Goal: Information Seeking & Learning: Check status

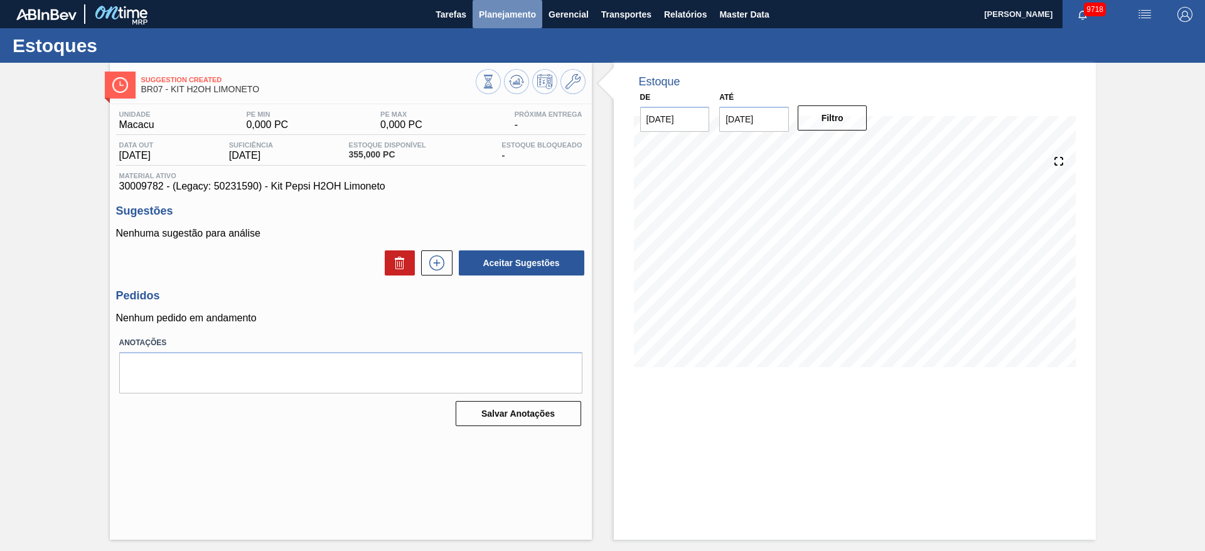
click at [518, 9] on span "Planejamento" at bounding box center [507, 14] width 57 height 15
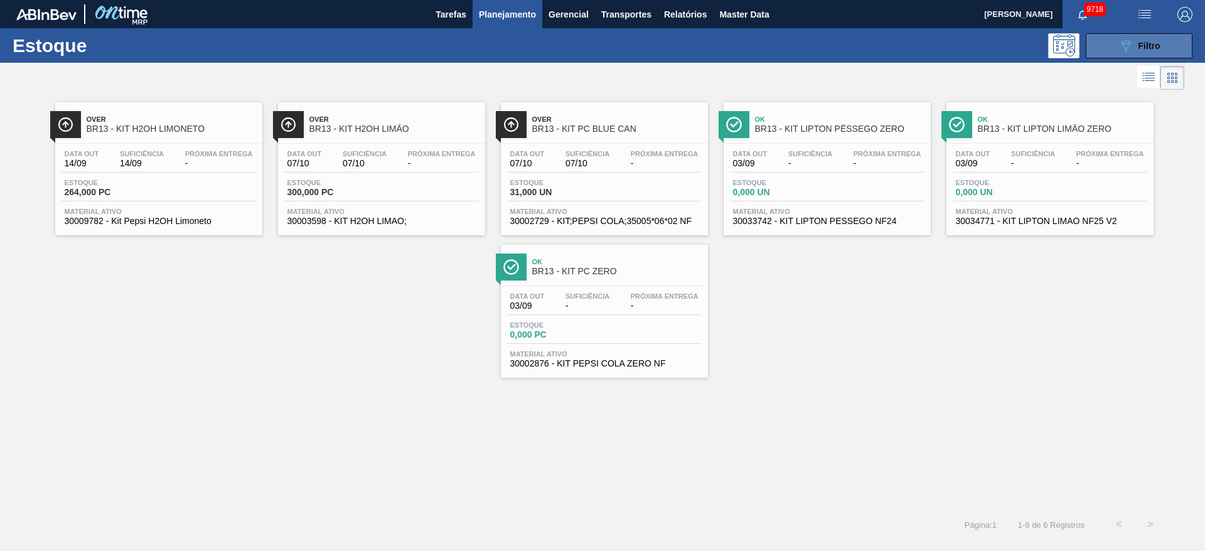
click at [1118, 50] on icon "089F7B8B-B2A5-4AFE-B5C0-19BA573D28AC" at bounding box center [1125, 45] width 15 height 15
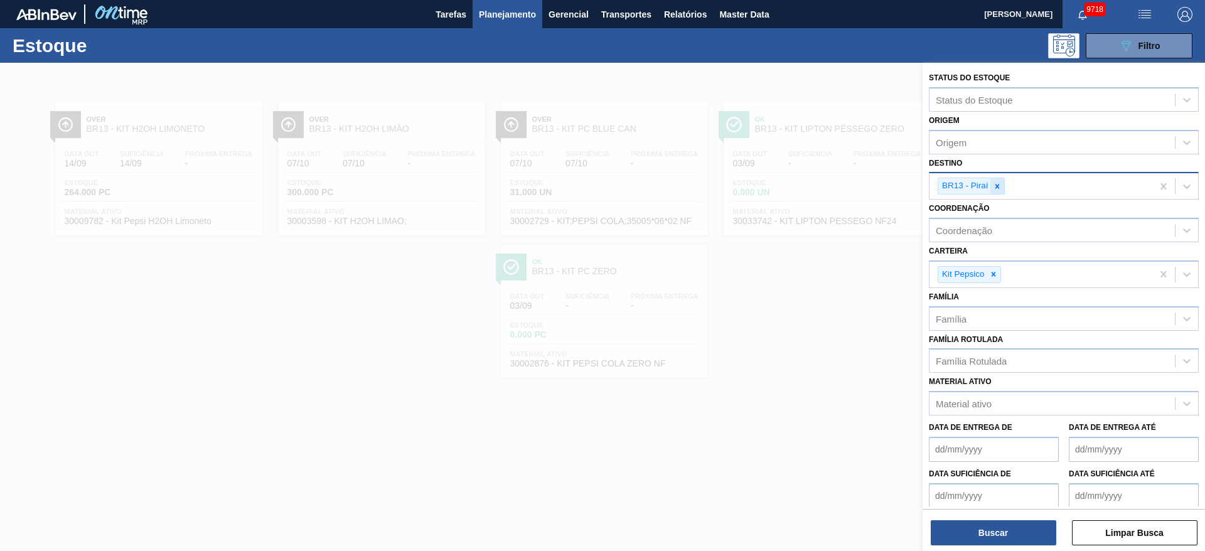
click at [996, 187] on icon at bounding box center [997, 186] width 4 height 4
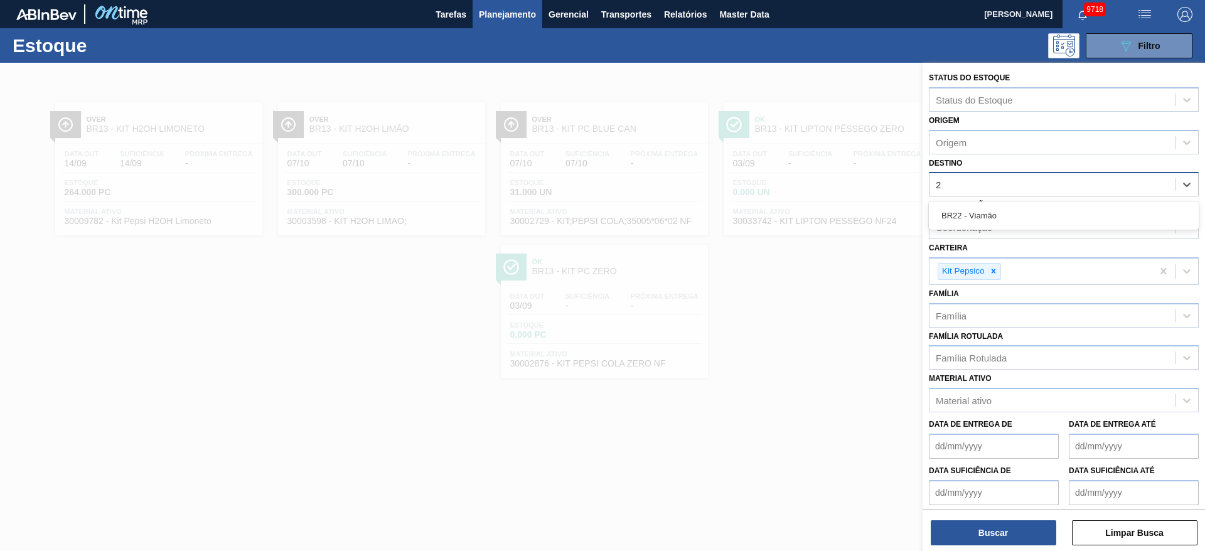
type input "22"
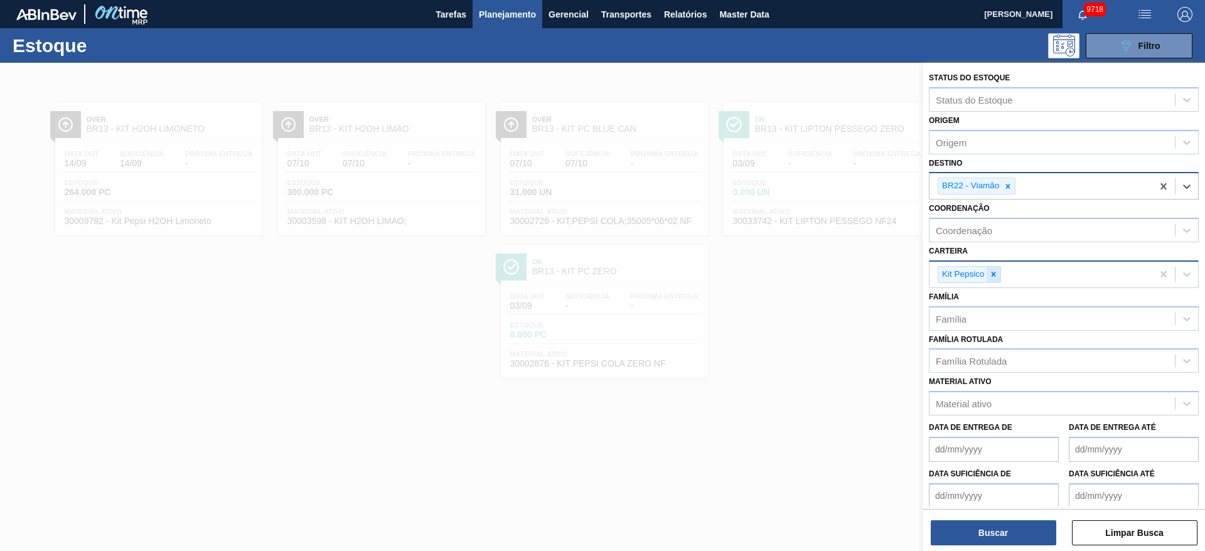
click at [998, 267] on div at bounding box center [993, 275] width 14 height 16
click at [998, 267] on div "Kit Pepsico" at bounding box center [1040, 275] width 223 height 26
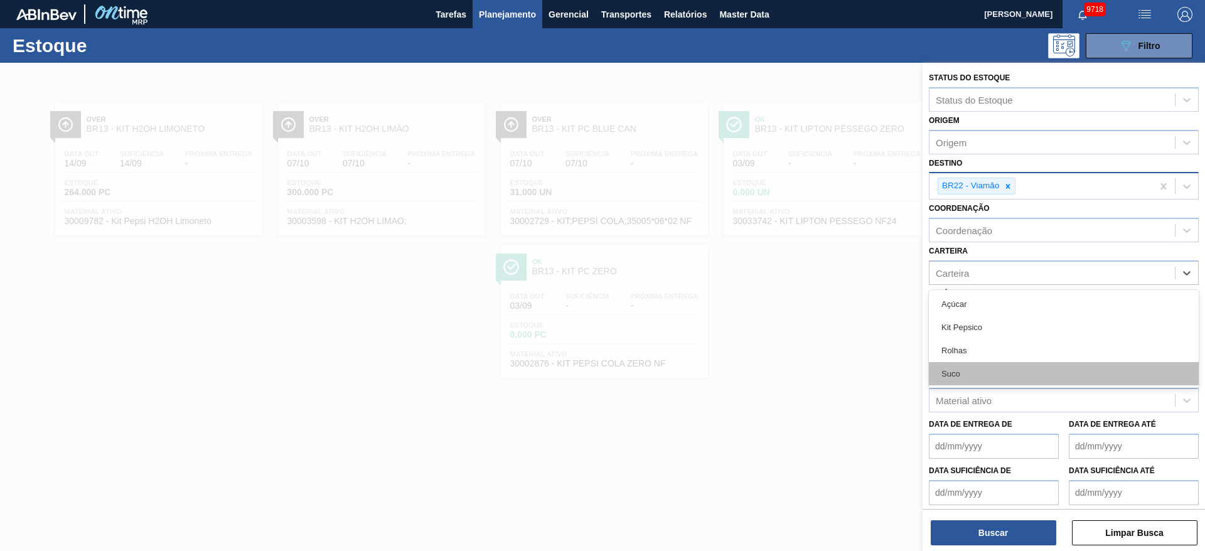
click at [982, 370] on div "Suco" at bounding box center [1064, 373] width 270 height 23
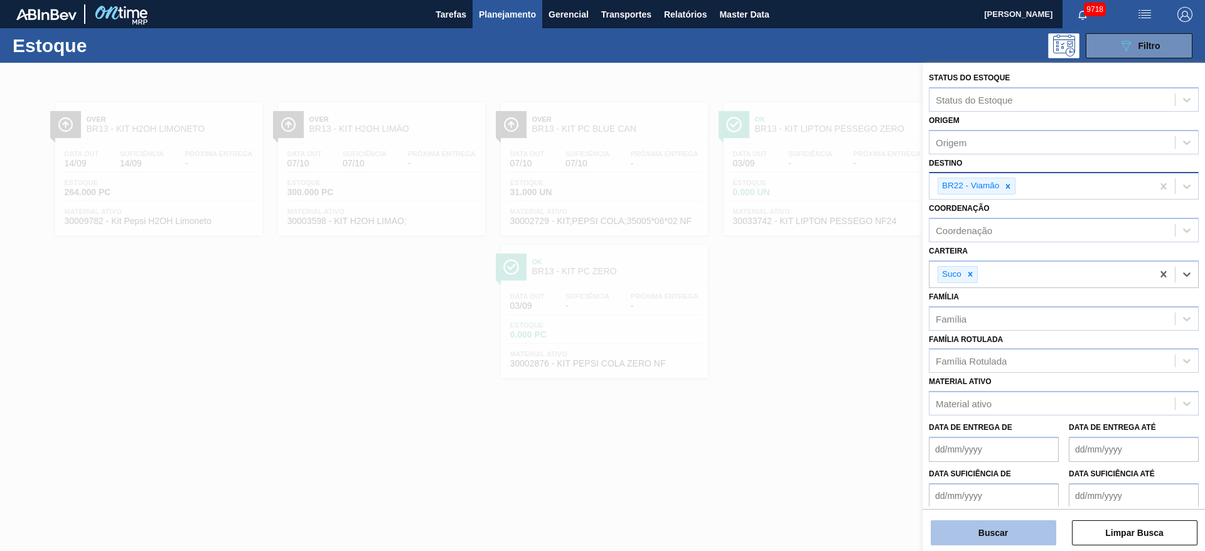
click at [978, 535] on button "Buscar" at bounding box center [993, 532] width 125 height 25
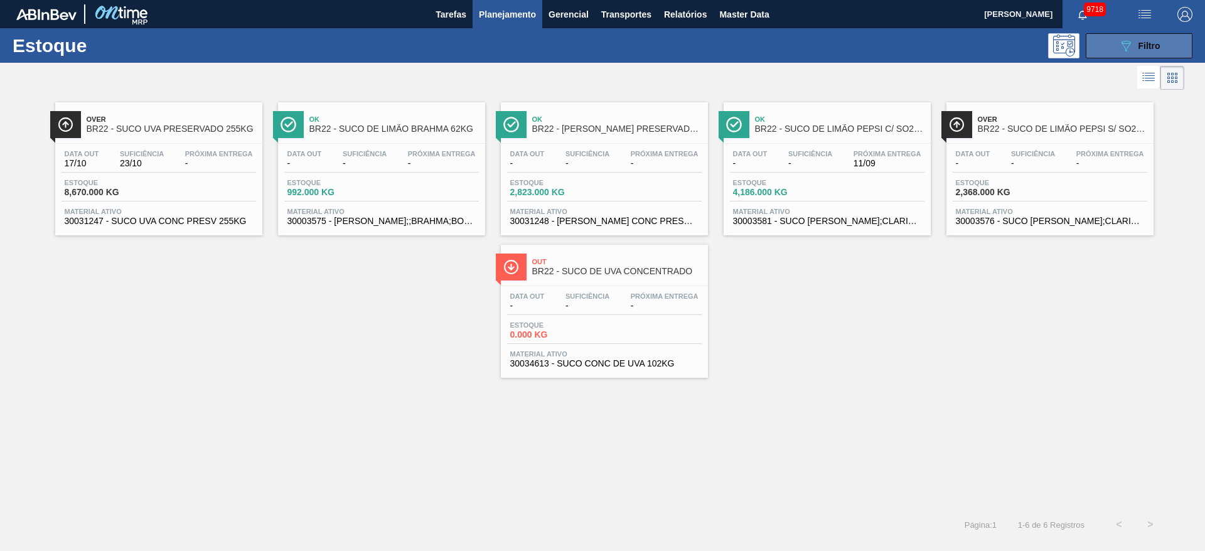
click at [1122, 37] on button "089F7B8B-B2A5-4AFE-B5C0-19BA573D28AC Filtro" at bounding box center [1139, 45] width 107 height 25
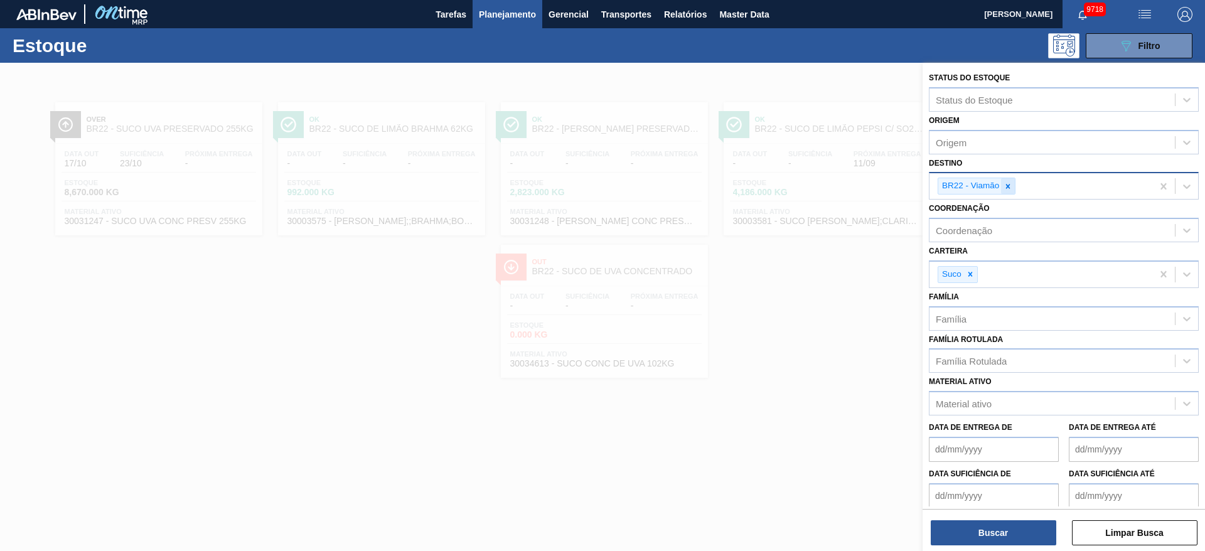
click at [1013, 188] on div at bounding box center [1008, 186] width 14 height 16
type input "20"
click at [980, 542] on button "Buscar" at bounding box center [993, 532] width 125 height 25
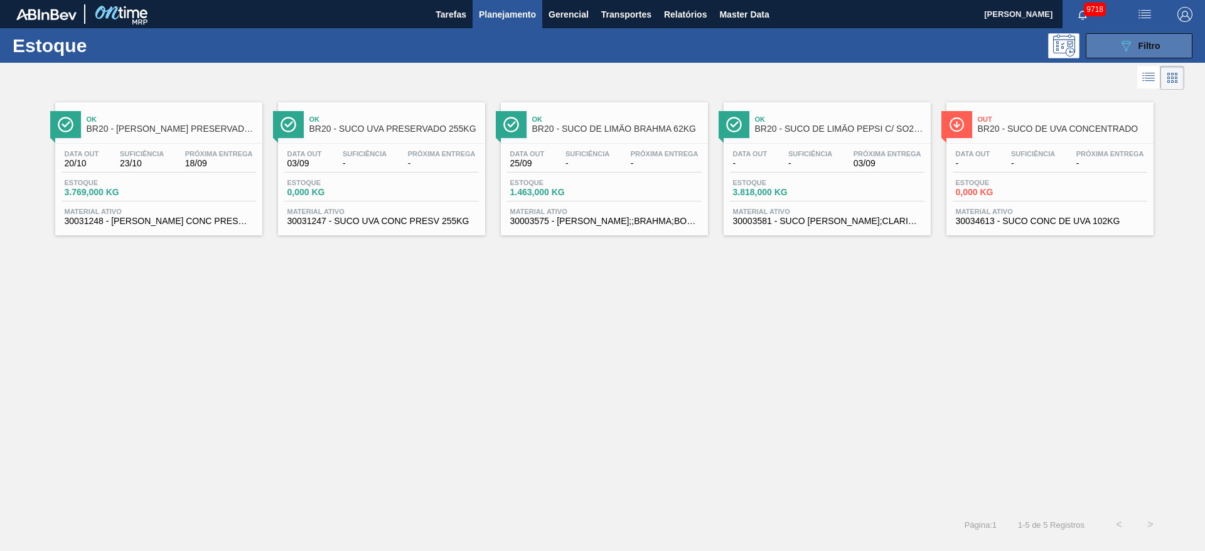
click at [1115, 43] on button "089F7B8B-B2A5-4AFE-B5C0-19BA573D28AC Filtro" at bounding box center [1139, 45] width 107 height 25
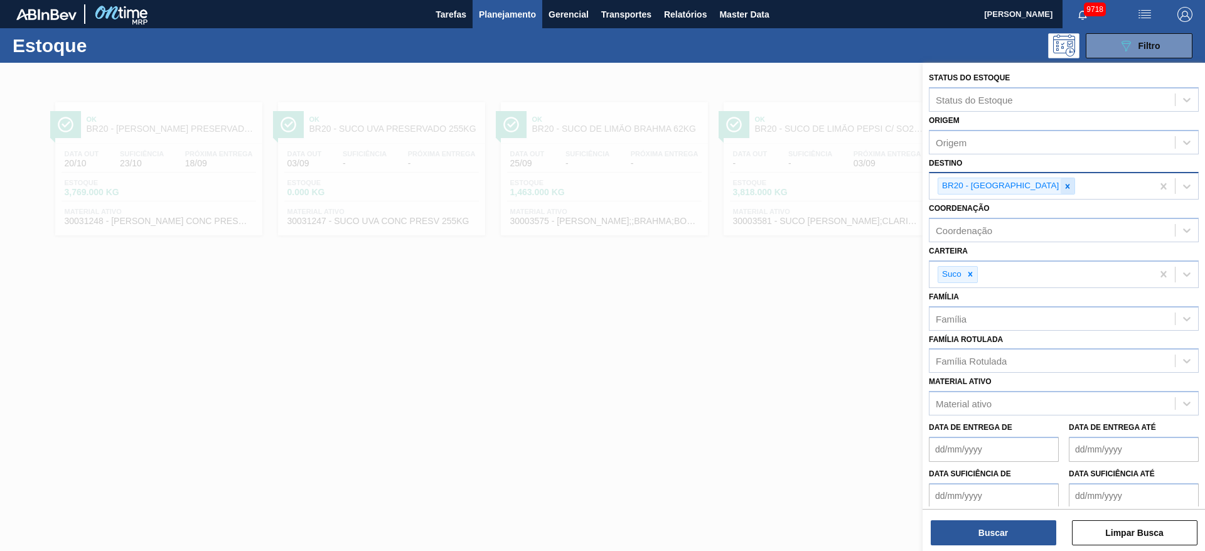
click at [1063, 183] on icon at bounding box center [1067, 186] width 9 height 9
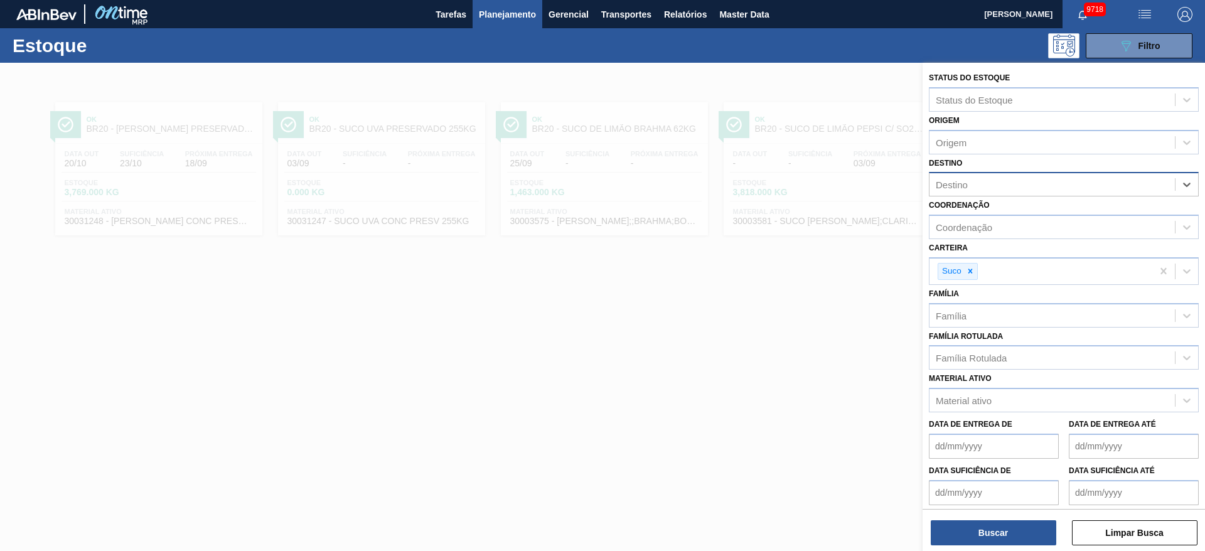
type input "14"
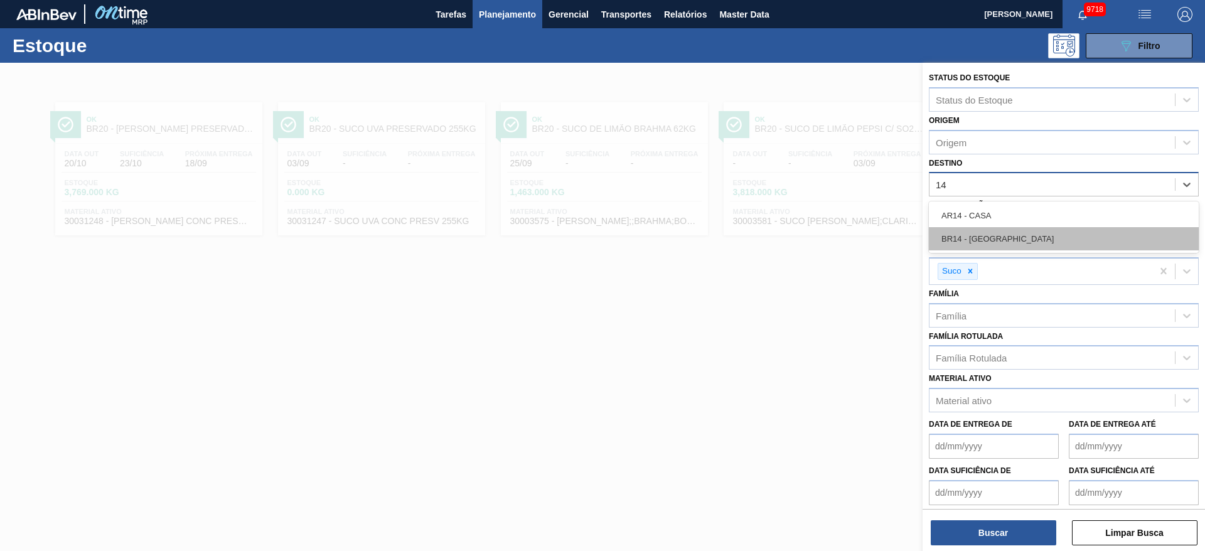
click at [1004, 240] on div "BR14 - [GEOGRAPHIC_DATA]" at bounding box center [1064, 238] width 270 height 23
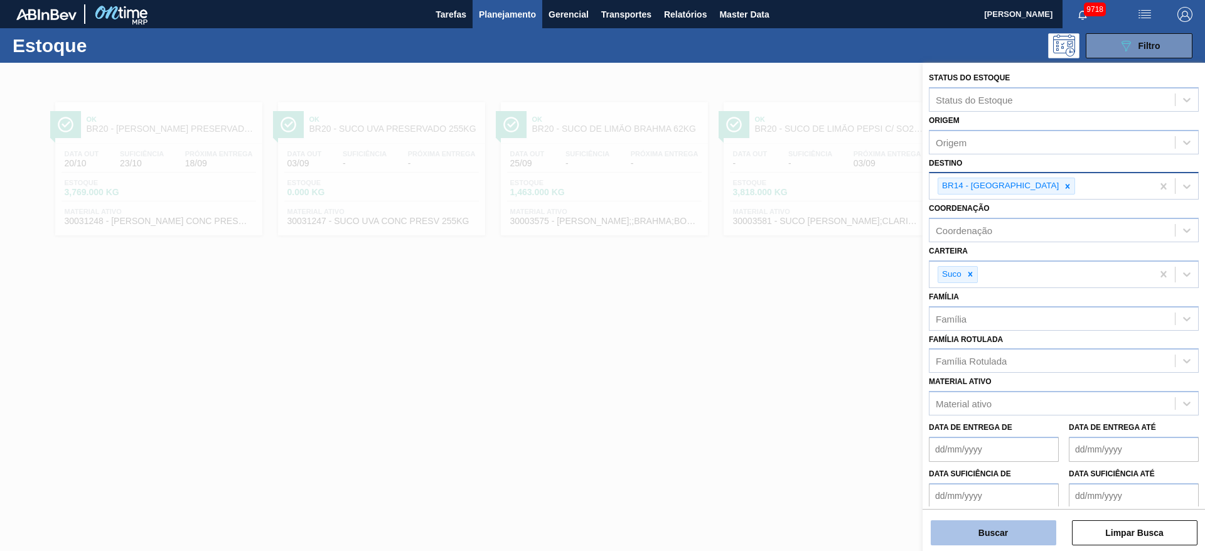
click at [978, 528] on button "Buscar" at bounding box center [993, 532] width 125 height 25
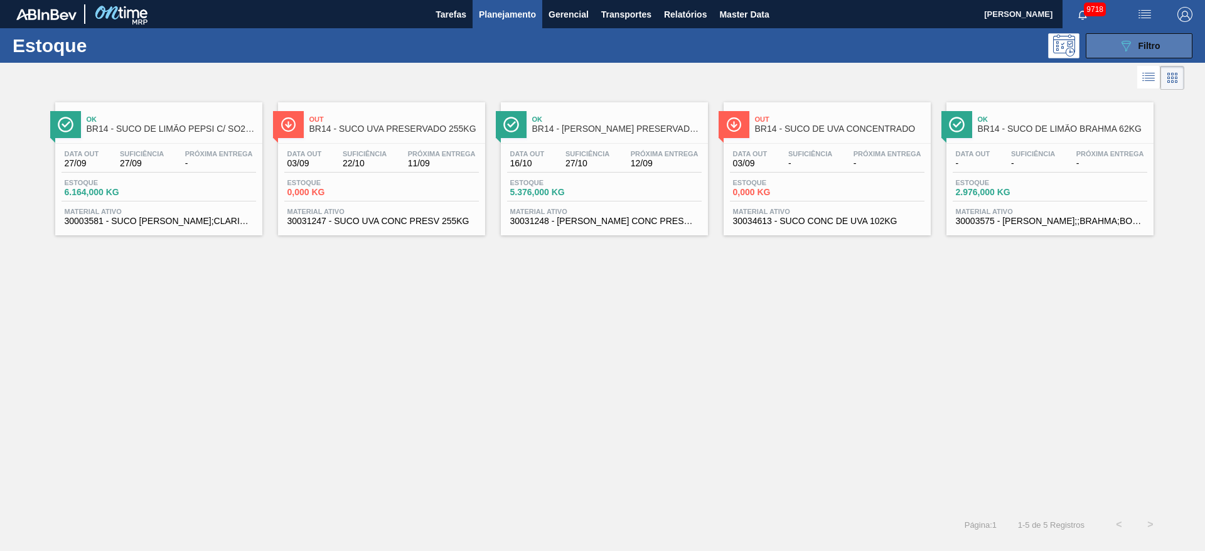
click at [1123, 36] on button "089F7B8B-B2A5-4AFE-B5C0-19BA573D28AC Filtro" at bounding box center [1139, 45] width 107 height 25
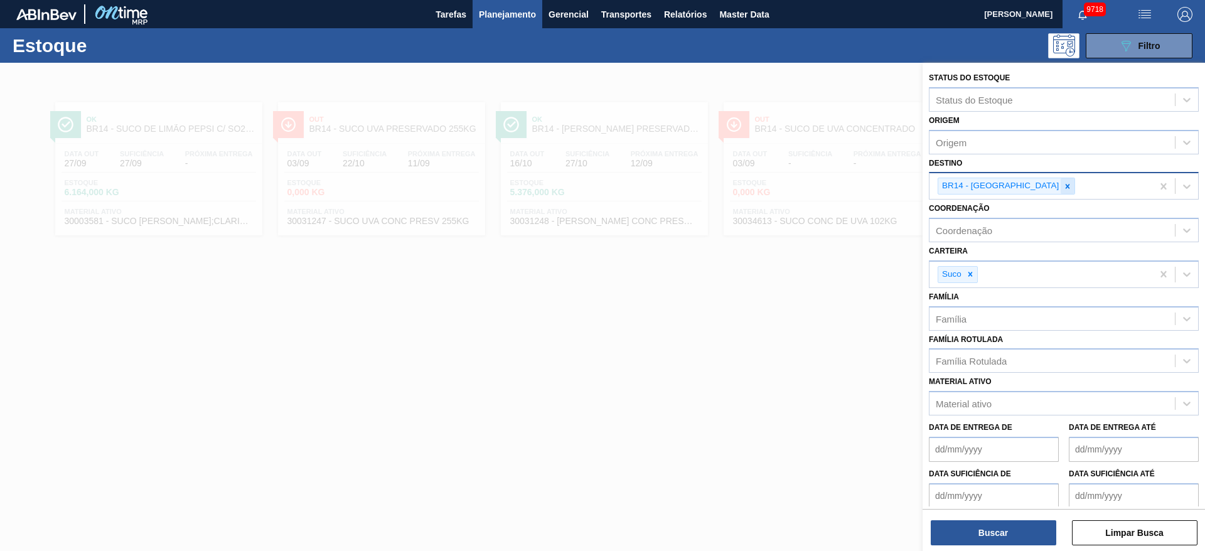
click at [1060, 179] on div at bounding box center [1067, 186] width 14 height 16
click at [1019, 179] on div "BR14 - [GEOGRAPHIC_DATA]" at bounding box center [1040, 186] width 223 height 26
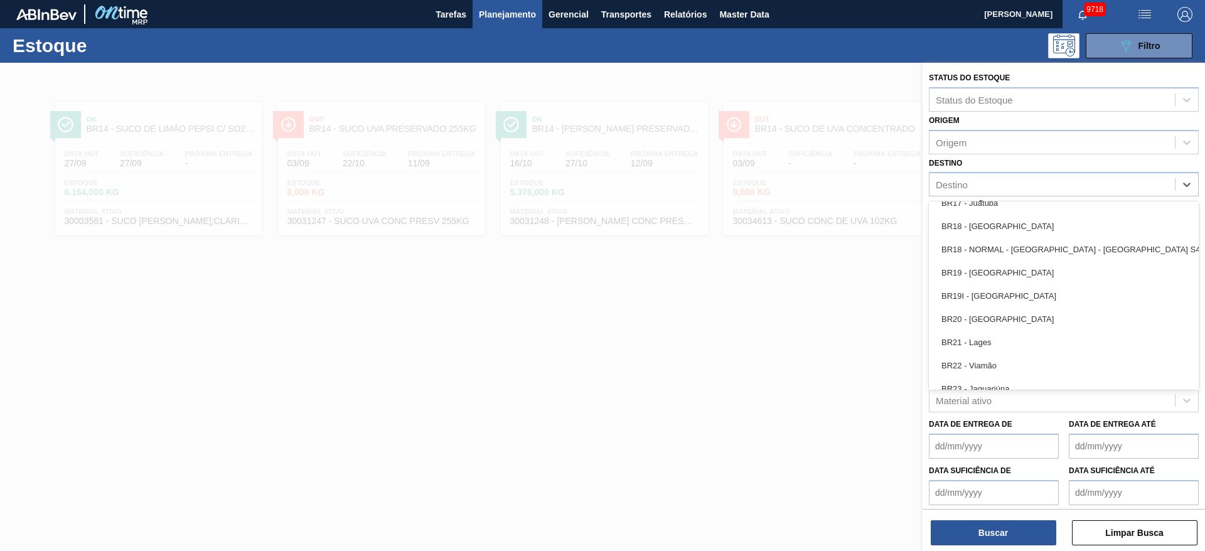
scroll to position [1212, 0]
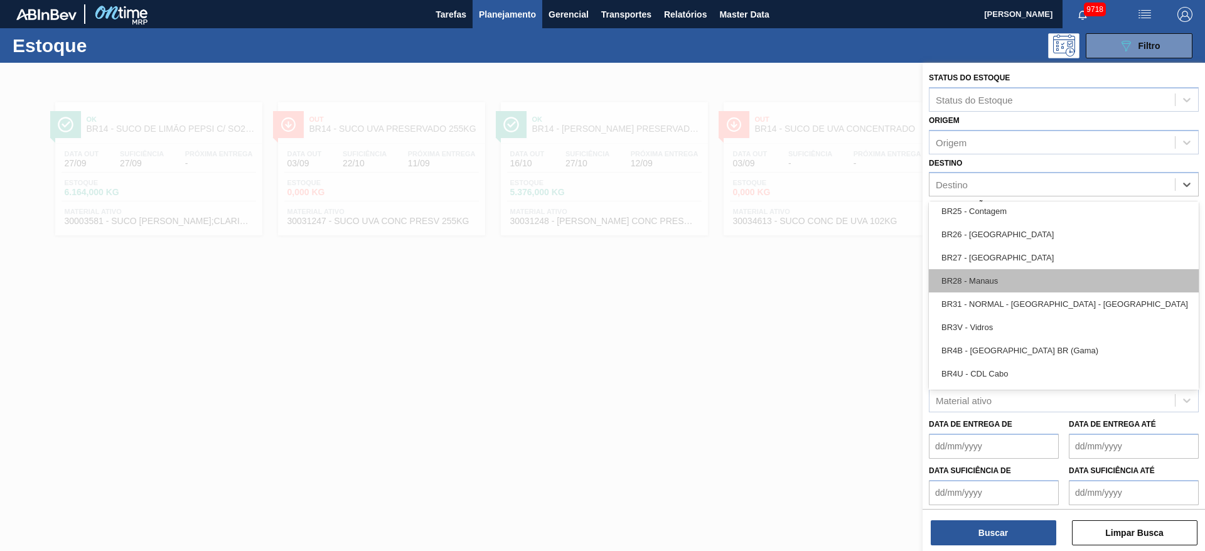
click at [993, 283] on div "BR28 - Manaus" at bounding box center [1064, 280] width 270 height 23
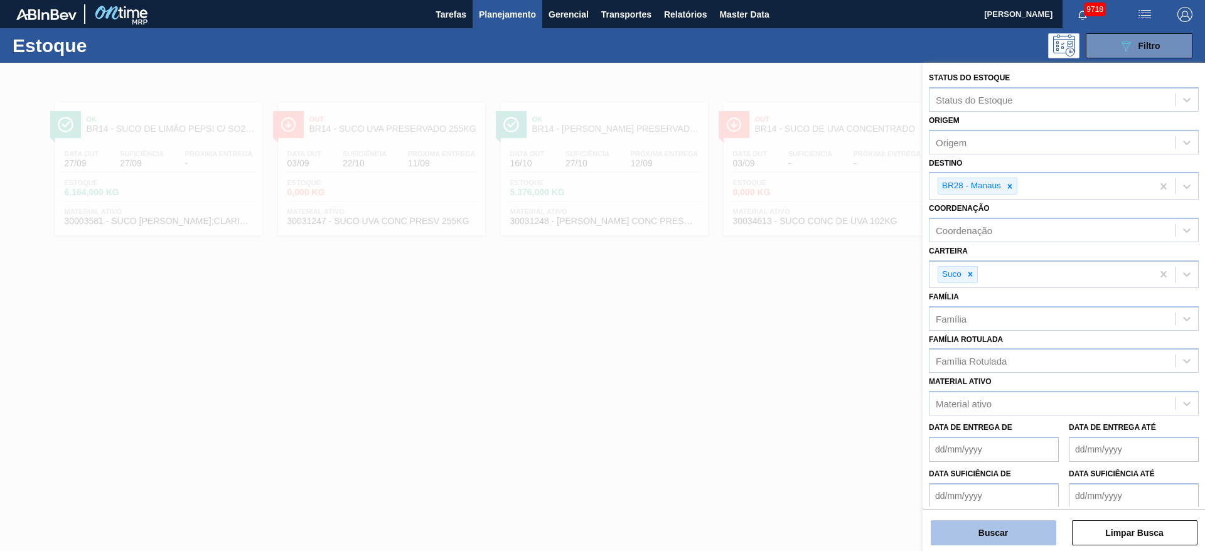
click at [990, 538] on button "Buscar" at bounding box center [993, 532] width 125 height 25
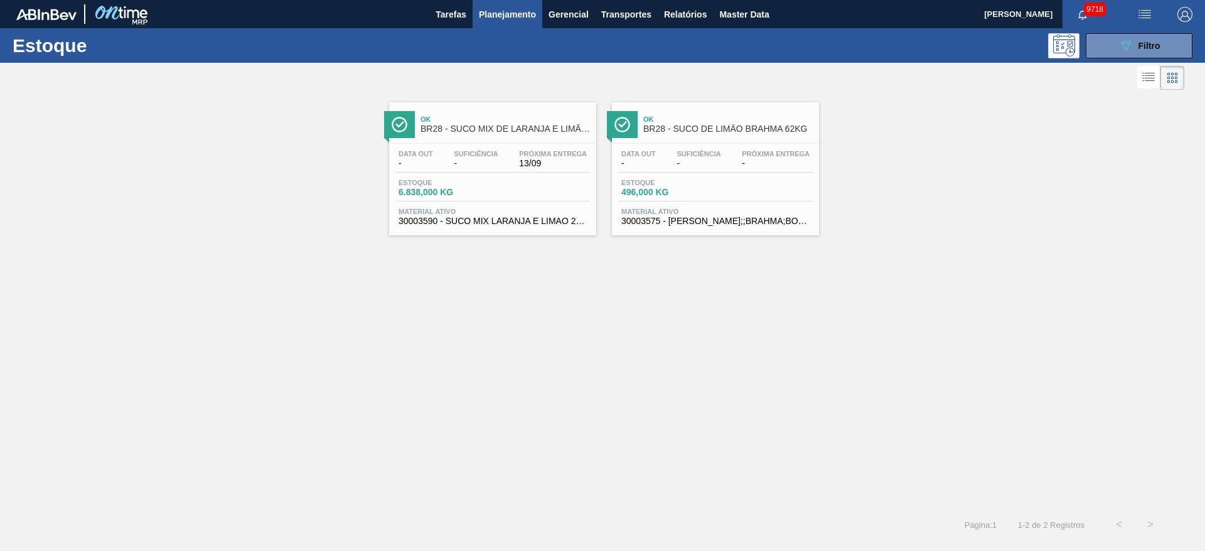
click at [804, 447] on div "Ok BR28 - SUCO MIX DE LARANJA E LIMÃO BRAHMA 263KG Data out - Suficiência - Pró…" at bounding box center [602, 301] width 1205 height 416
click at [310, 117] on div "Ok BR28 - SUCO MIX DE LARANJA E LIMÃO BRAHMA 263KG Data out - Suficiência - Pró…" at bounding box center [602, 164] width 1205 height 142
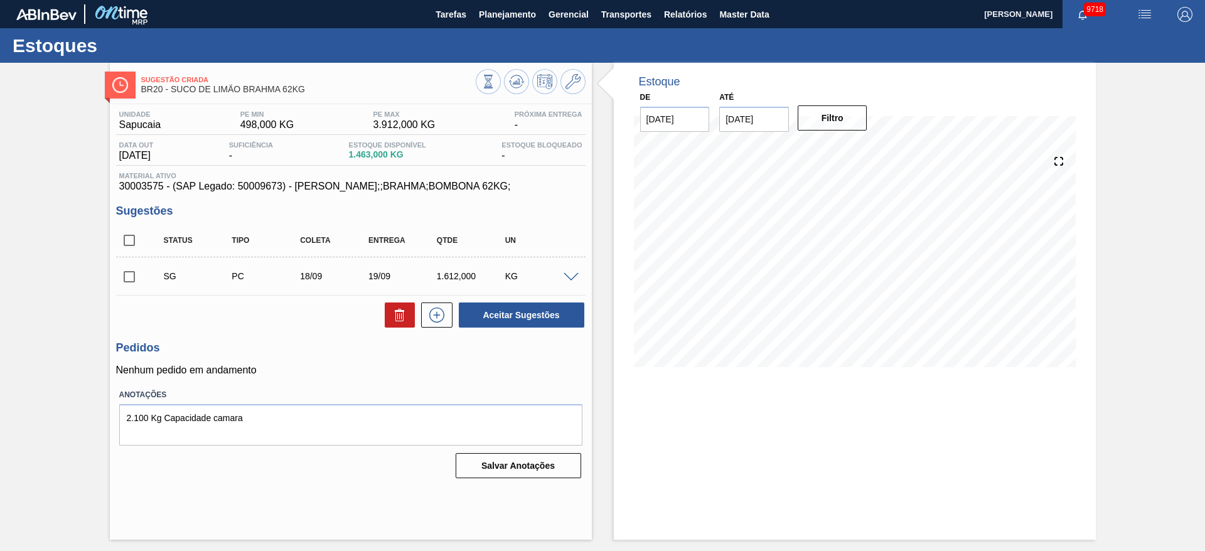
click at [124, 282] on input "checkbox" at bounding box center [129, 277] width 26 height 26
click at [543, 327] on button "Aceitar Sugestões" at bounding box center [521, 314] width 125 height 25
click at [130, 269] on input "checkbox" at bounding box center [129, 277] width 26 height 26
click at [531, 314] on button "Aceitar Sugestões" at bounding box center [521, 314] width 125 height 25
checkbox input "false"
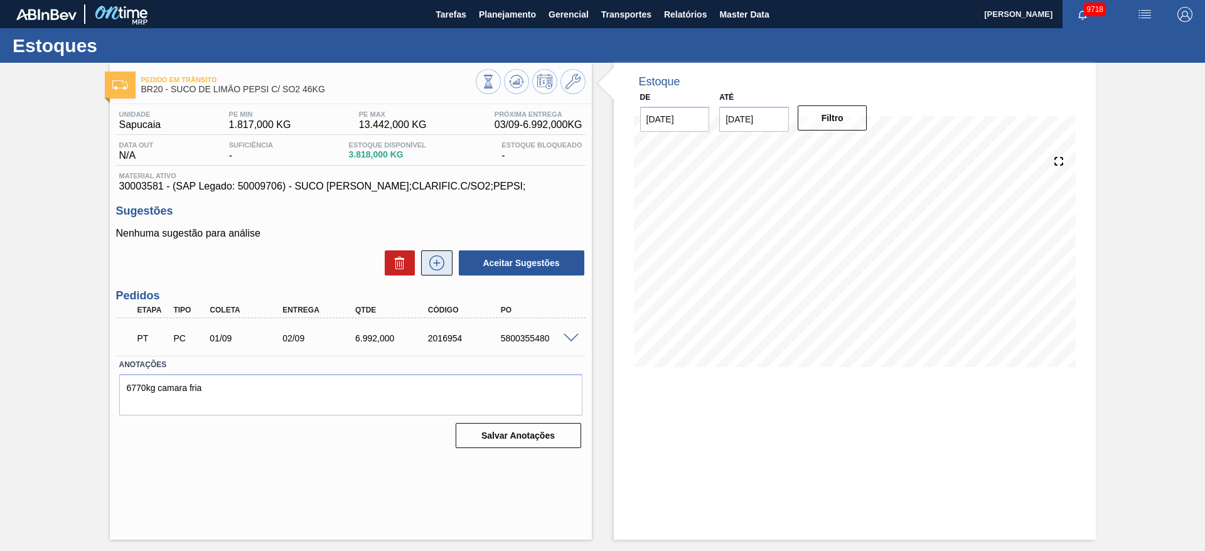
click at [431, 267] on icon at bounding box center [436, 262] width 15 height 15
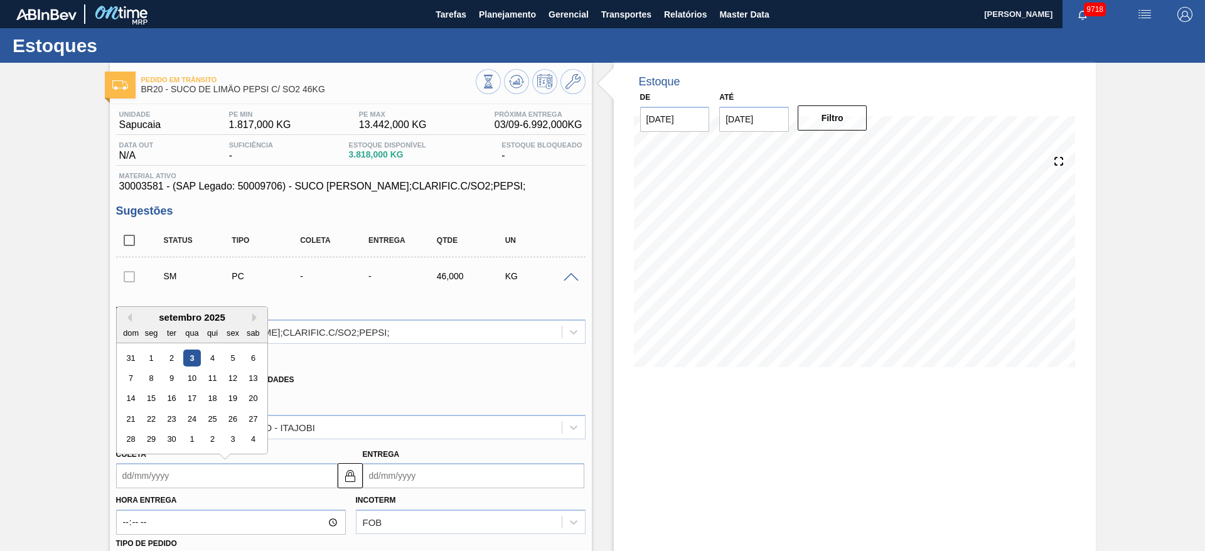
click at [136, 477] on input "Coleta" at bounding box center [227, 475] width 222 height 25
click at [214, 395] on div "18" at bounding box center [211, 398] width 17 height 17
type input "[DATE]"
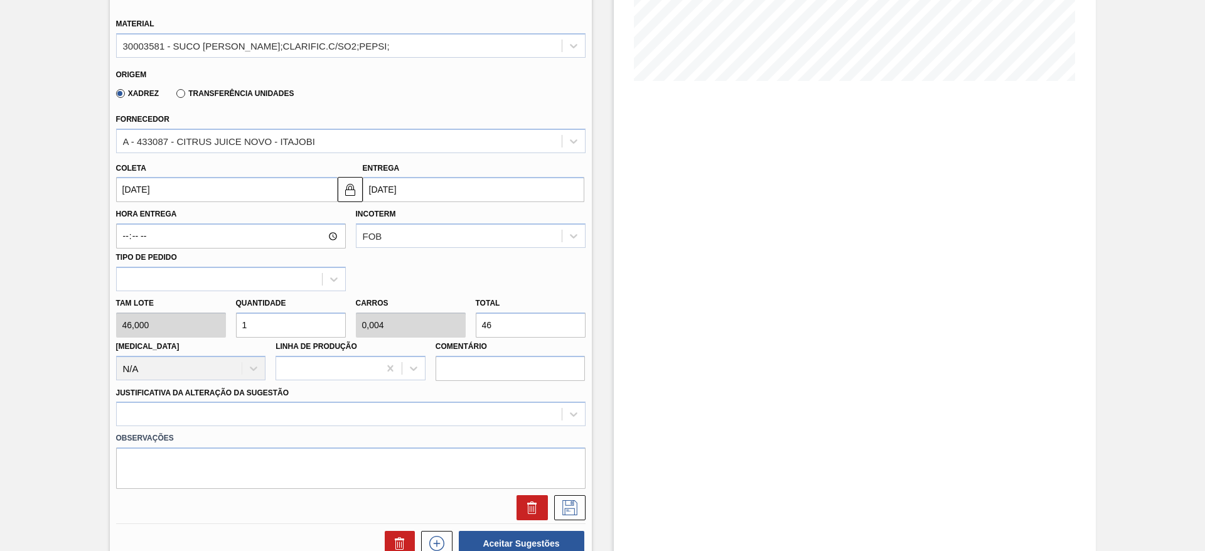
scroll to position [290, 0]
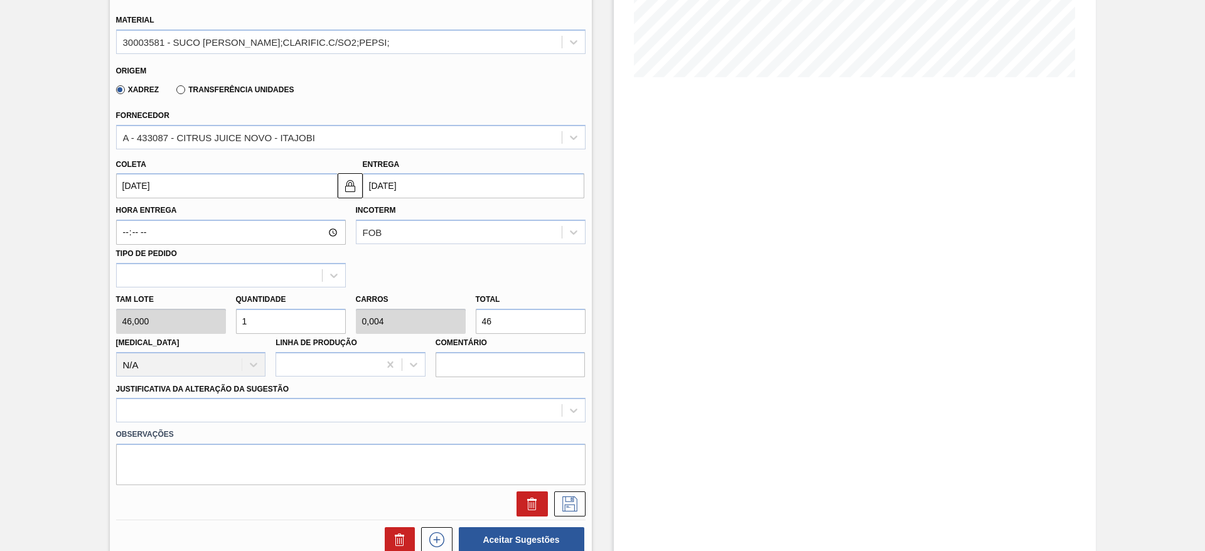
click at [277, 329] on input "1" at bounding box center [291, 321] width 110 height 25
type input "10"
type input "0,043"
type input "460"
type input "100"
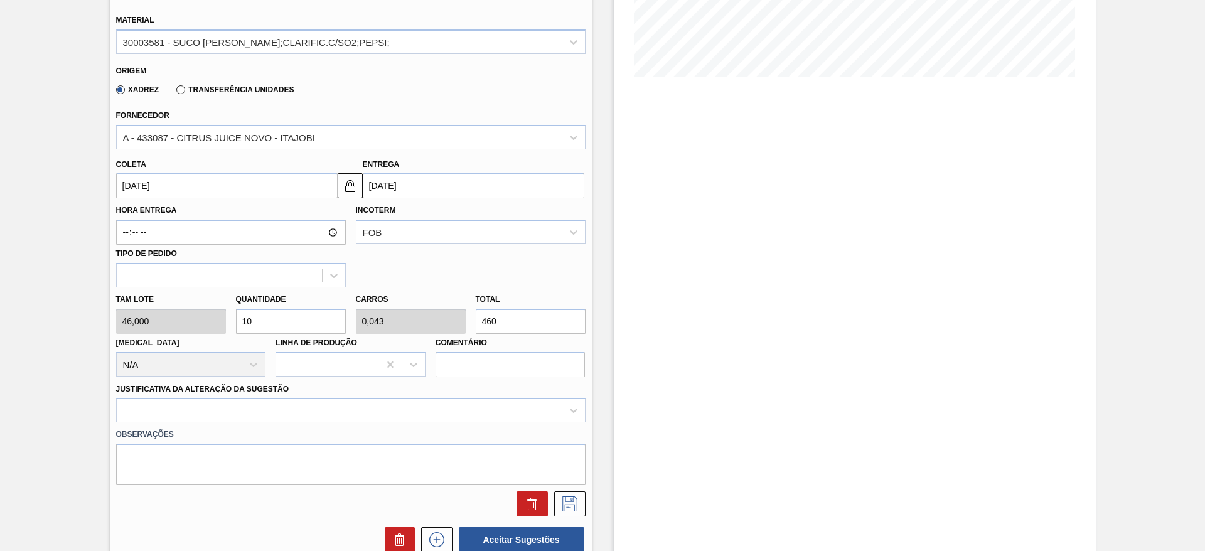
type input "0,427"
type input "4.600"
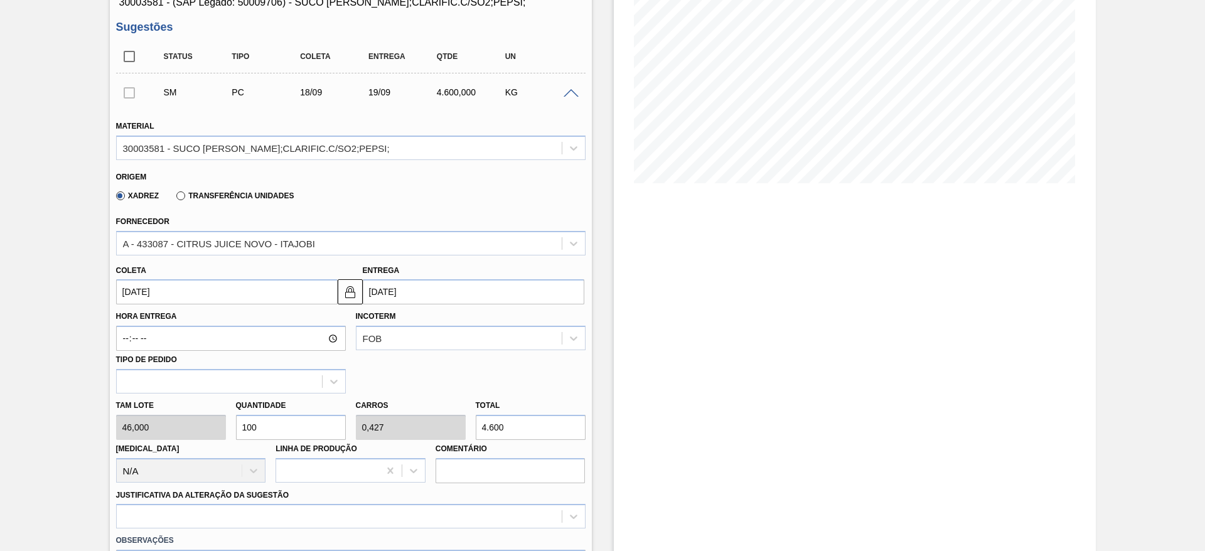
scroll to position [194, 0]
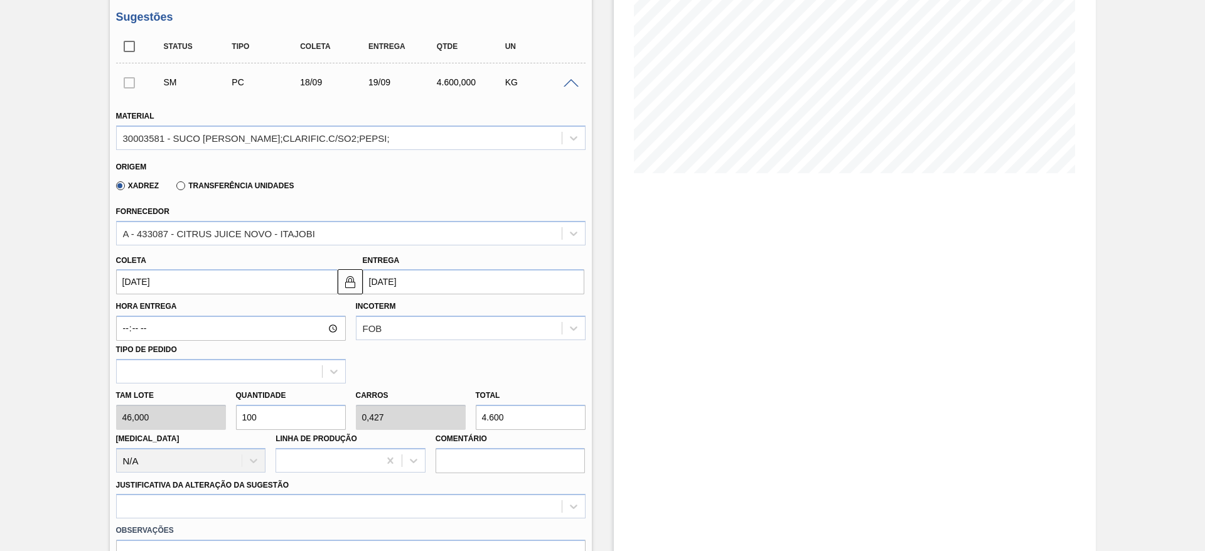
type input "10"
type input "0,043"
type input "460"
type input "1"
type input "0,004"
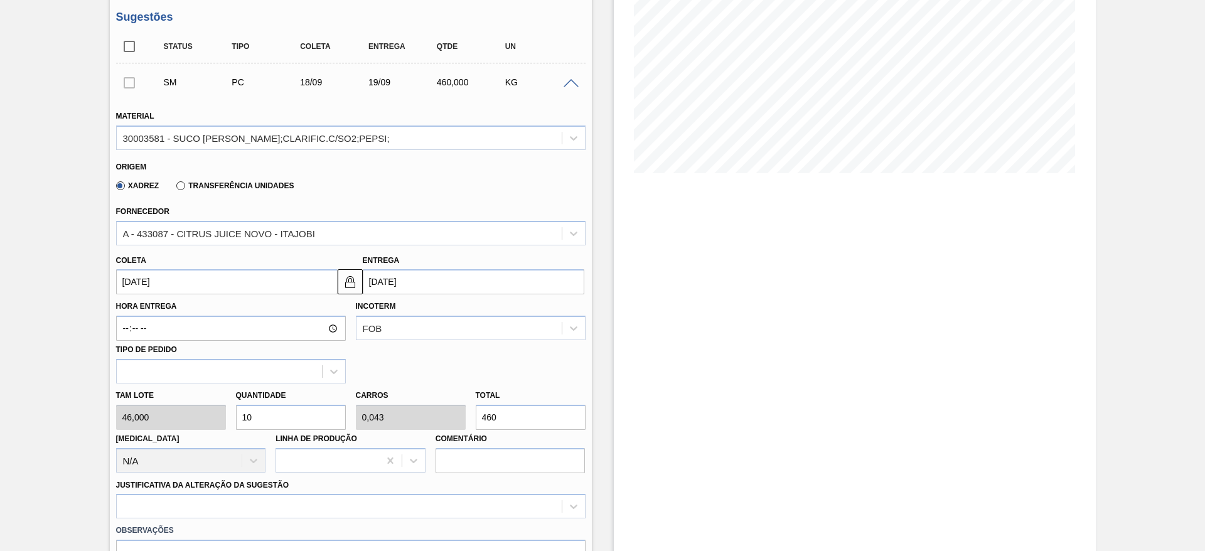
type input "46"
type input "0"
type input "1"
type input "0,004"
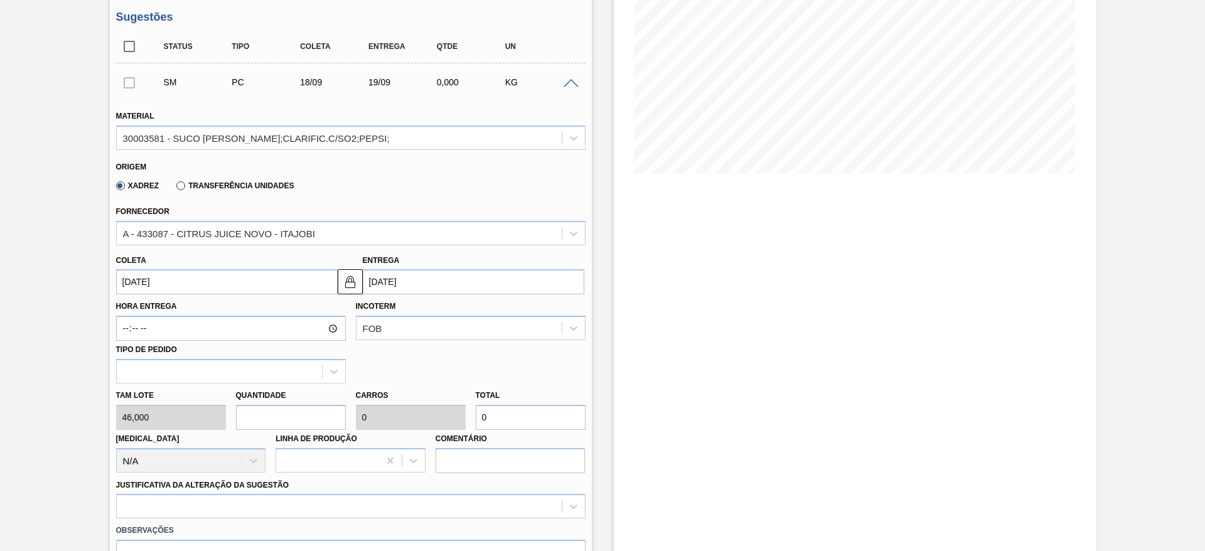
type input "46"
type input "10"
type input "0,043"
type input "460"
type input "108"
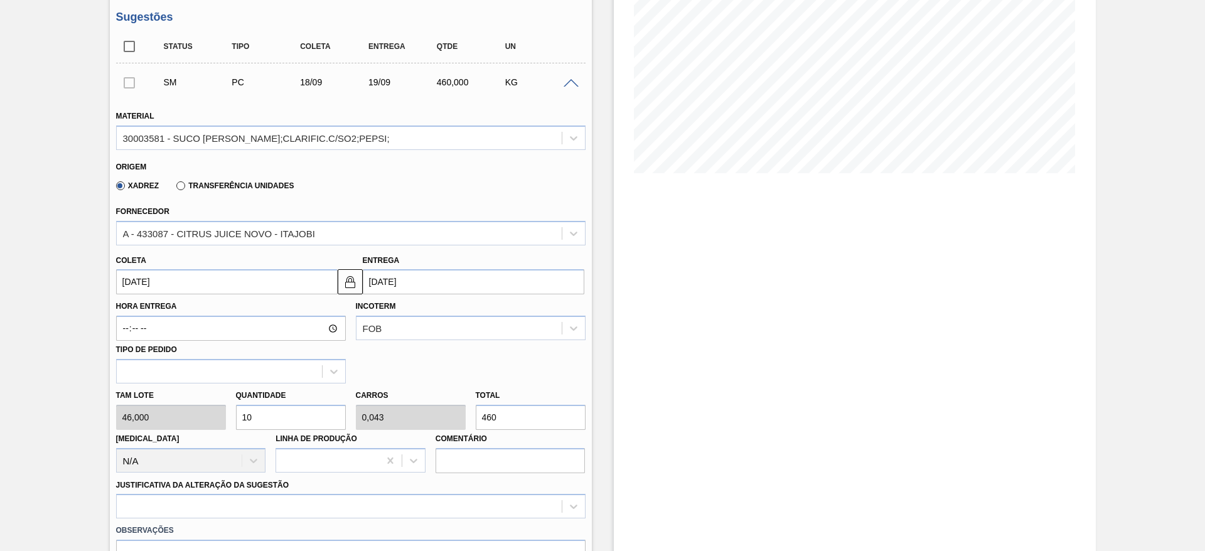
type input "0,462"
type input "4.968"
type input "108"
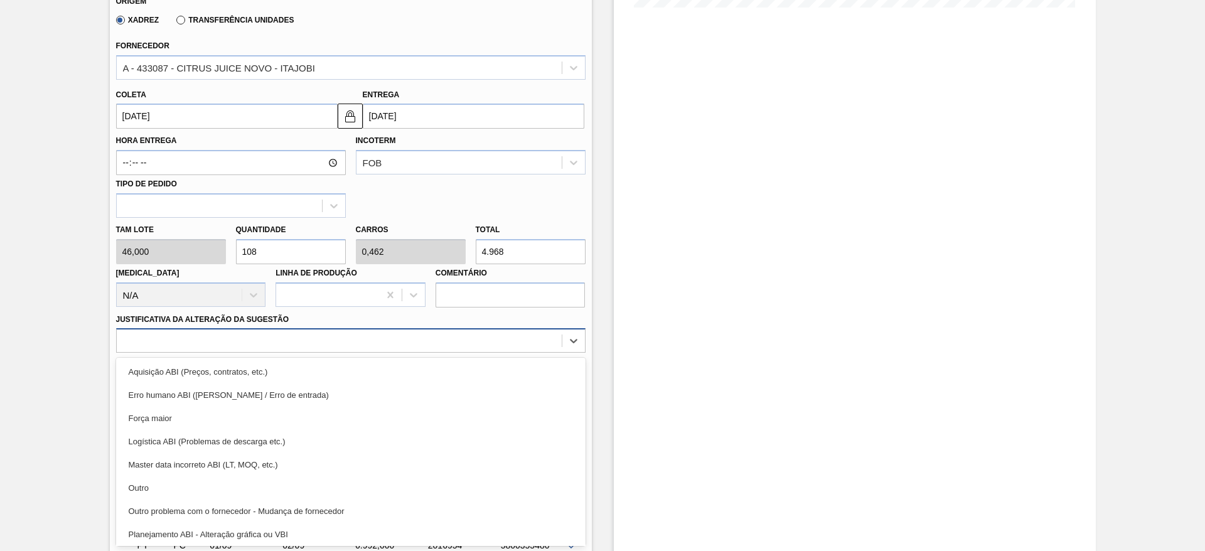
click at [315, 353] on div "option Outro problema com o fornecedor - Mudança de fornecedor focused, 7 of 18…" at bounding box center [350, 340] width 469 height 24
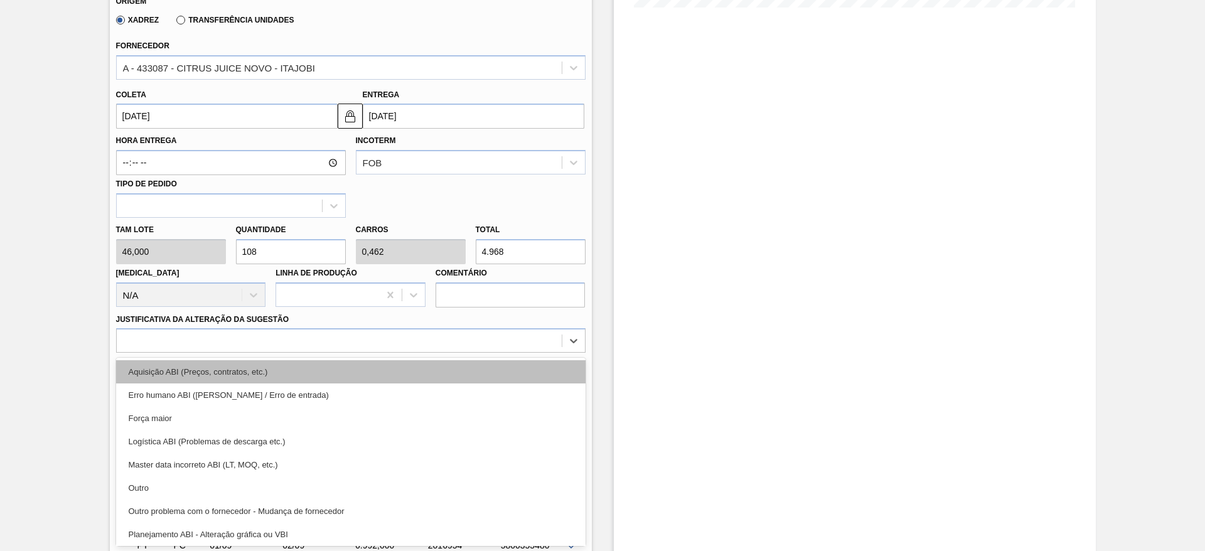
click at [328, 378] on div "Aquisição ABI (Preços, contratos, etc.)" at bounding box center [350, 371] width 469 height 23
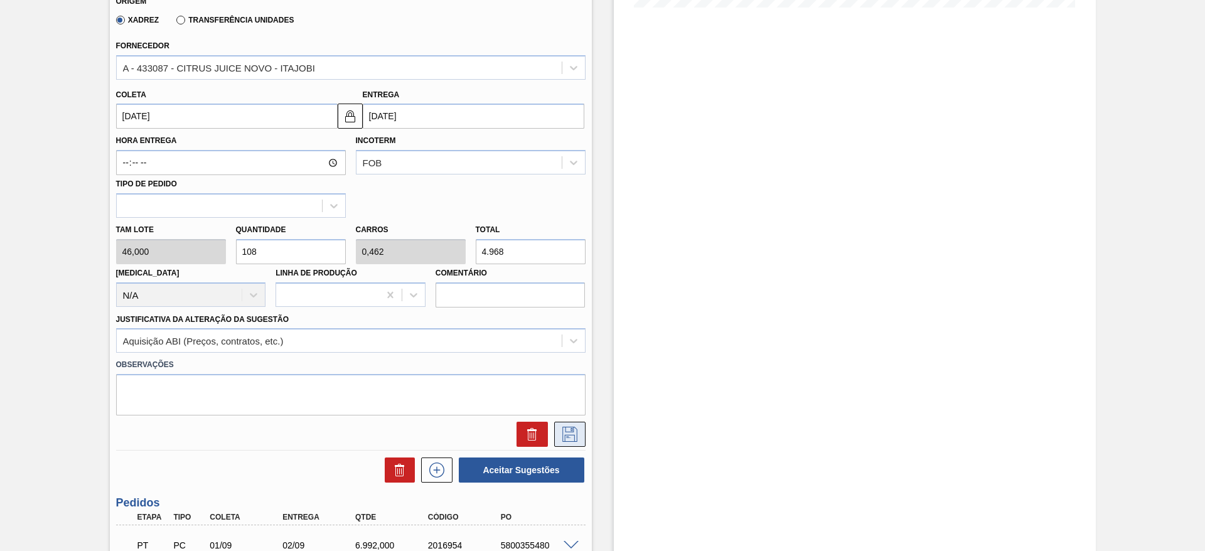
click at [568, 442] on button at bounding box center [569, 434] width 31 height 25
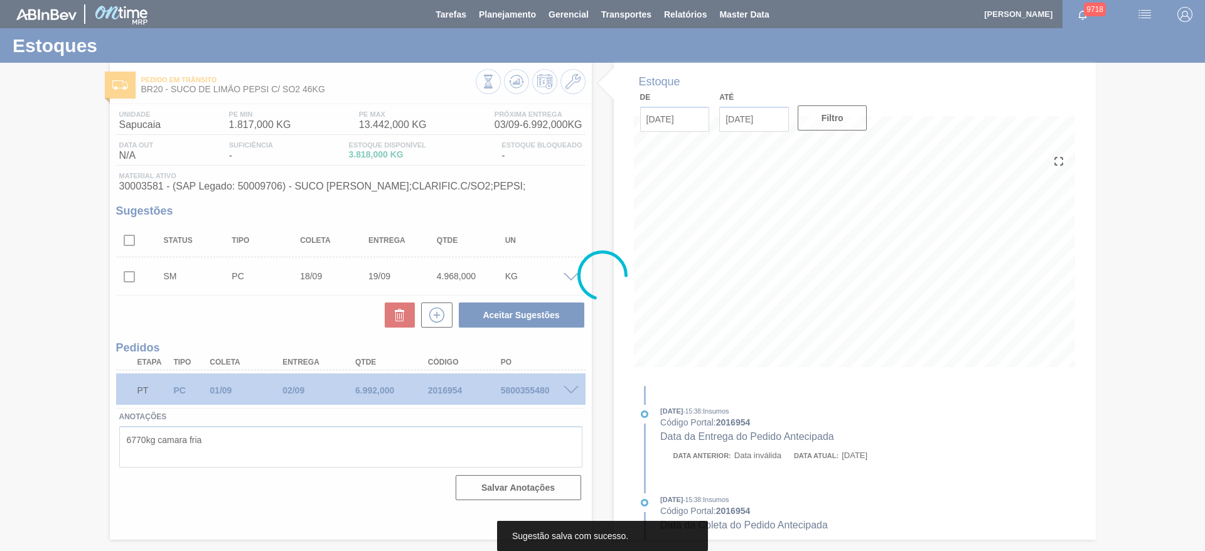
scroll to position [0, 0]
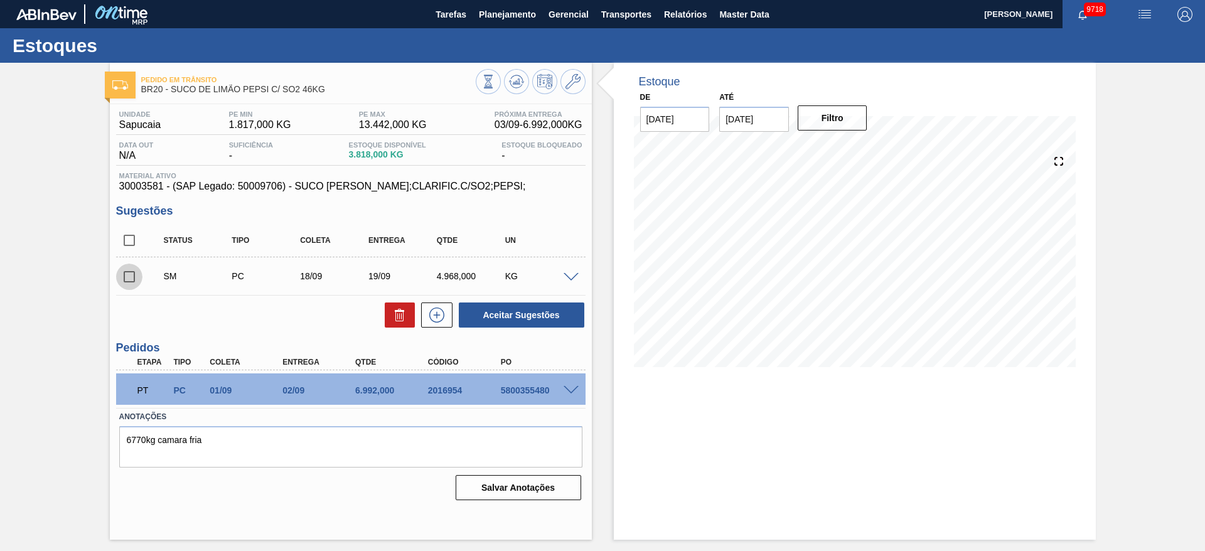
click at [126, 279] on input "checkbox" at bounding box center [129, 277] width 26 height 26
click at [564, 308] on button "Aceitar Sugestões" at bounding box center [521, 314] width 125 height 25
checkbox input "false"
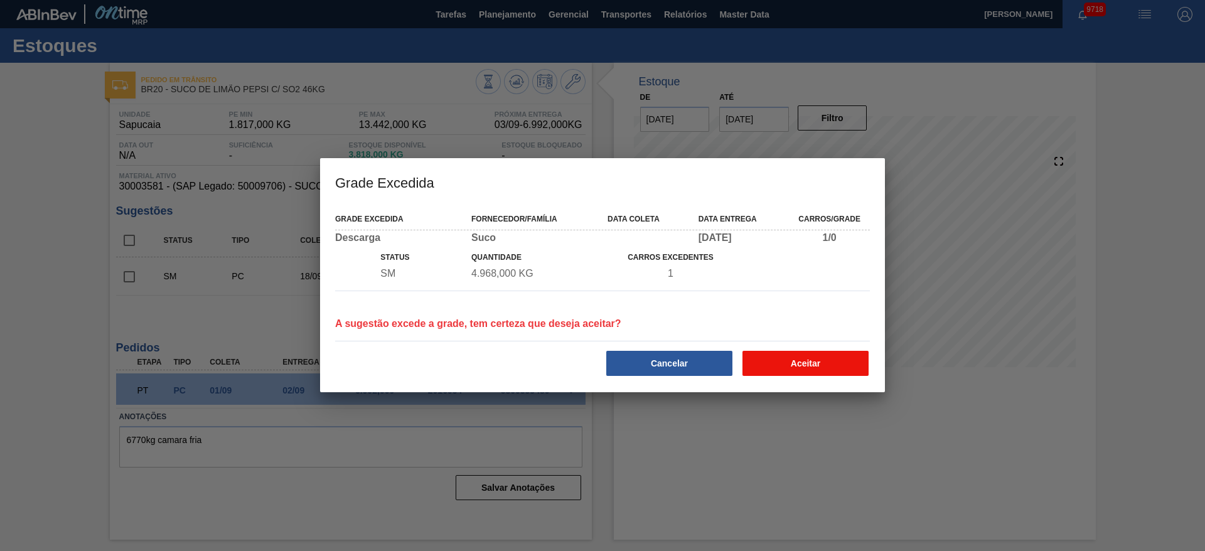
click at [779, 365] on button "Aceitar" at bounding box center [805, 363] width 126 height 25
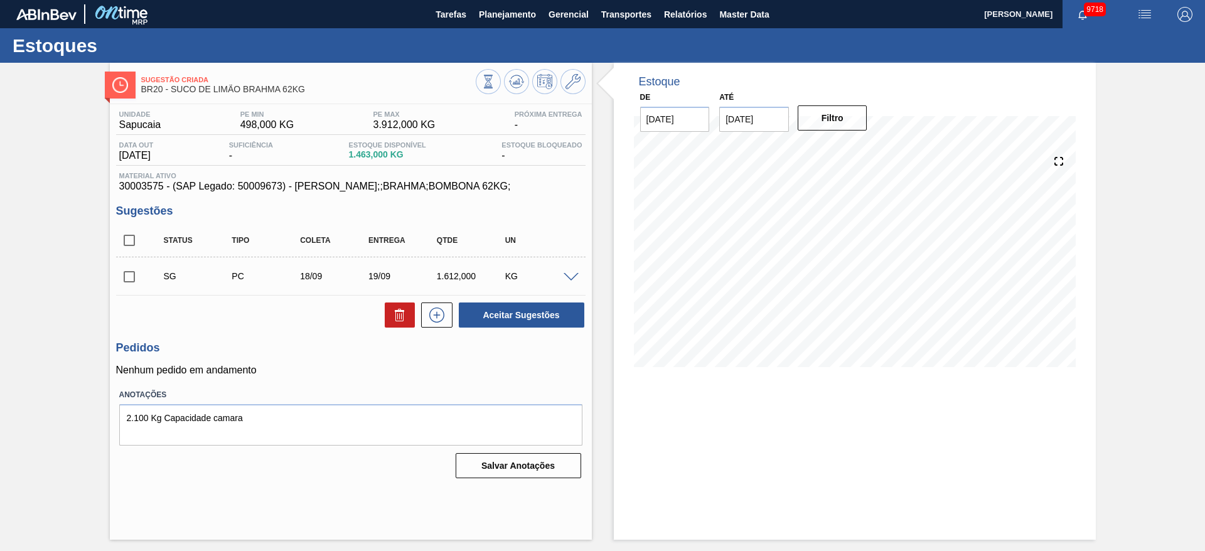
click at [132, 259] on div "SG PC 18/09 19/09 1.612,000 KG Material 30003575 - SUCO CONCENT LIMAO;;BRAHMA;B…" at bounding box center [350, 276] width 469 height 38
click at [131, 270] on input "checkbox" at bounding box center [129, 277] width 26 height 26
click at [548, 316] on button "Aceitar Sugestões" at bounding box center [521, 314] width 125 height 25
checkbox input "false"
click at [565, 84] on icon at bounding box center [572, 81] width 15 height 15
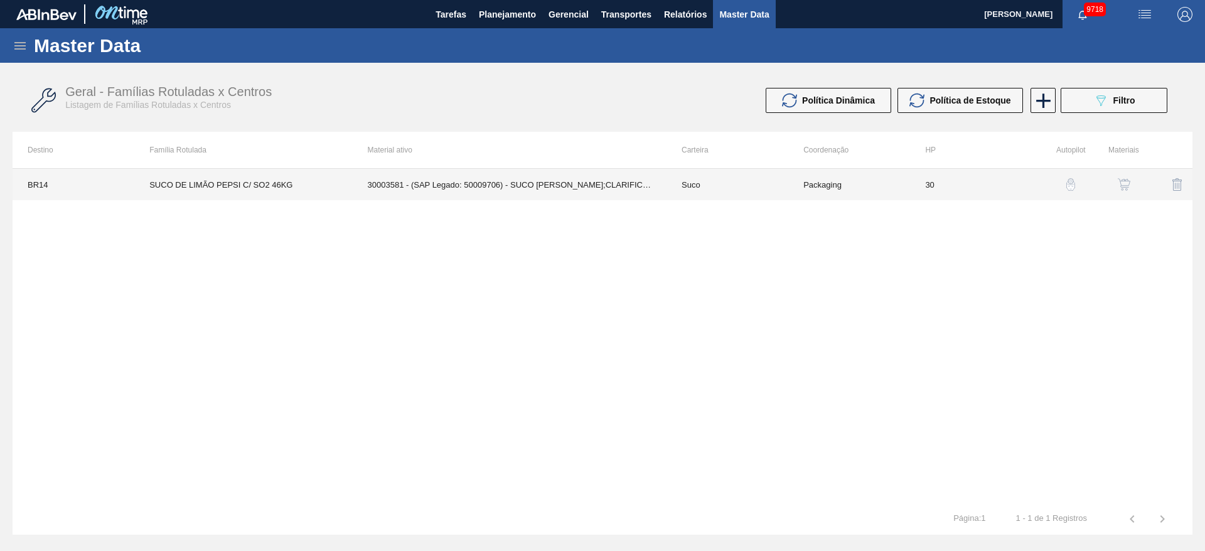
click at [558, 183] on td "30003581 - (SAP Legado: 50009706) - SUCO [PERSON_NAME];CLARIFIC.C/SO2;PEPSI;" at bounding box center [510, 184] width 314 height 31
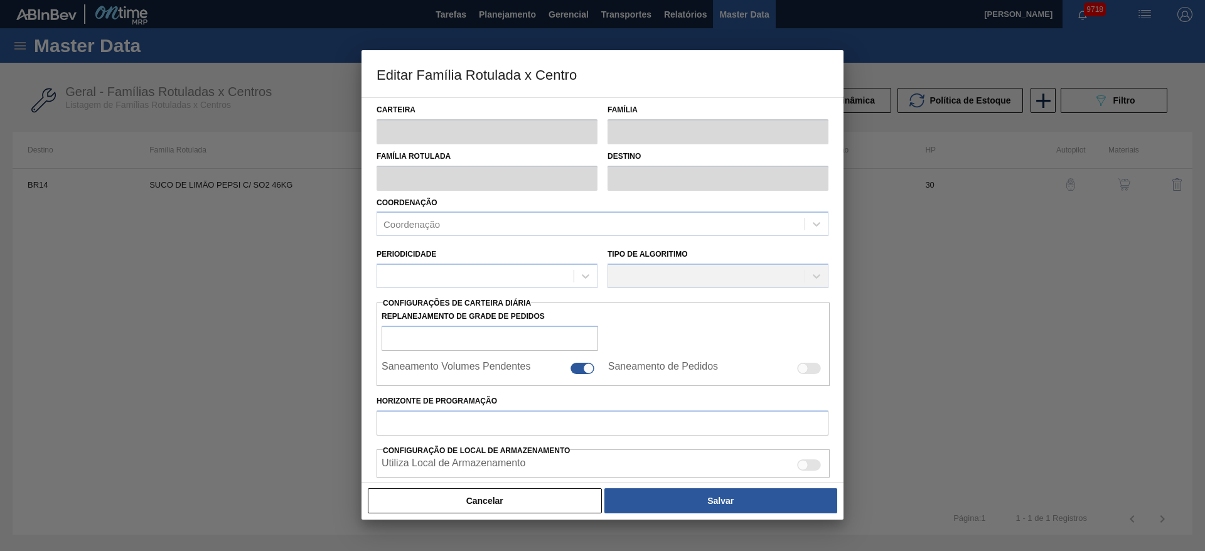
type input "Suco"
type input "SUCO DE LIMÃO PEPSI C/ SO2 46KG"
type input "BR14 - Curitibana"
type input "30"
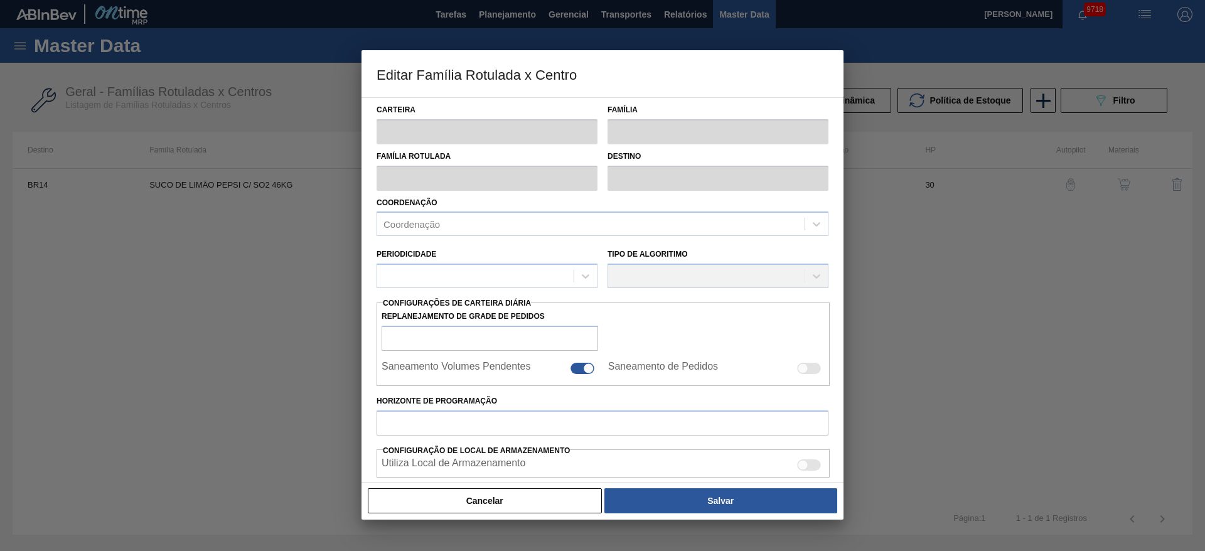
type input "1.200"
type input "7.000"
type input "40"
type input "3.520,000"
checkbox input "true"
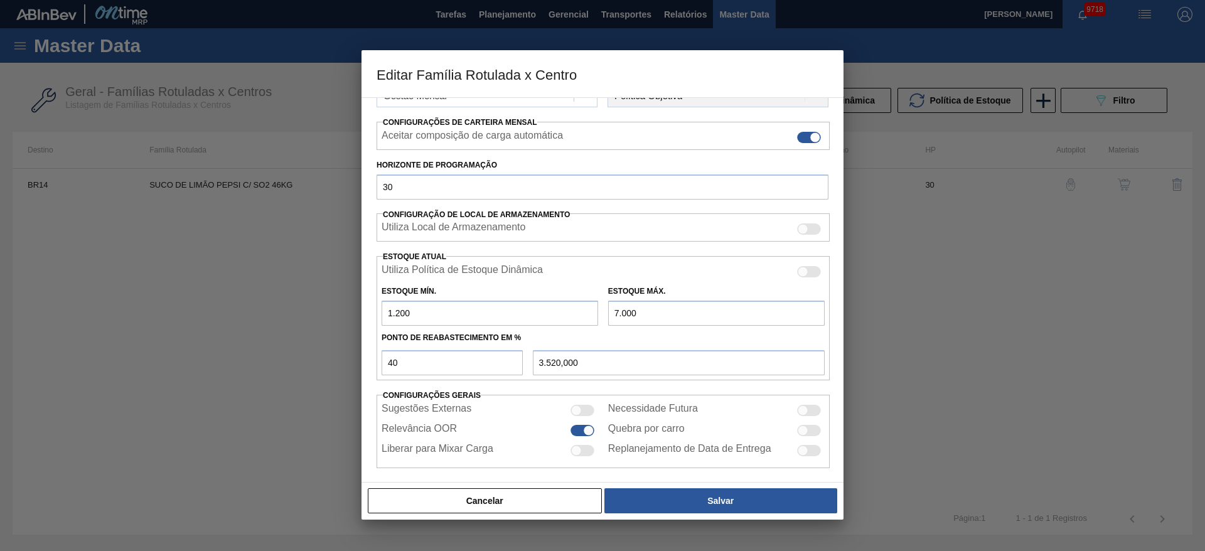
scroll to position [191, 0]
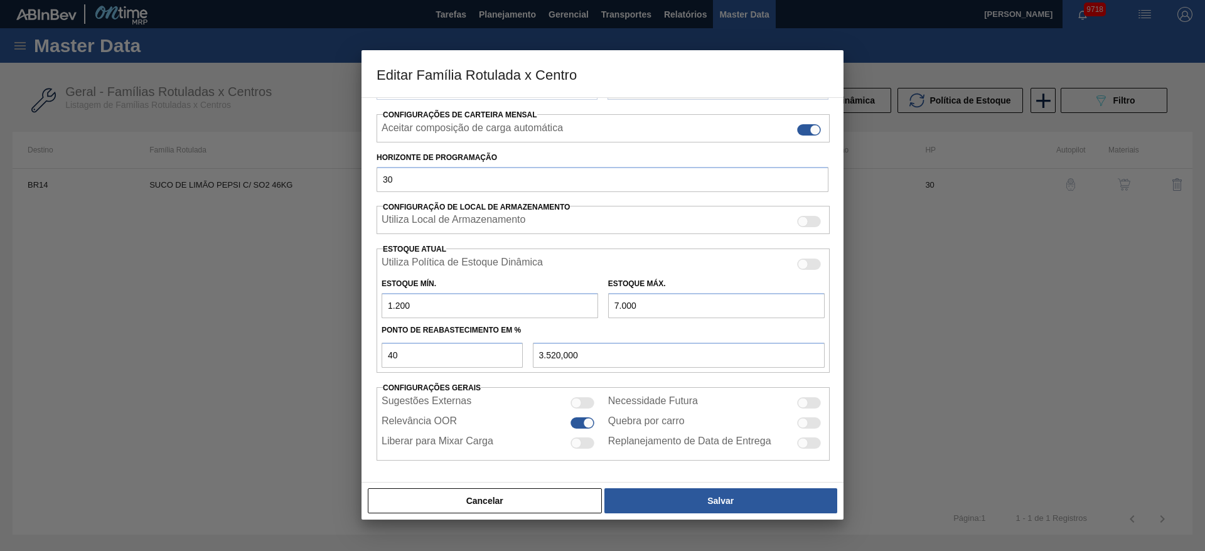
click at [633, 308] on input "7.000" at bounding box center [716, 305] width 216 height 25
type input "700"
type input "1.000,000"
type input "70"
type input "748,000"
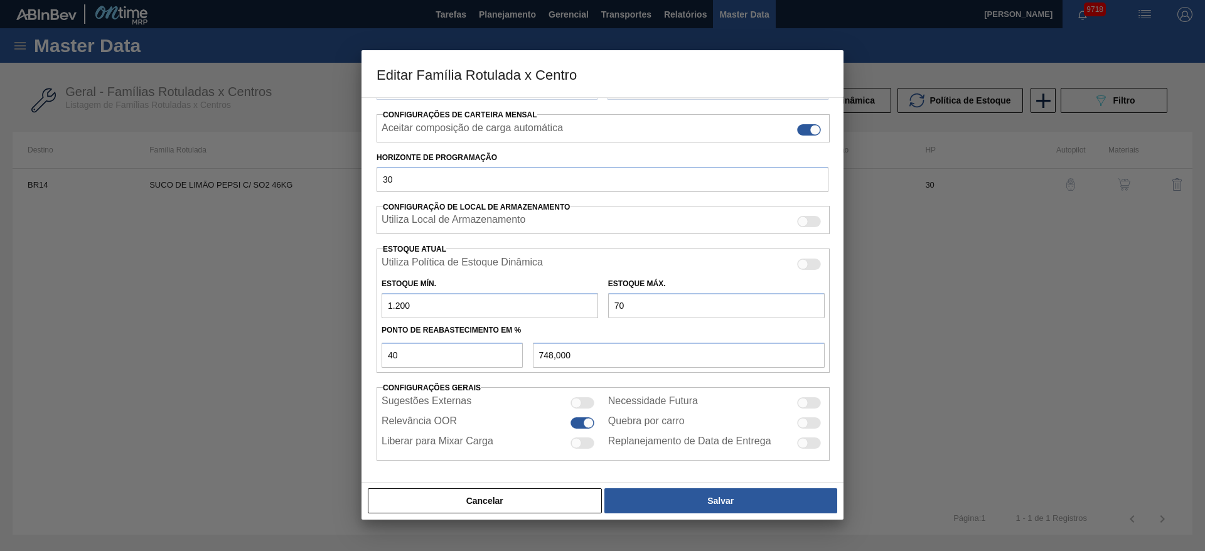
type input "7"
type input "722,800"
type input "73"
type input "749,200"
type input "735"
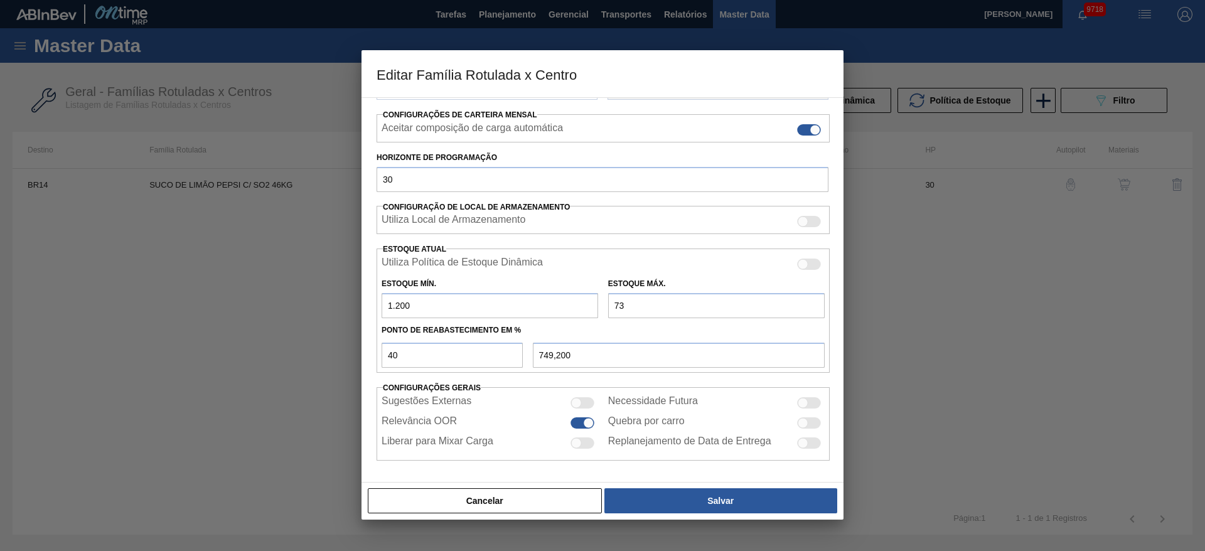
type input "1.014,000"
type input "7.350"
type input "3.660,000"
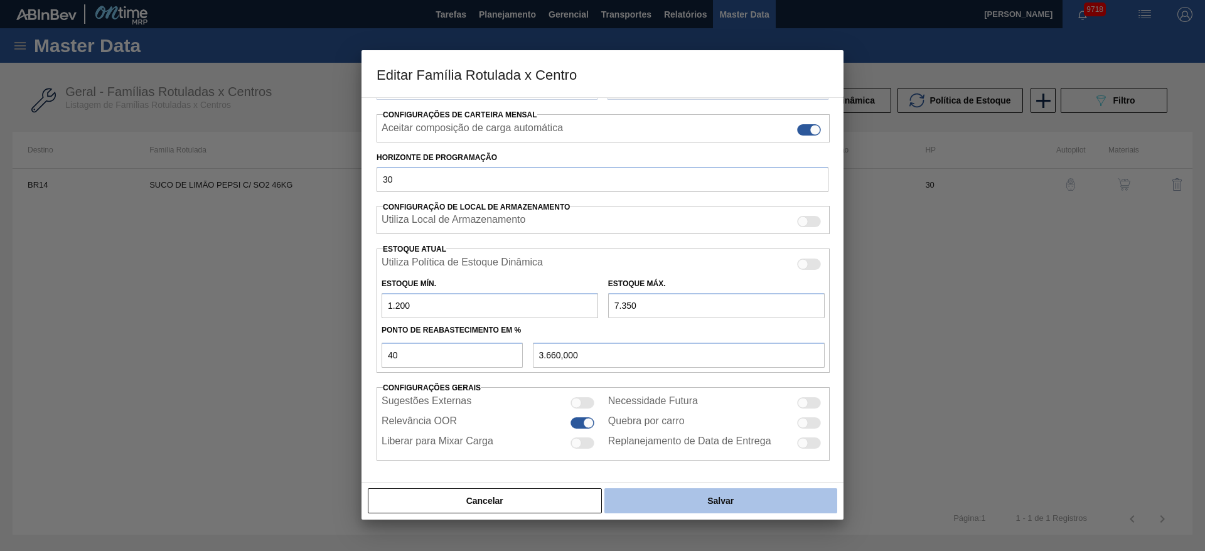
type input "7.350"
click at [675, 493] on button "Salvar" at bounding box center [720, 500] width 233 height 25
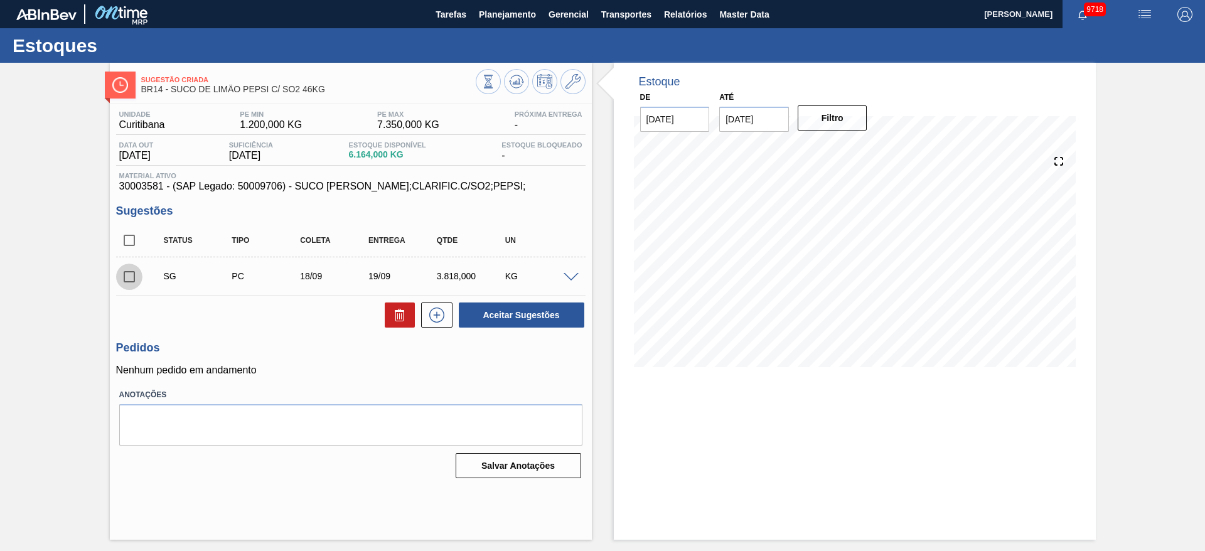
click at [127, 285] on input "checkbox" at bounding box center [129, 277] width 26 height 26
click at [525, 321] on button "Aceitar Sugestões" at bounding box center [521, 314] width 125 height 25
checkbox input "false"
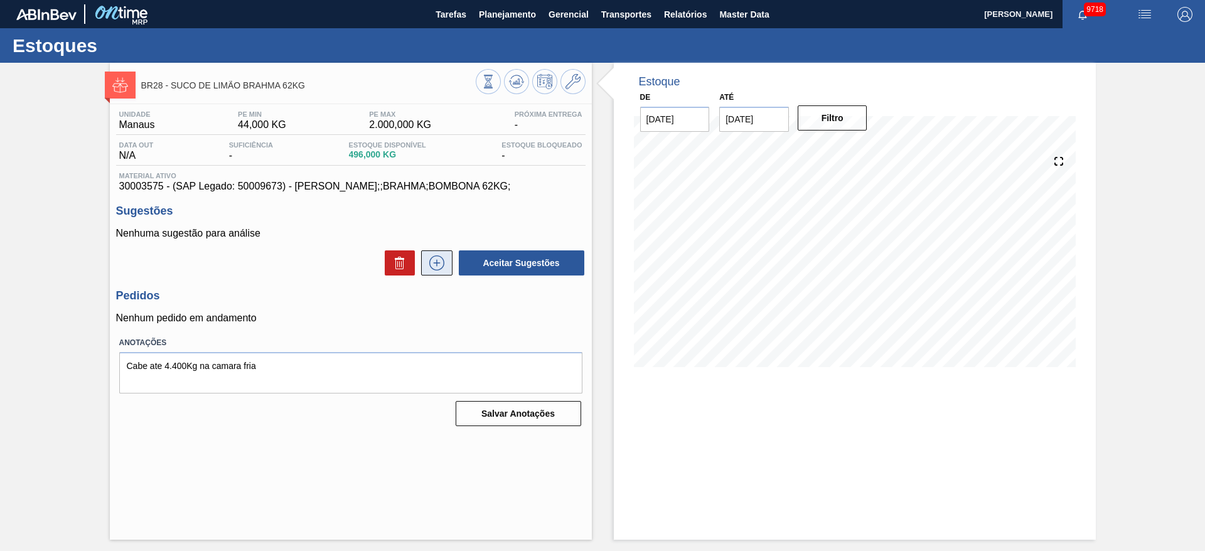
click at [440, 270] on button at bounding box center [436, 262] width 31 height 25
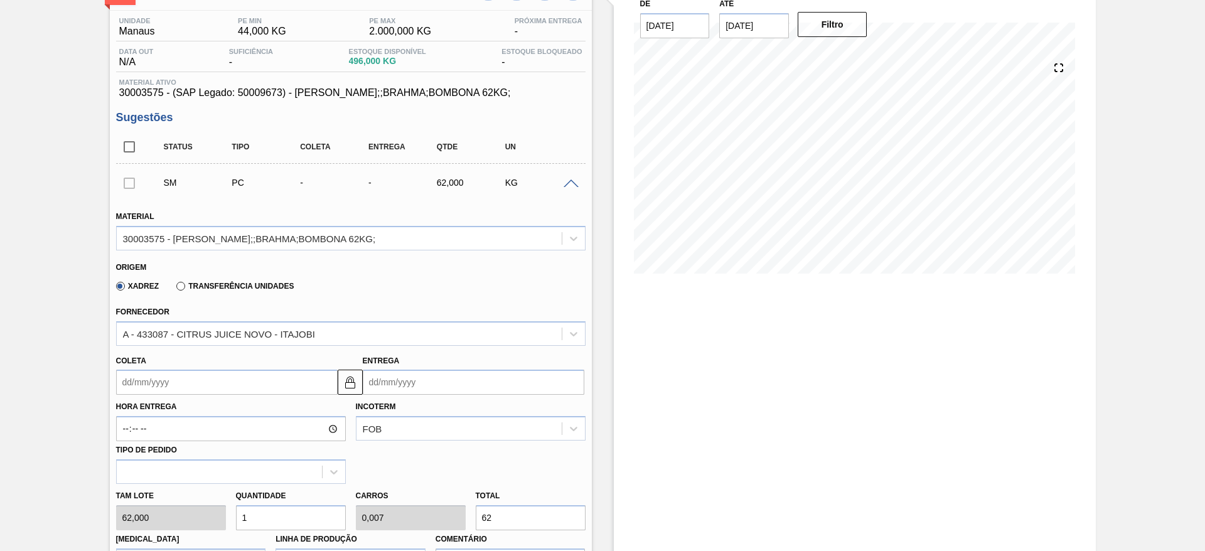
scroll to position [141, 0]
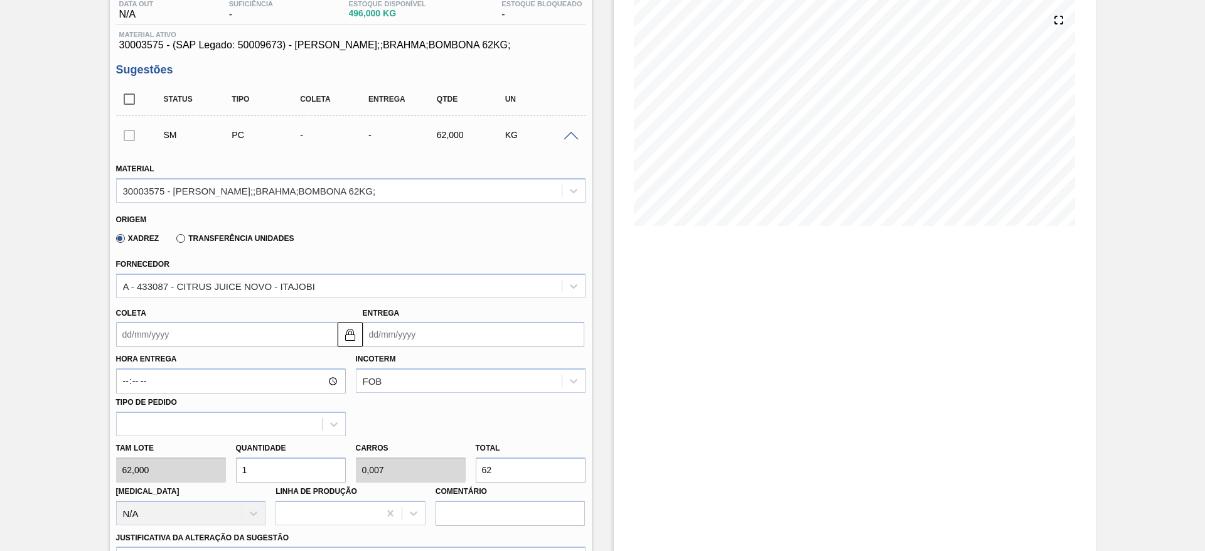
click at [258, 471] on input "1" at bounding box center [291, 469] width 110 height 25
type input "18"
type input "0,125"
type input "1.116"
type input "1"
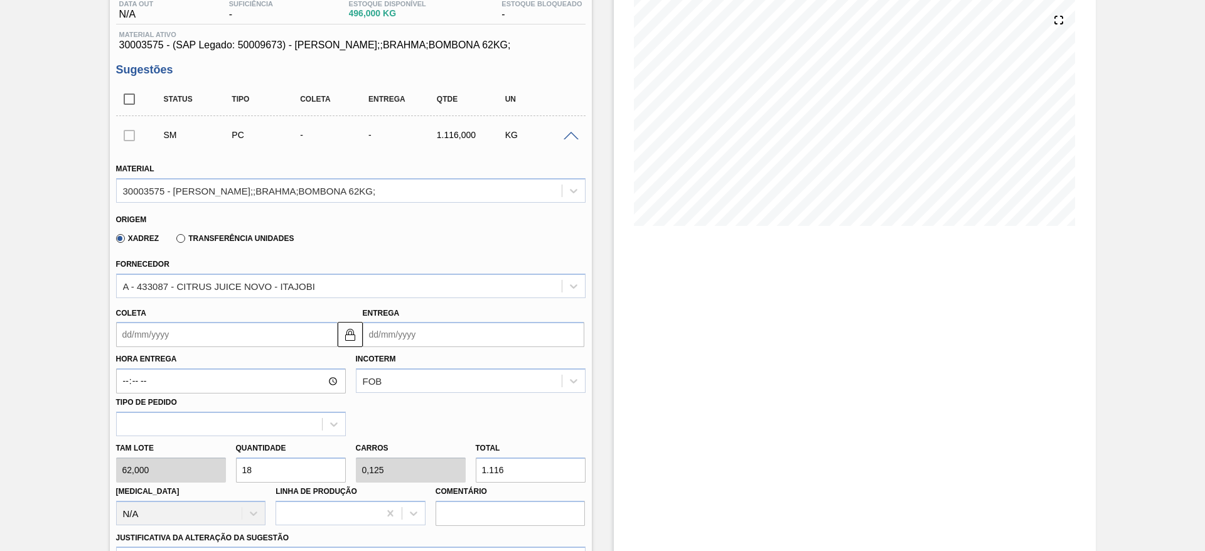
type input "0,007"
type input "62"
type input "0"
type input "2"
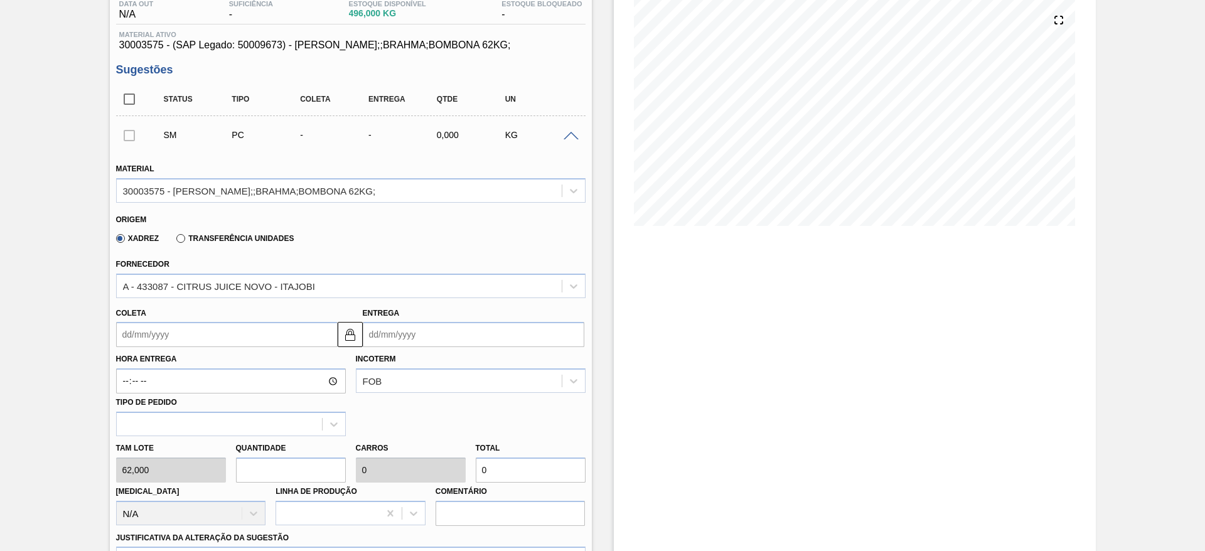
type input "0,014"
type input "124"
type input "22"
type input "0,153"
type input "1.364"
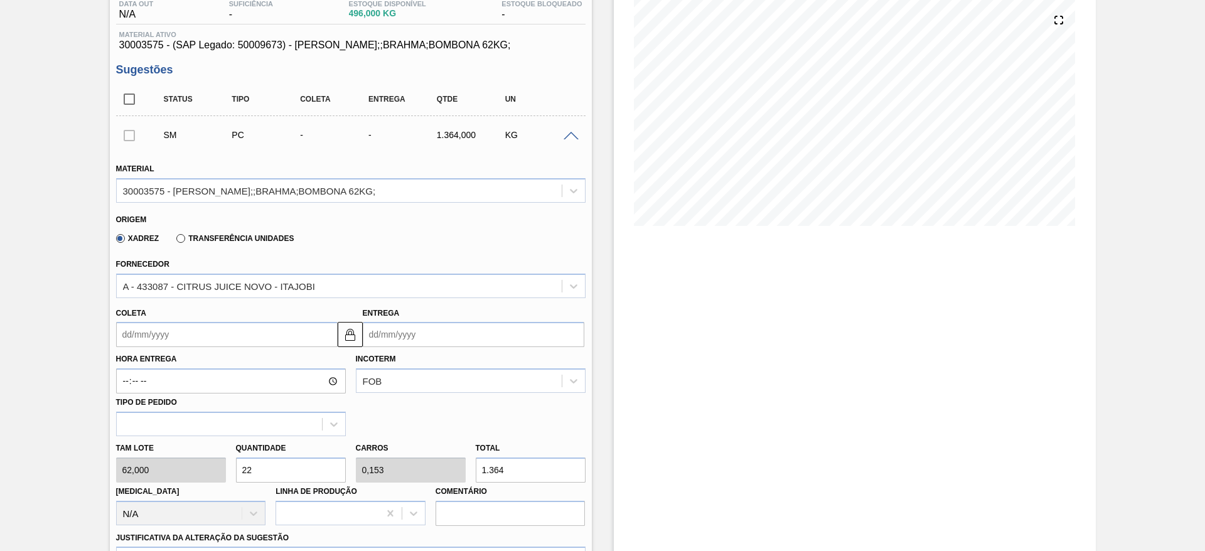
type input "2"
type input "0"
type input "1"
type input "0,007"
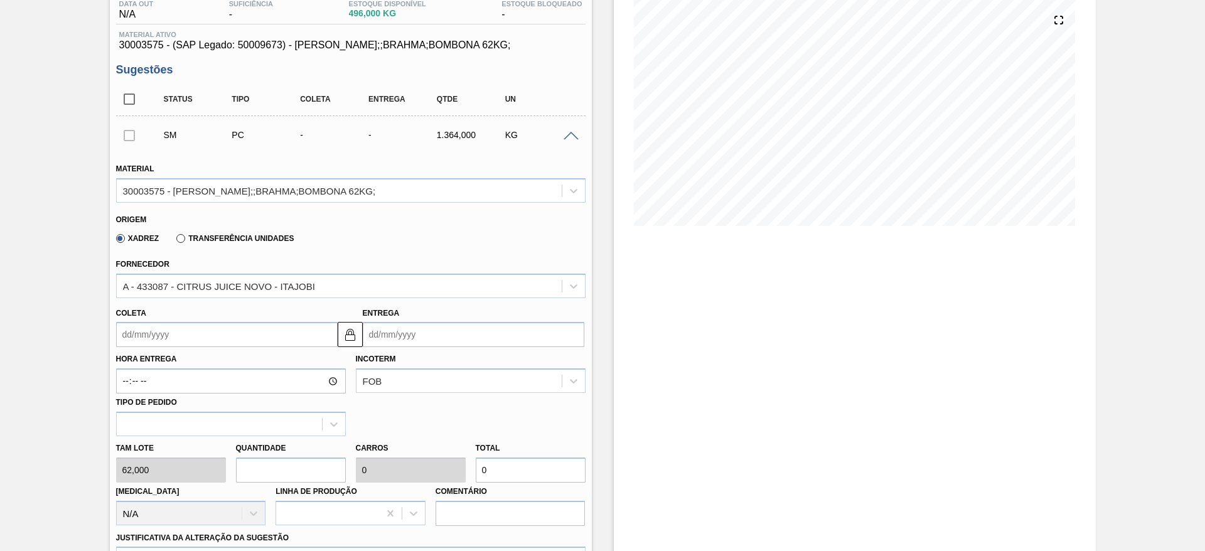
type input "62"
type input "18"
type input "0,125"
type input "1.116"
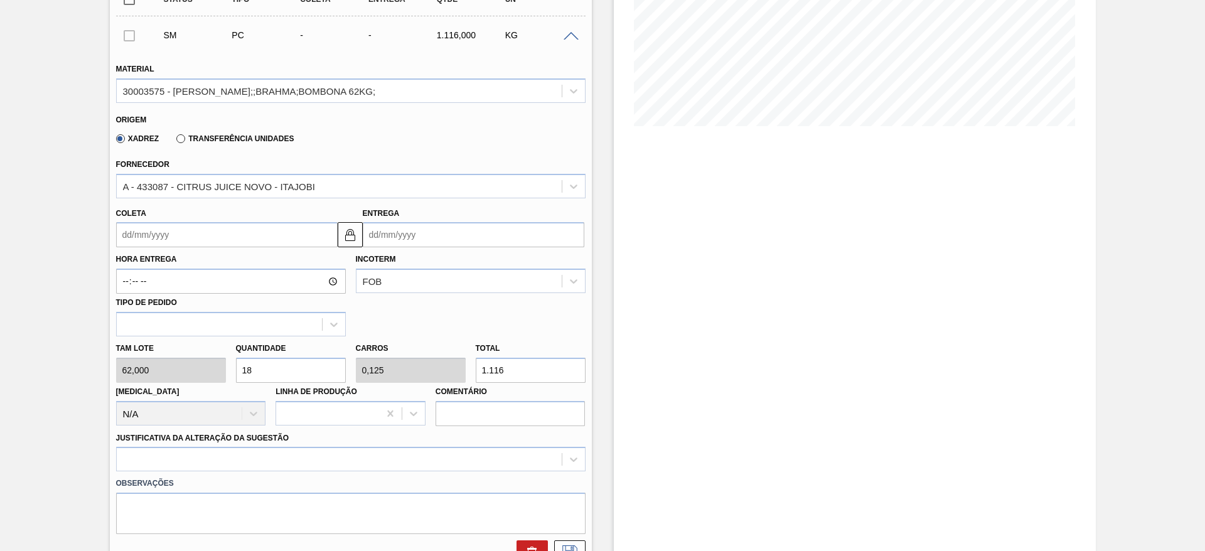
scroll to position [252, 0]
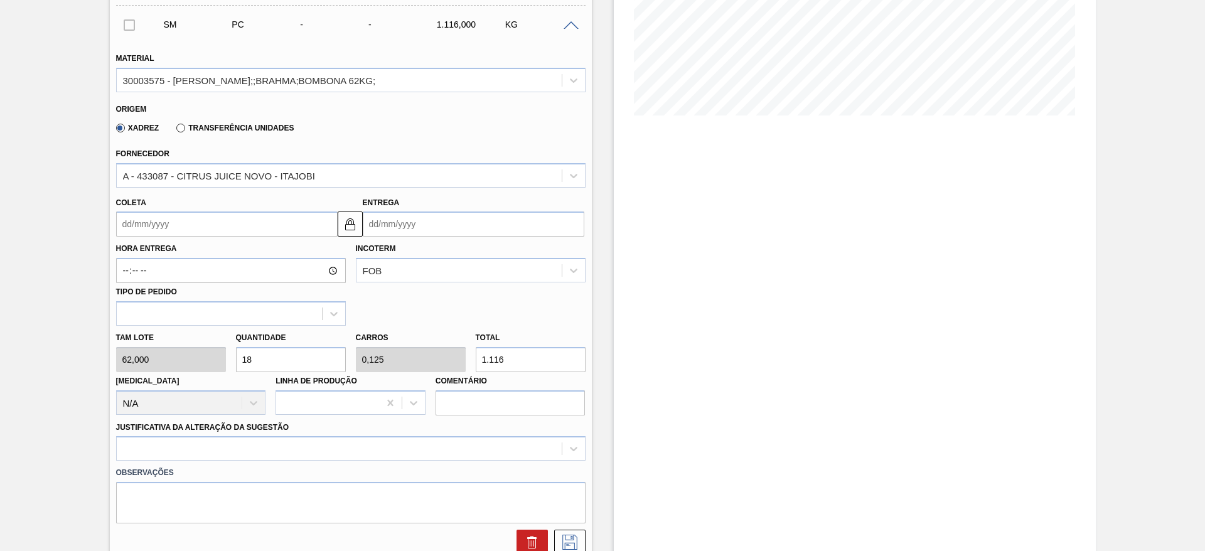
type input "18"
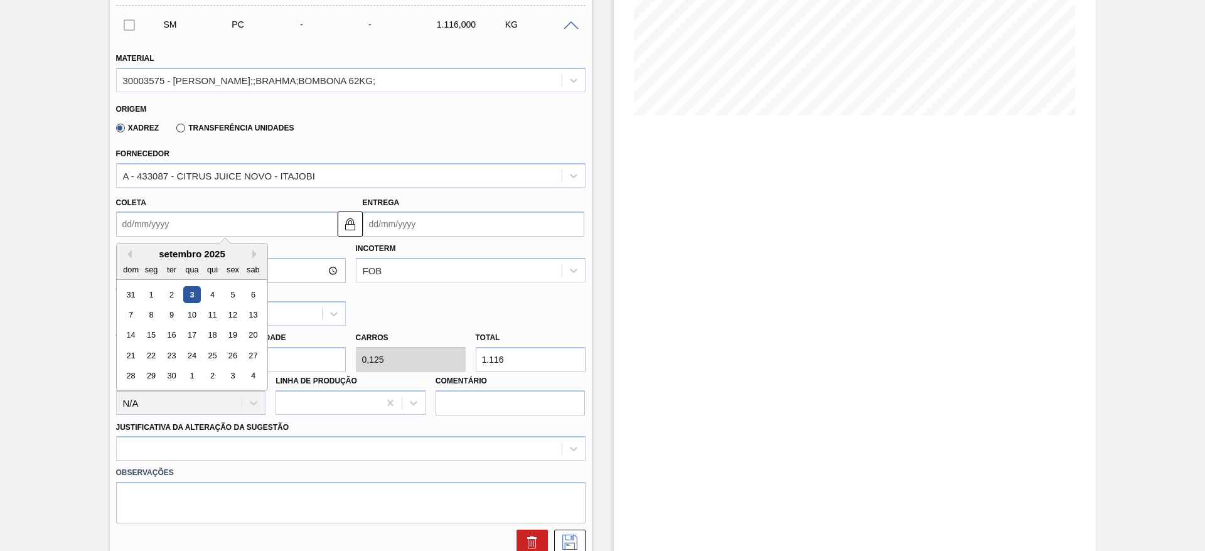
click at [159, 232] on input "Coleta" at bounding box center [227, 223] width 222 height 25
click at [166, 312] on div "9" at bounding box center [171, 314] width 17 height 17
type input "09/09/2025"
type input "24/09/2025"
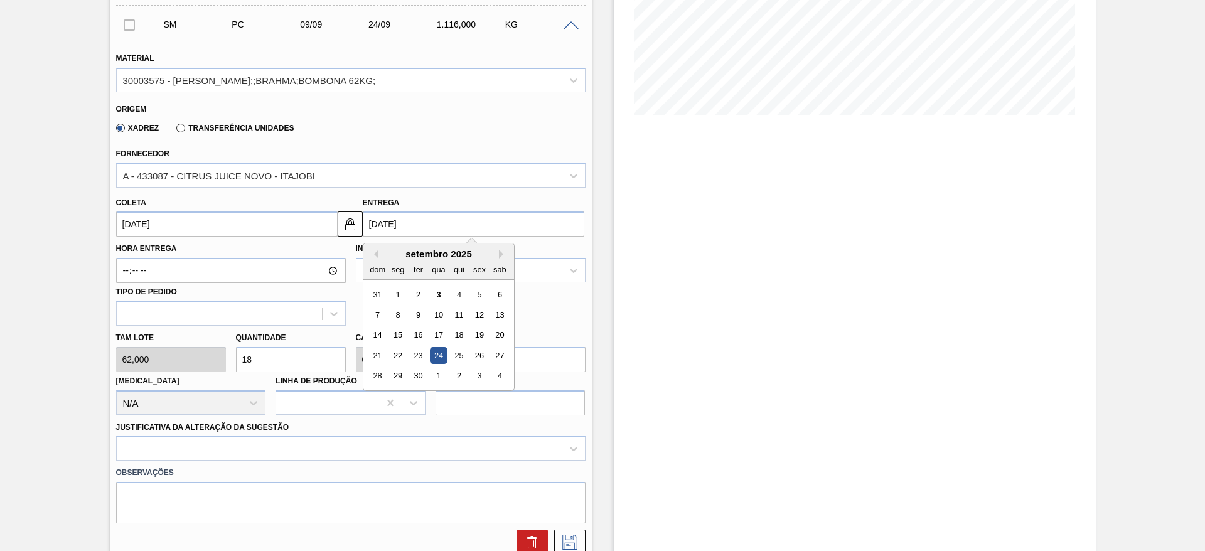
click at [383, 211] on input "24/09/2025" at bounding box center [474, 223] width 222 height 25
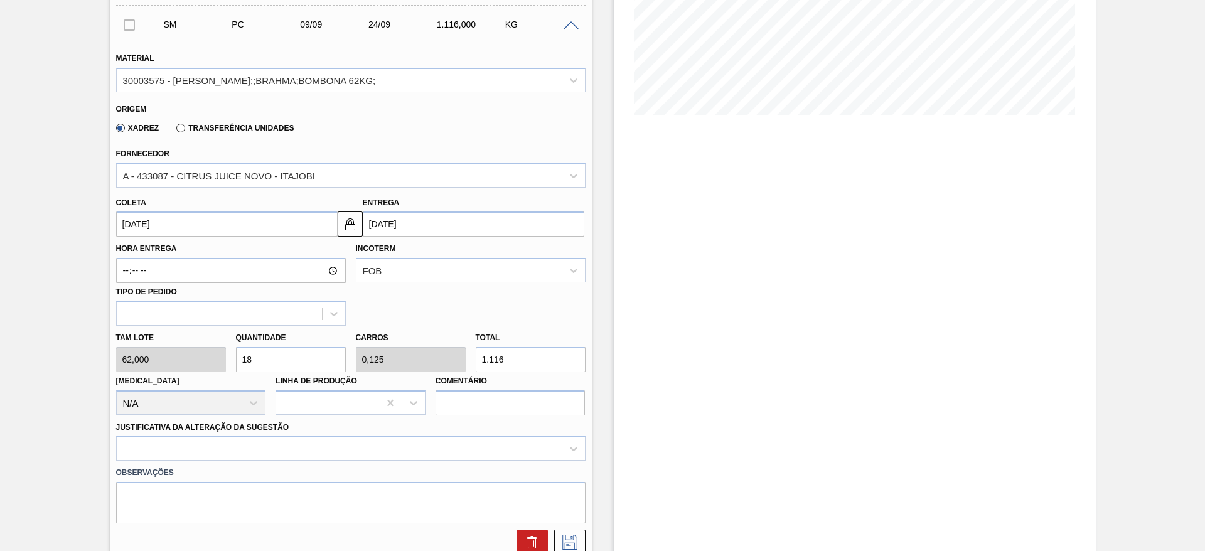
click at [39, 351] on div "BR28 - SUCO DE LIMÃO BRAHMA 62KG Unidade Manaus PE MIN 44,000 KG PE MAX 2.000,0…" at bounding box center [602, 281] width 1205 height 941
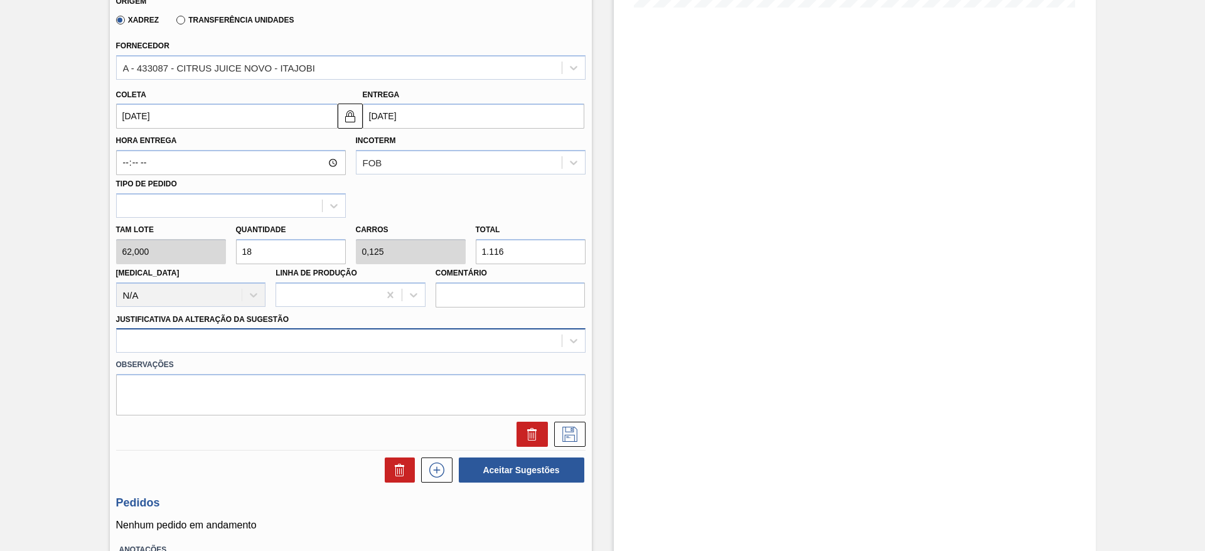
click at [548, 353] on div at bounding box center [350, 340] width 469 height 24
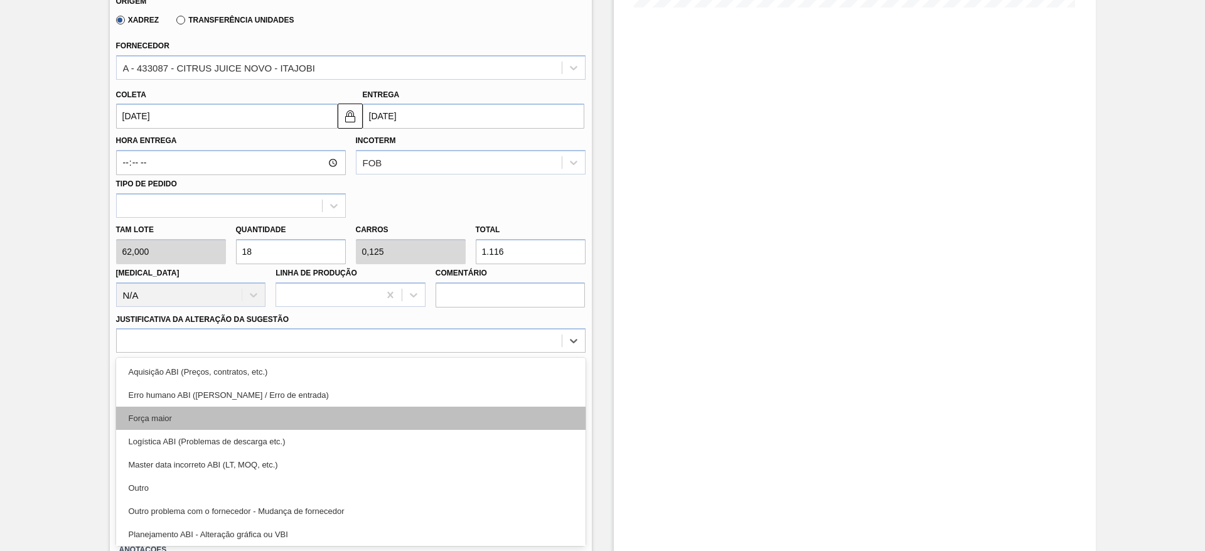
scroll to position [235, 0]
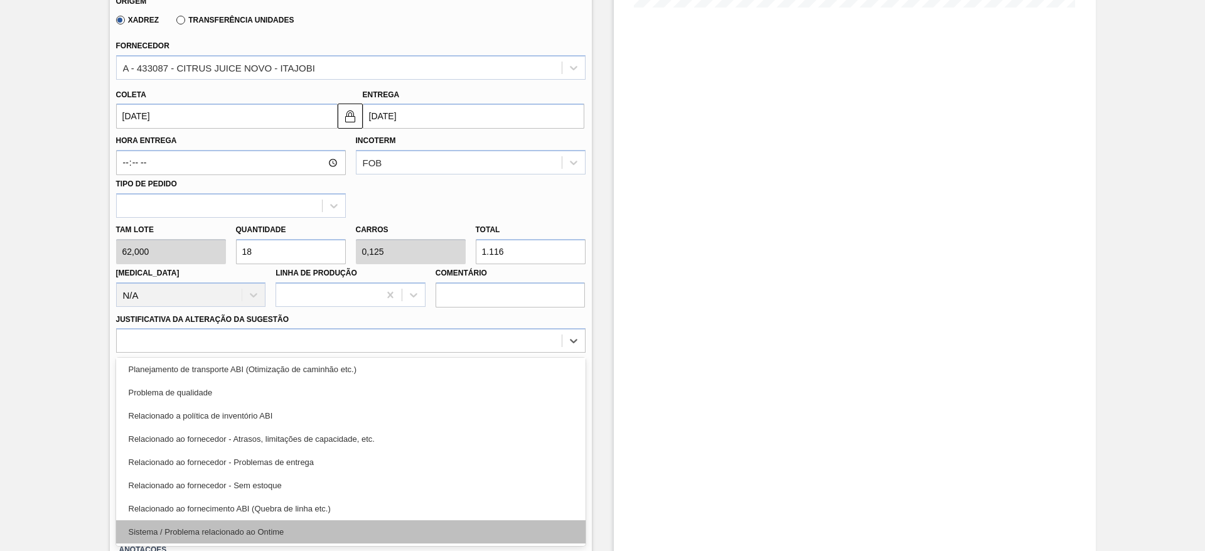
click at [485, 526] on div "Sistema / Problema relacionado ao Ontime" at bounding box center [350, 531] width 469 height 23
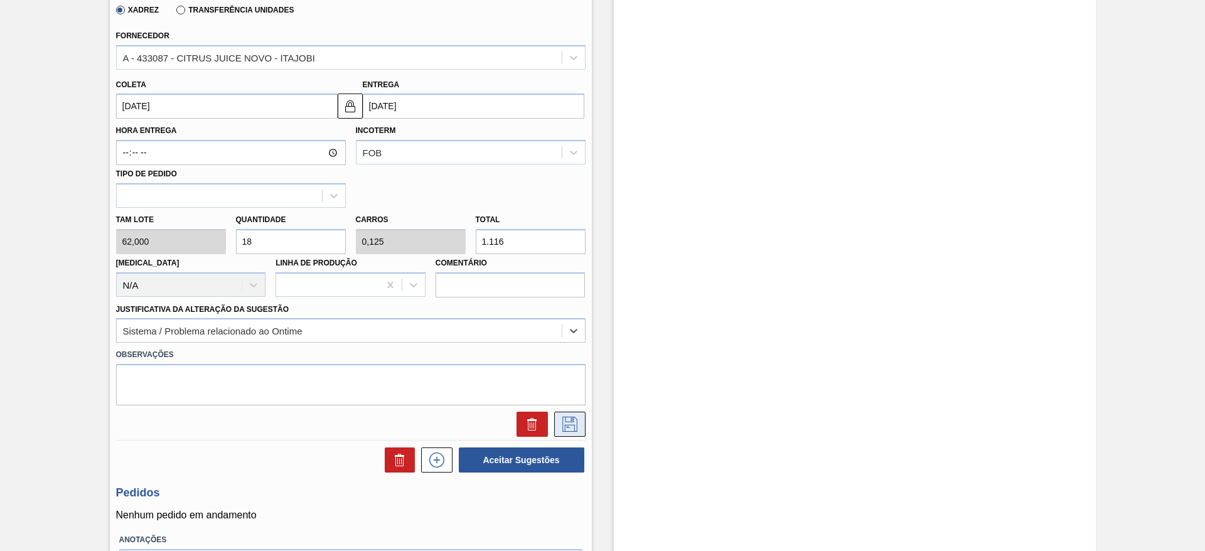
scroll to position [452, 0]
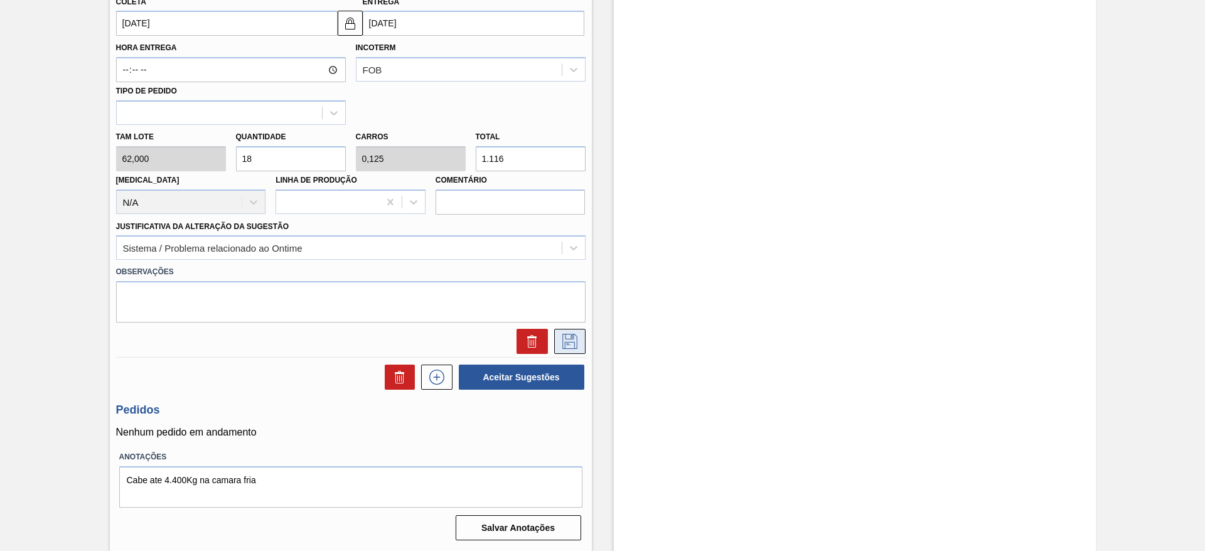
click at [572, 332] on button at bounding box center [569, 341] width 31 height 25
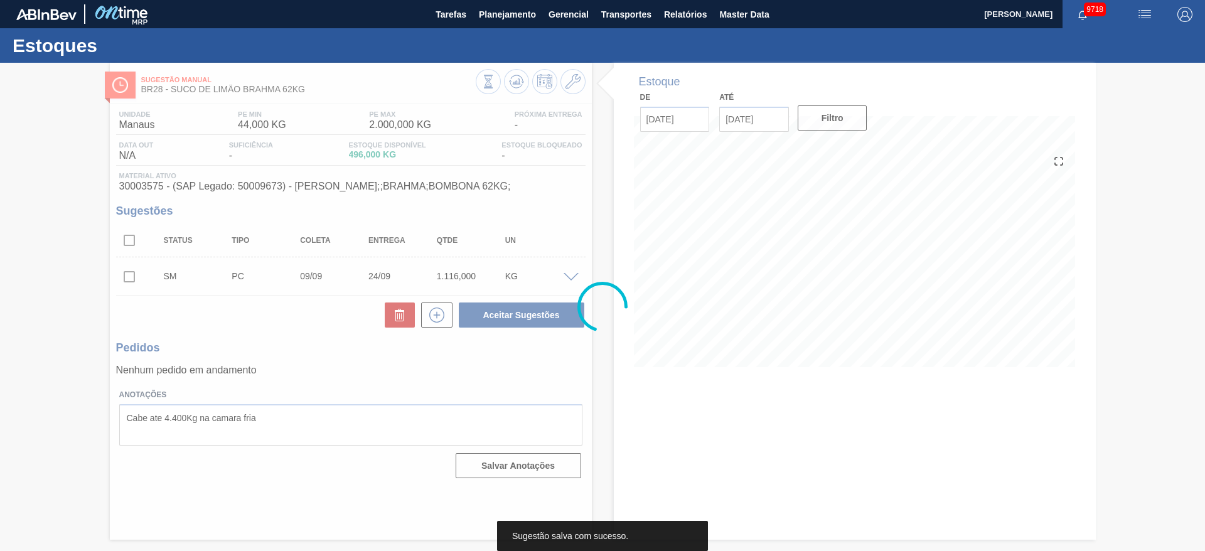
scroll to position [0, 0]
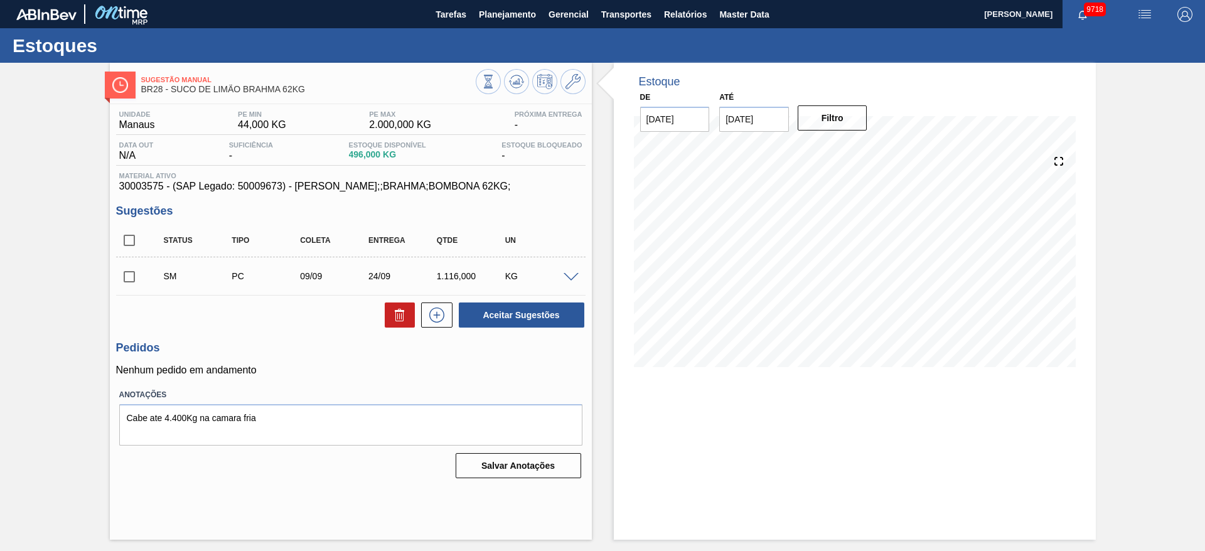
click at [570, 275] on span at bounding box center [570, 277] width 15 height 9
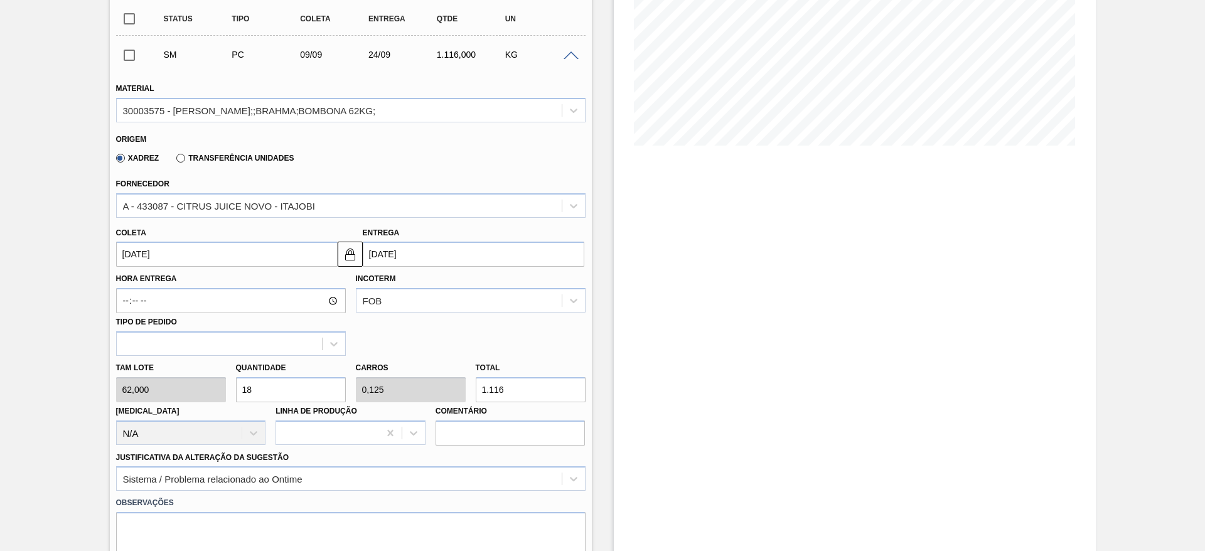
scroll to position [222, 0]
click at [260, 387] on input "18" at bounding box center [291, 388] width 110 height 25
type input "1"
type input "0,007"
type input "62"
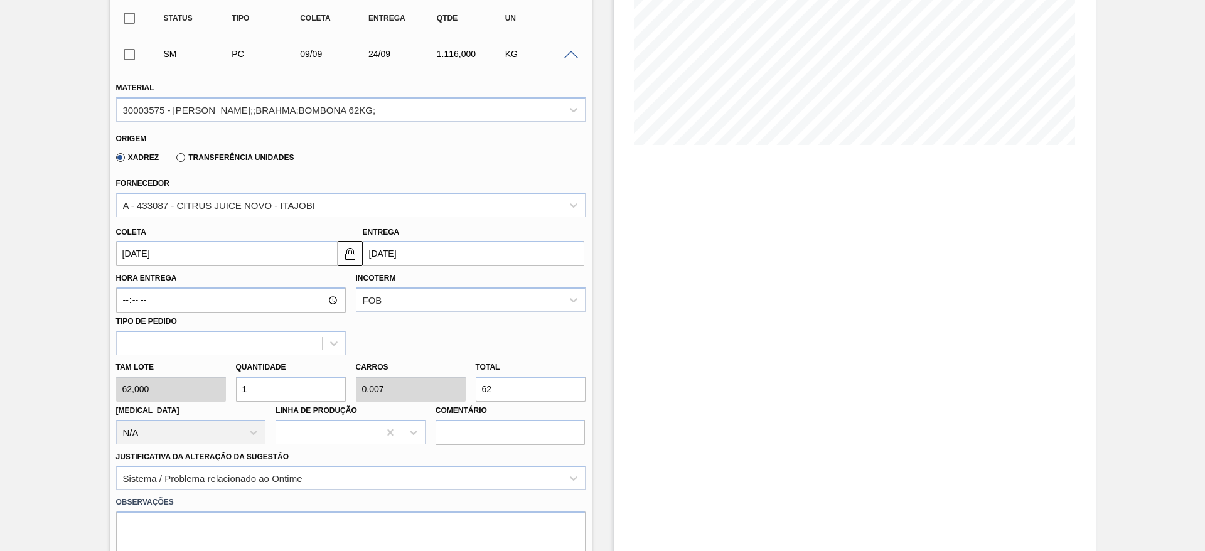
type input "16"
type input "0,111"
type input "992"
type input "1"
type input "0,007"
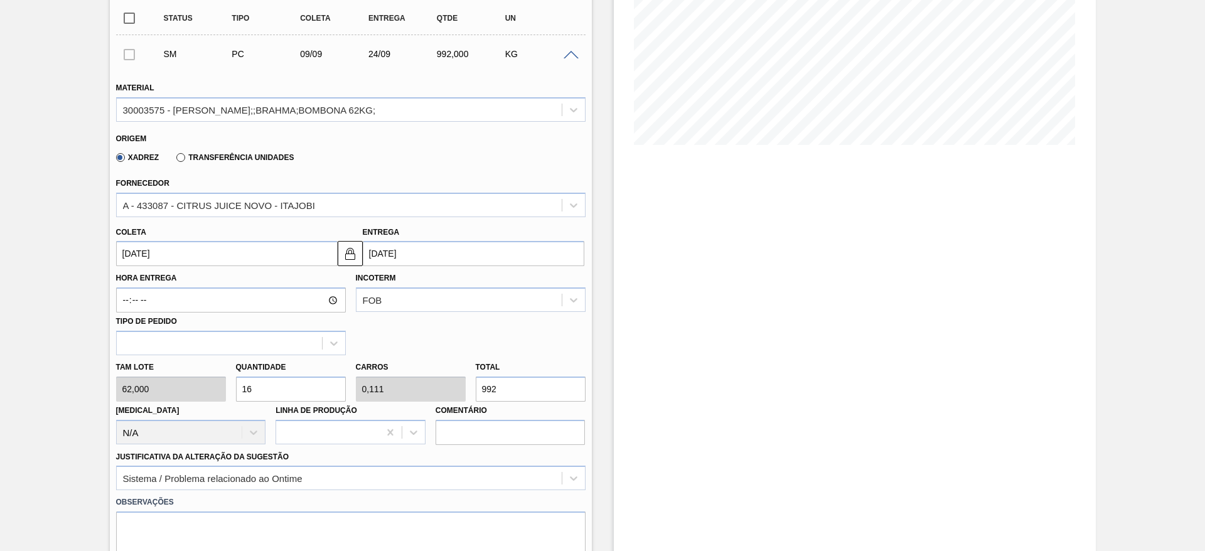
type input "62"
type input "17"
type input "0,118"
type input "1.054"
type input "1"
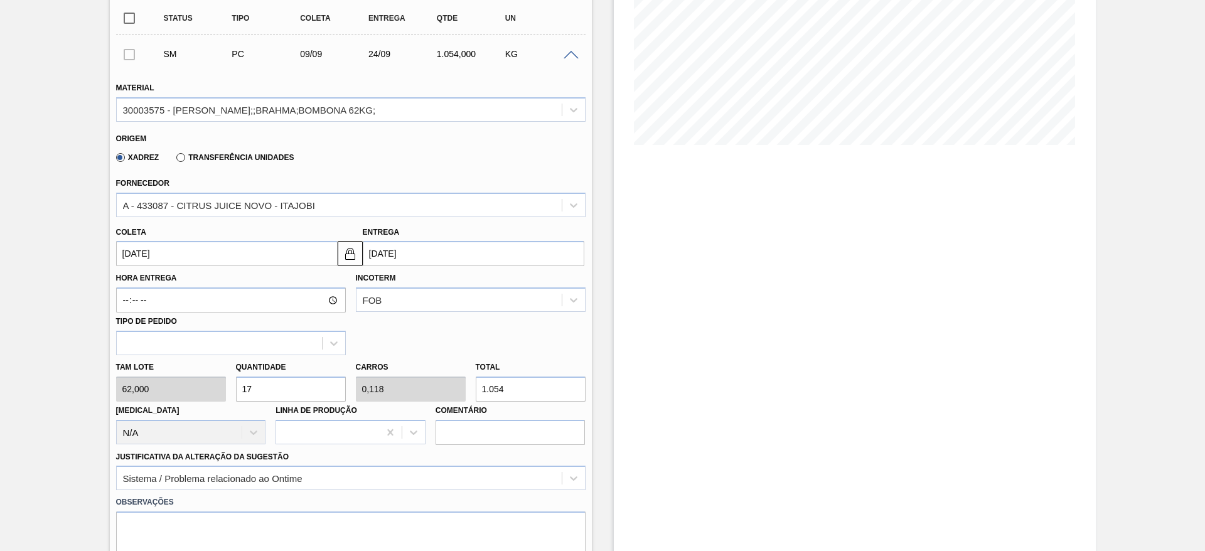
type input "0,007"
type input "62"
type input "18"
type input "0,125"
type input "1.116"
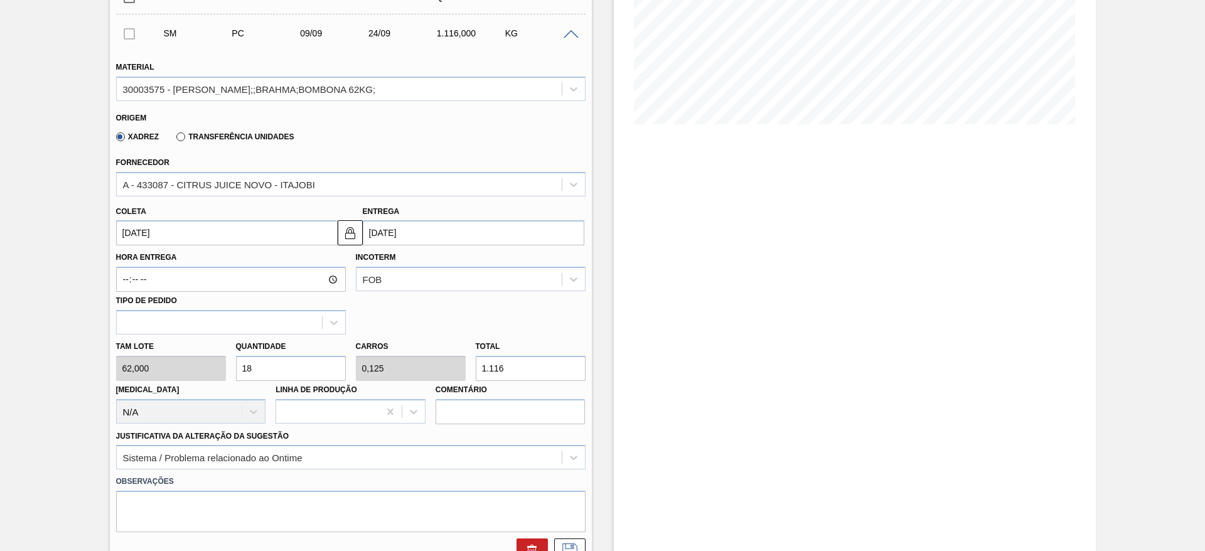
scroll to position [452, 0]
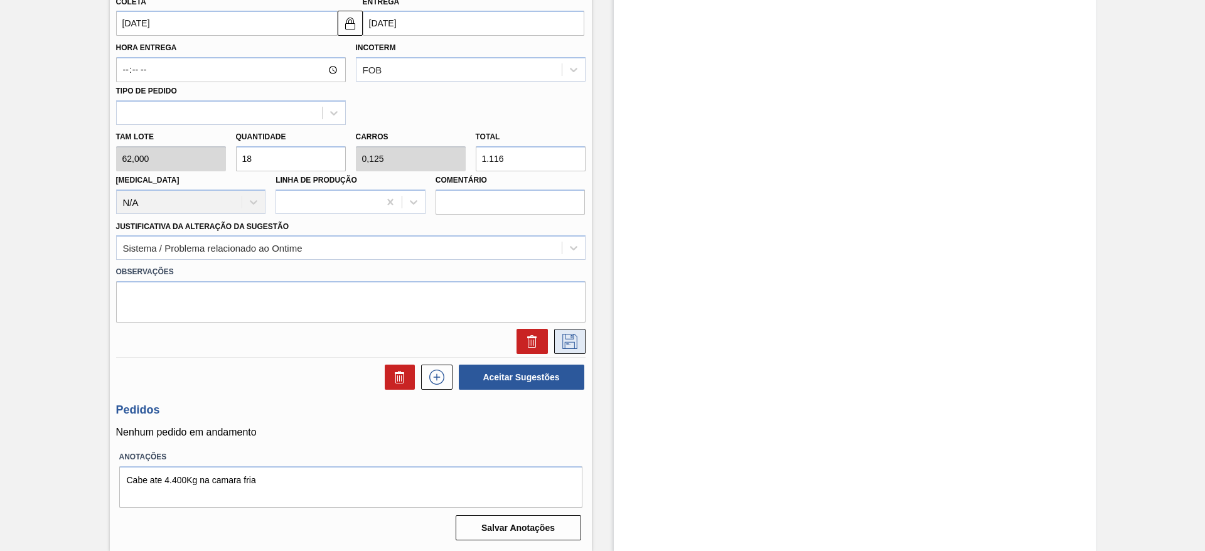
click at [562, 339] on icon at bounding box center [570, 341] width 20 height 15
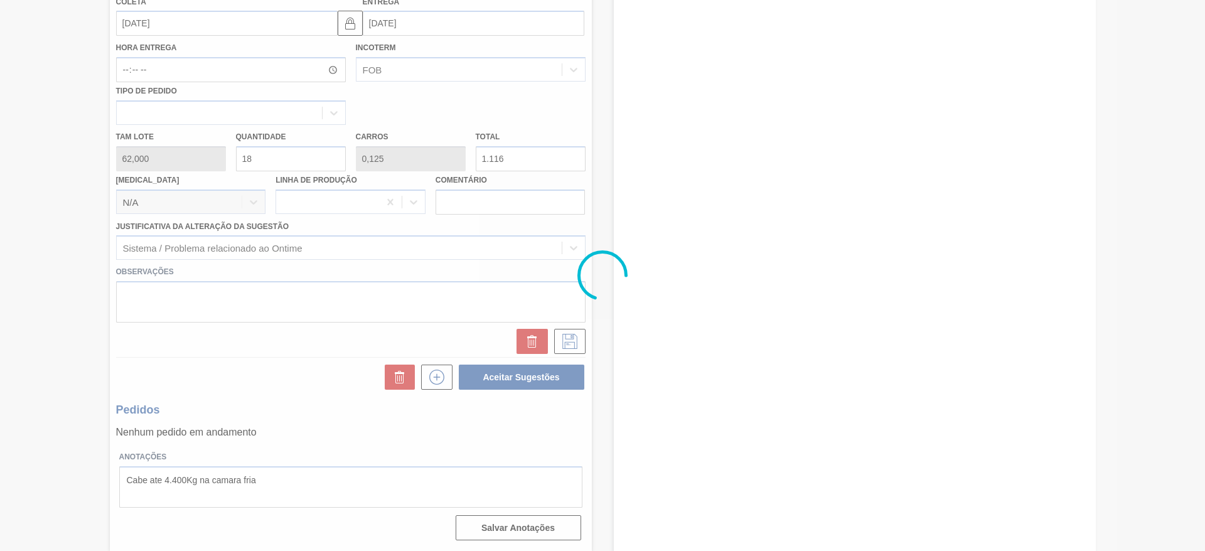
scroll to position [0, 0]
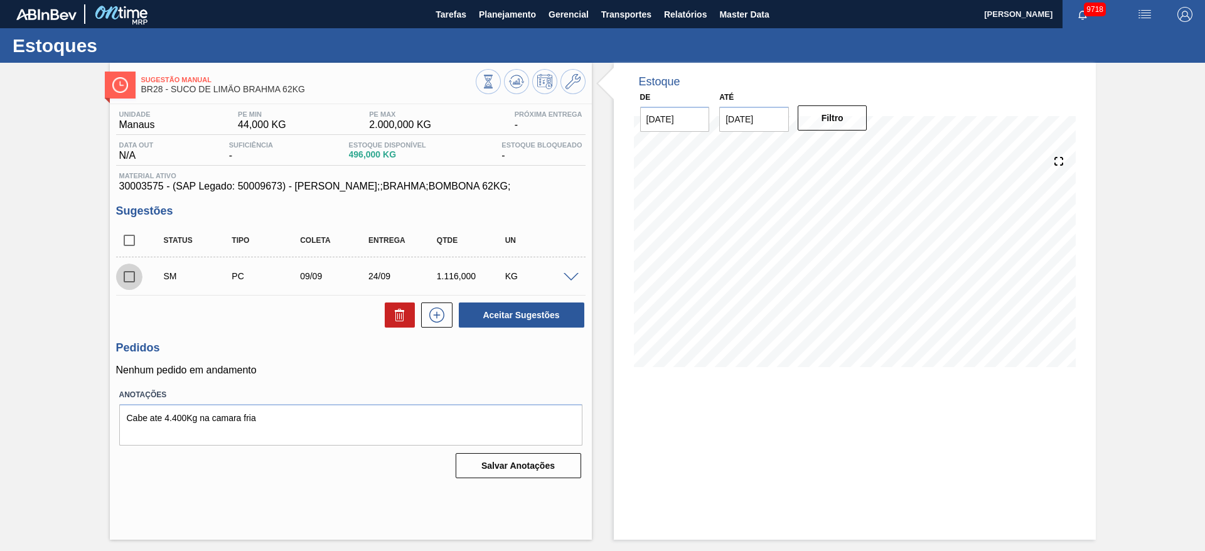
click at [138, 279] on input "checkbox" at bounding box center [129, 277] width 26 height 26
drag, startPoint x: 550, startPoint y: 331, endPoint x: 531, endPoint y: 302, distance: 33.9
click at [531, 302] on div "Unidade Manaus PE MIN 44,000 KG PE MAX 2.000,000 KG Próxima Entrega - Data out …" at bounding box center [351, 293] width 482 height 378
click at [531, 302] on button "Aceitar Sugestões" at bounding box center [521, 314] width 125 height 25
checkbox input "false"
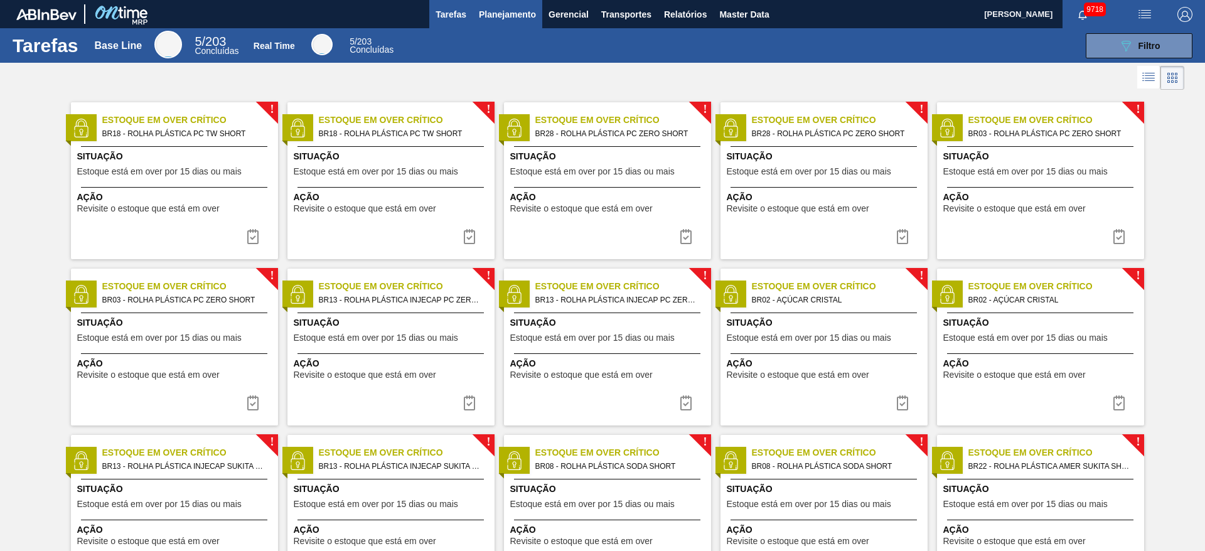
click at [487, 13] on span "Planejamento" at bounding box center [507, 14] width 57 height 15
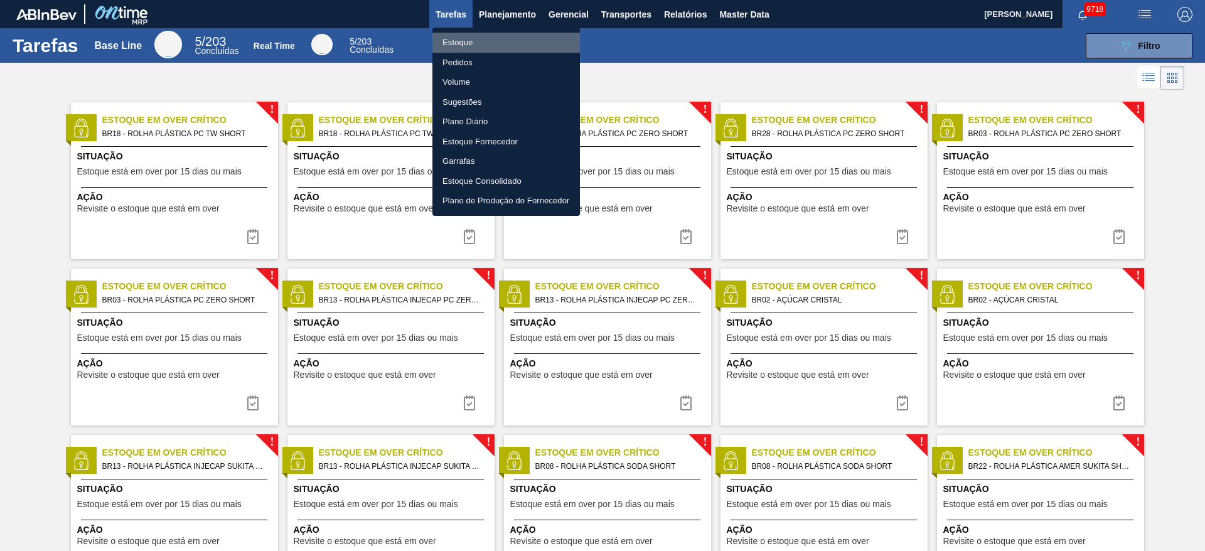
click at [487, 39] on li "Estoque" at bounding box center [505, 43] width 147 height 20
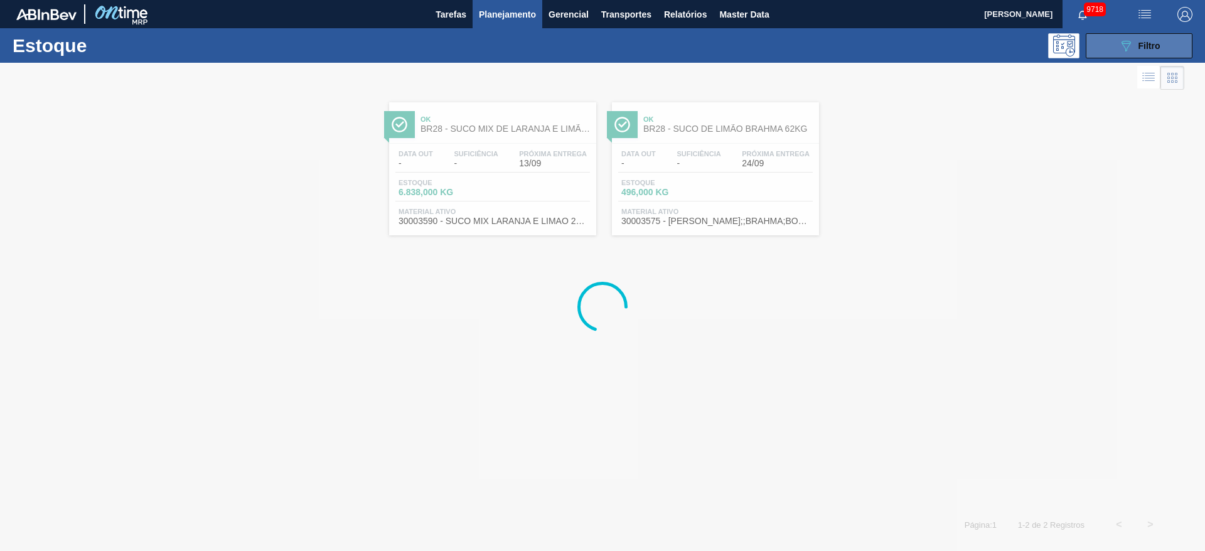
click at [803, 44] on icon "089F7B8B-B2A5-4AFE-B5C0-19BA573D28AC" at bounding box center [1125, 45] width 15 height 15
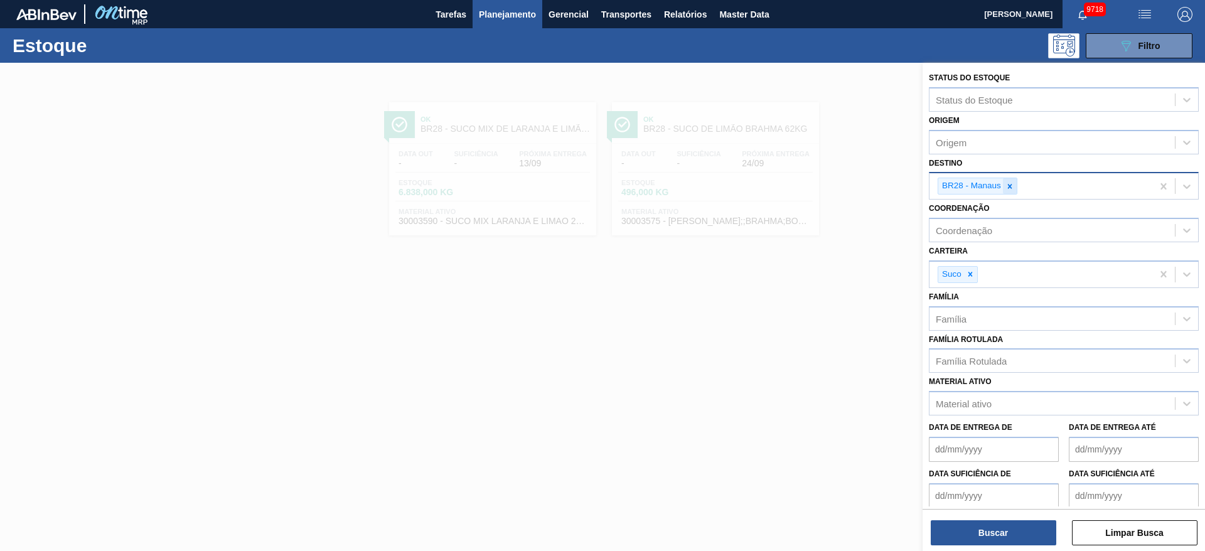
click at [803, 187] on icon at bounding box center [1009, 186] width 9 height 9
type input "7"
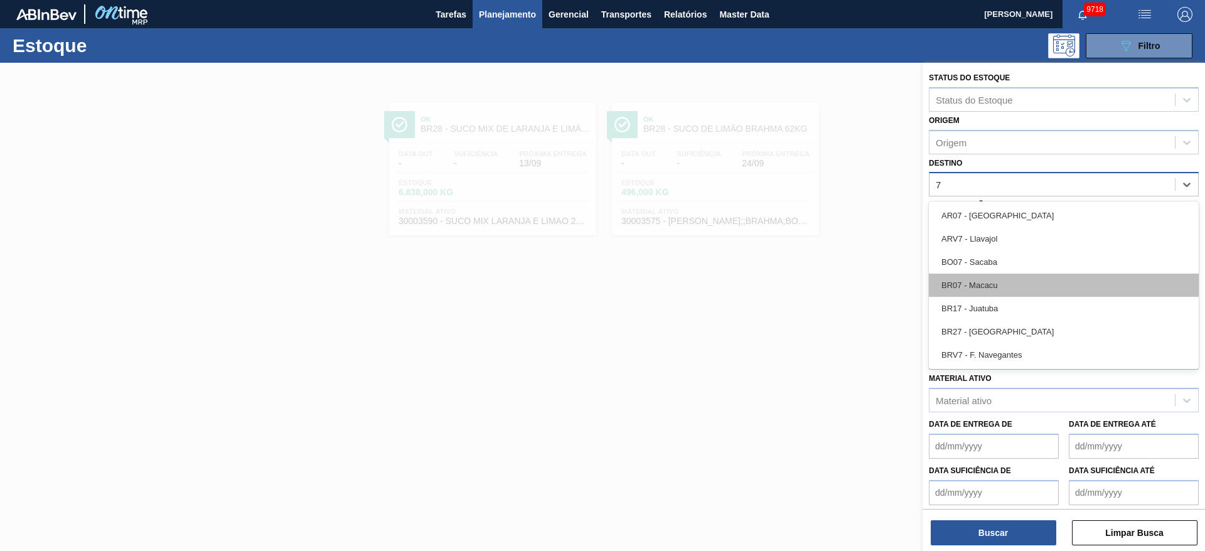
click at [803, 277] on div "BR07 - Macacu" at bounding box center [1064, 285] width 270 height 23
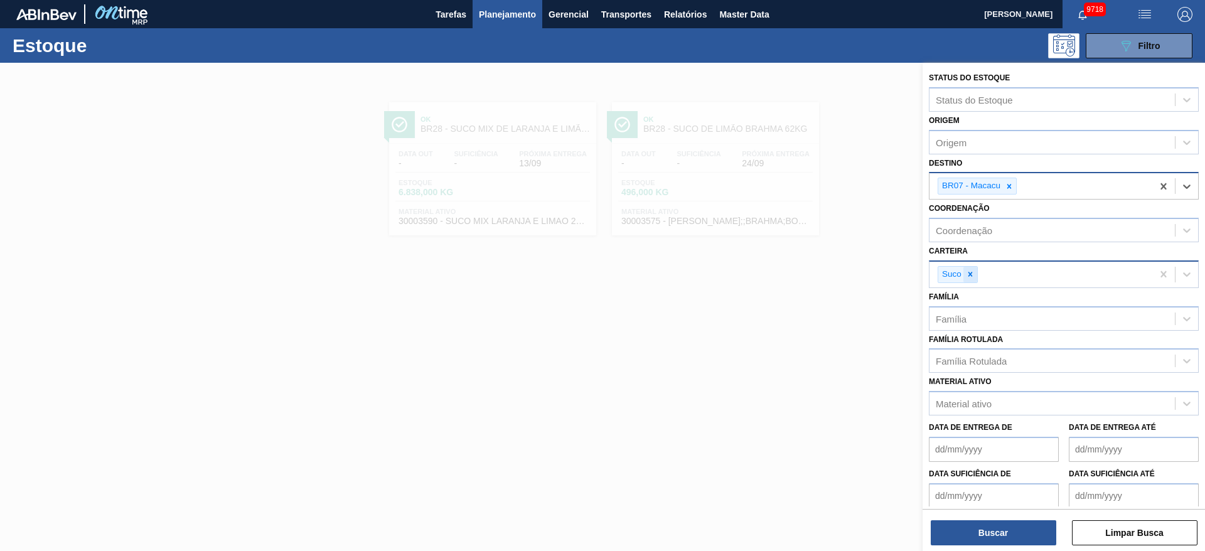
click at [803, 277] on icon at bounding box center [970, 274] width 9 height 9
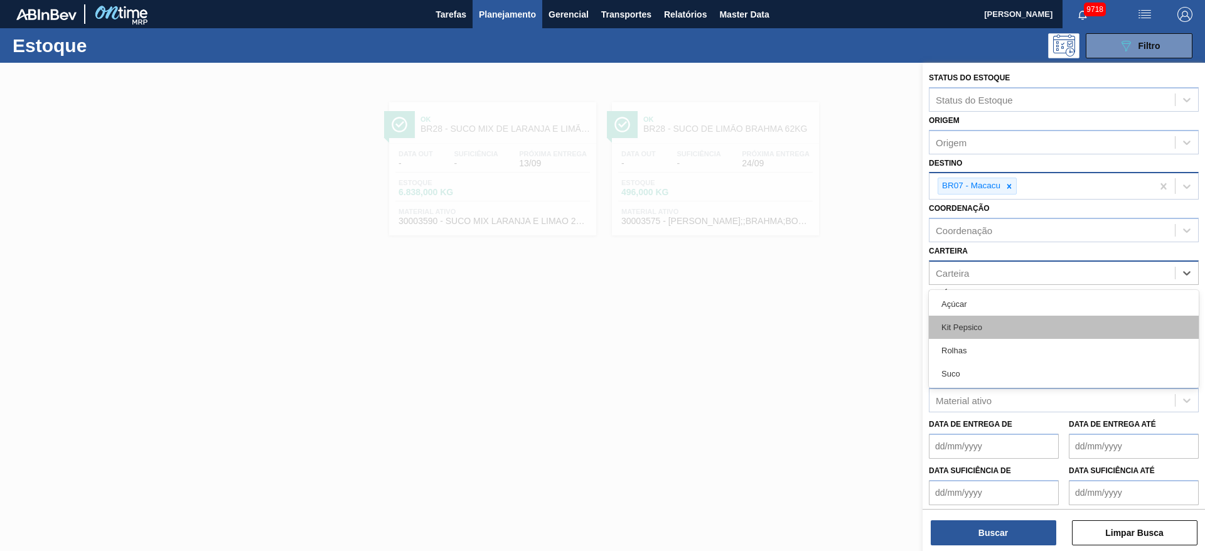
click at [803, 280] on div "Carteira" at bounding box center [1051, 273] width 245 height 18
click at [803, 334] on div "Kit Pepsico" at bounding box center [1064, 327] width 270 height 23
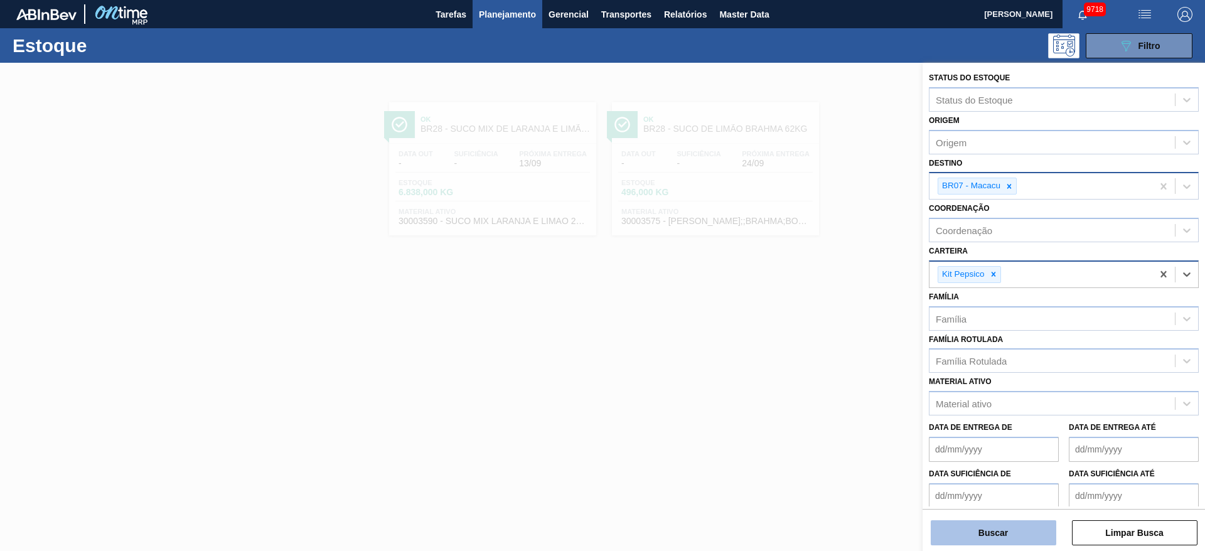
click at [803, 366] on button "Buscar" at bounding box center [993, 532] width 125 height 25
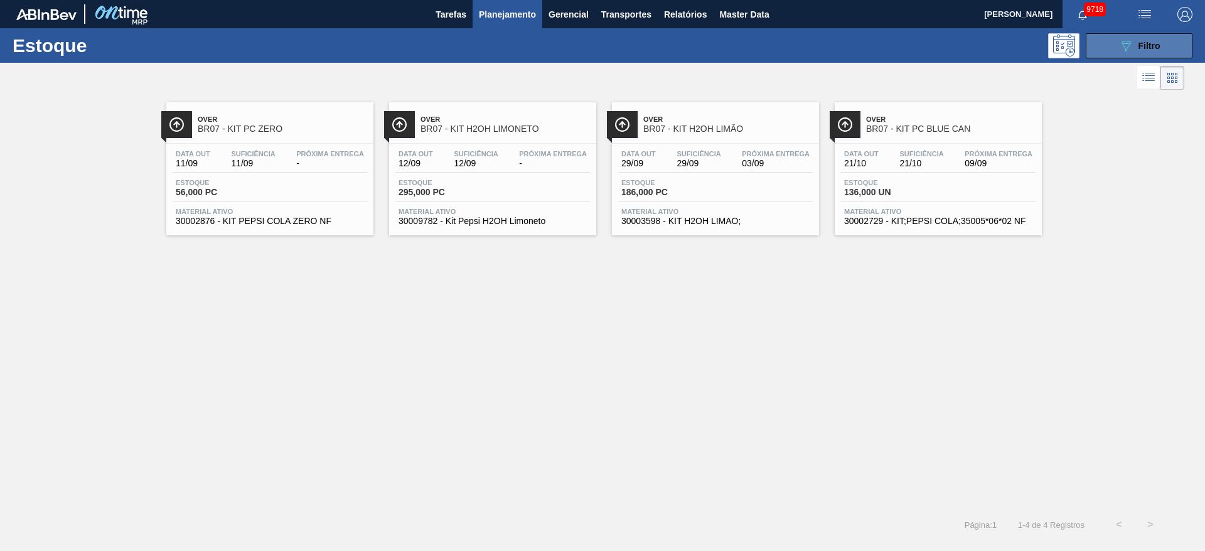
click at [803, 43] on button "089F7B8B-B2A5-4AFE-B5C0-19BA573D28AC Filtro" at bounding box center [1139, 45] width 107 height 25
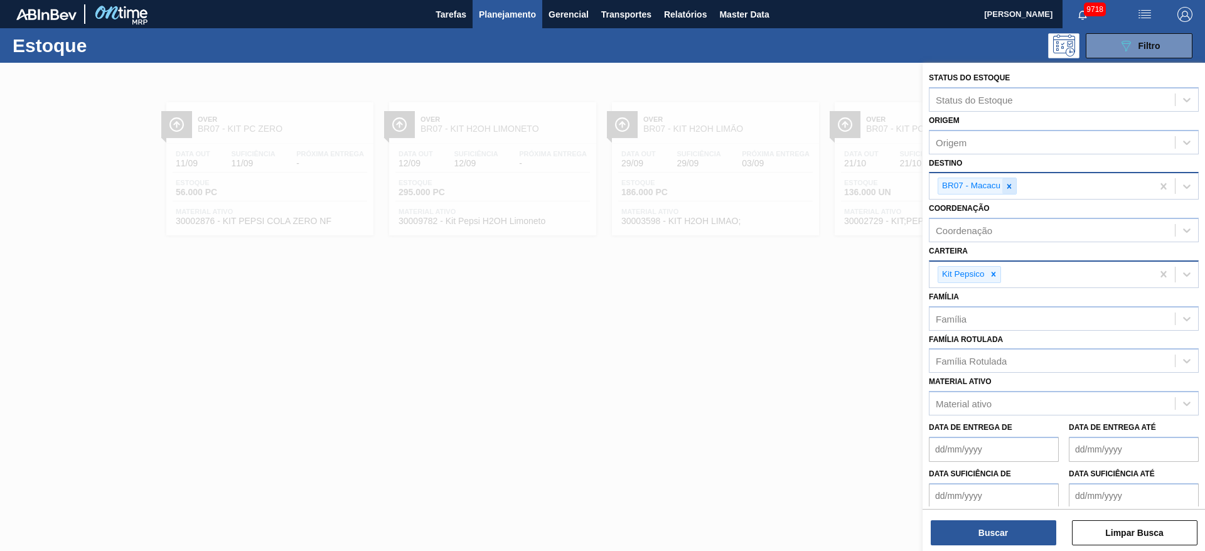
click at [803, 184] on icon at bounding box center [1009, 186] width 9 height 9
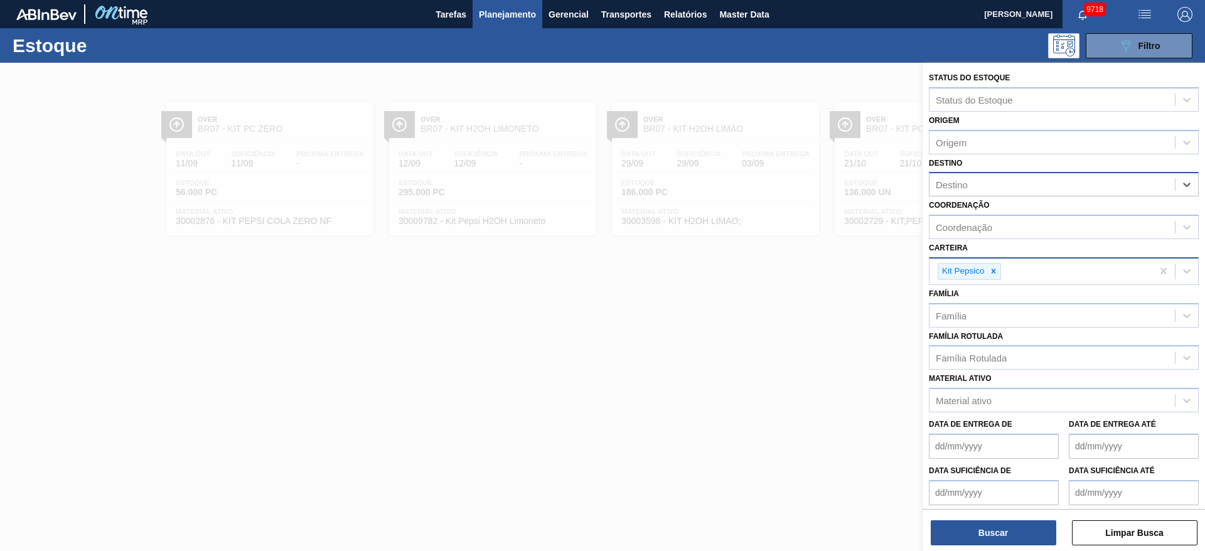
type input "12"
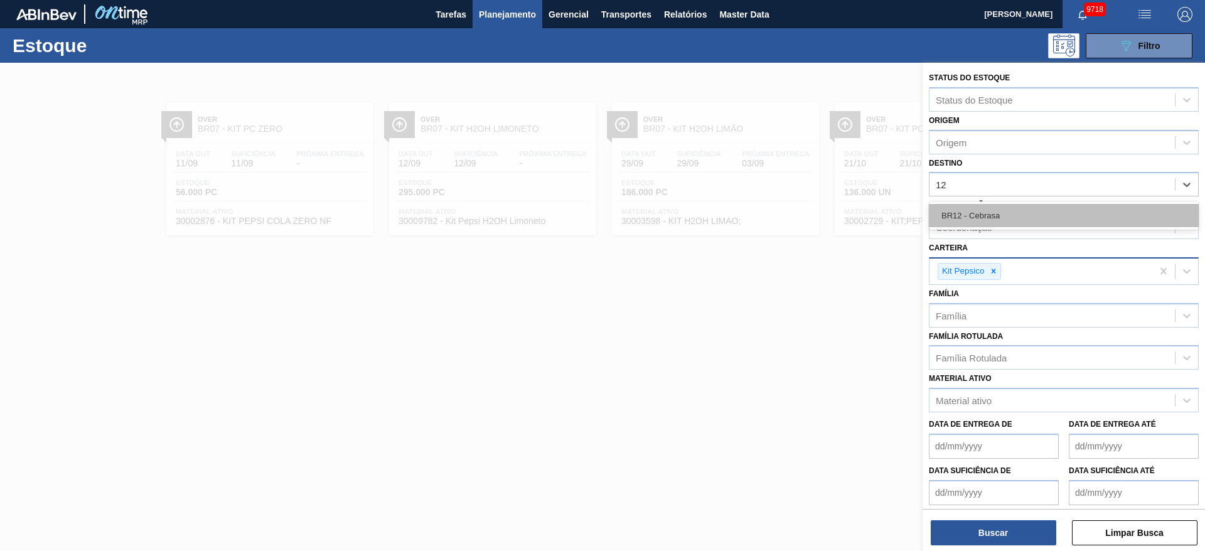
click at [803, 216] on div "BR12 - Cebrasa" at bounding box center [1064, 215] width 270 height 23
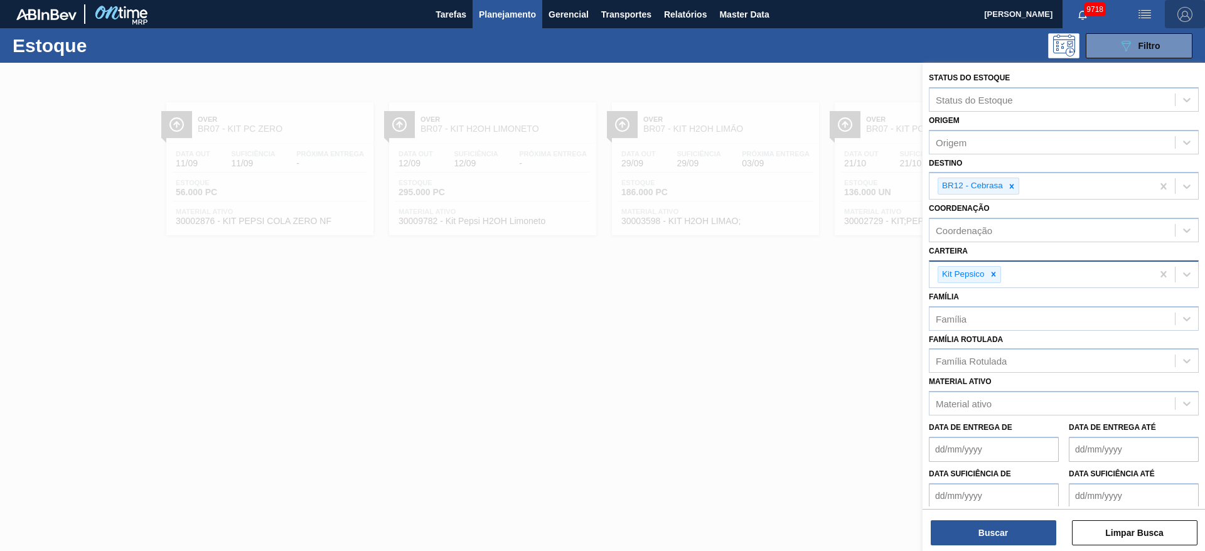
click at [803, 25] on button "button" at bounding box center [1185, 14] width 40 height 28
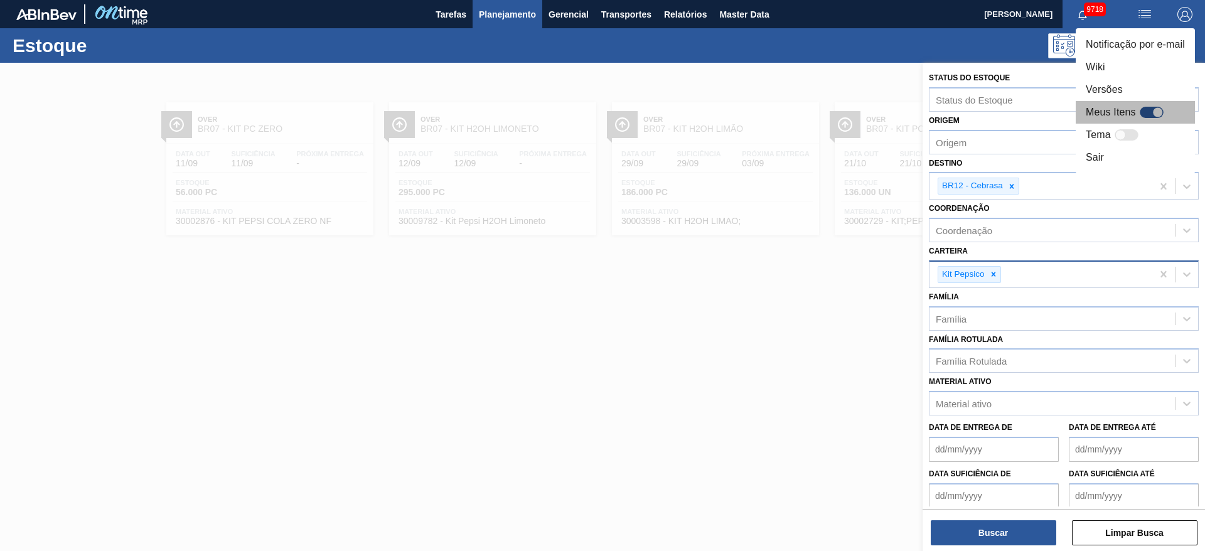
click at [803, 110] on div at bounding box center [1152, 112] width 24 height 11
checkbox input "true"
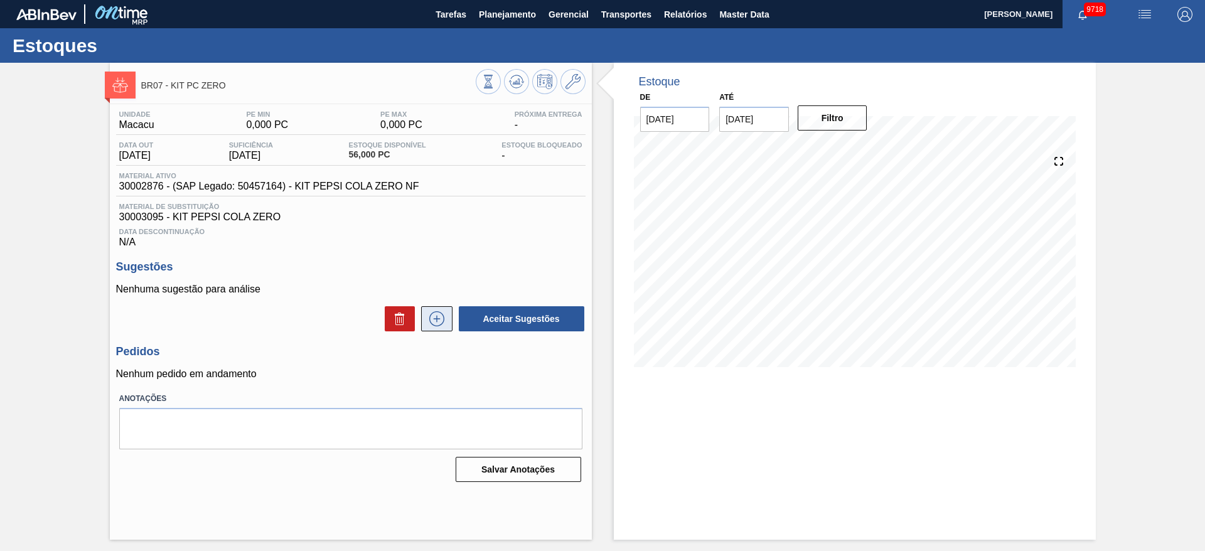
click at [451, 319] on button at bounding box center [436, 318] width 31 height 25
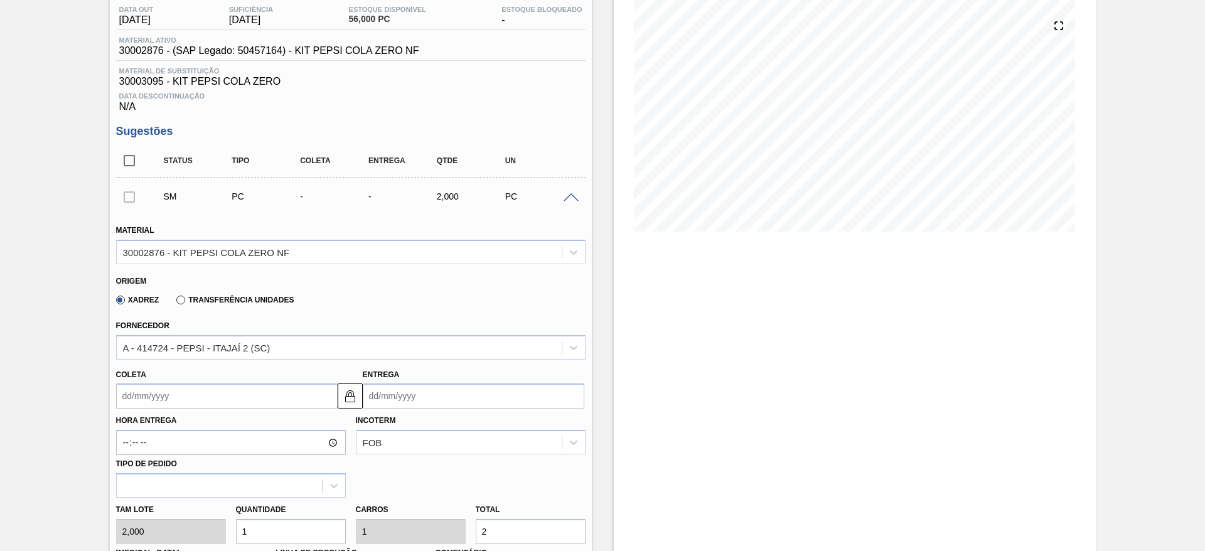
scroll to position [376, 0]
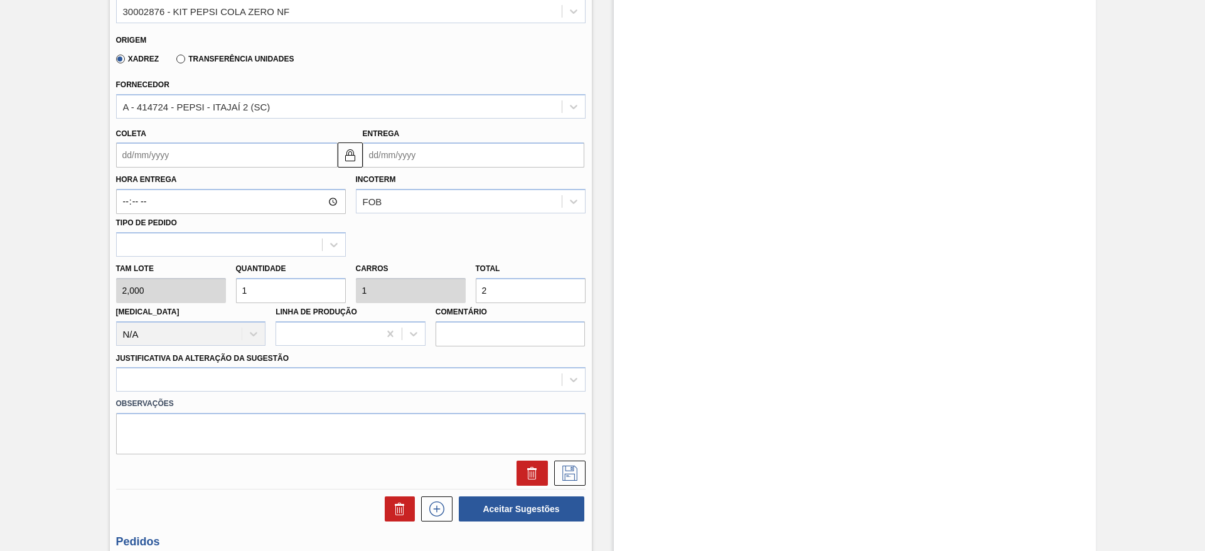
drag, startPoint x: 264, startPoint y: 296, endPoint x: 233, endPoint y: 294, distance: 30.8
click at [233, 294] on div "Quantidade 1" at bounding box center [291, 281] width 120 height 43
type input "4"
type input "8"
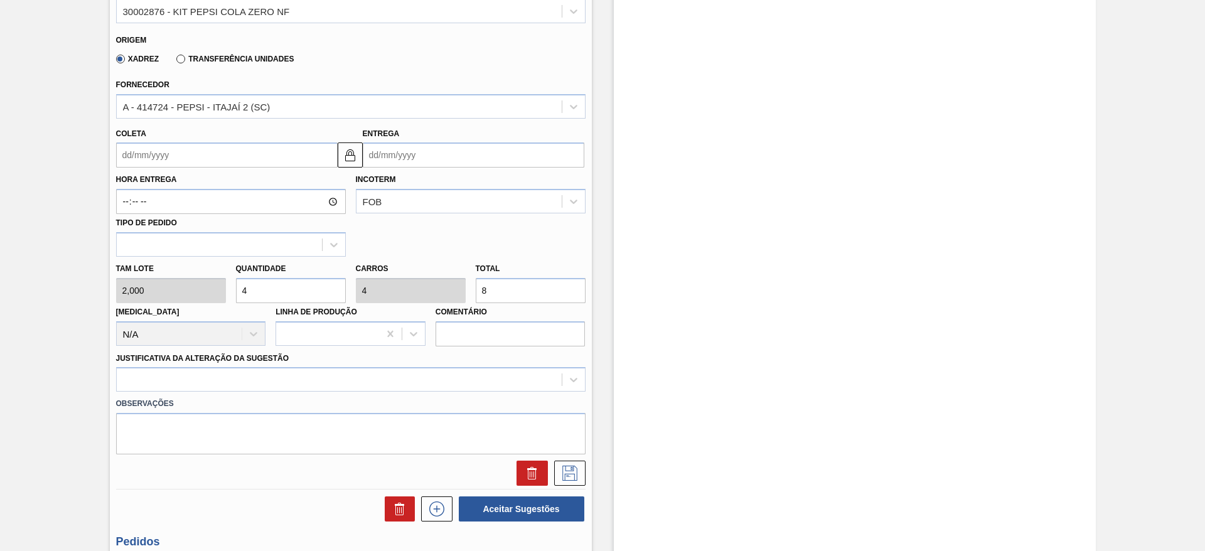
type input "40"
type input "80"
type input "40"
click at [141, 159] on input "Coleta" at bounding box center [227, 154] width 222 height 25
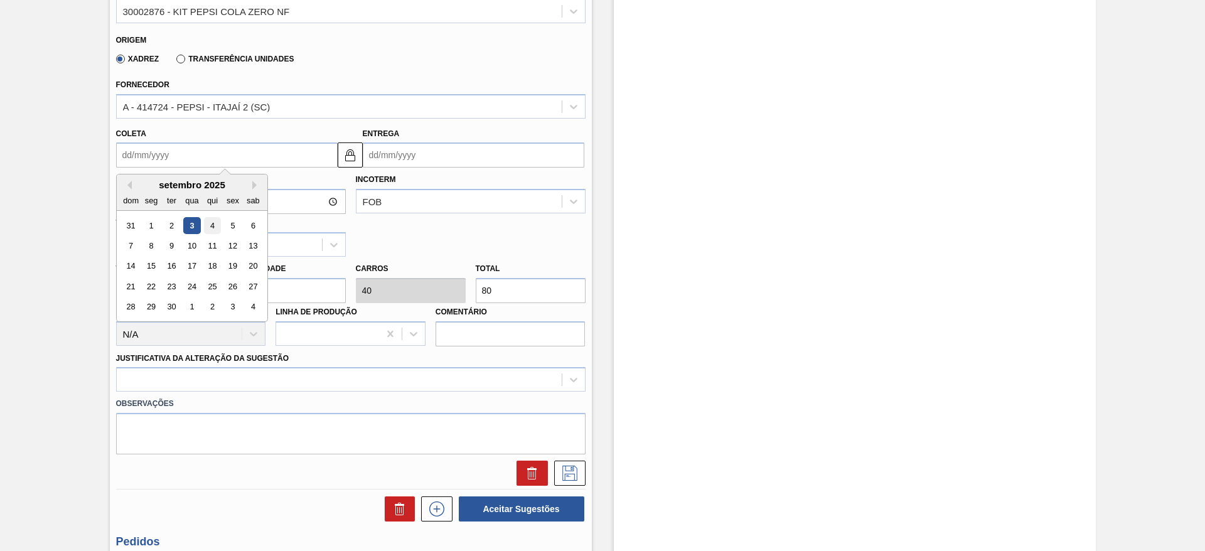
click at [205, 227] on div "4" at bounding box center [211, 225] width 17 height 17
type input "04/09/2025"
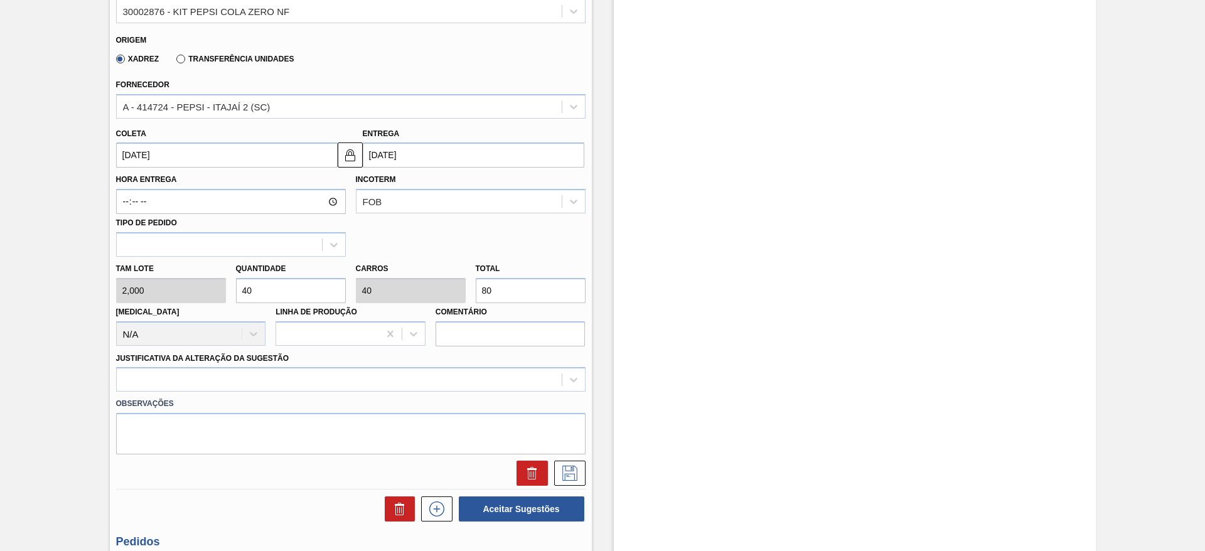
click at [378, 156] on input "06/09/2025" at bounding box center [474, 154] width 222 height 25
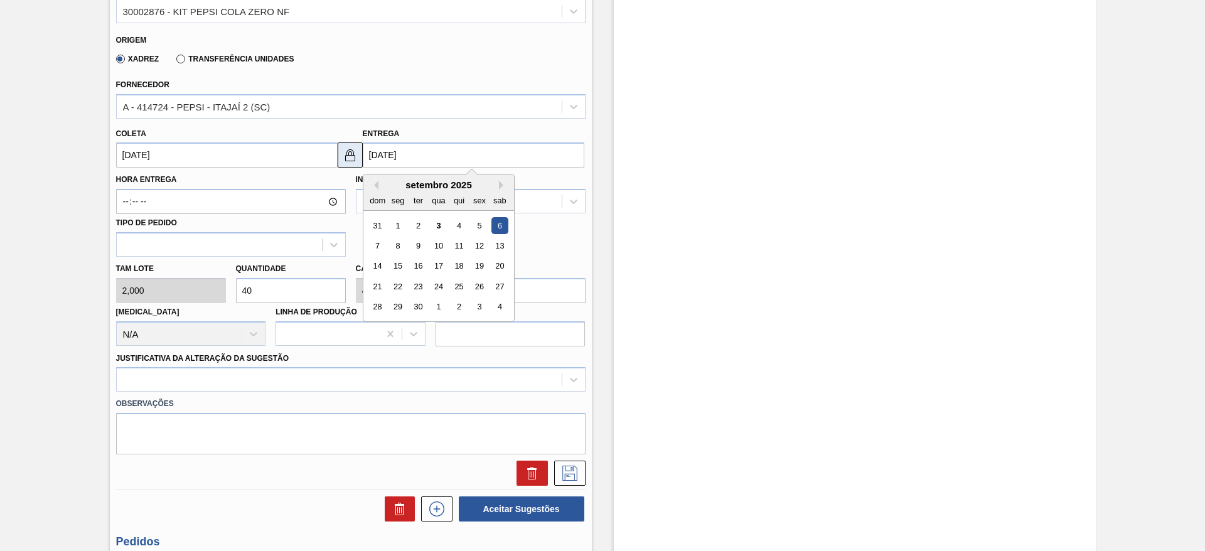
click at [351, 162] on img at bounding box center [350, 154] width 15 height 15
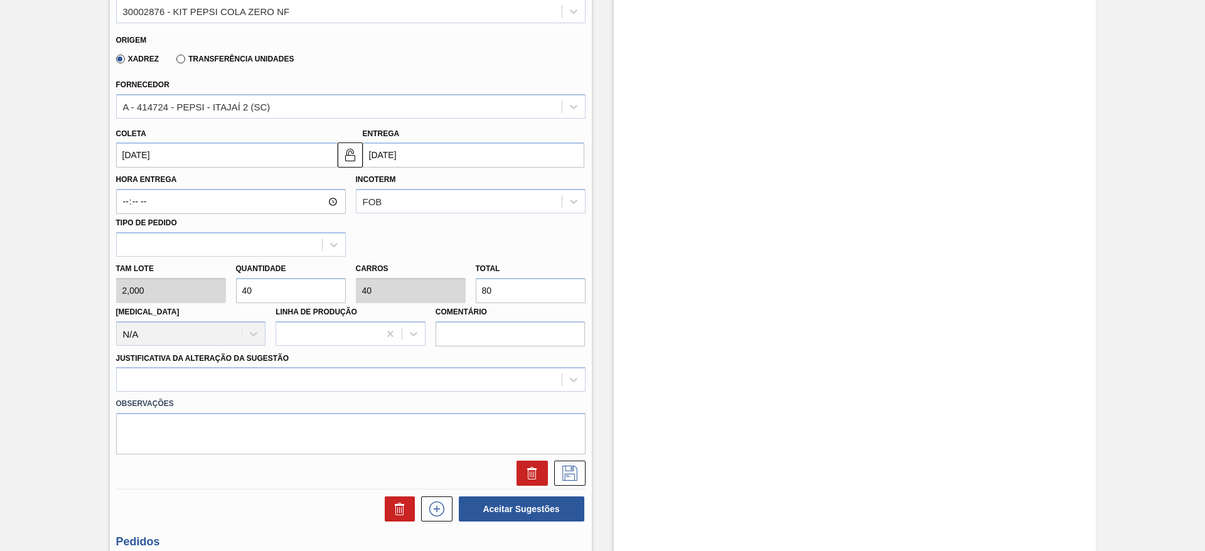
click at [368, 159] on input "06/09/2025" at bounding box center [474, 154] width 222 height 25
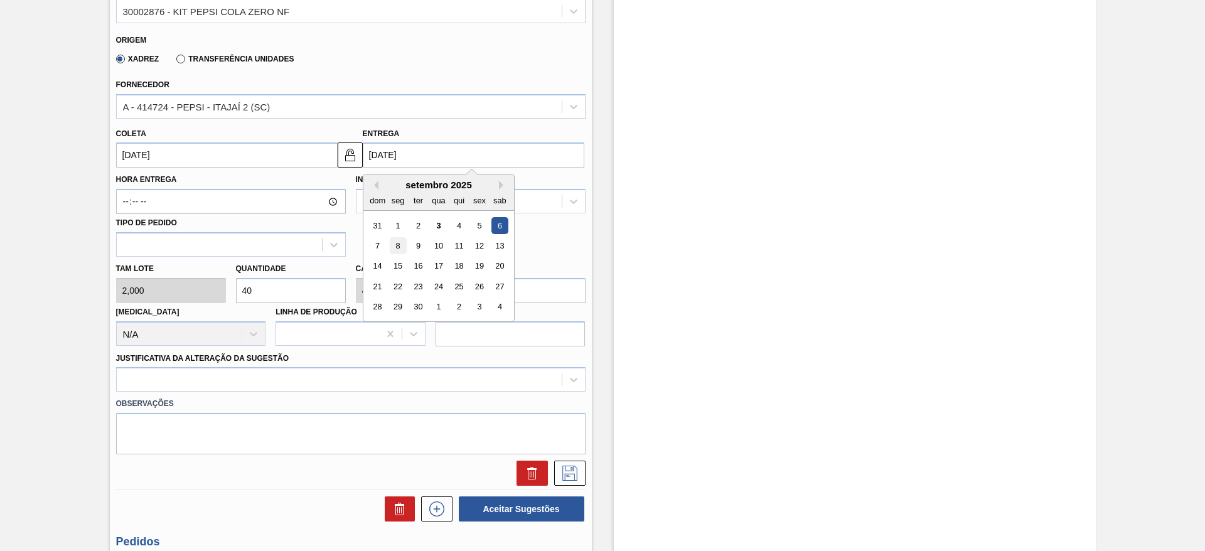
click at [398, 250] on div "8" at bounding box center [397, 245] width 17 height 17
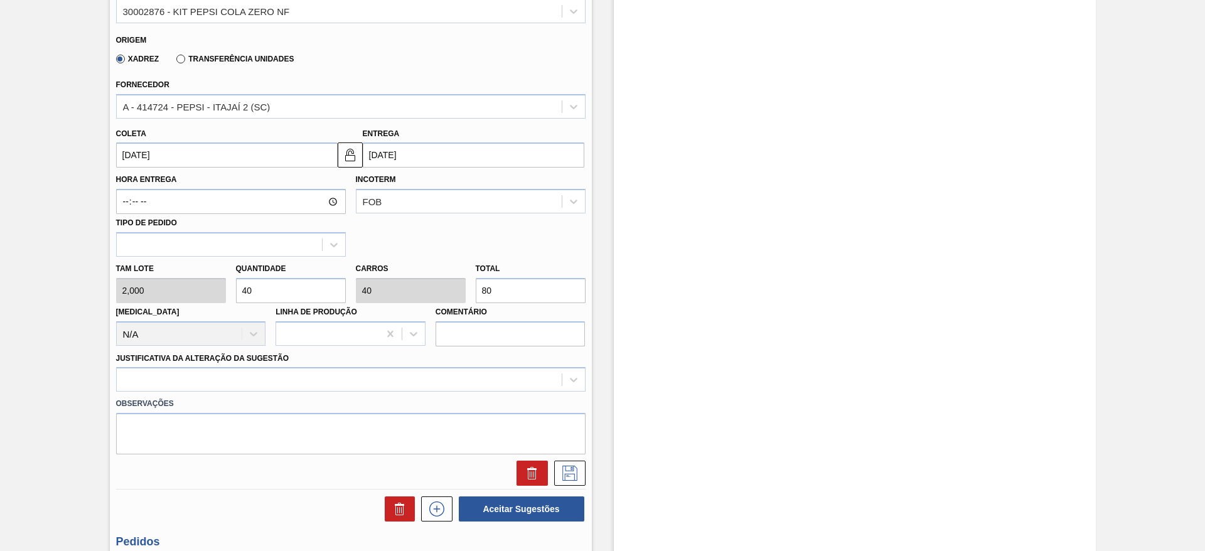
type input "[DATE]"
click at [446, 395] on label "Observações" at bounding box center [350, 404] width 469 height 18
click at [452, 390] on div at bounding box center [350, 379] width 469 height 24
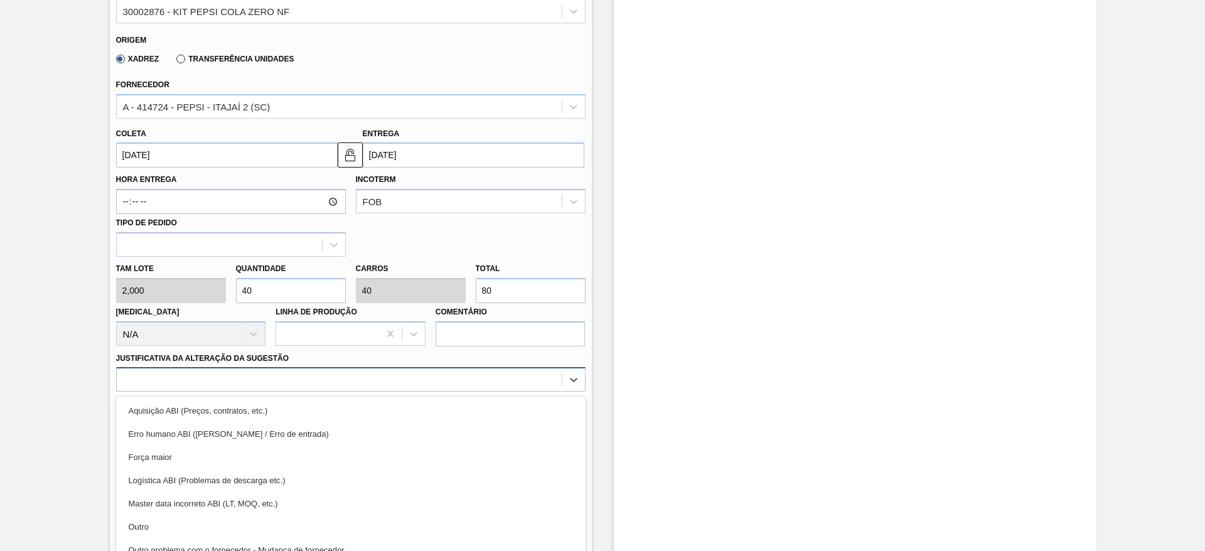
scroll to position [415, 0]
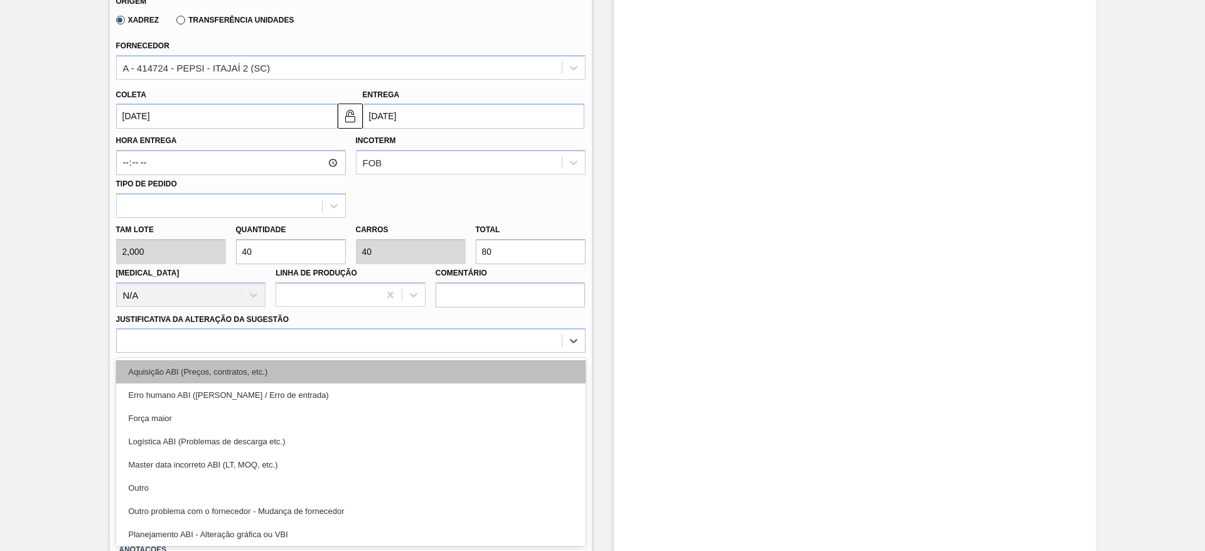
drag, startPoint x: 454, startPoint y: 388, endPoint x: 455, endPoint y: 368, distance: 20.7
click at [455, 368] on div "Aquisição ABI (Preços, contratos, etc.) Erro humano ABI (Cálculo / Erro de entr…" at bounding box center [350, 452] width 469 height 188
click at [455, 368] on div "Aquisição ABI (Preços, contratos, etc.)" at bounding box center [350, 371] width 469 height 23
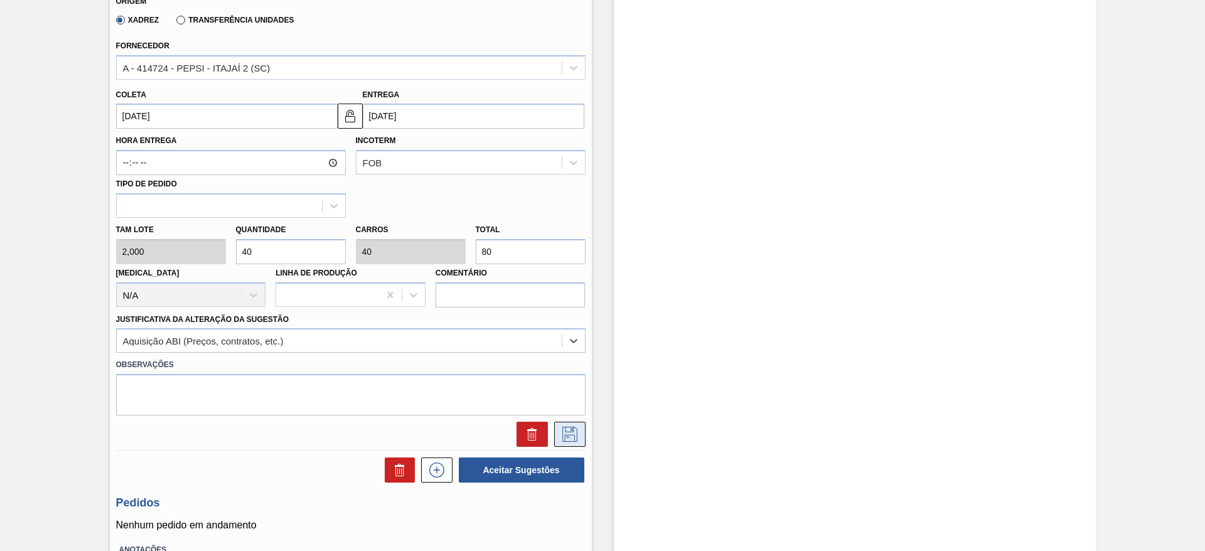
click at [554, 434] on button at bounding box center [569, 434] width 31 height 25
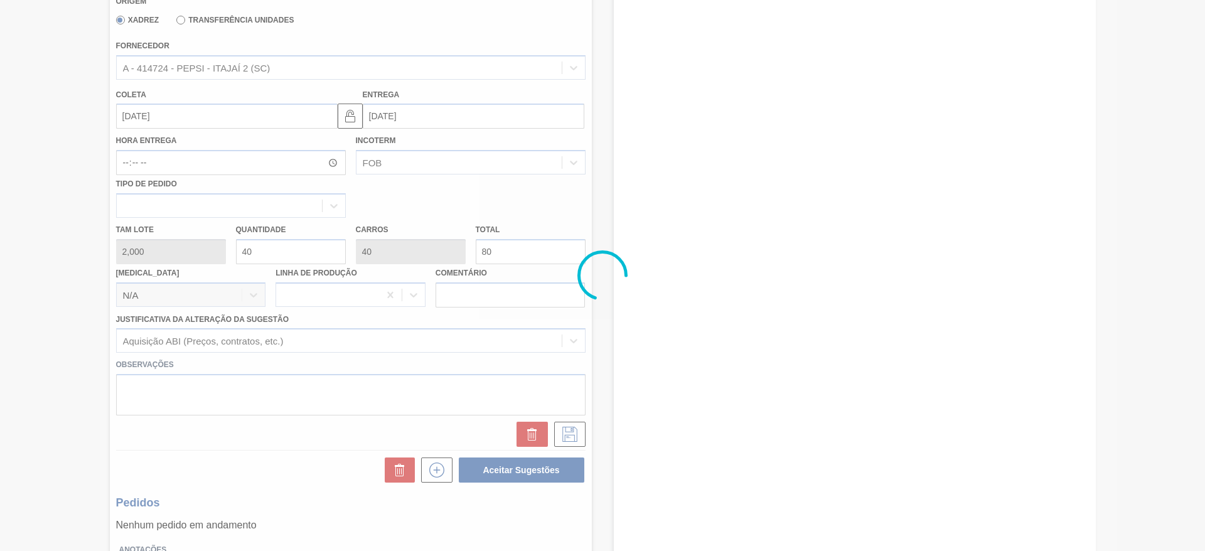
scroll to position [0, 0]
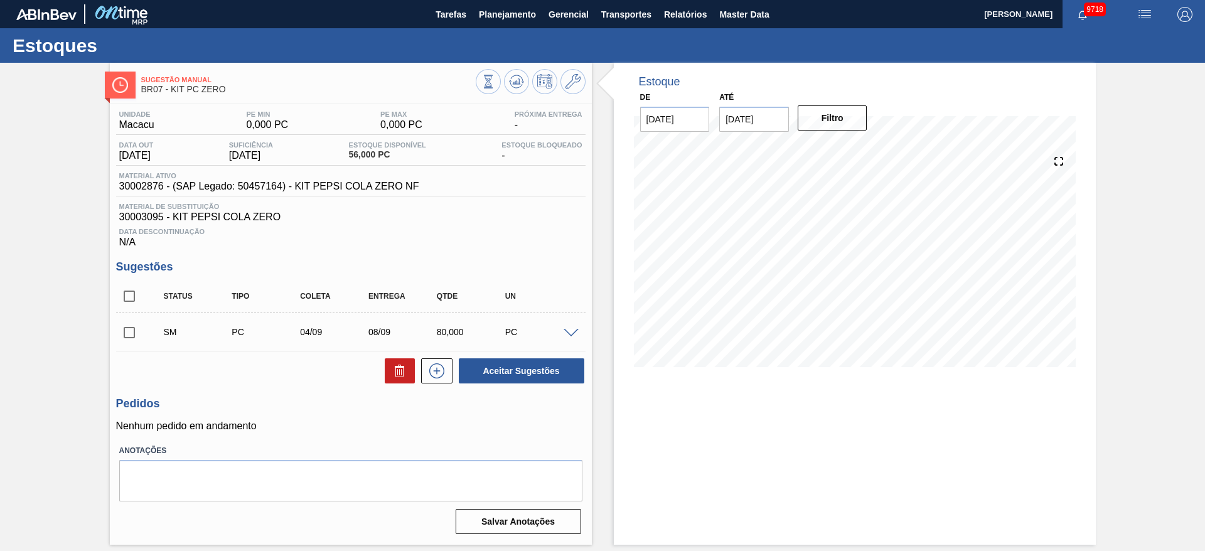
click at [135, 331] on input "checkbox" at bounding box center [129, 332] width 26 height 26
click at [547, 367] on button "Aceitar Sugestões" at bounding box center [521, 370] width 125 height 25
checkbox input "false"
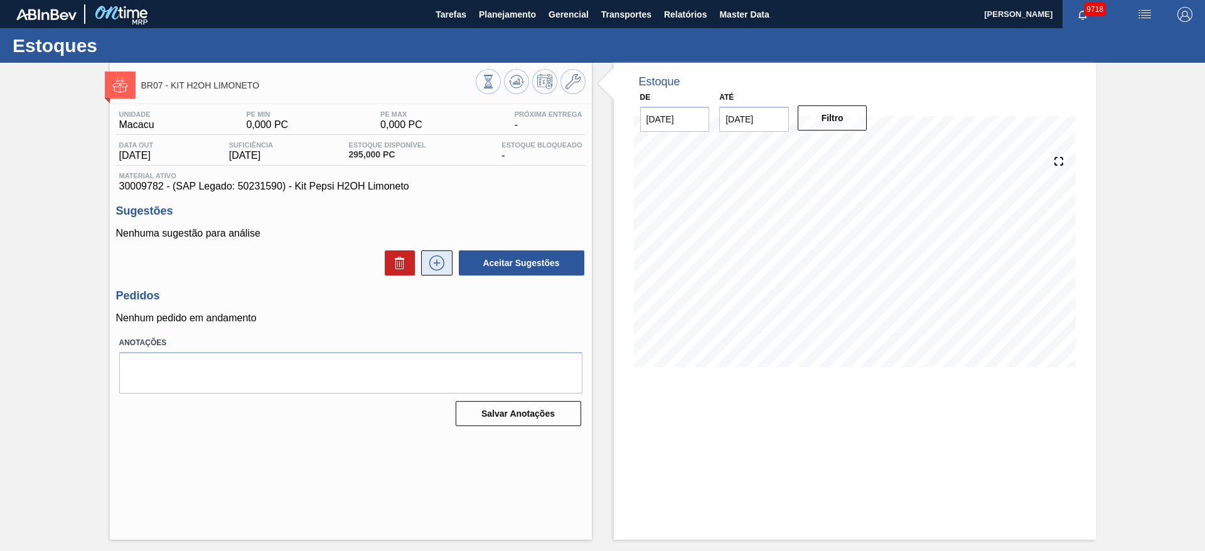
click at [436, 259] on icon at bounding box center [437, 262] width 20 height 15
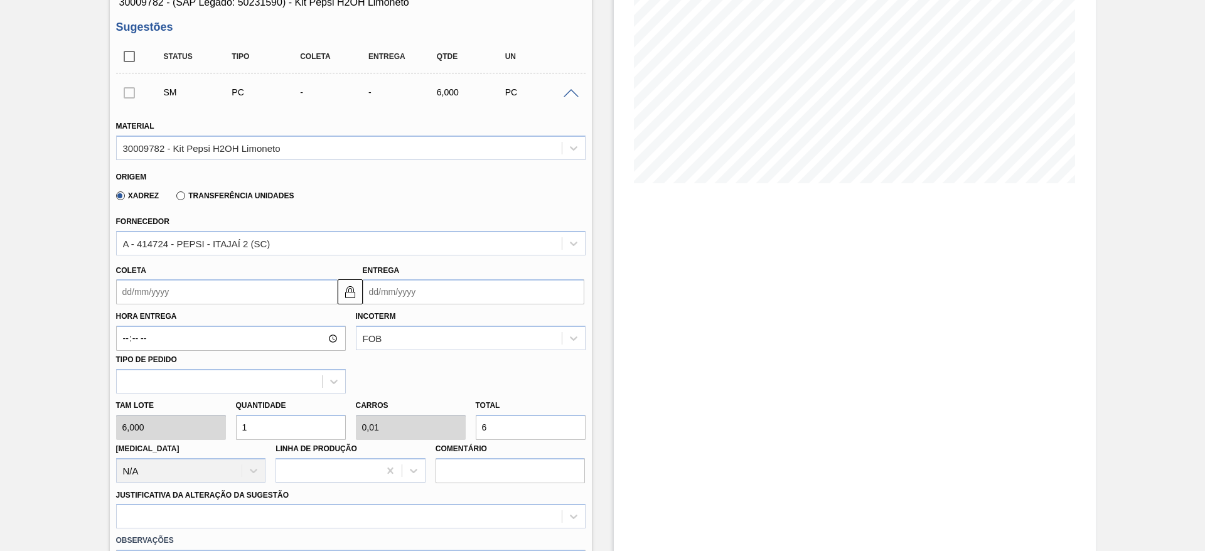
scroll to position [188, 0]
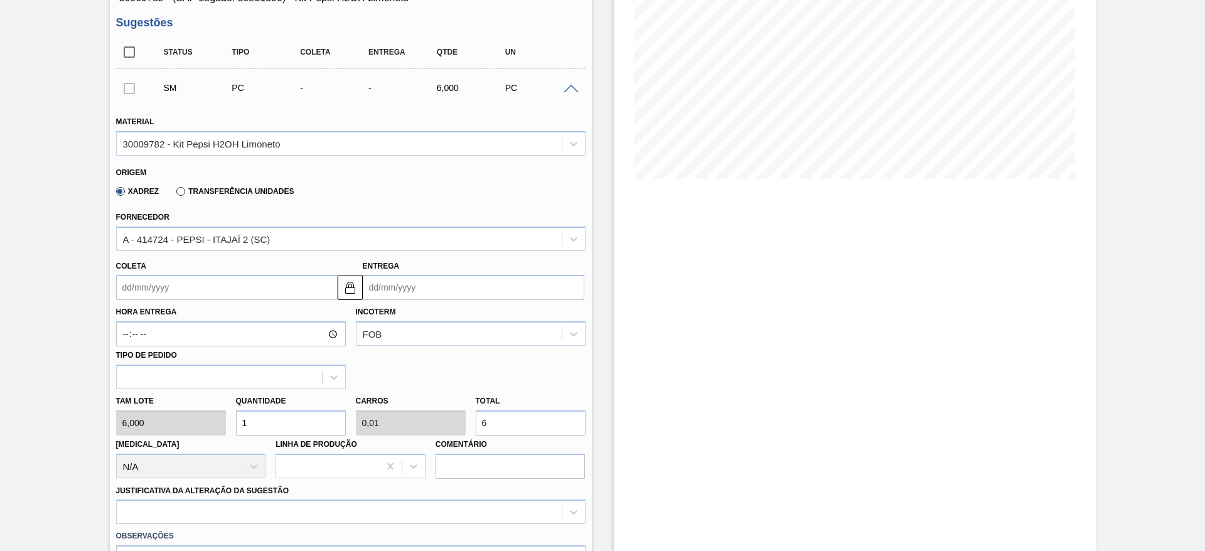
click at [215, 432] on div "Tam lote 6,000 Quantidade 1 Carros 0,01 Total 6 [MEDICAL_DATA] N/A Linha de Pro…" at bounding box center [350, 434] width 479 height 90
type input "5"
type input "0,05"
type input "30"
type input "54"
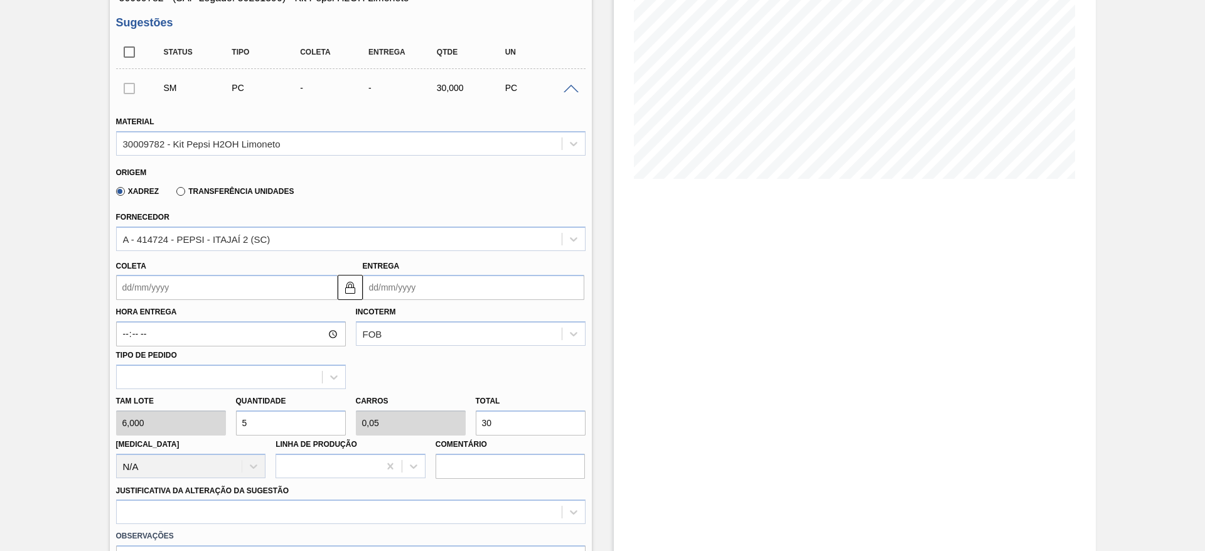
type input "0,54"
type input "324"
type input "54"
click at [169, 299] on input "Coleta" at bounding box center [227, 287] width 222 height 25
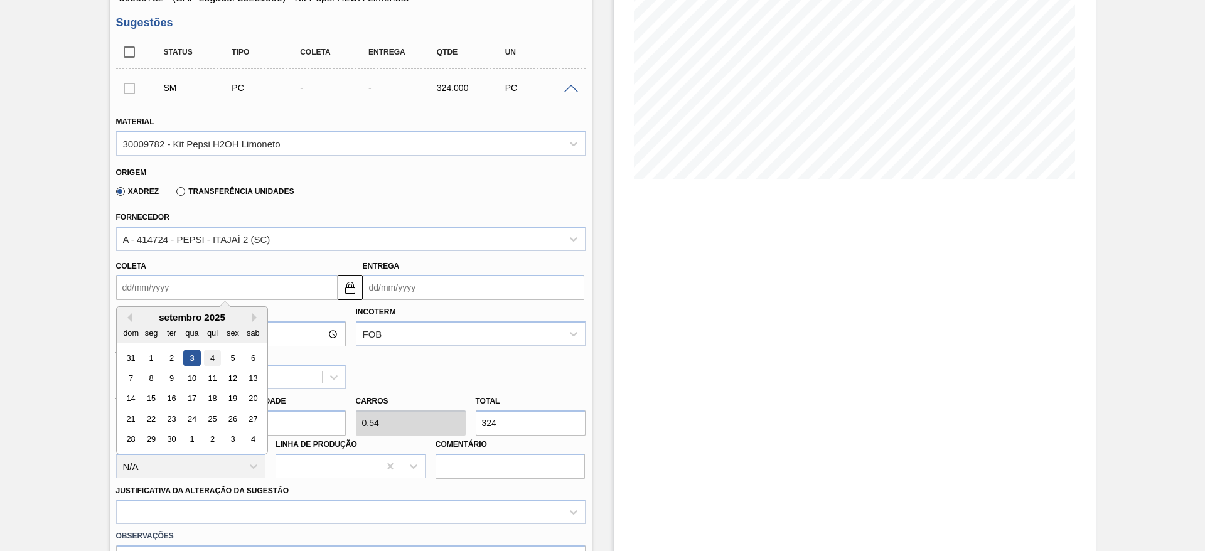
click at [205, 358] on div "4" at bounding box center [211, 358] width 17 height 17
type input "[DATE]"
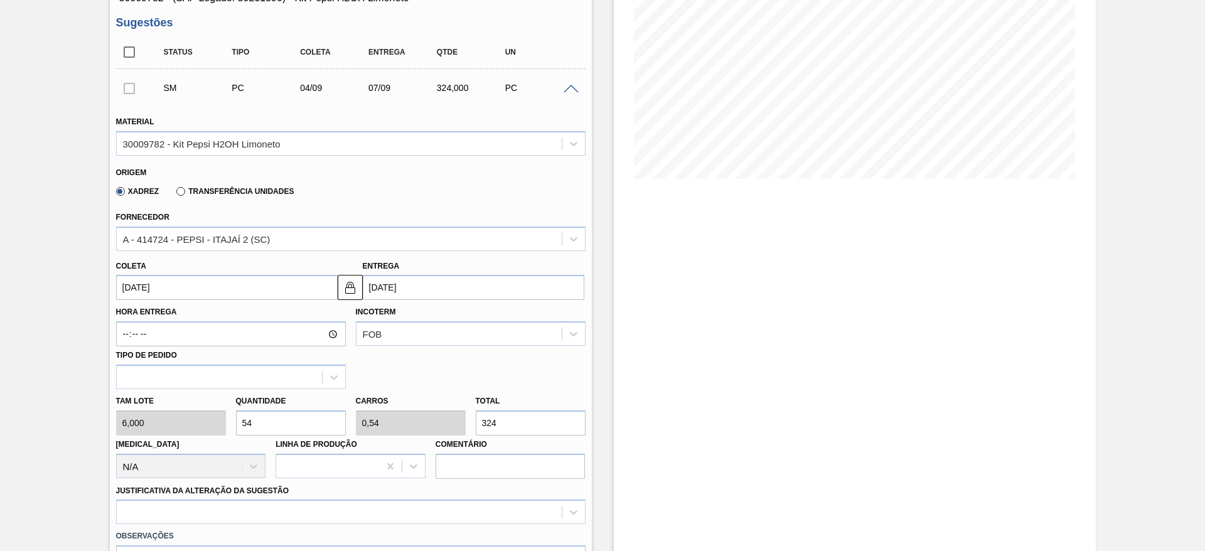
drag, startPoint x: 356, startPoint y: 281, endPoint x: 375, endPoint y: 290, distance: 20.2
click at [356, 282] on img at bounding box center [350, 287] width 15 height 15
click at [384, 296] on input "[DATE]" at bounding box center [474, 287] width 222 height 25
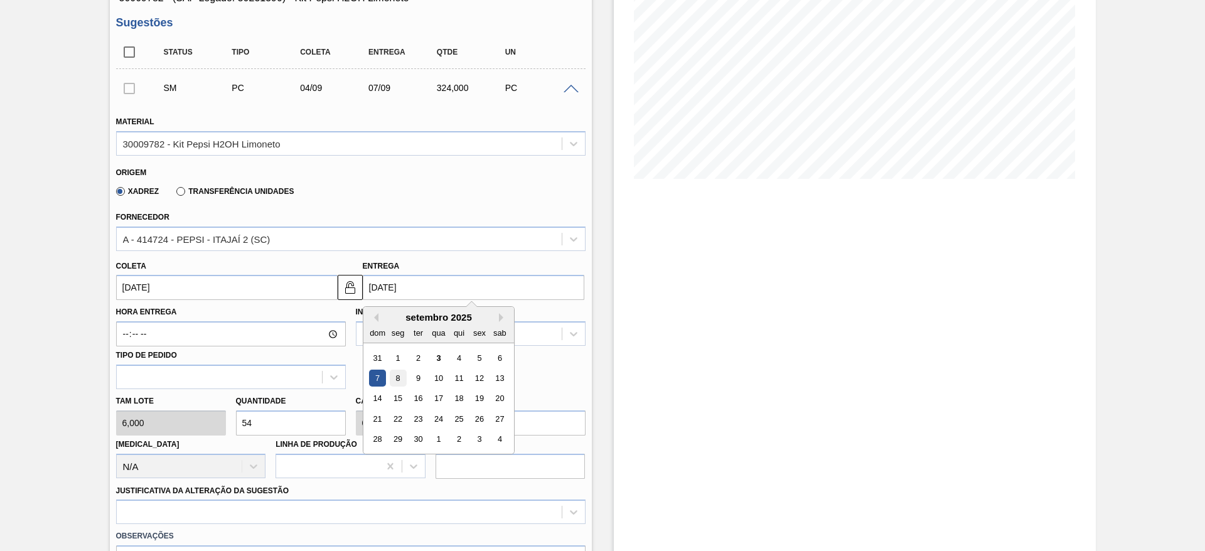
click at [394, 378] on div "8" at bounding box center [397, 378] width 17 height 17
type input "[DATE]"
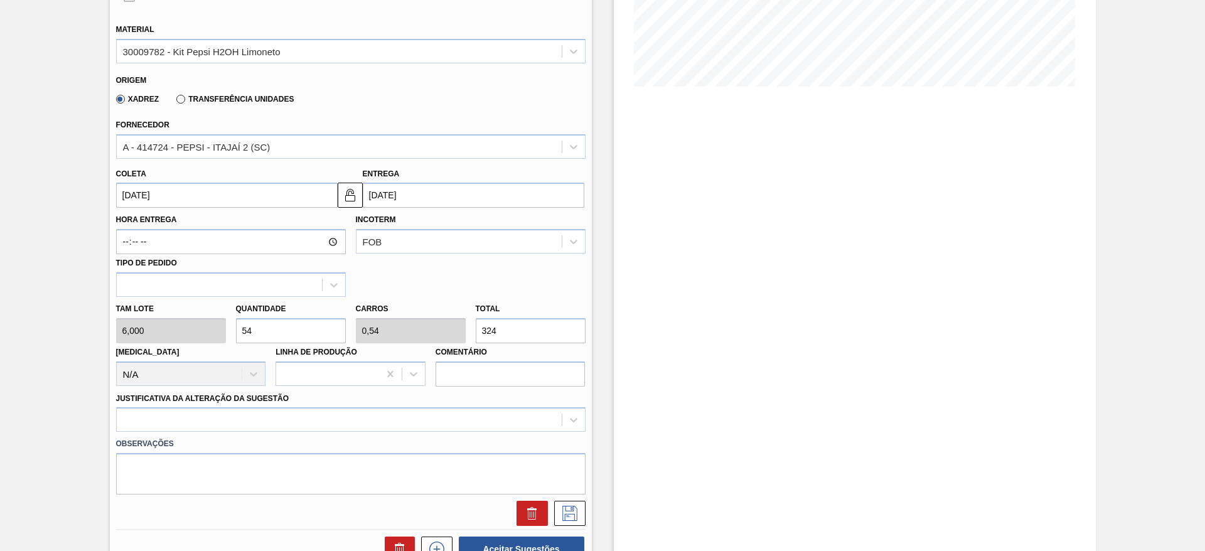
scroll to position [376, 0]
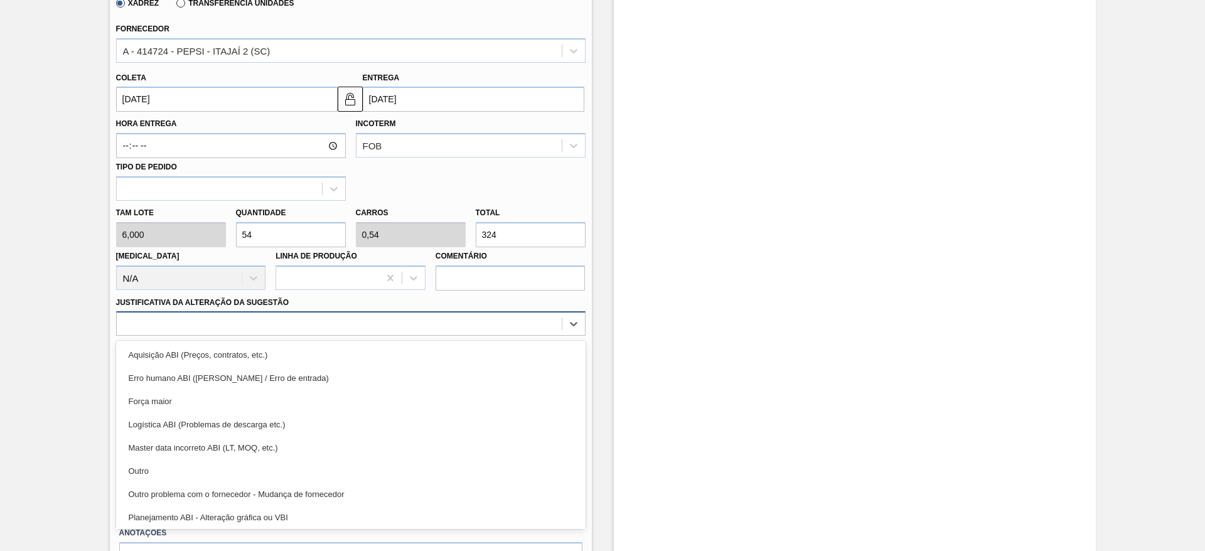
click at [413, 328] on div at bounding box center [339, 324] width 445 height 18
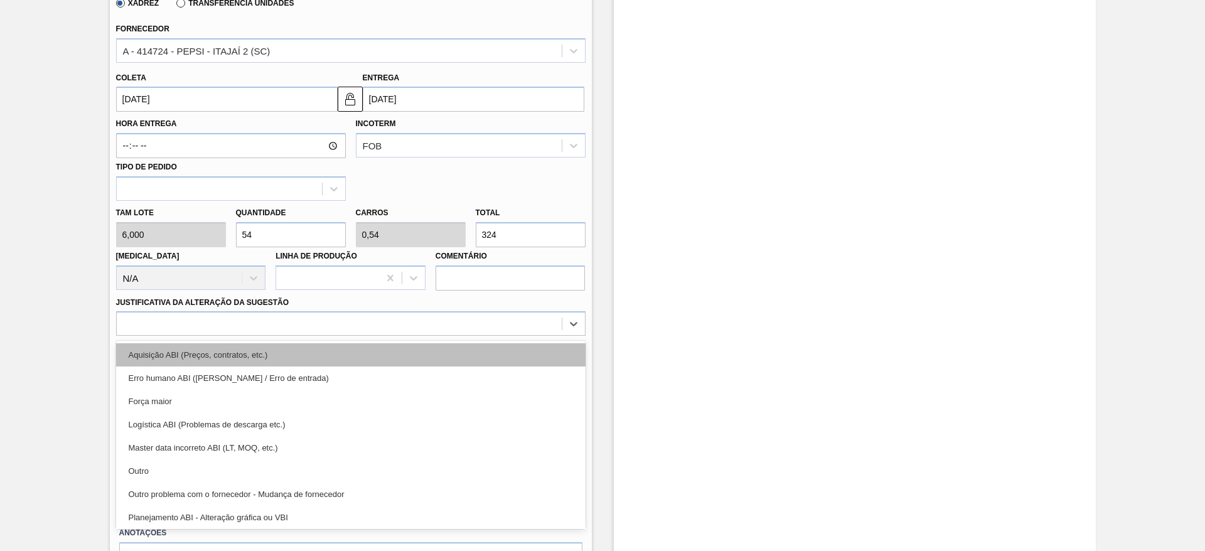
click at [414, 354] on div "Aquisição ABI (Preços, contratos, etc.)" at bounding box center [350, 354] width 469 height 23
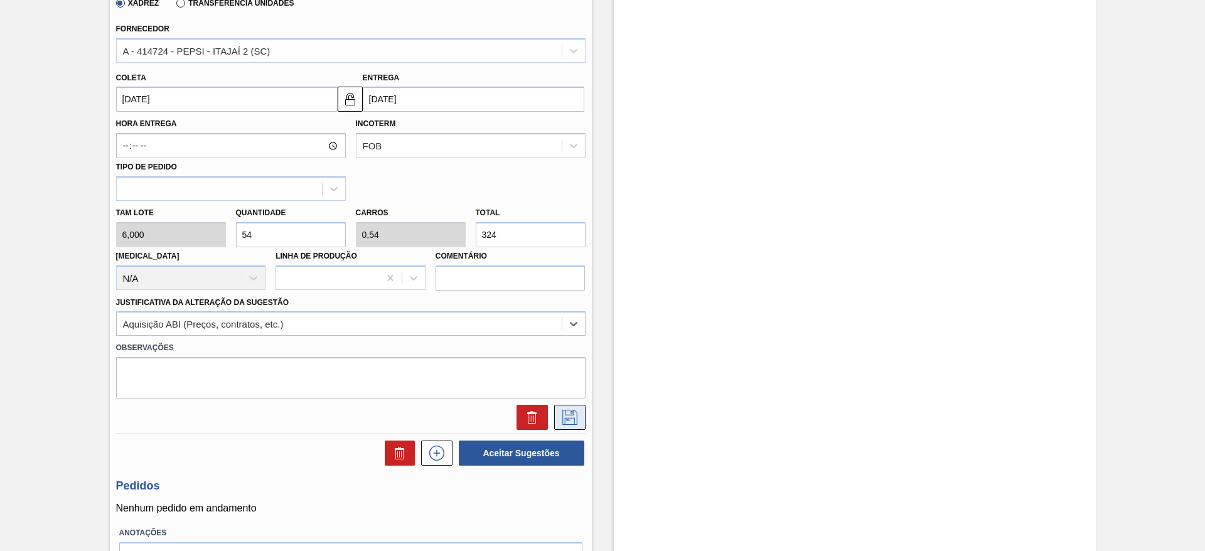
click at [570, 410] on icon at bounding box center [570, 417] width 20 height 15
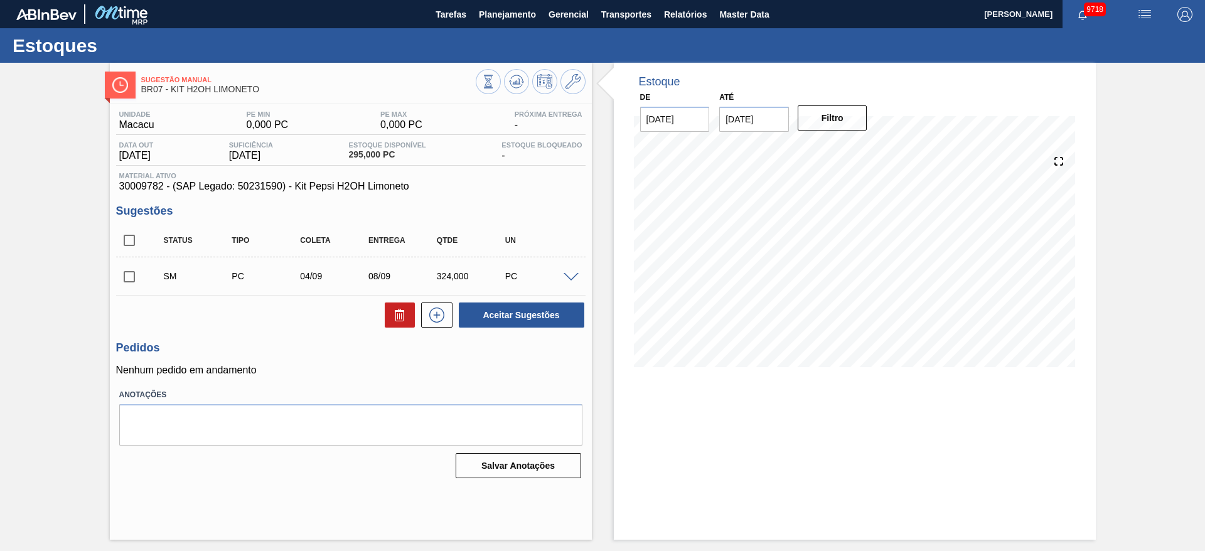
scroll to position [0, 0]
click at [124, 275] on input "checkbox" at bounding box center [129, 277] width 26 height 26
click at [504, 322] on button "Aceitar Sugestões" at bounding box center [521, 314] width 125 height 25
checkbox input "false"
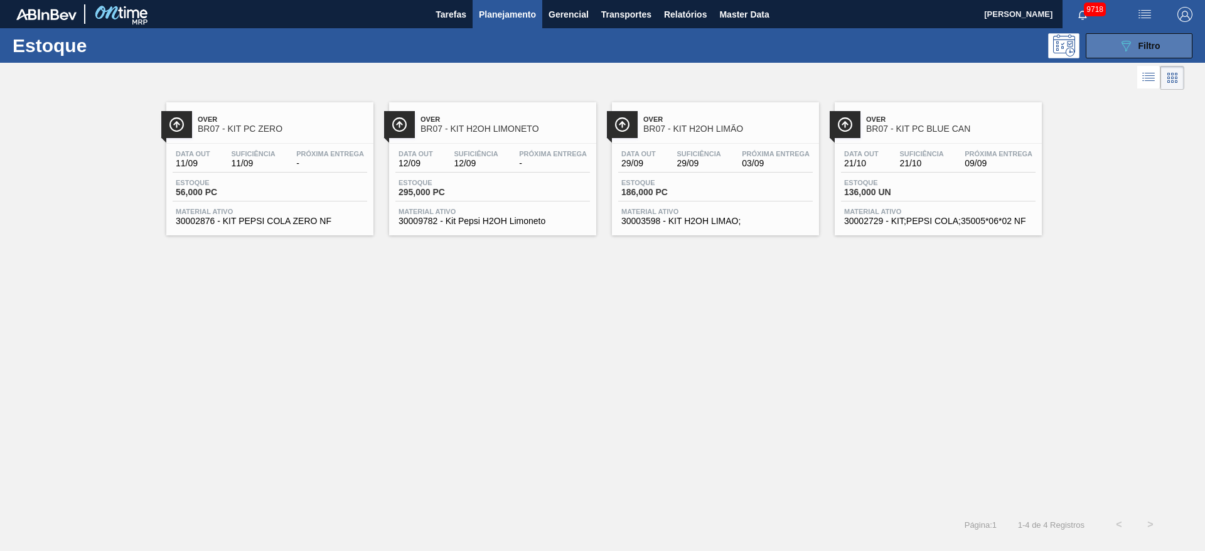
click at [1137, 48] on div "089F7B8B-B2A5-4AFE-B5C0-19BA573D28AC Filtro" at bounding box center [1139, 45] width 42 height 15
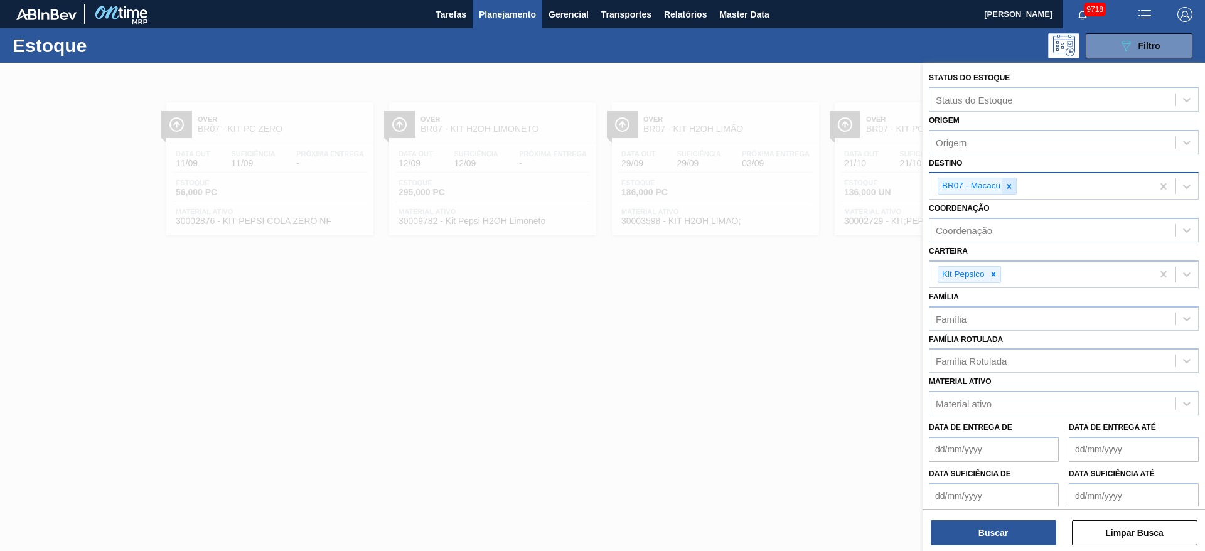
click at [1006, 184] on icon at bounding box center [1009, 186] width 9 height 9
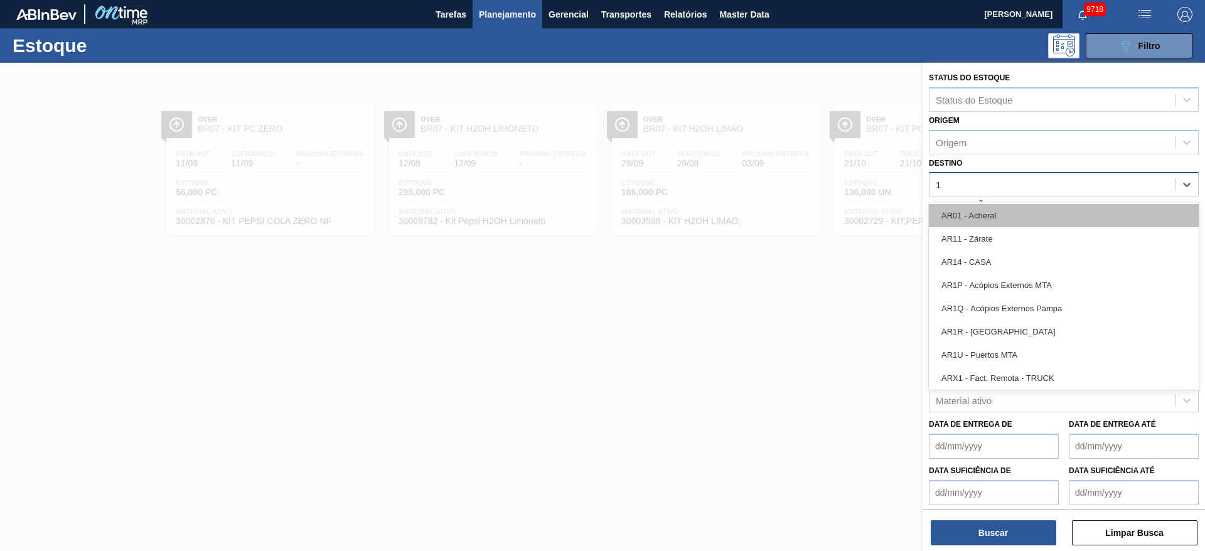
type input "12"
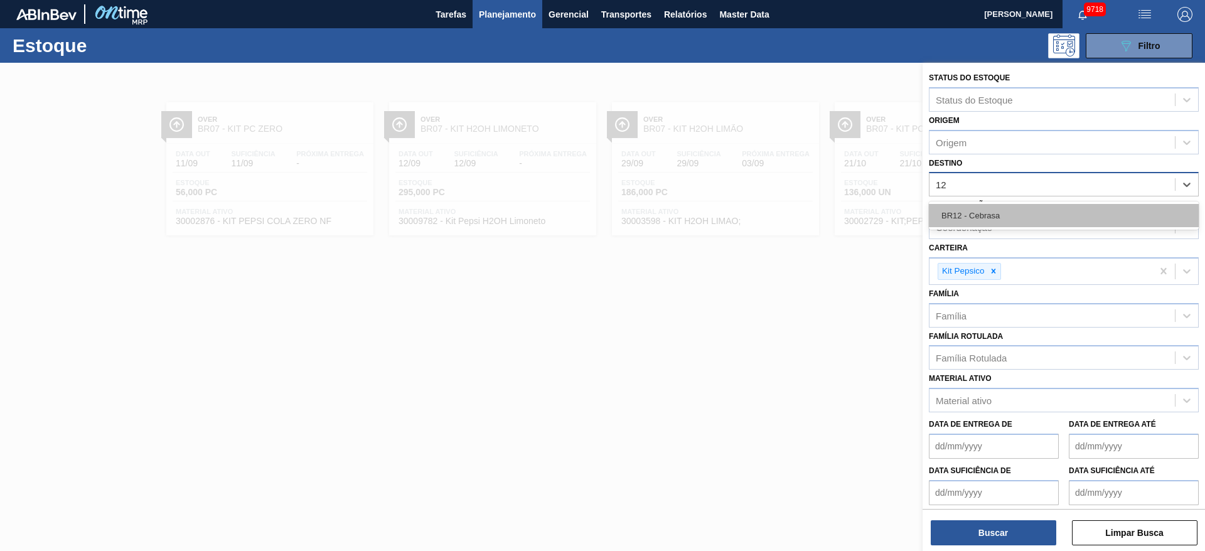
click at [1005, 223] on div "BR12 - Cebrasa" at bounding box center [1064, 215] width 270 height 23
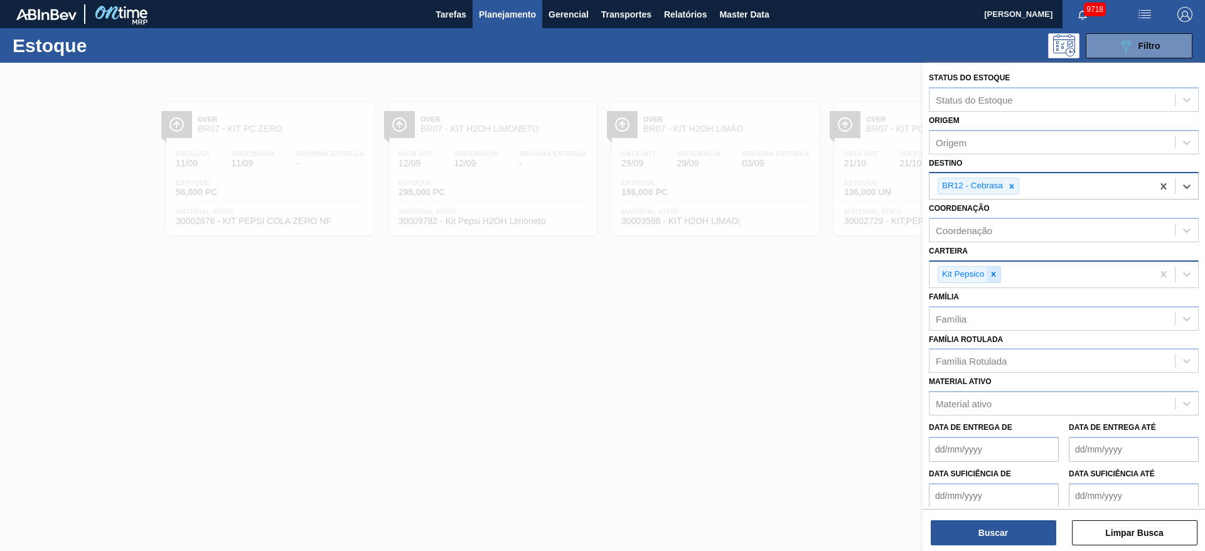
click at [992, 274] on icon at bounding box center [993, 274] width 9 height 9
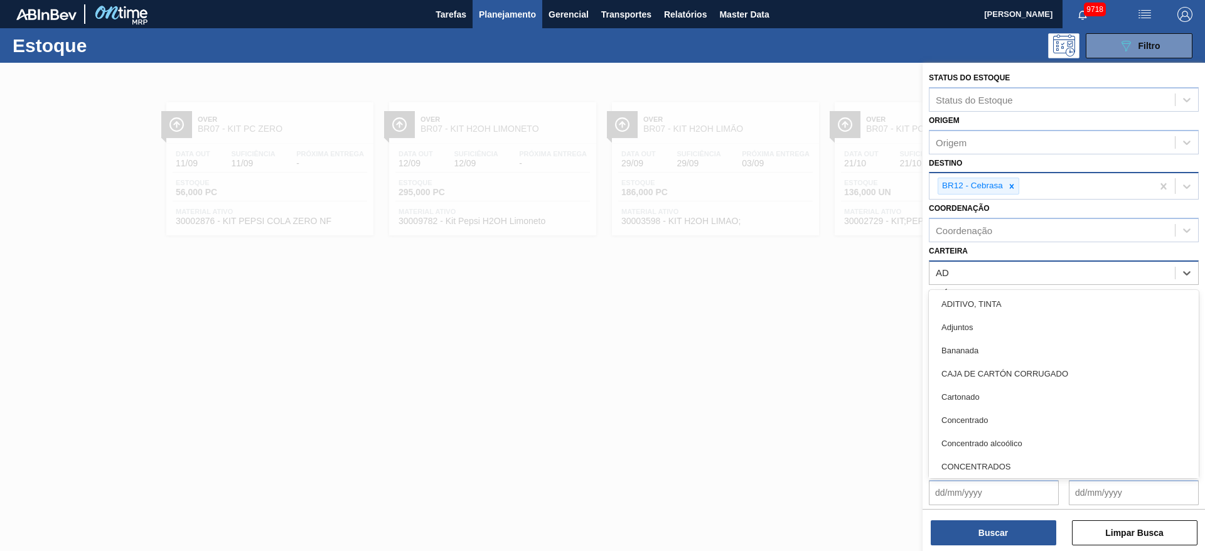
type input "ADJ"
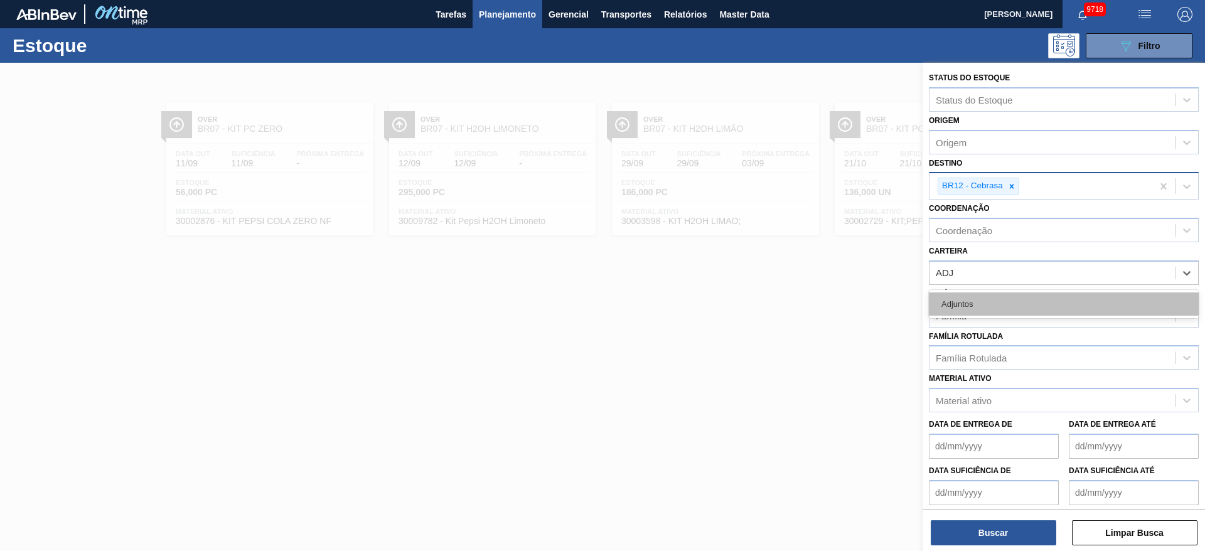
click at [976, 307] on div "Adjuntos" at bounding box center [1064, 303] width 270 height 23
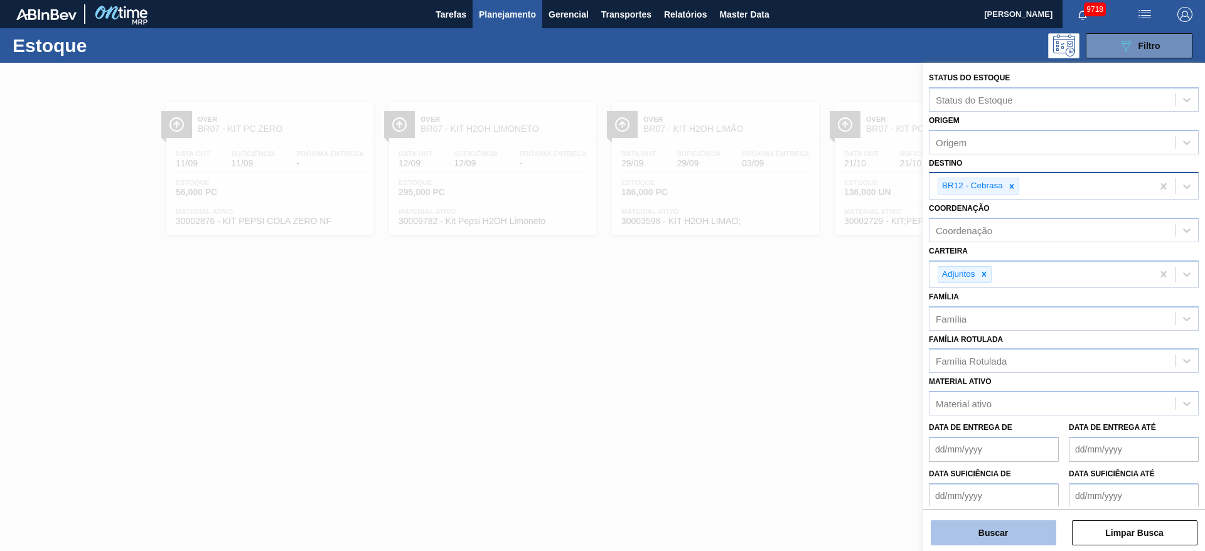
click at [985, 531] on button "Buscar" at bounding box center [993, 532] width 125 height 25
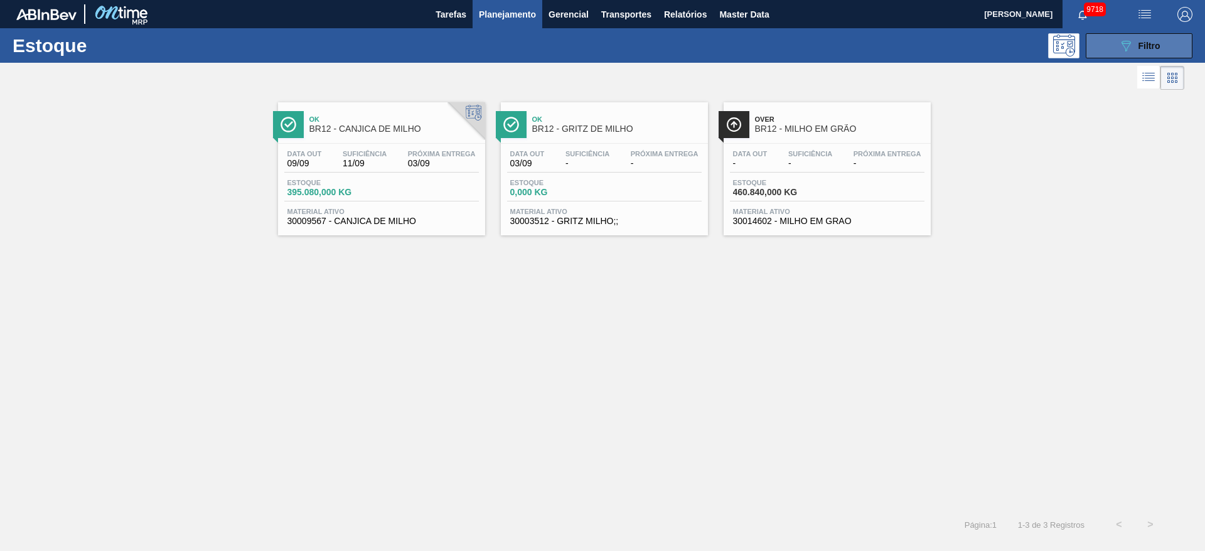
drag, startPoint x: 1145, startPoint y: 37, endPoint x: 1136, endPoint y: 40, distance: 9.3
click at [1139, 38] on button "089F7B8B-B2A5-4AFE-B5C0-19BA573D28AC Filtro" at bounding box center [1139, 45] width 107 height 25
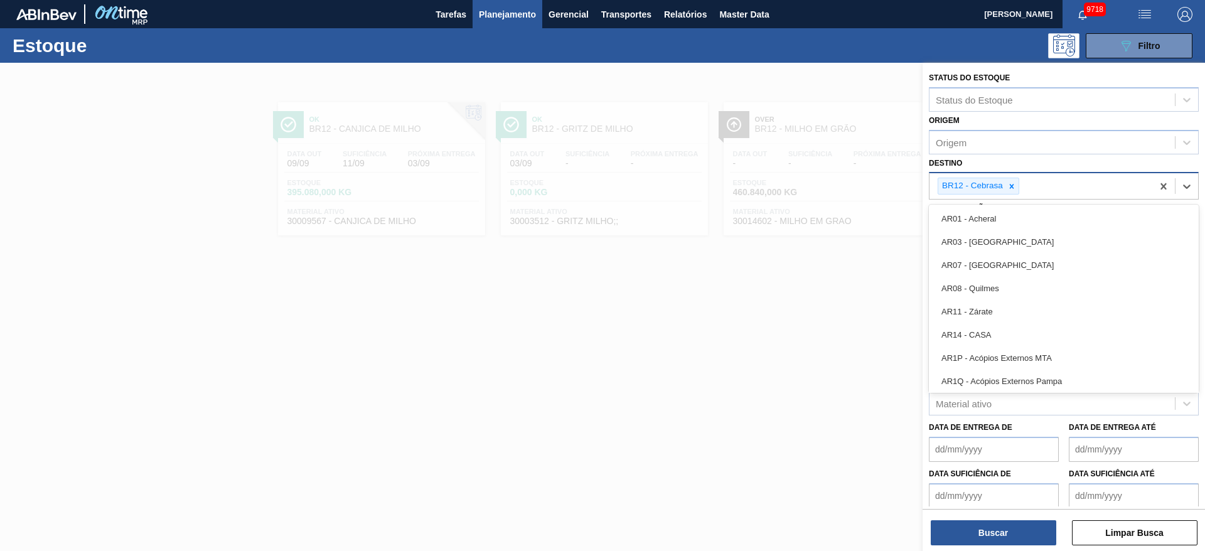
click at [1019, 190] on div "BR12 - Cebrasa" at bounding box center [1040, 186] width 223 height 26
click at [1015, 188] on div at bounding box center [1012, 186] width 14 height 16
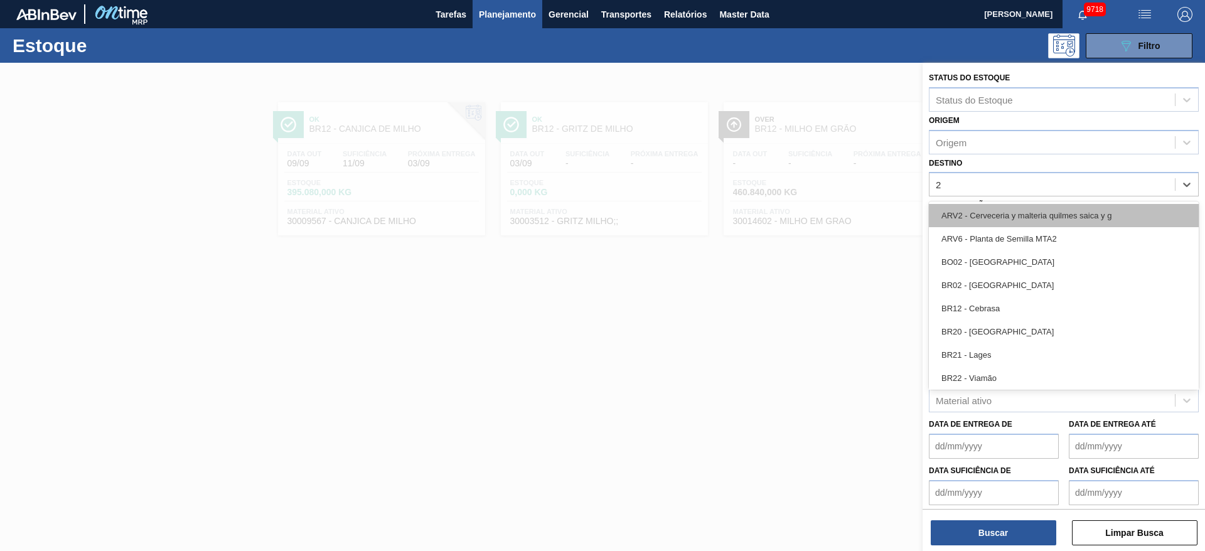
type input "21"
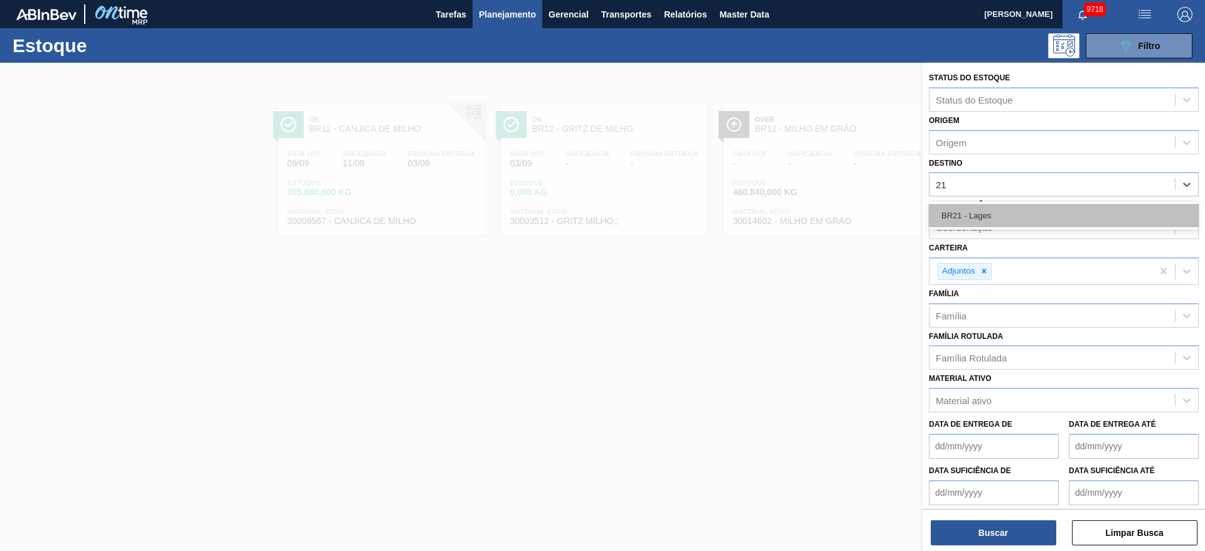
click at [995, 218] on div "BR21 - Lages" at bounding box center [1064, 215] width 270 height 23
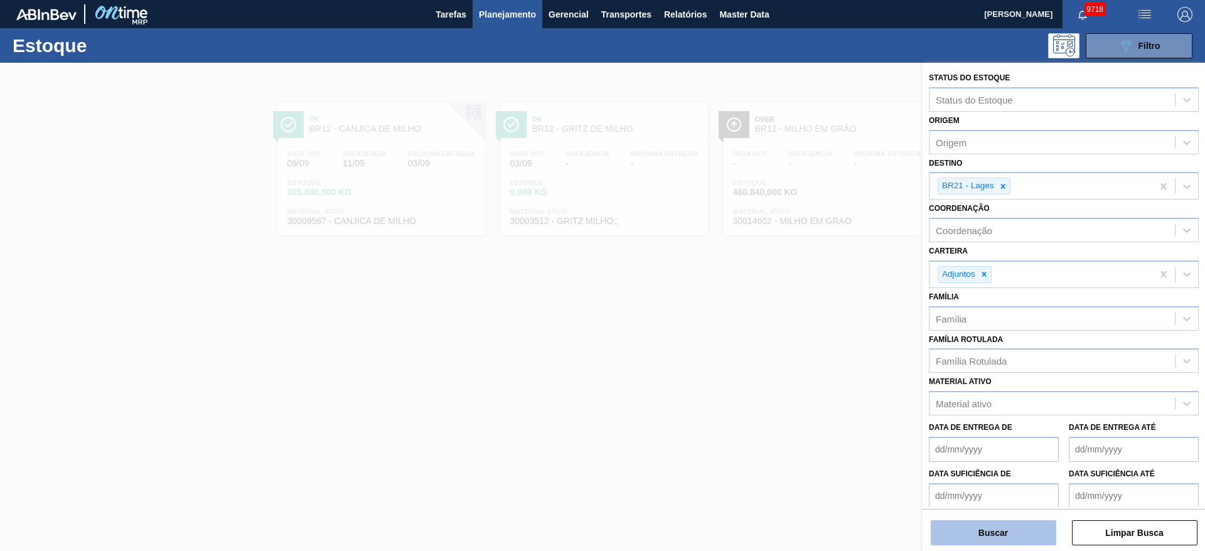
click at [1000, 537] on button "Buscar" at bounding box center [993, 532] width 125 height 25
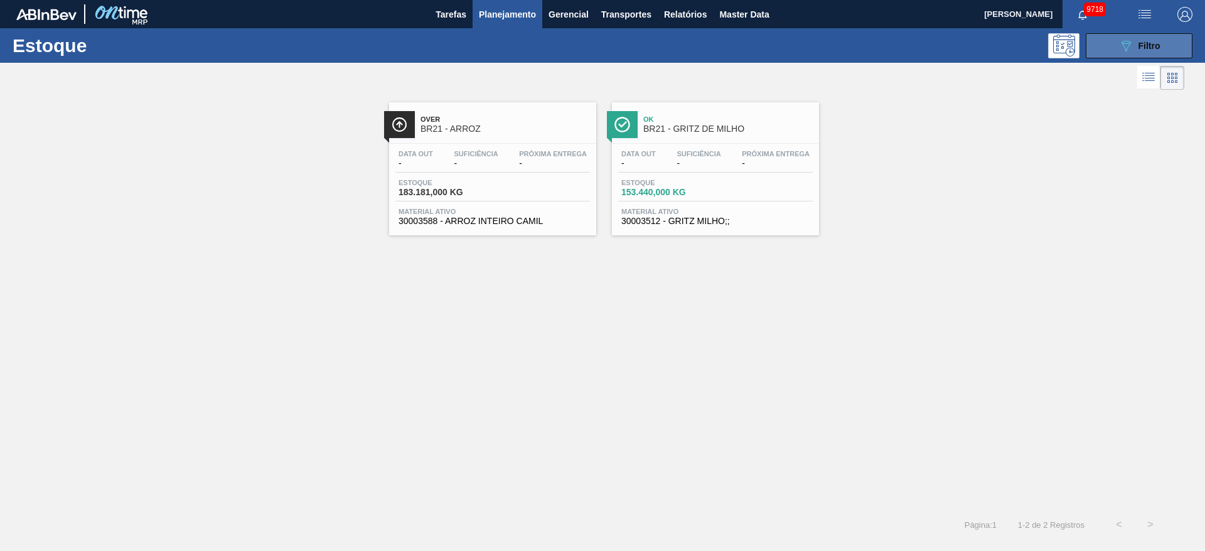
click at [1119, 45] on icon "089F7B8B-B2A5-4AFE-B5C0-19BA573D28AC" at bounding box center [1125, 45] width 15 height 15
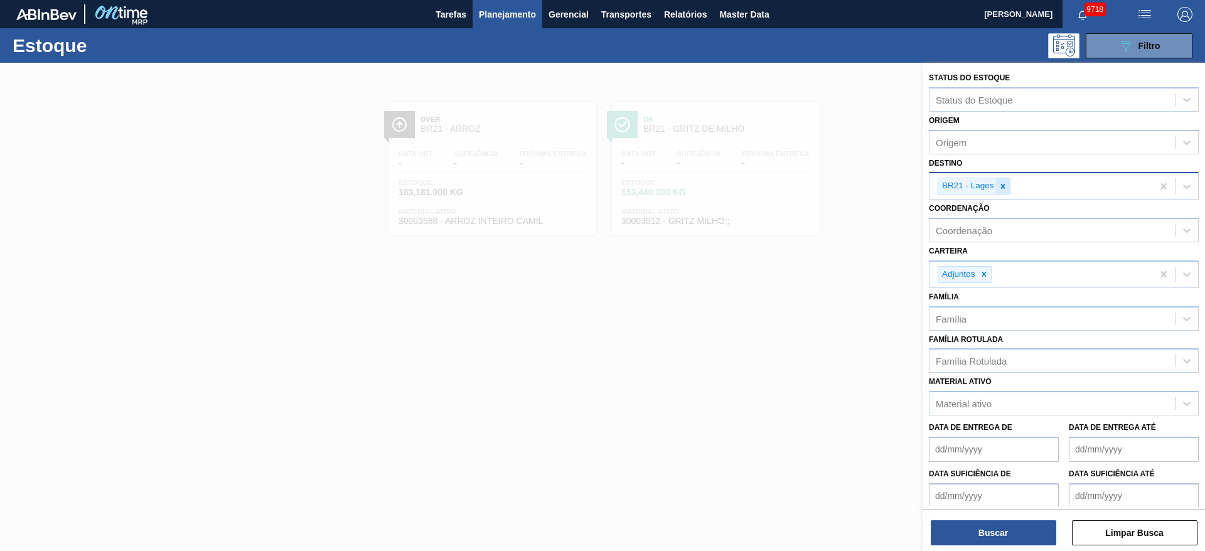
click at [998, 190] on icon at bounding box center [1002, 186] width 9 height 9
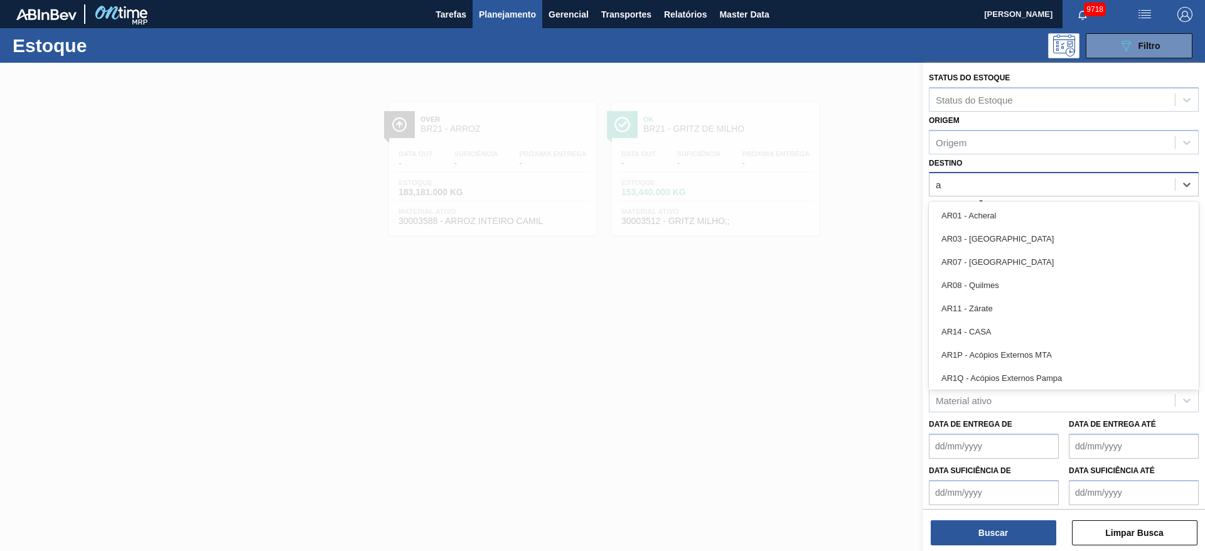
type input "ag"
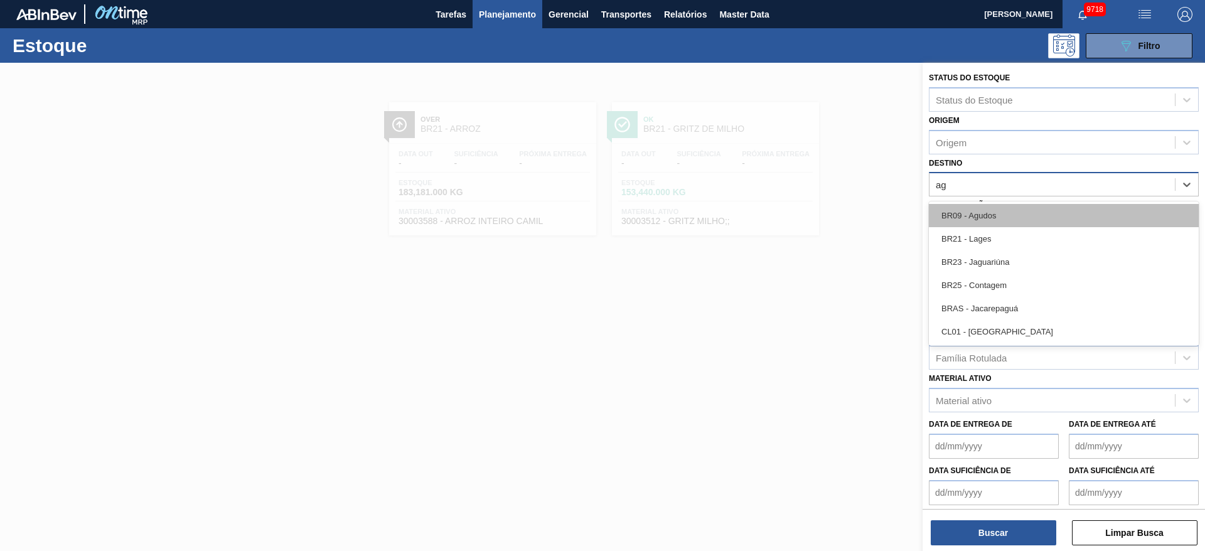
click at [1007, 210] on div "BR09 - Agudos" at bounding box center [1064, 215] width 270 height 23
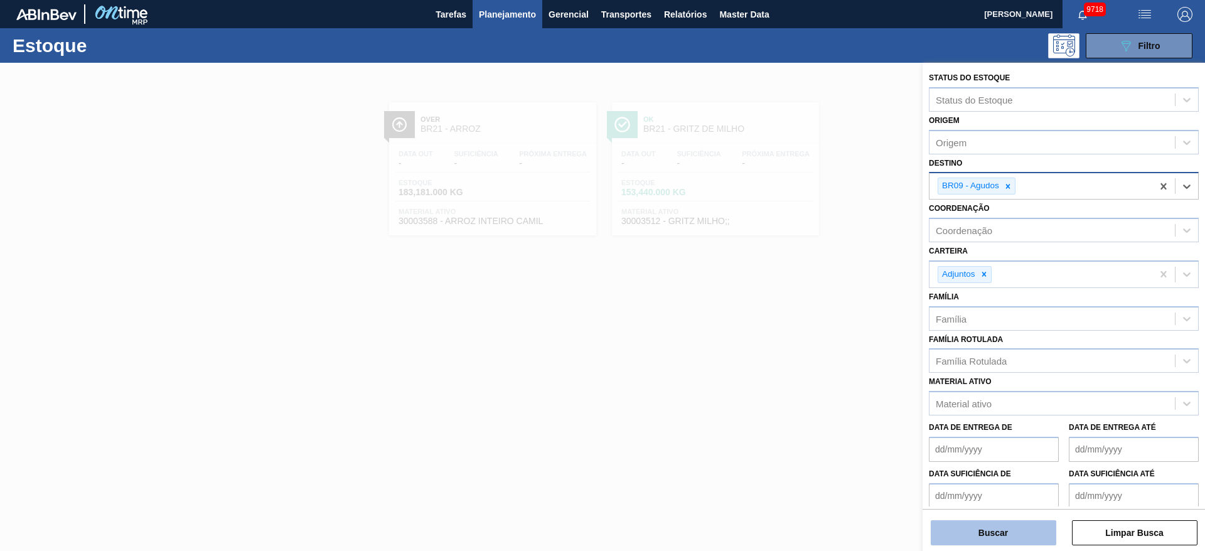
click at [1020, 539] on button "Buscar" at bounding box center [993, 532] width 125 height 25
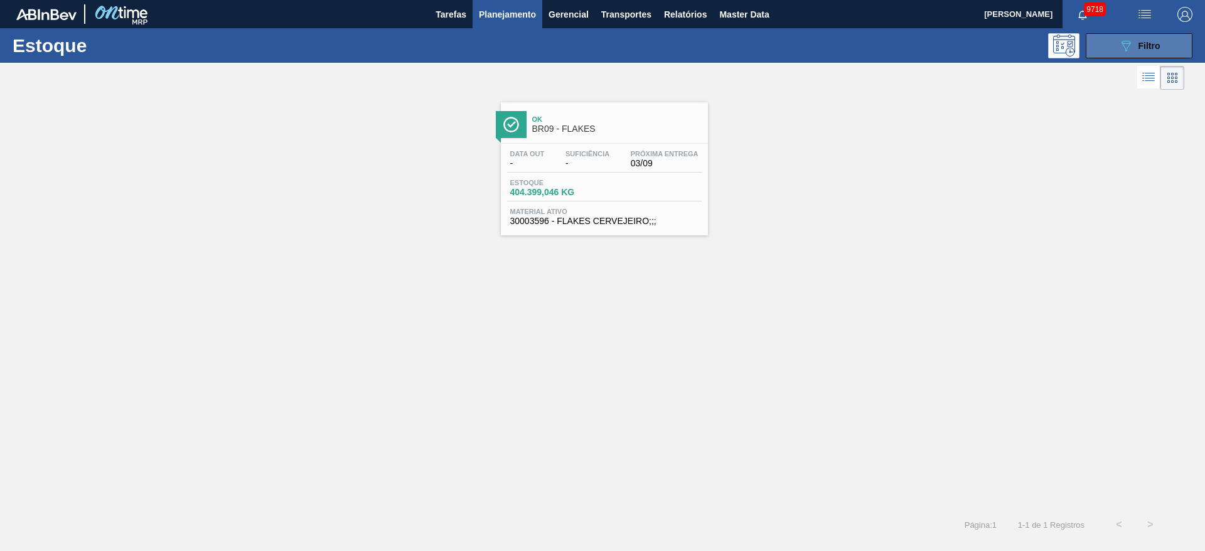
click at [1165, 35] on button "089F7B8B-B2A5-4AFE-B5C0-19BA573D28AC Filtro" at bounding box center [1139, 45] width 107 height 25
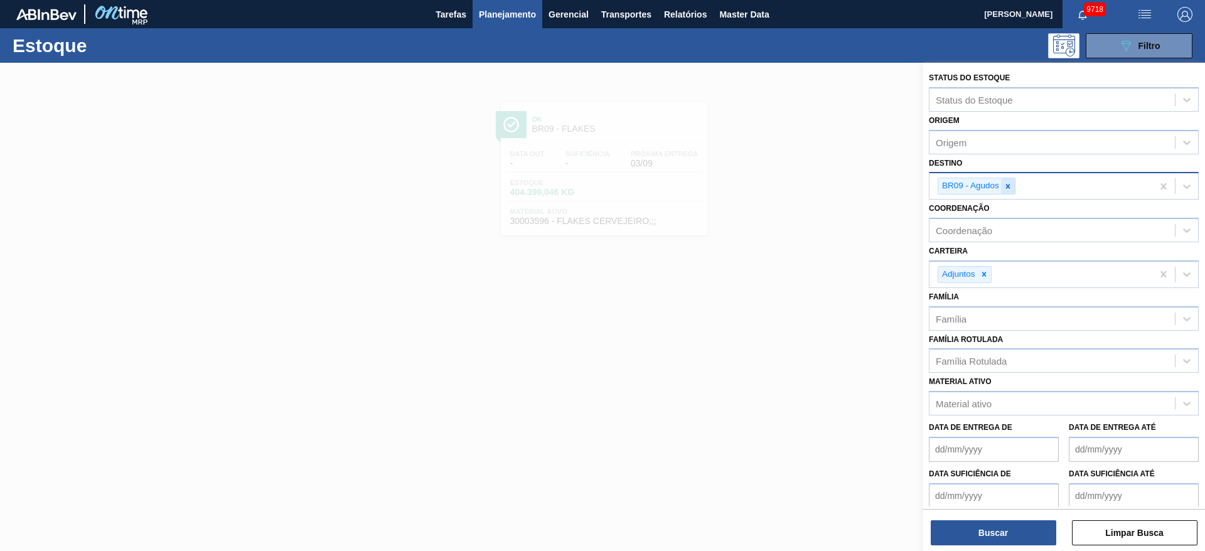
click at [1008, 190] on icon at bounding box center [1007, 186] width 9 height 9
type input "7"
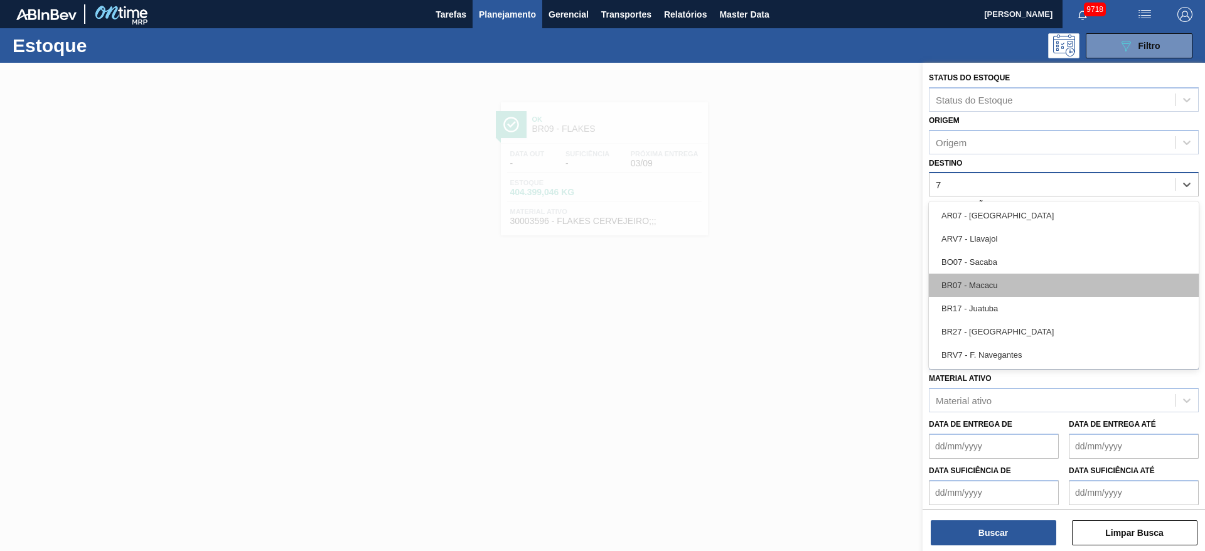
drag, startPoint x: 994, startPoint y: 262, endPoint x: 1005, endPoint y: 280, distance: 21.4
click at [1005, 280] on div "AR07 - Mendoza ARV7 - Llavajol BO07 - Sacaba BR07 - Macacu BR17 - Juatuba BR27 …" at bounding box center [1064, 285] width 270 height 168
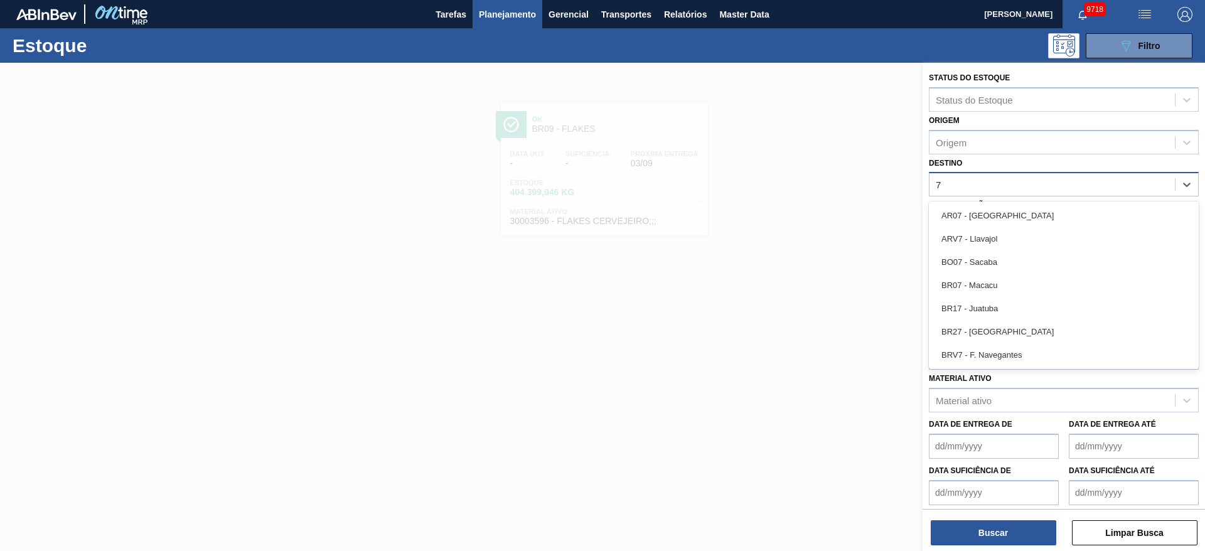
drag, startPoint x: 1005, startPoint y: 280, endPoint x: 999, endPoint y: 285, distance: 7.7
click at [1001, 282] on div "BR07 - Macacu" at bounding box center [1064, 285] width 270 height 23
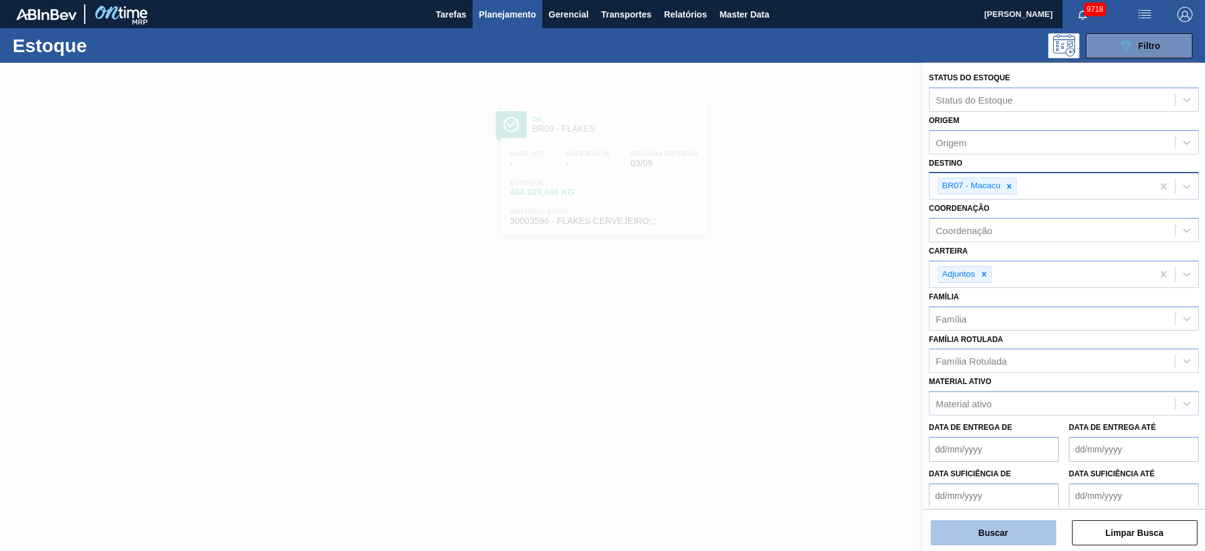
click at [956, 527] on button "Buscar" at bounding box center [993, 532] width 125 height 25
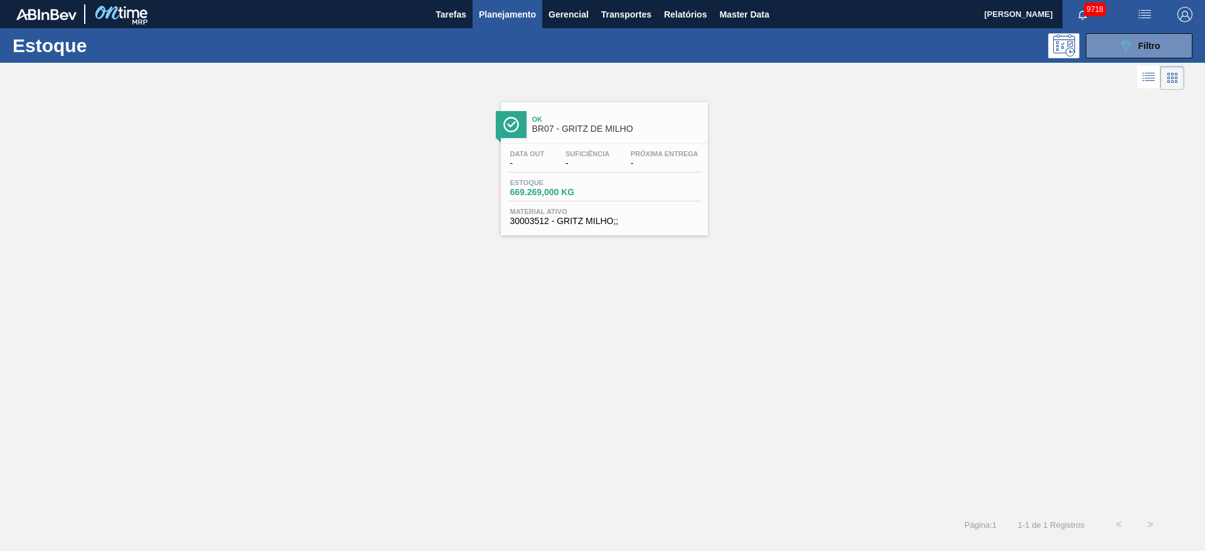
click at [531, 18] on span "Planejamento" at bounding box center [507, 14] width 57 height 15
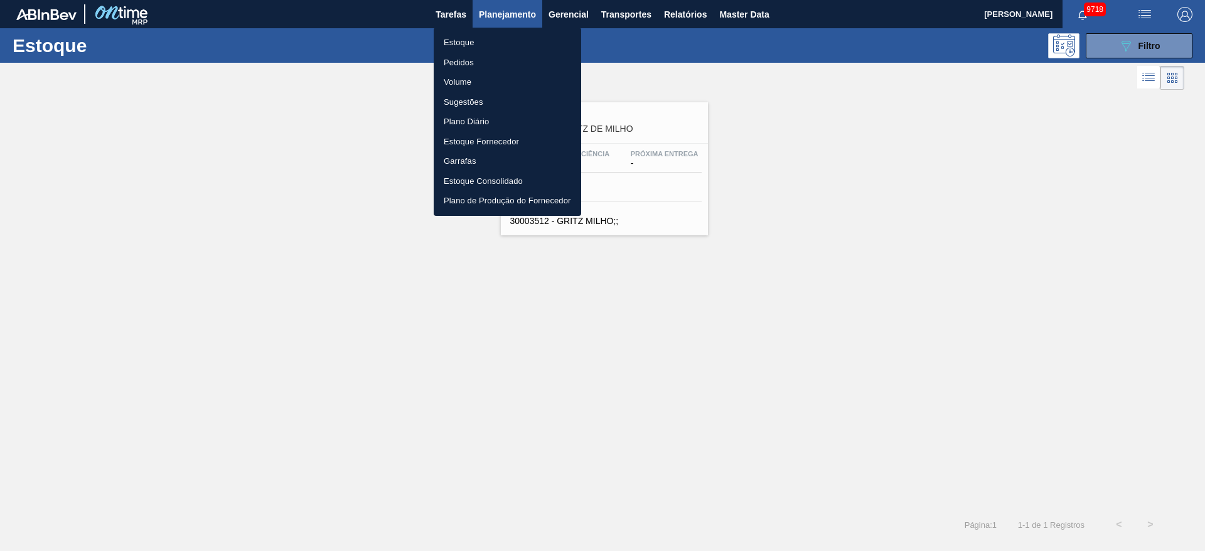
click at [483, 85] on li "Volume" at bounding box center [507, 82] width 147 height 20
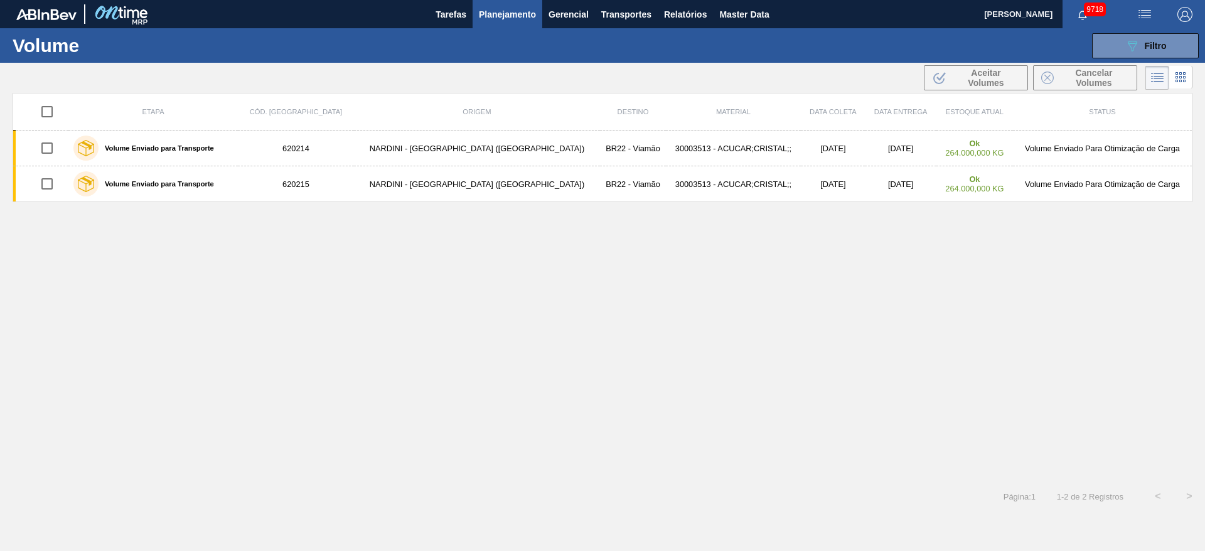
click at [494, 22] on button "Planejamento" at bounding box center [508, 14] width 70 height 28
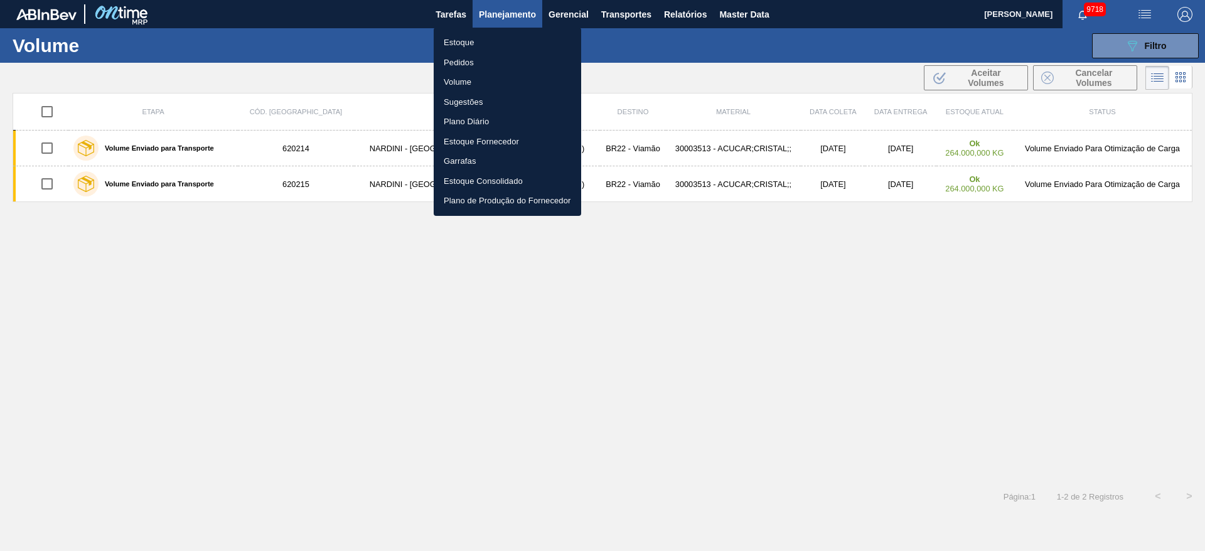
click at [499, 43] on li "Estoque" at bounding box center [507, 43] width 147 height 20
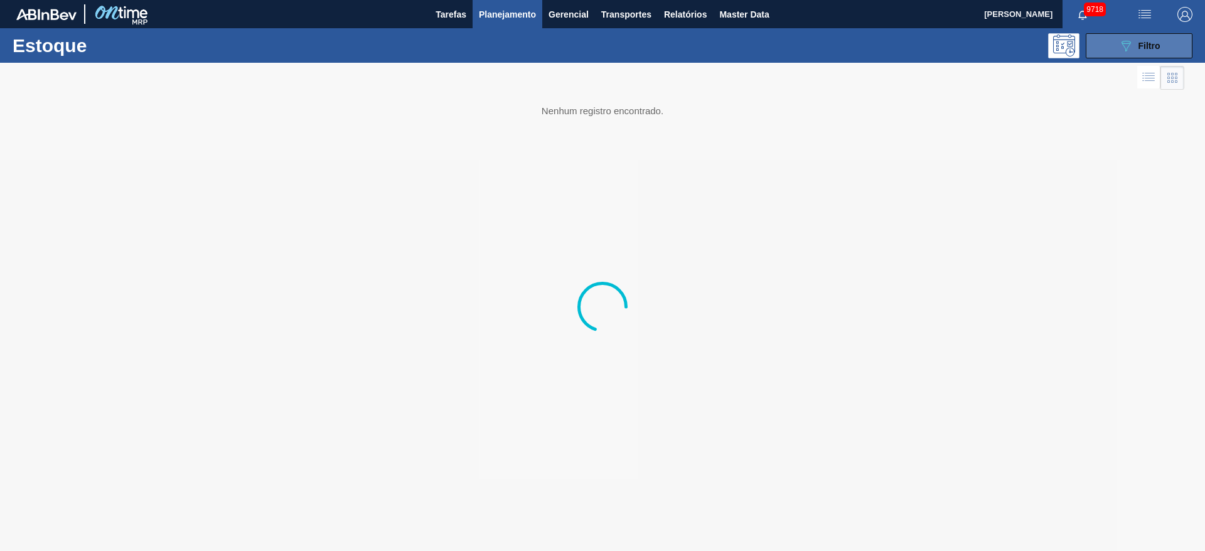
click at [1104, 42] on button "089F7B8B-B2A5-4AFE-B5C0-19BA573D28AC Filtro" at bounding box center [1139, 45] width 107 height 25
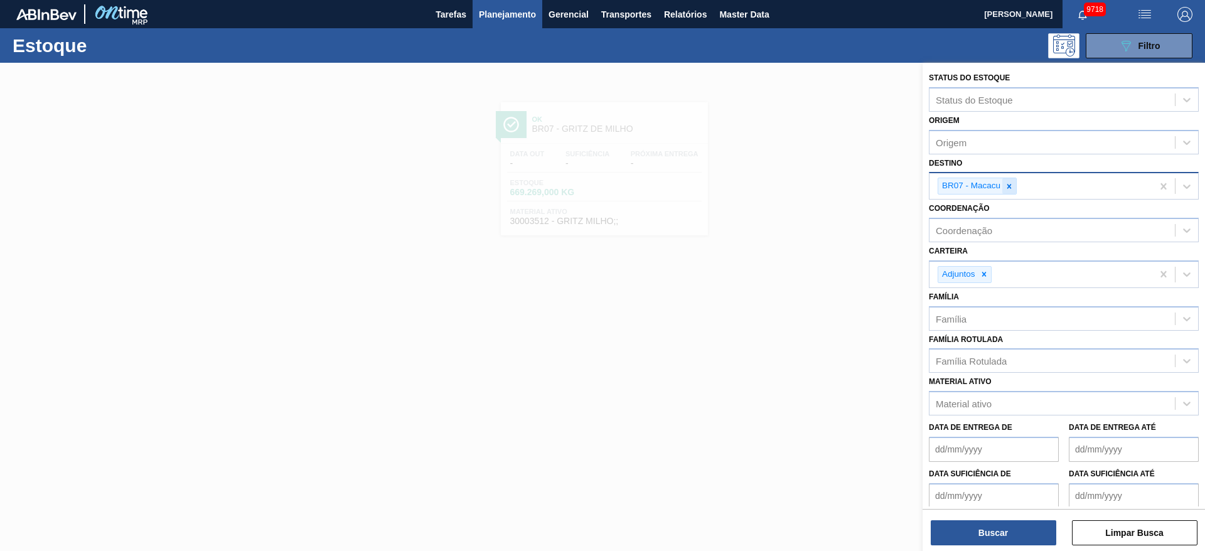
click at [1013, 191] on div at bounding box center [1009, 186] width 14 height 16
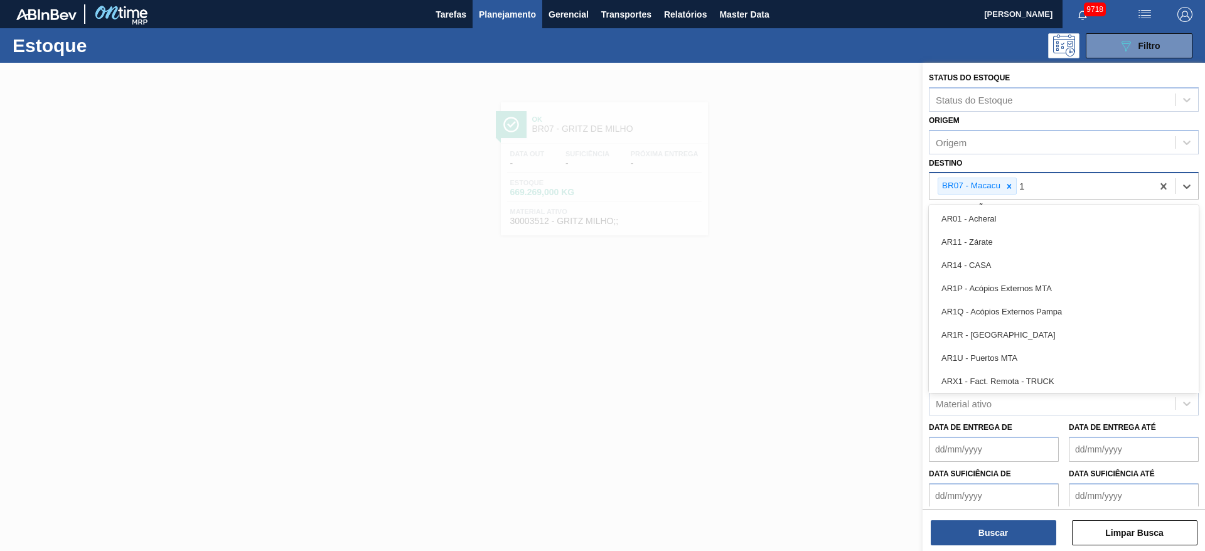
type input "16"
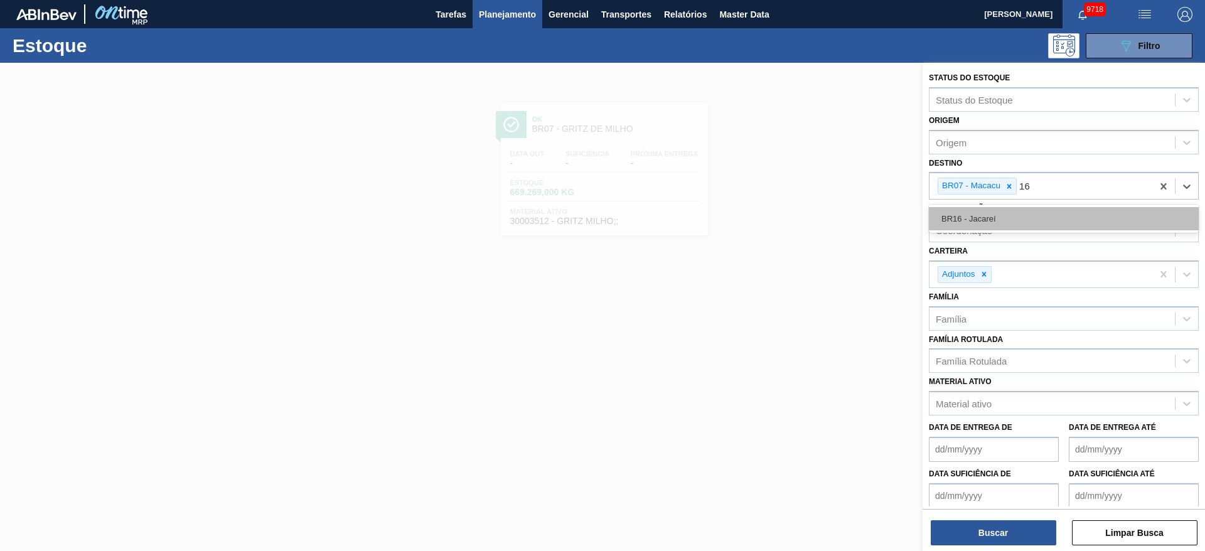
click at [978, 220] on div "BR16 - Jacareí" at bounding box center [1064, 218] width 270 height 23
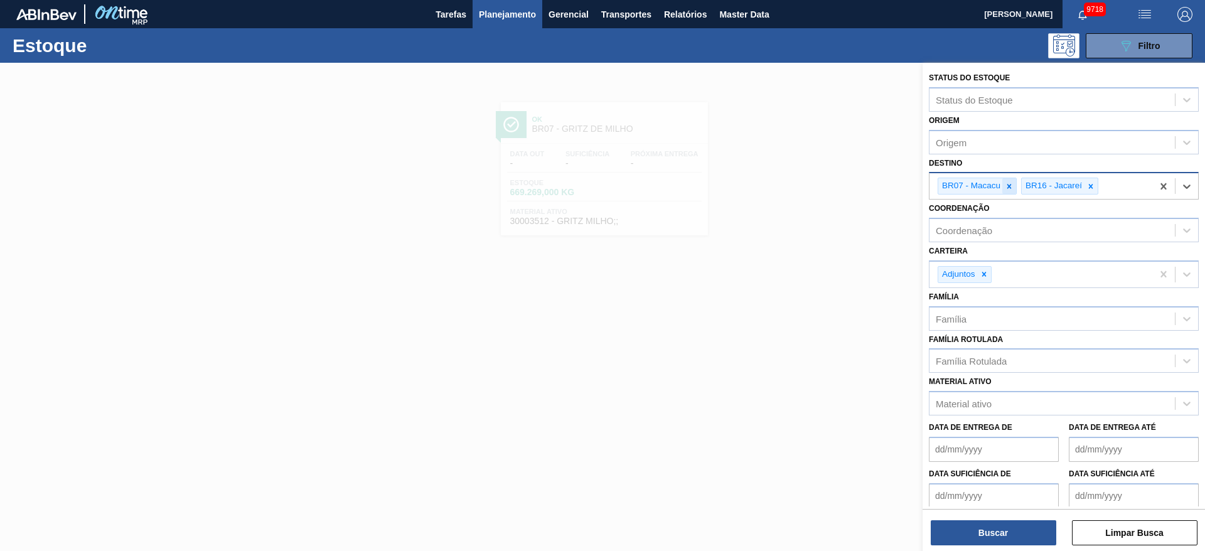
click at [1012, 186] on icon at bounding box center [1009, 186] width 9 height 9
click at [505, 15] on span "Planejamento" at bounding box center [507, 14] width 57 height 15
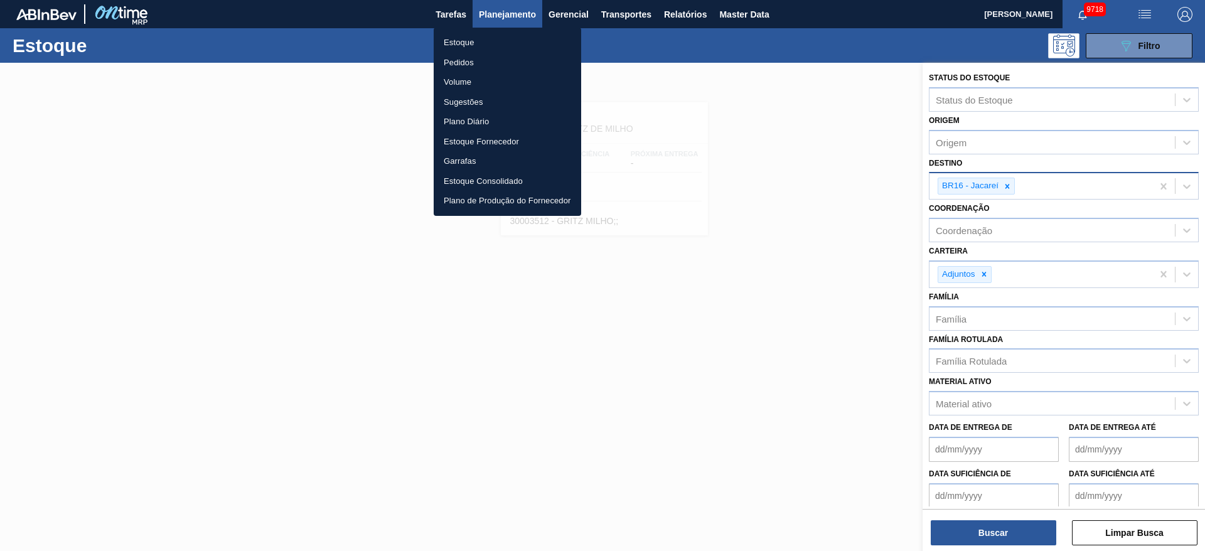
click at [1064, 164] on div at bounding box center [602, 275] width 1205 height 551
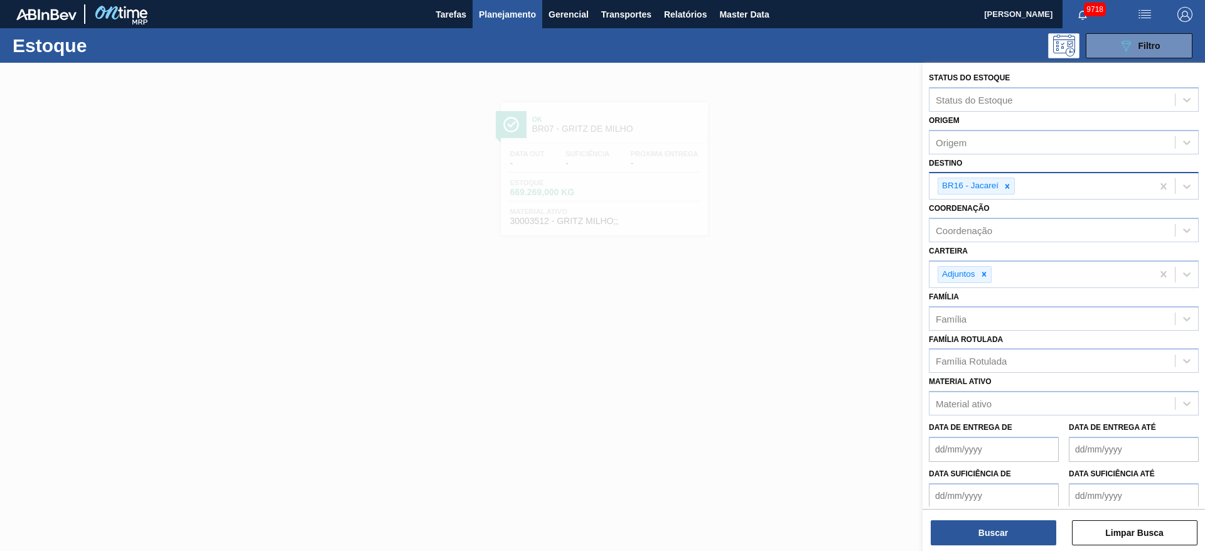
click at [1190, 8] on img "button" at bounding box center [1184, 14] width 15 height 15
click at [1154, 89] on div at bounding box center [1153, 90] width 11 height 11
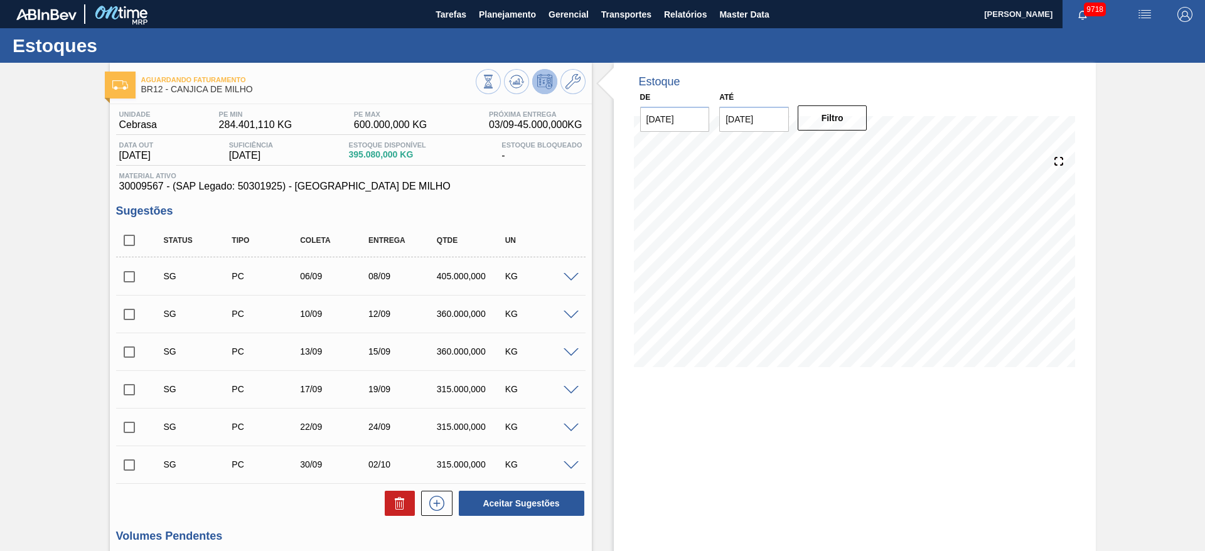
click at [570, 279] on span at bounding box center [570, 277] width 15 height 9
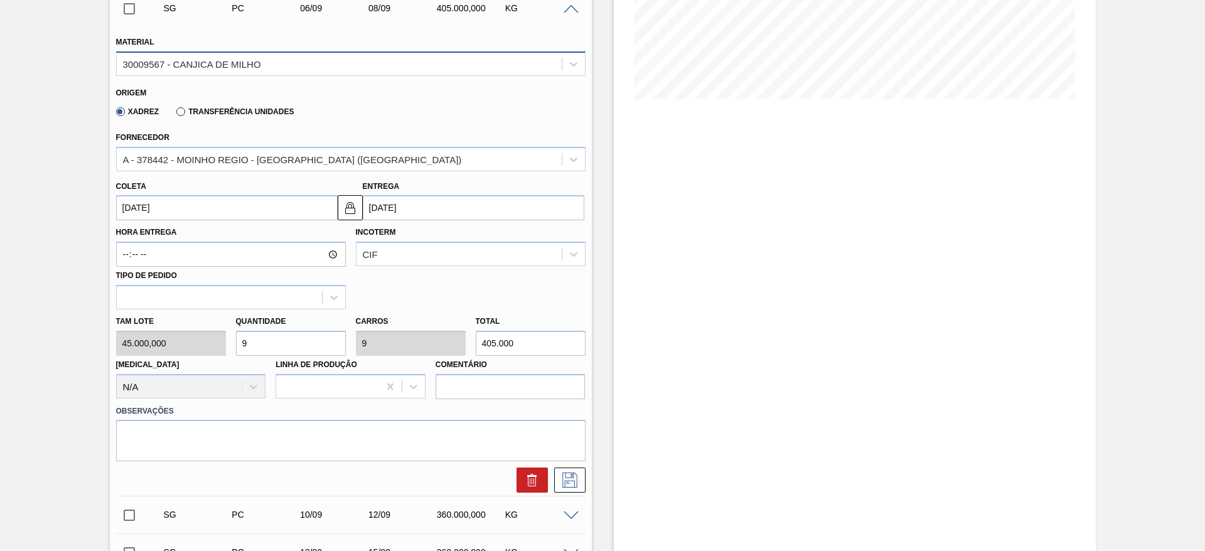
scroll to position [188, 0]
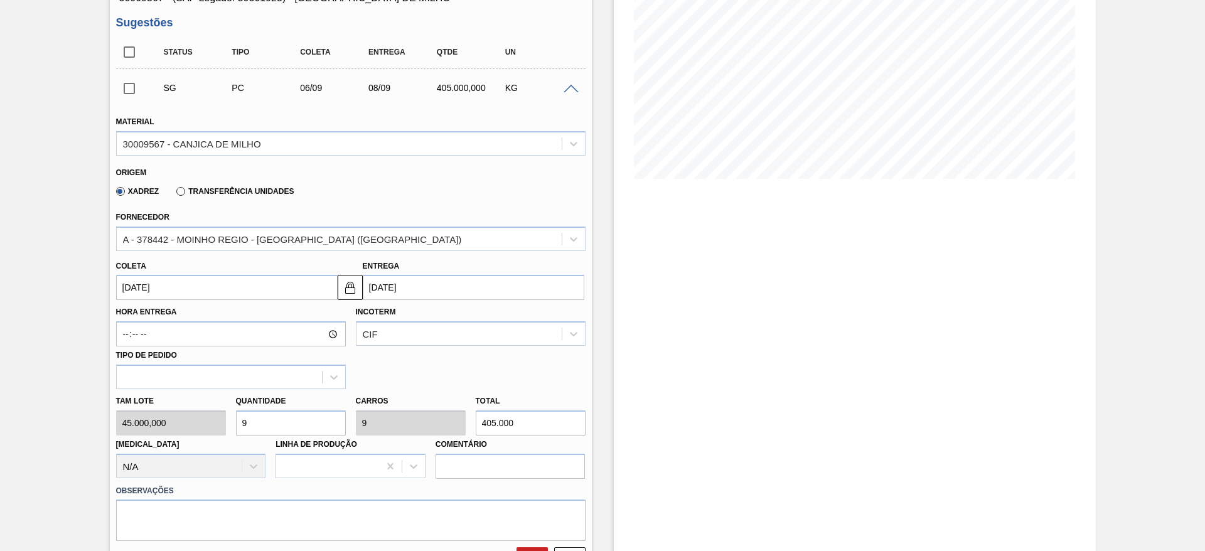
drag, startPoint x: 271, startPoint y: 419, endPoint x: 200, endPoint y: 403, distance: 73.2
click at [204, 407] on div "Tam lote 45.000,000 Quantidade 9 Carros 9 Total 405.000 [MEDICAL_DATA] N/A Linh…" at bounding box center [350, 434] width 479 height 90
type input "4"
type input "180.000"
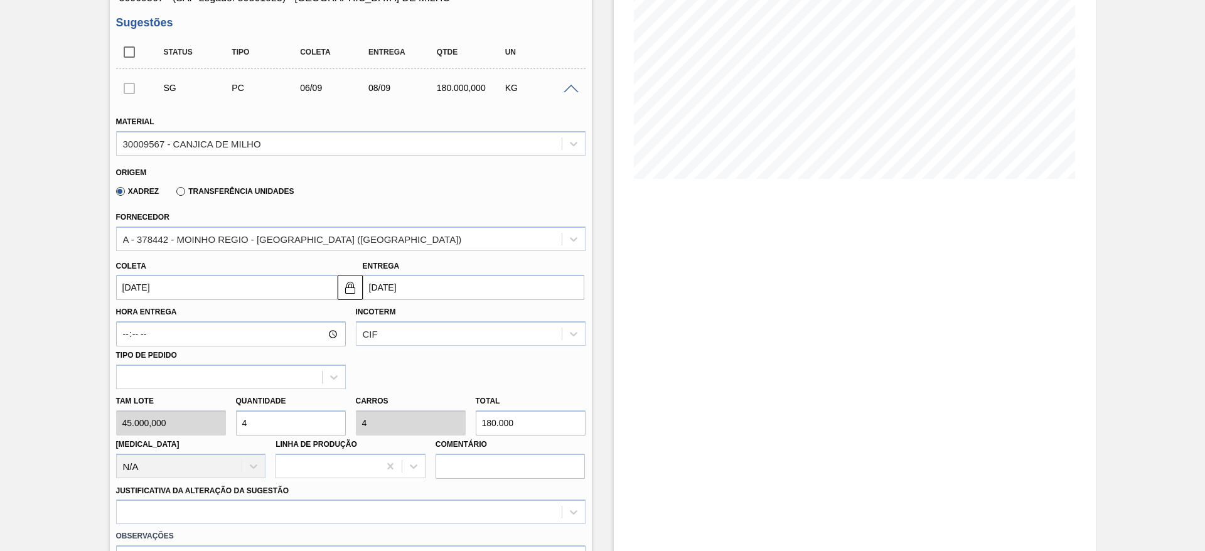
type input "4"
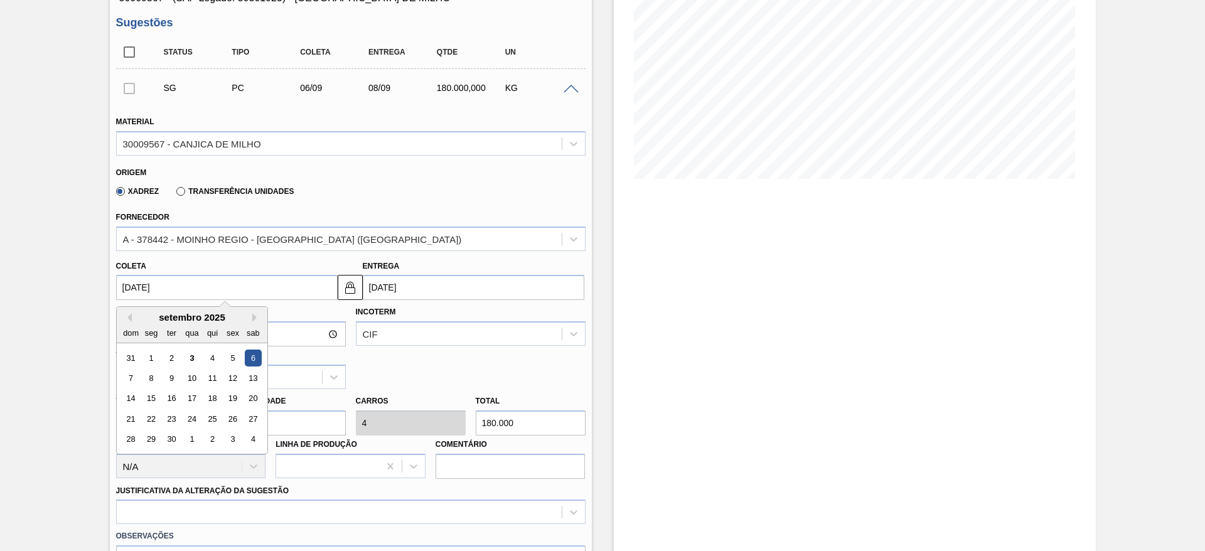
click at [158, 285] on input "[DATE]" at bounding box center [227, 287] width 222 height 25
click at [225, 358] on div "5" at bounding box center [232, 358] width 17 height 17
type input "[DATE]"
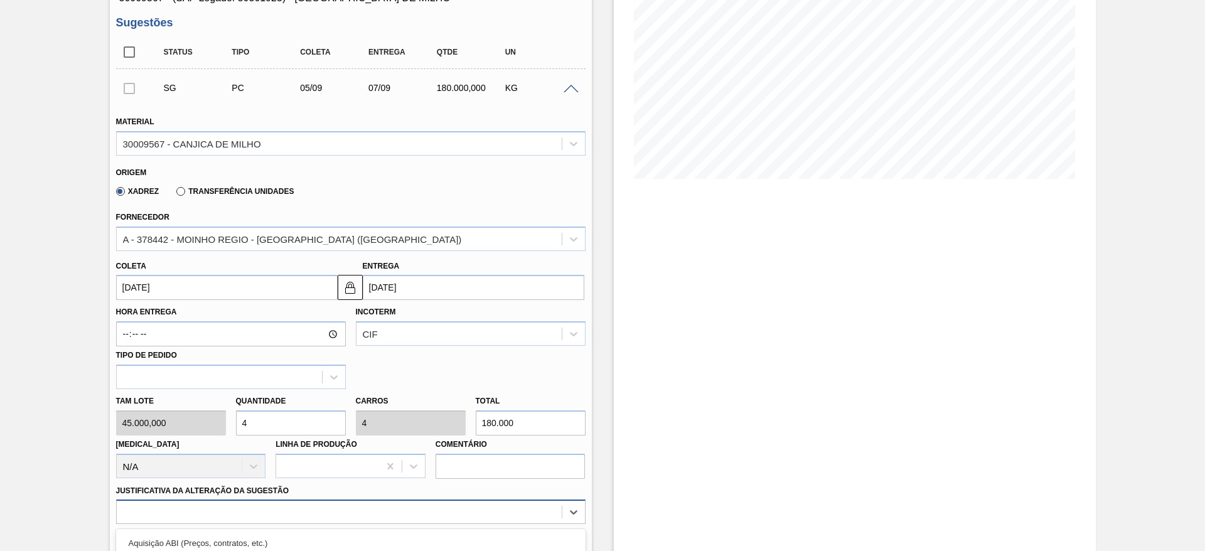
click at [482, 520] on div "option Outro problema com o fornecedor - Mudança de fornecedor focused, 7 of 18…" at bounding box center [350, 511] width 469 height 24
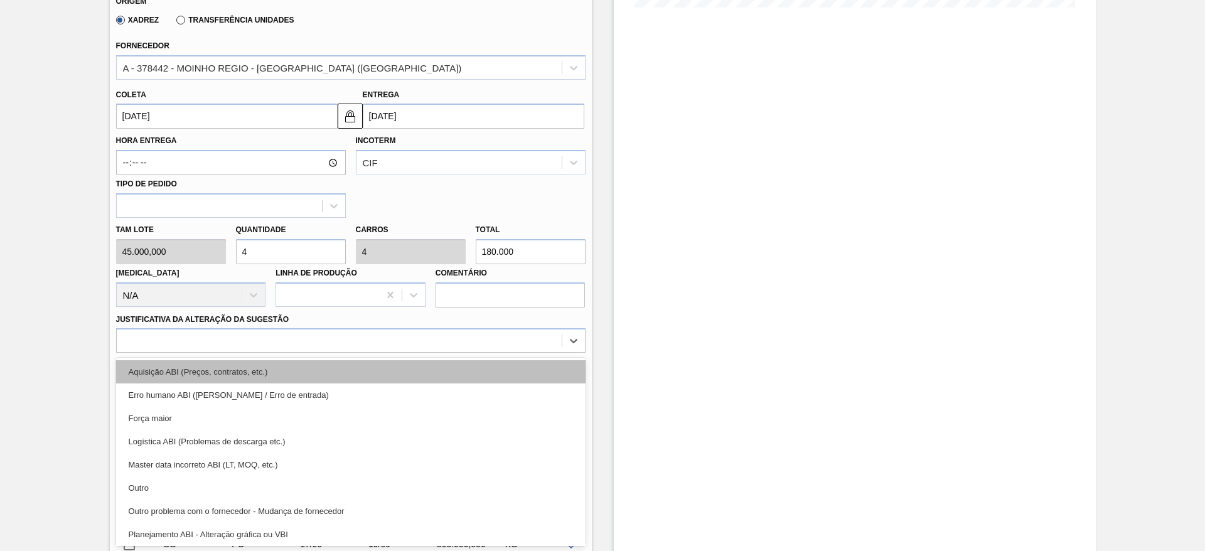
click at [453, 378] on div "Aquisição ABI (Preços, contratos, etc.)" at bounding box center [350, 371] width 469 height 23
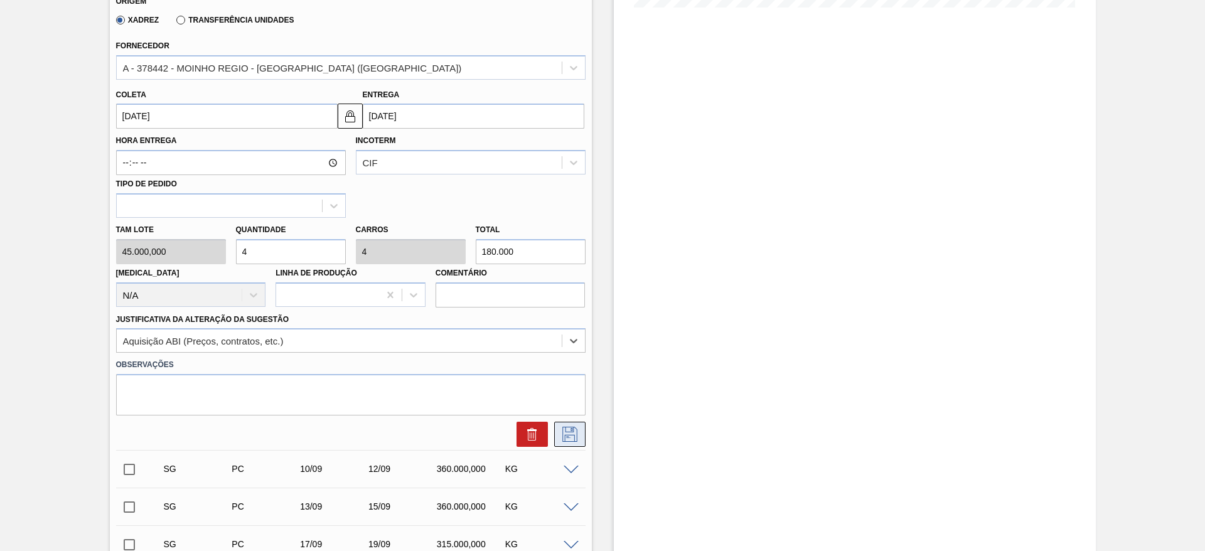
click at [566, 440] on icon at bounding box center [570, 434] width 20 height 15
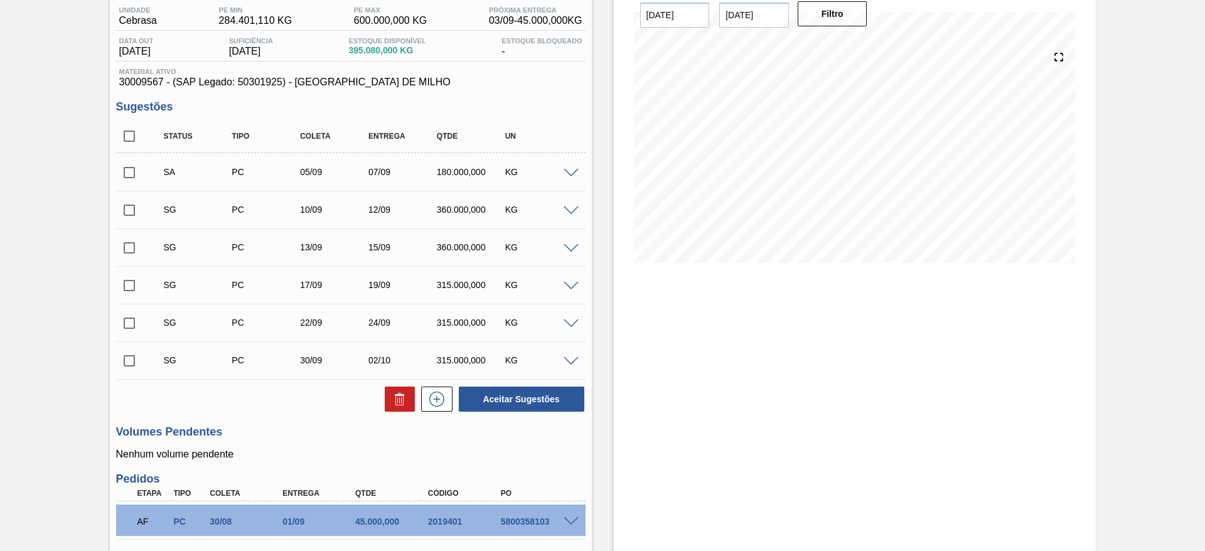
scroll to position [78, 0]
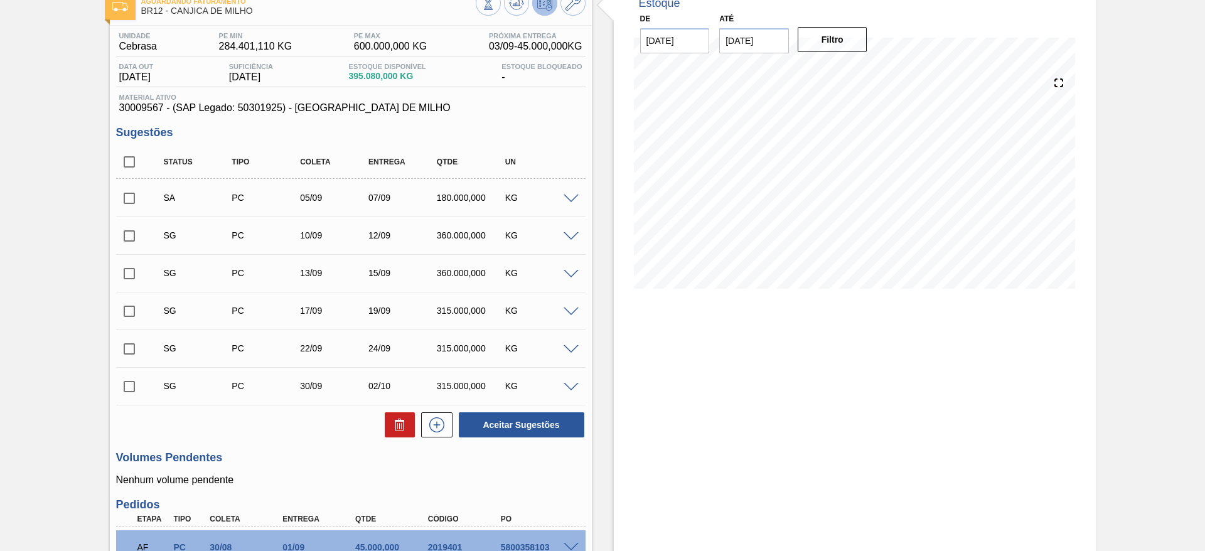
click at [575, 236] on span at bounding box center [570, 236] width 15 height 9
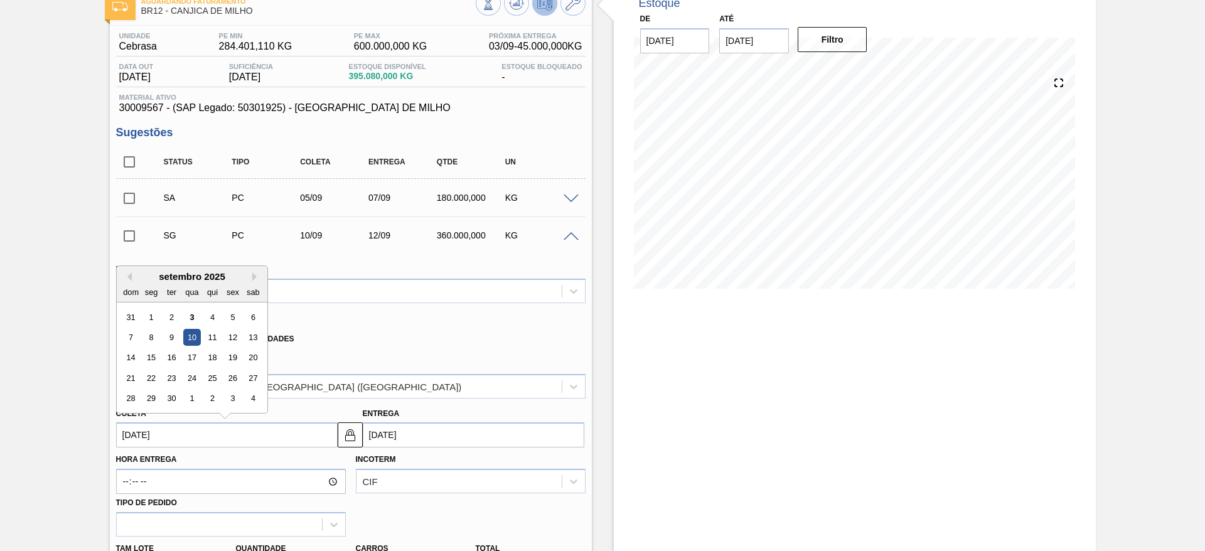
click at [146, 446] on input "10/09/2025" at bounding box center [227, 434] width 222 height 25
click at [252, 314] on div "6" at bounding box center [252, 317] width 17 height 17
type input "06/09/2025"
type input "08/09/2025"
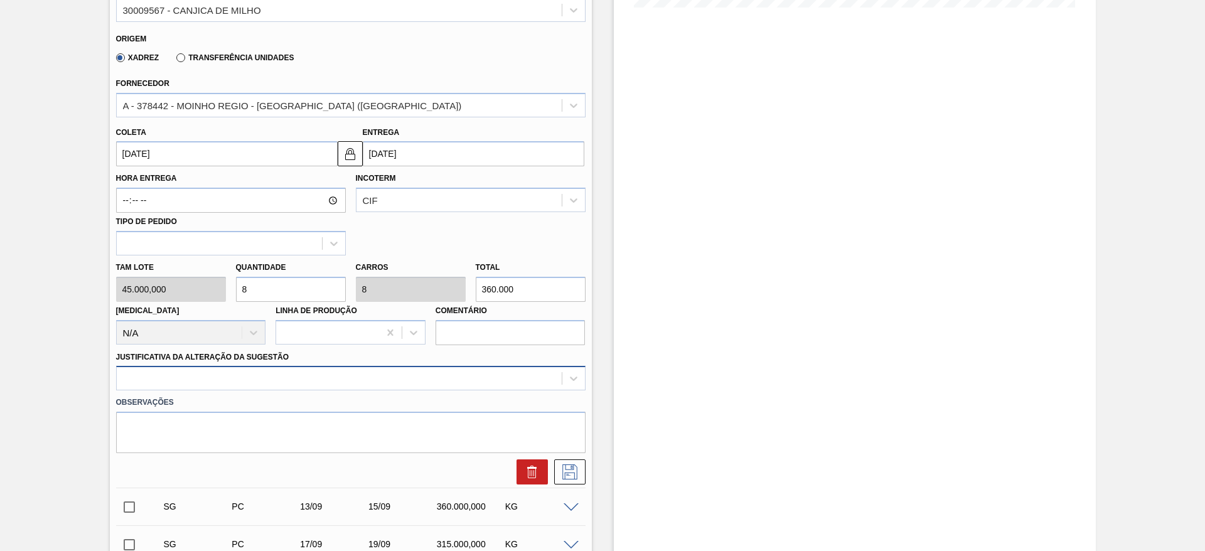
scroll to position [361, 0]
drag, startPoint x: 267, startPoint y: 301, endPoint x: 239, endPoint y: 297, distance: 27.9
click at [239, 297] on div "Tam lote 45.000,000 Quantidade 8 Carros 8 Total 360.000 Doca N/A Linha de Produ…" at bounding box center [350, 299] width 479 height 90
click at [294, 295] on input "8" at bounding box center [291, 287] width 110 height 25
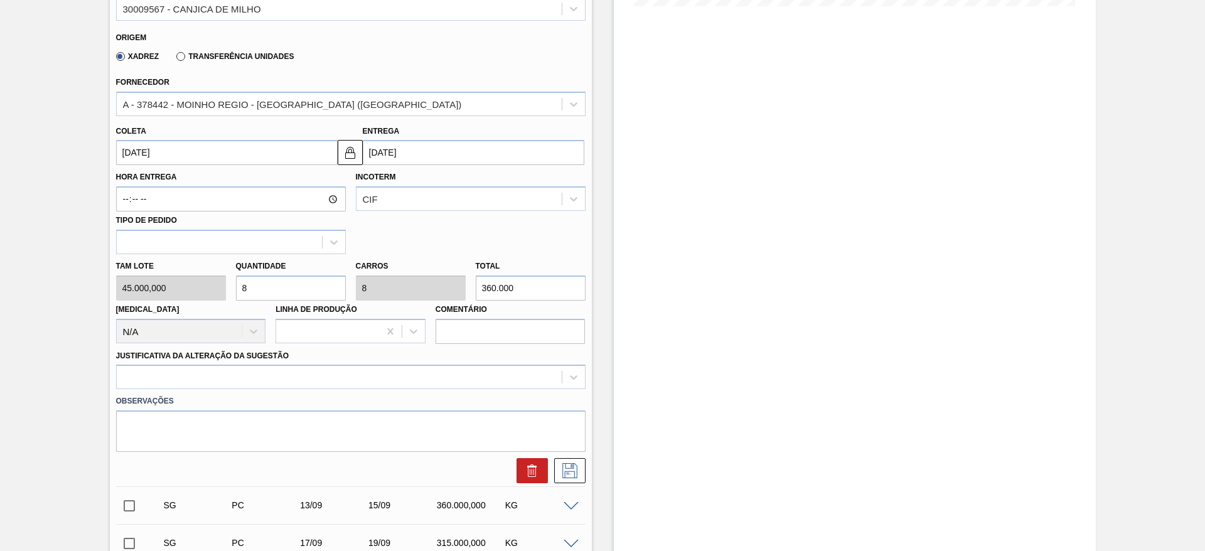
click at [294, 295] on input "8" at bounding box center [291, 287] width 110 height 25
type input "4"
type input "180.000"
type input "4"
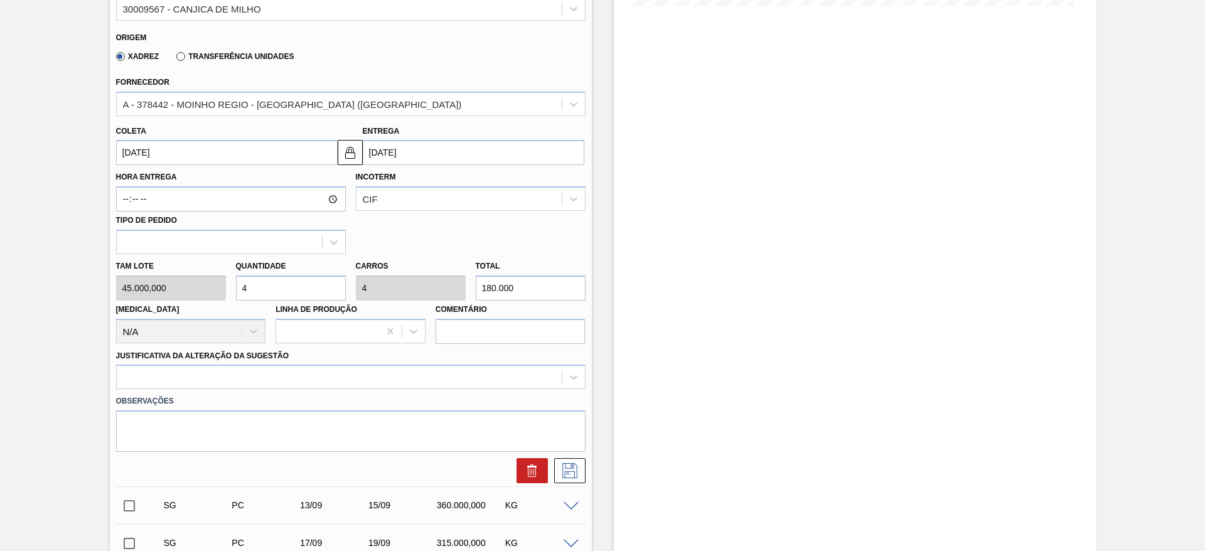
click at [398, 356] on div "Justificativa da Alteração da Sugestão" at bounding box center [350, 368] width 469 height 43
click at [407, 384] on div at bounding box center [350, 377] width 469 height 24
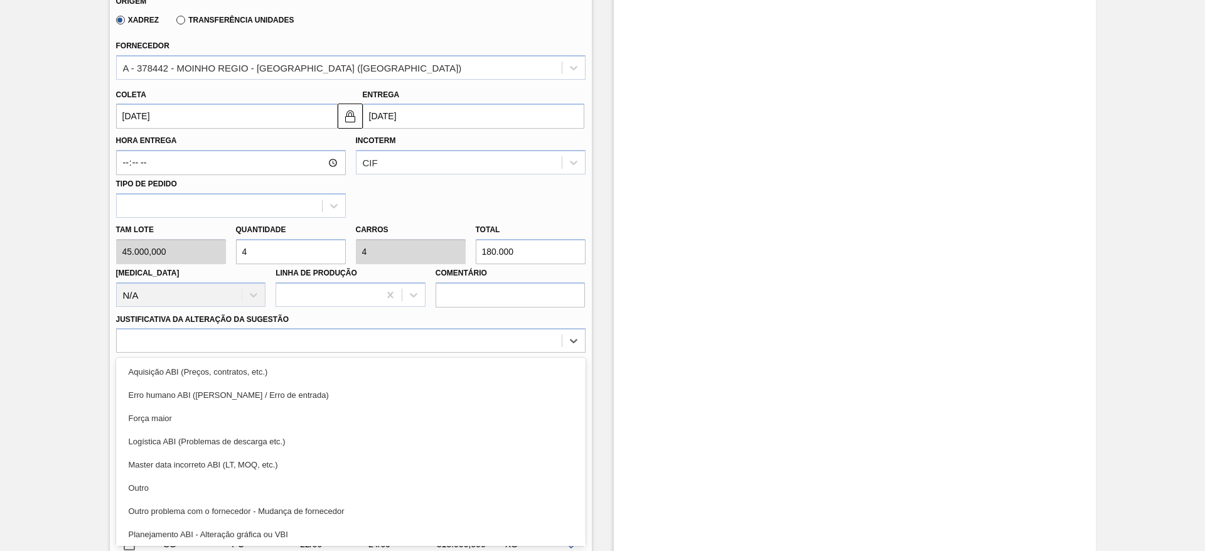
drag, startPoint x: 408, startPoint y: 363, endPoint x: 457, endPoint y: 379, distance: 52.0
click at [408, 364] on div "Aquisição ABI (Preços, contratos, etc.)" at bounding box center [350, 371] width 469 height 23
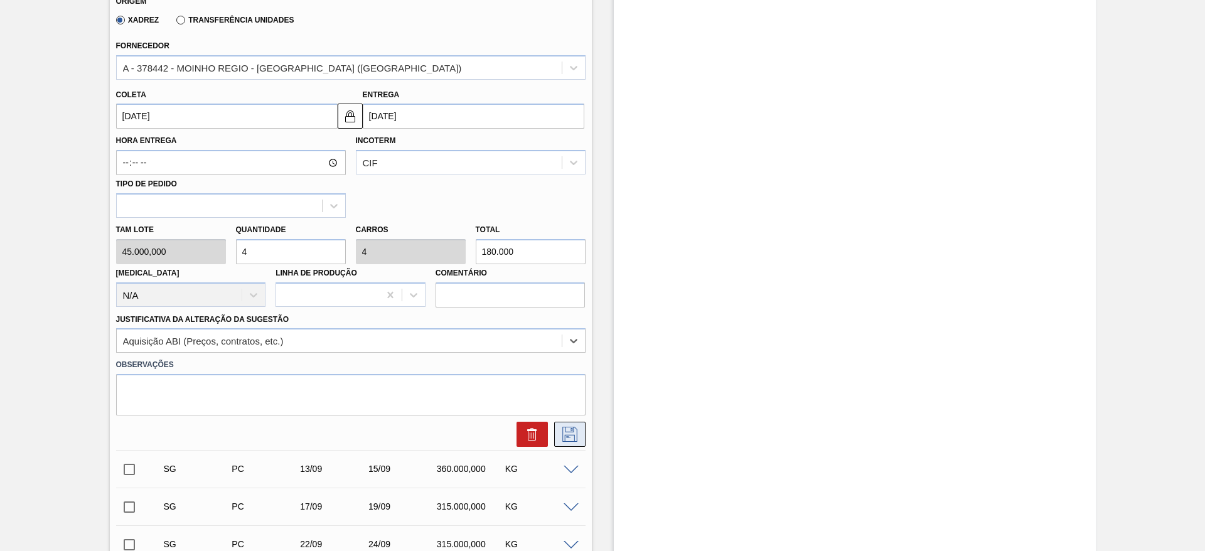
click at [577, 430] on icon at bounding box center [570, 434] width 20 height 15
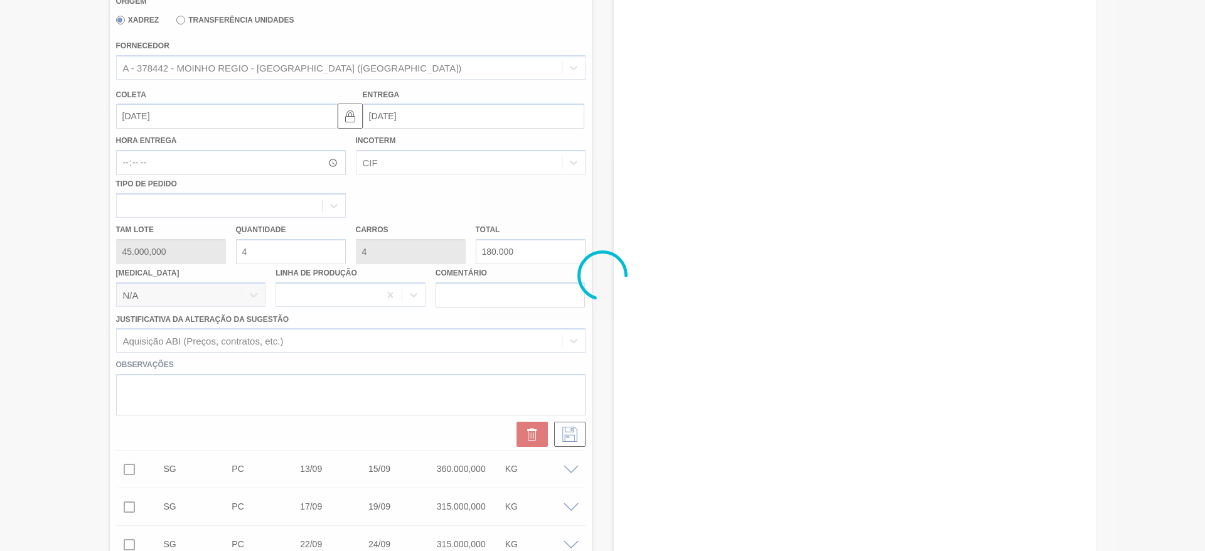
scroll to position [0, 0]
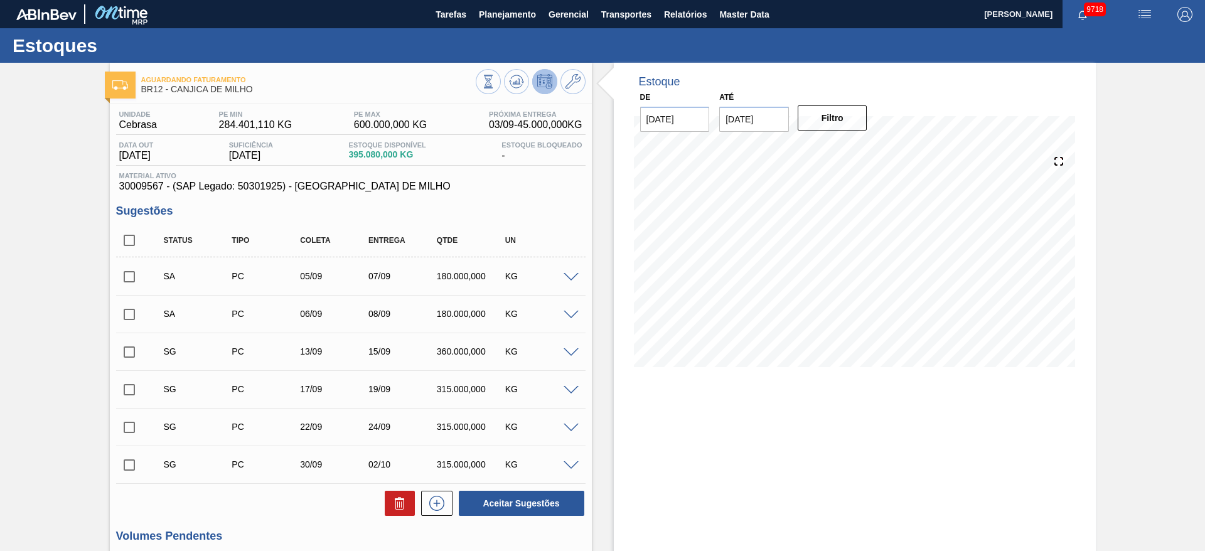
click at [570, 351] on span at bounding box center [570, 352] width 15 height 9
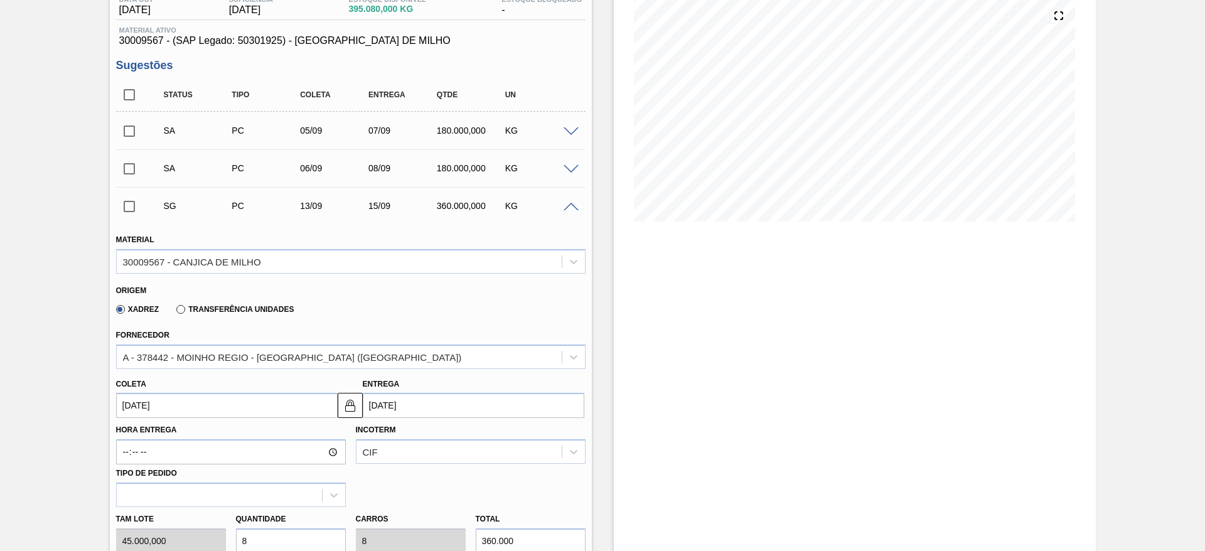
scroll to position [188, 0]
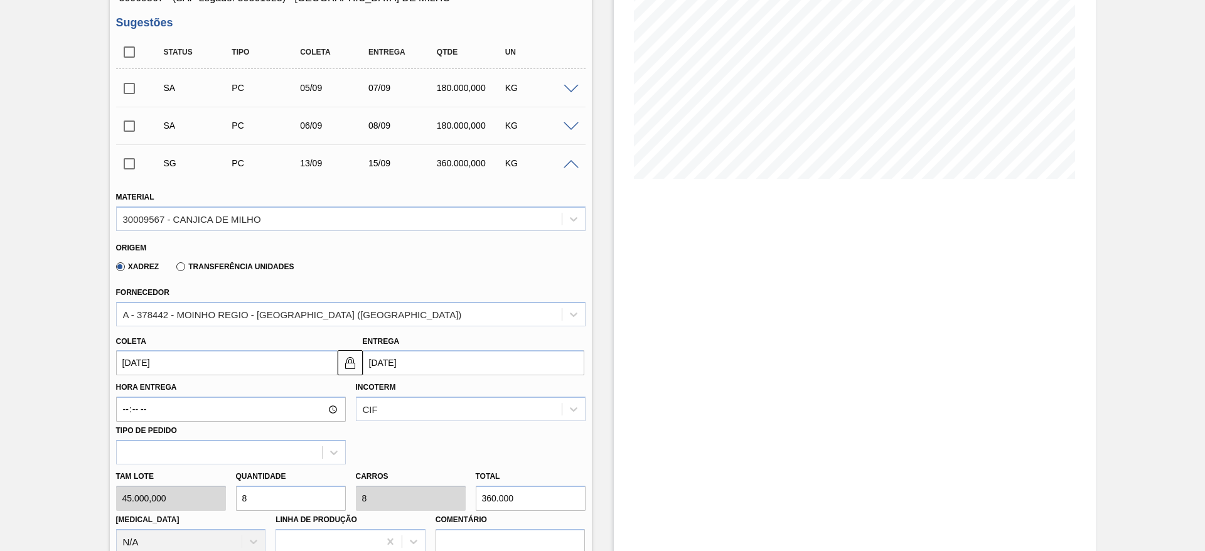
click at [157, 359] on input "13/09/2025" at bounding box center [227, 362] width 222 height 25
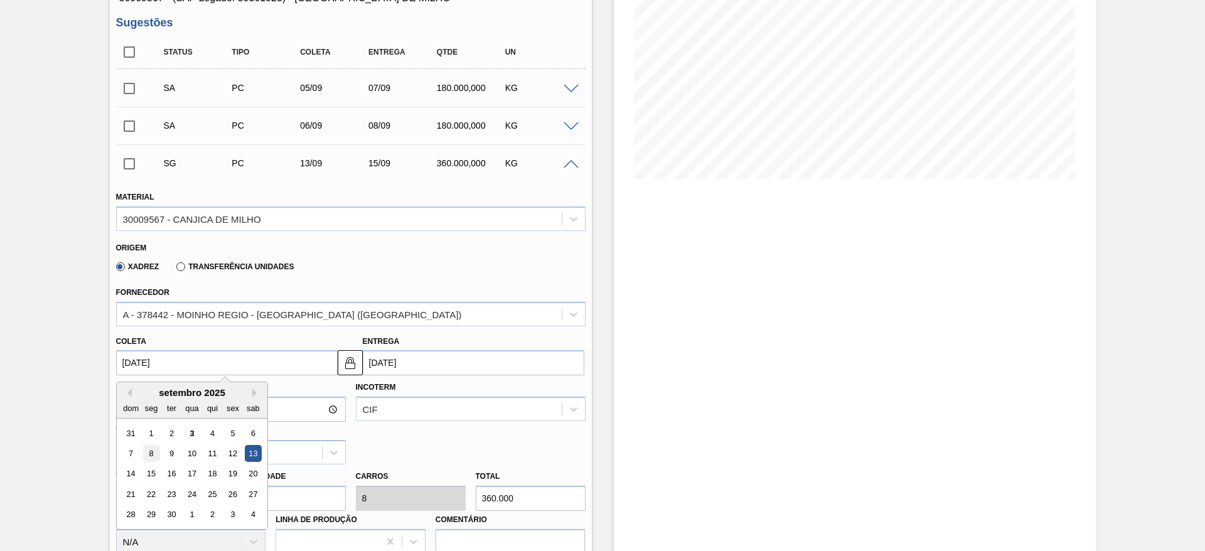
click at [152, 448] on div "8" at bounding box center [150, 453] width 17 height 17
type input "[DATE]"
type input "10/09/2025"
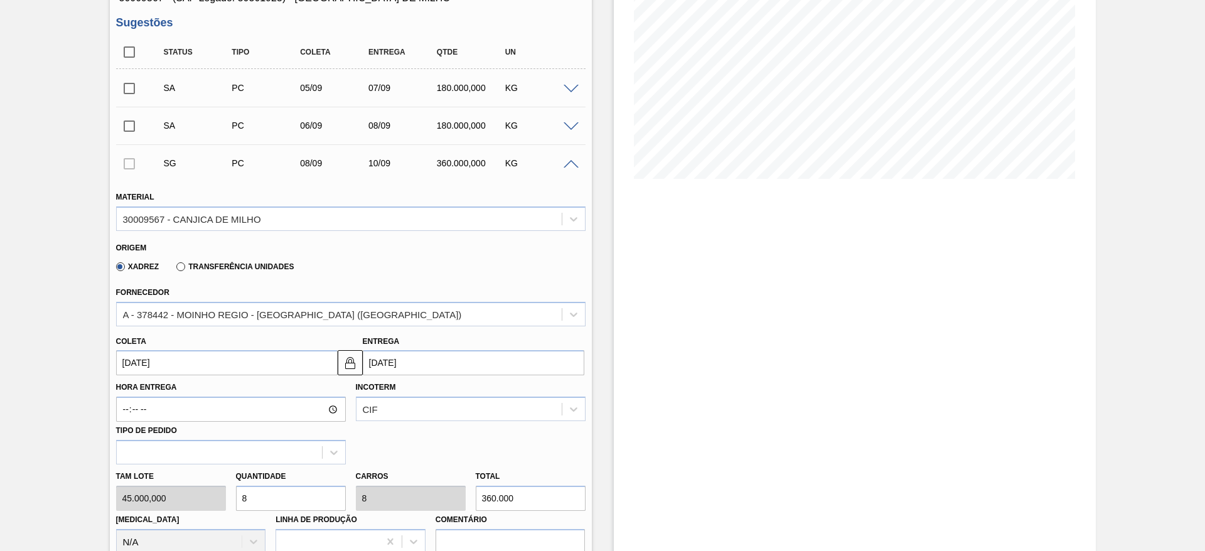
click at [223, 498] on div "Tam lote 45.000,000 Quantidade 8 Carros 8 Total 360.000 Doca N/A Linha de Produ…" at bounding box center [350, 509] width 479 height 90
type input "3"
type input "135.000"
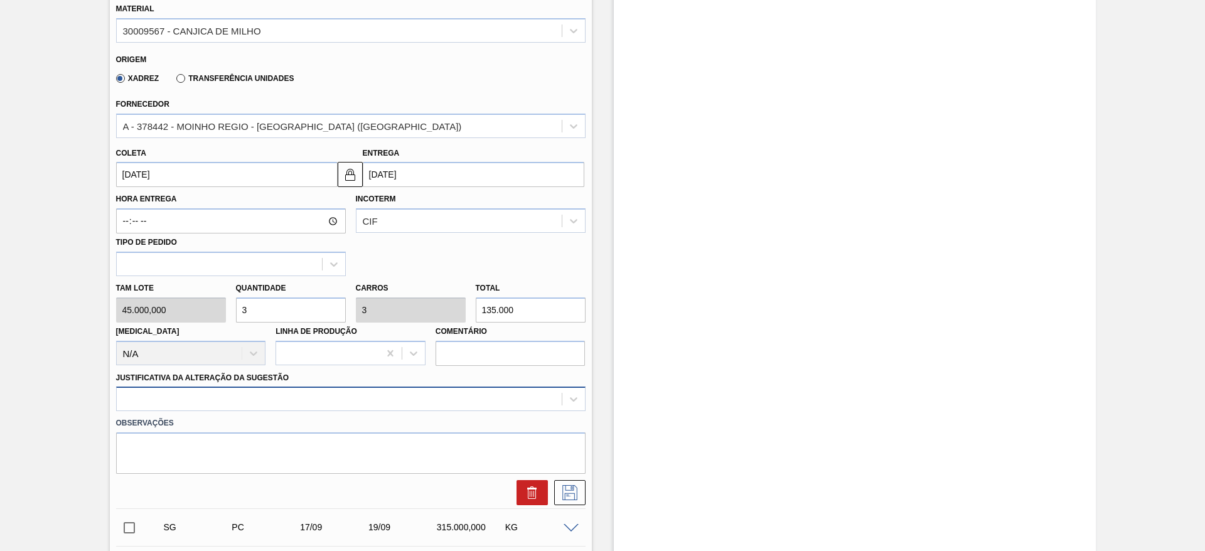
type input "3"
click at [472, 390] on div at bounding box center [350, 399] width 469 height 24
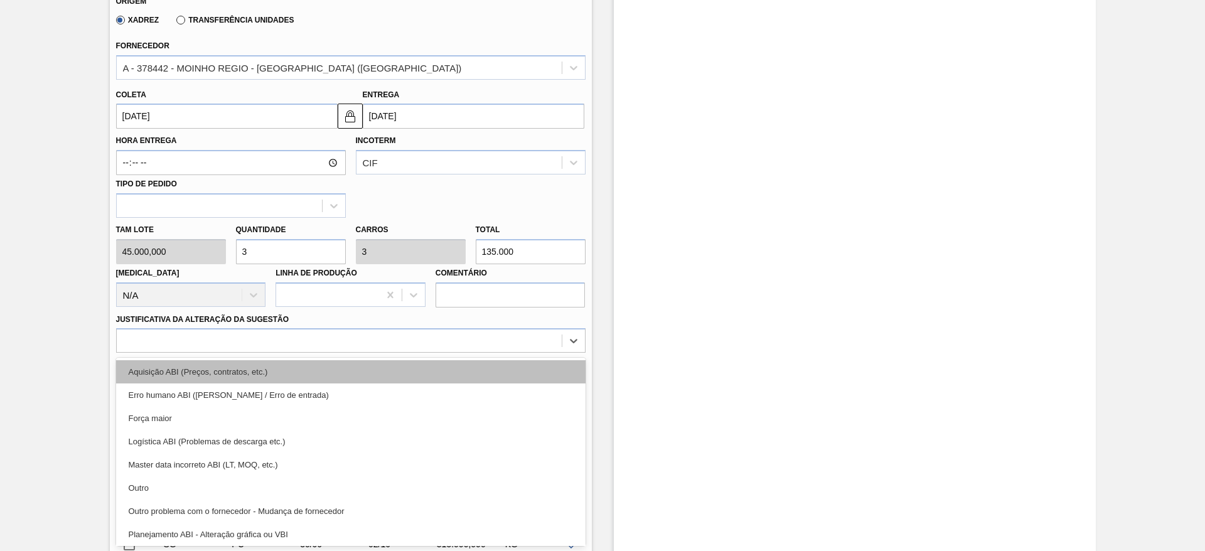
drag, startPoint x: 473, startPoint y: 405, endPoint x: 476, endPoint y: 379, distance: 26.0
click at [476, 379] on div "Aquisição ABI (Preços, contratos, etc.) Erro humano ABI (Cálculo / Erro de entr…" at bounding box center [350, 452] width 469 height 188
click at [476, 379] on div "Aquisição ABI (Preços, contratos, etc.)" at bounding box center [350, 371] width 469 height 23
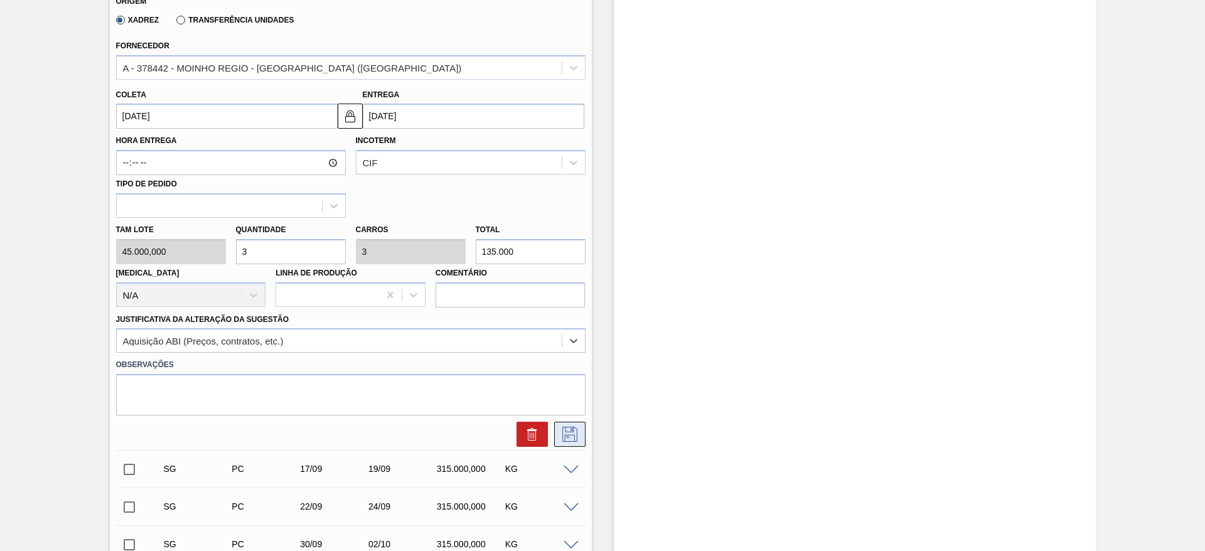
click at [563, 437] on icon at bounding box center [569, 434] width 15 height 15
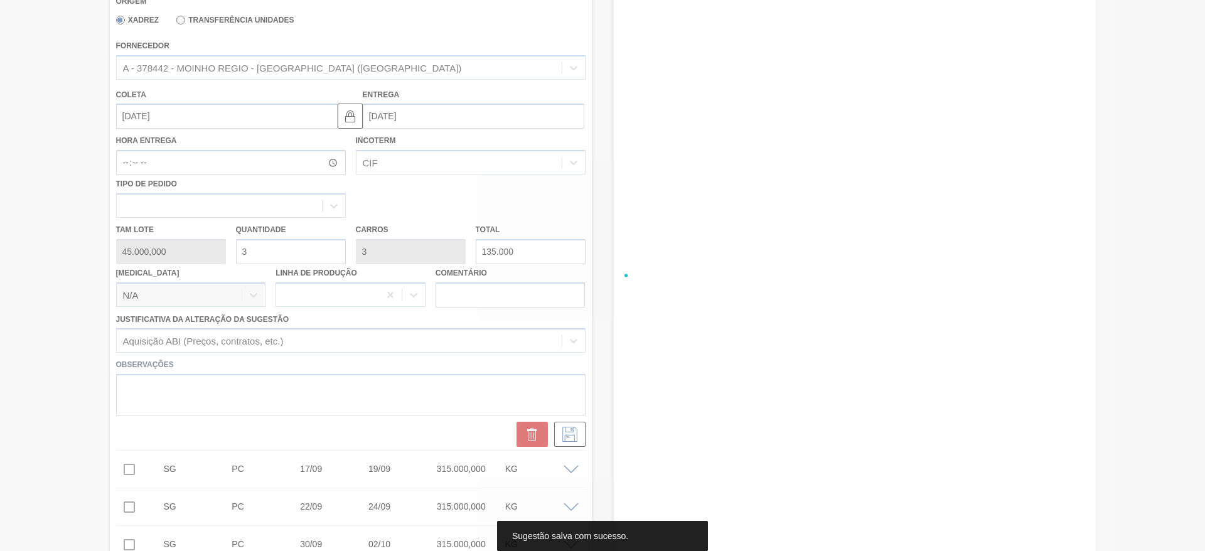
scroll to position [0, 0]
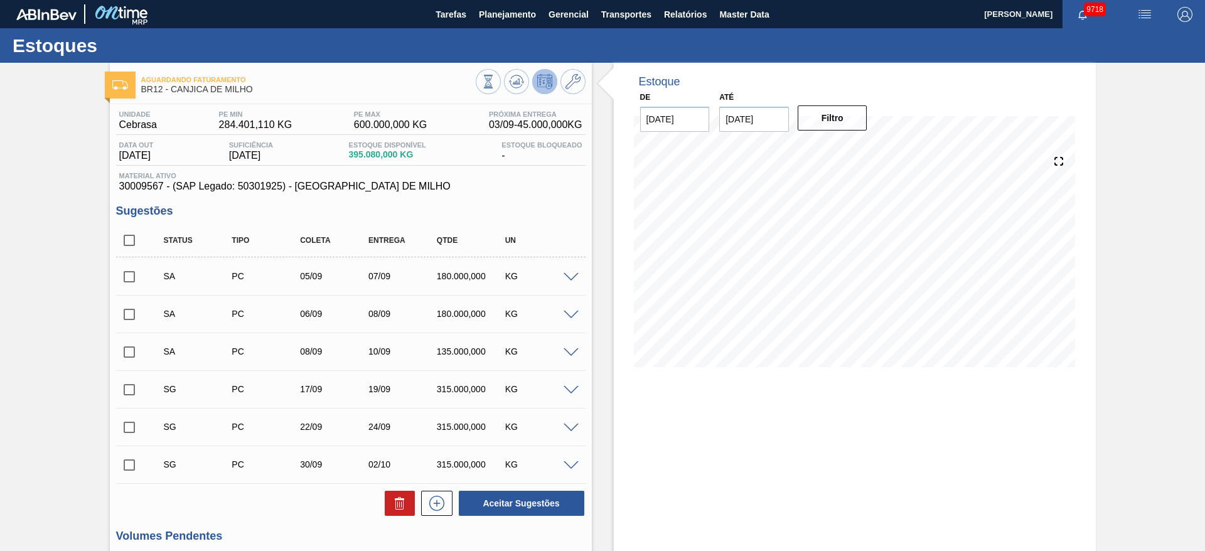
click at [575, 389] on span at bounding box center [570, 390] width 15 height 9
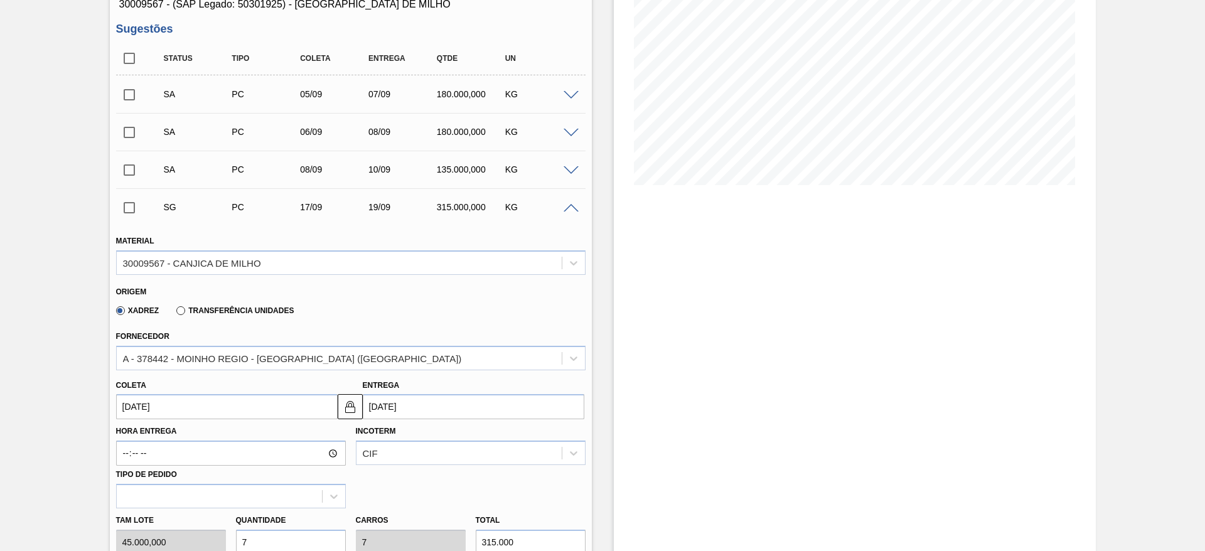
scroll to position [188, 0]
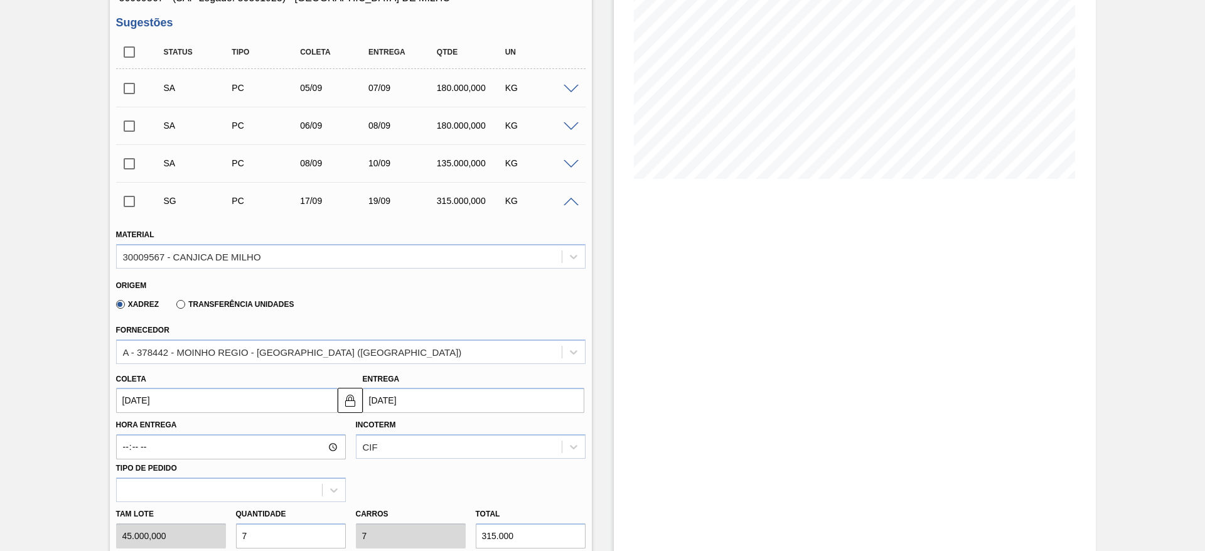
click at [222, 528] on div "Tam lote 45.000,000 Quantidade 7 Carros 7 Total 315.000 Doca N/A Linha de Produ…" at bounding box center [350, 547] width 479 height 90
type input "2"
type input "90.000"
type input "2"
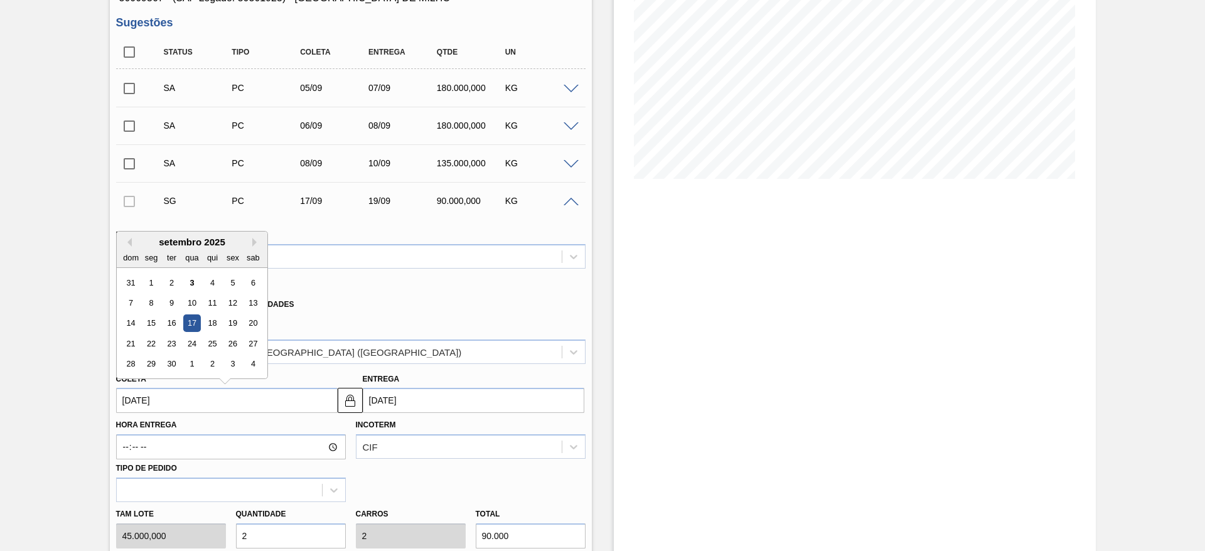
click at [152, 388] on input "17/09/2025" at bounding box center [227, 400] width 222 height 25
click at [169, 308] on div "9" at bounding box center [171, 302] width 17 height 17
type input "[DATE]"
type input "11/09/2025"
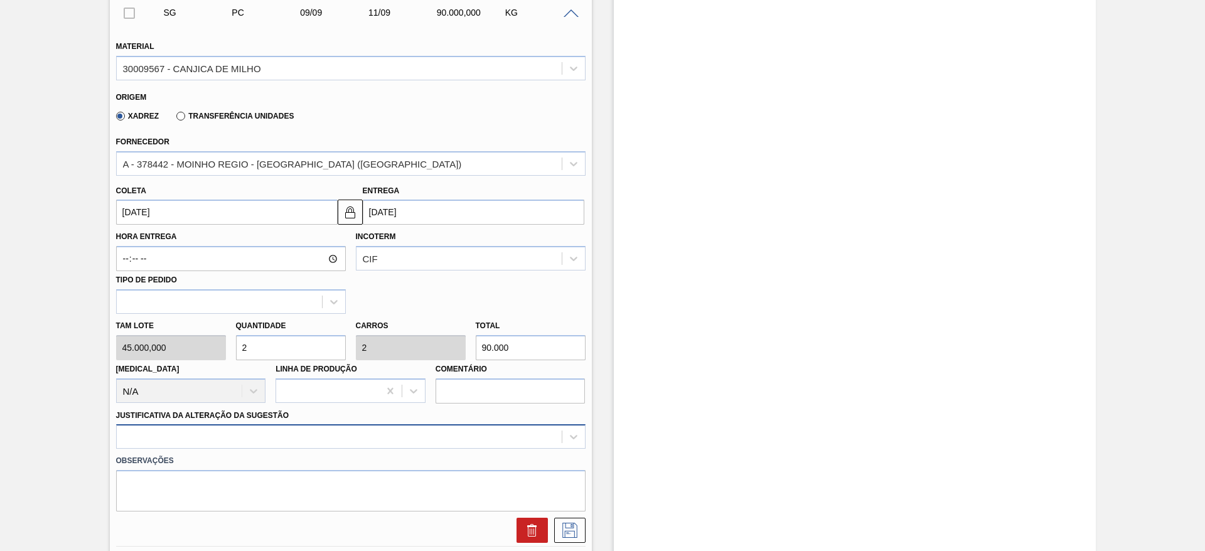
click at [367, 436] on div at bounding box center [350, 436] width 469 height 24
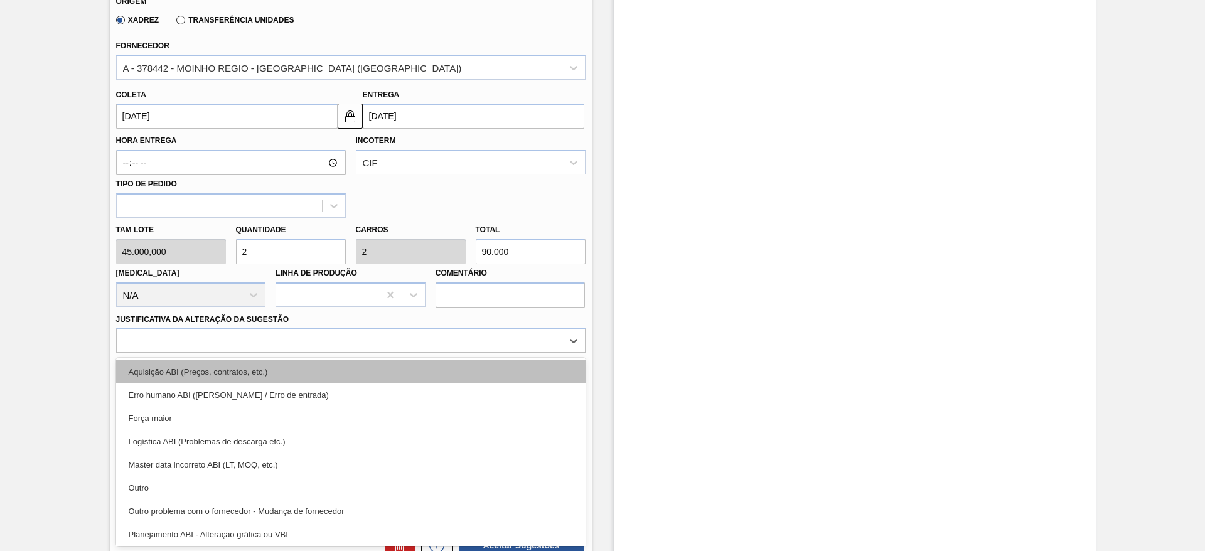
click at [382, 364] on div "Aquisição ABI (Preços, contratos, etc.)" at bounding box center [350, 371] width 469 height 23
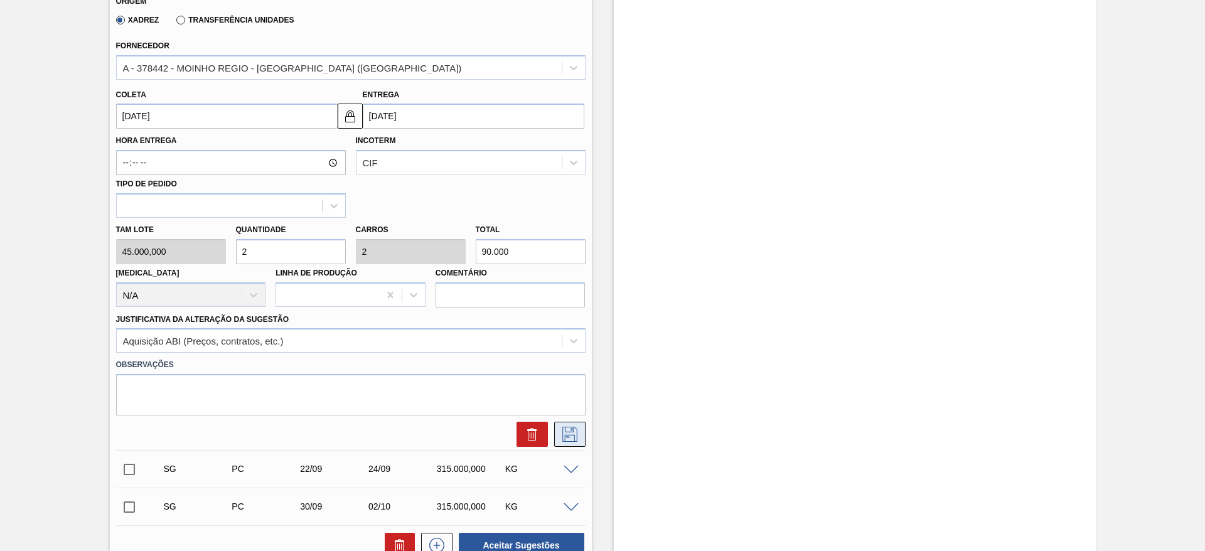
click at [581, 433] on button at bounding box center [569, 434] width 31 height 25
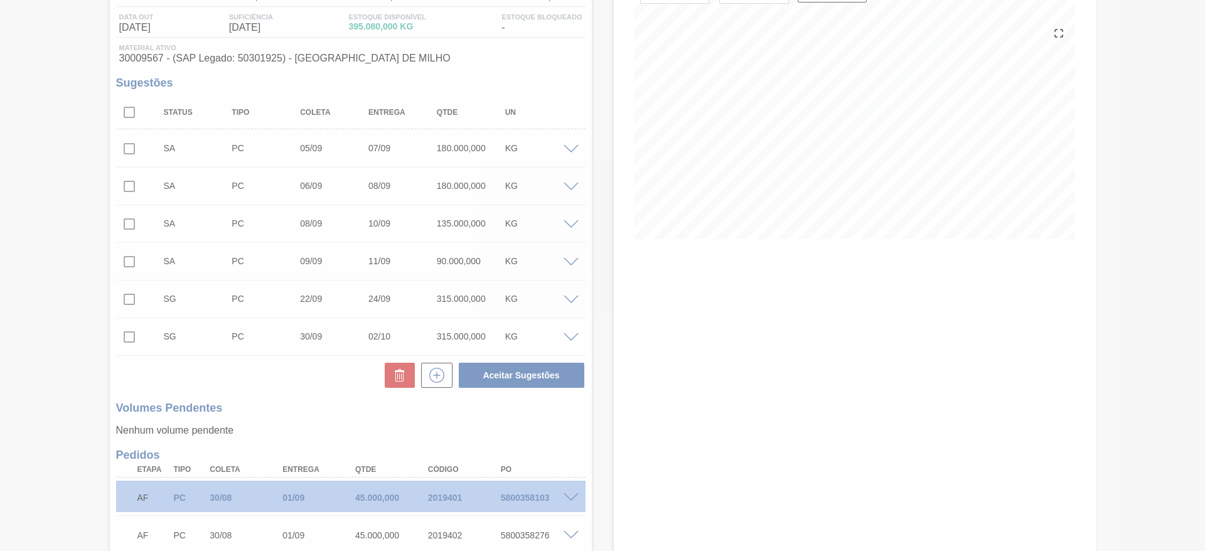
scroll to position [109, 0]
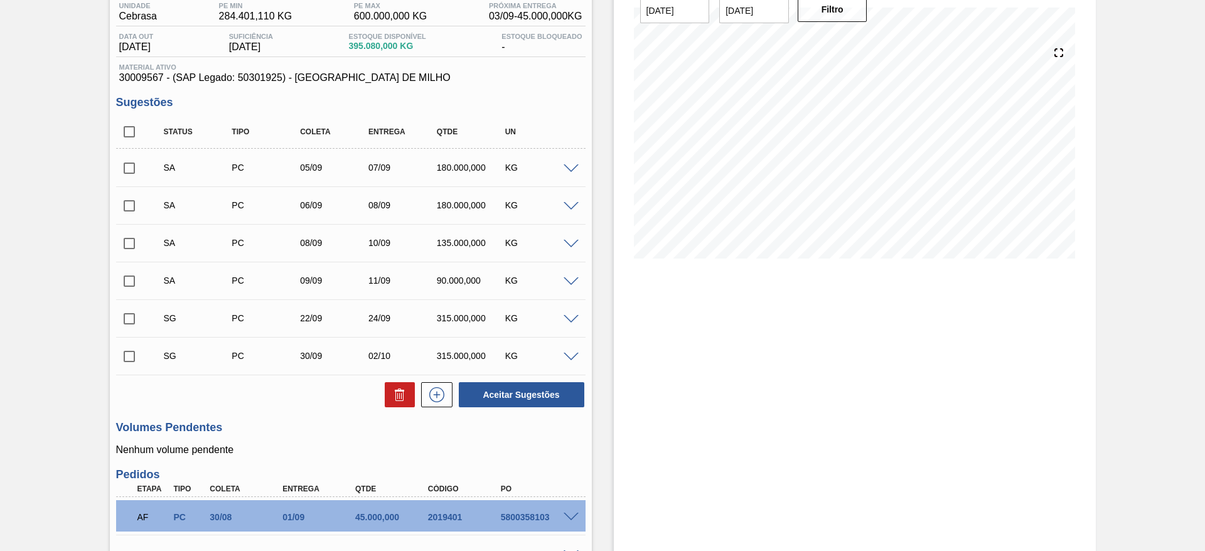
click at [572, 318] on span at bounding box center [570, 319] width 15 height 9
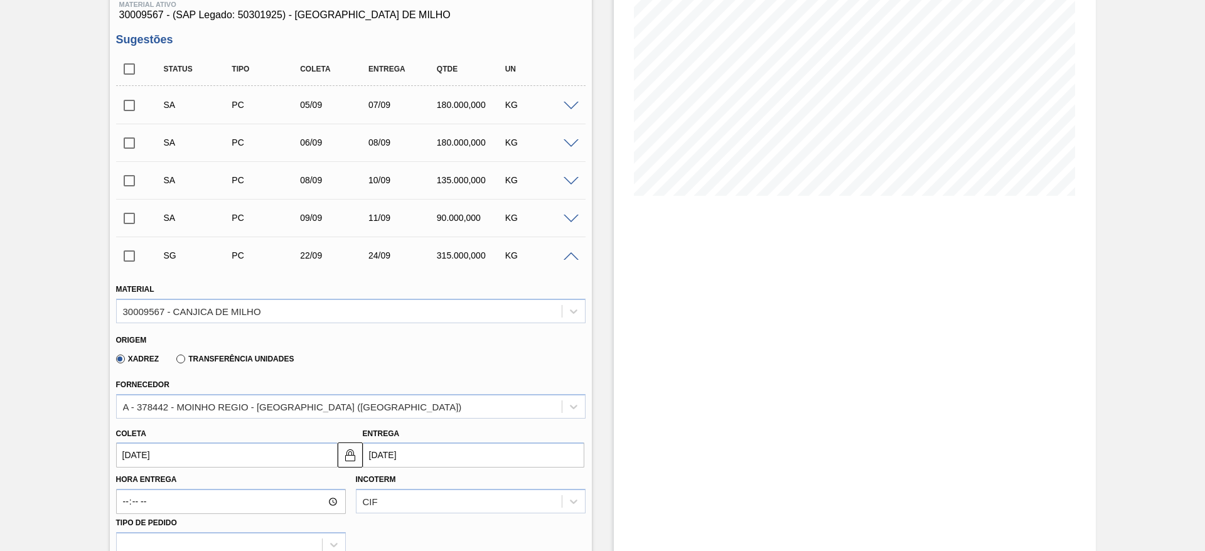
scroll to position [297, 0]
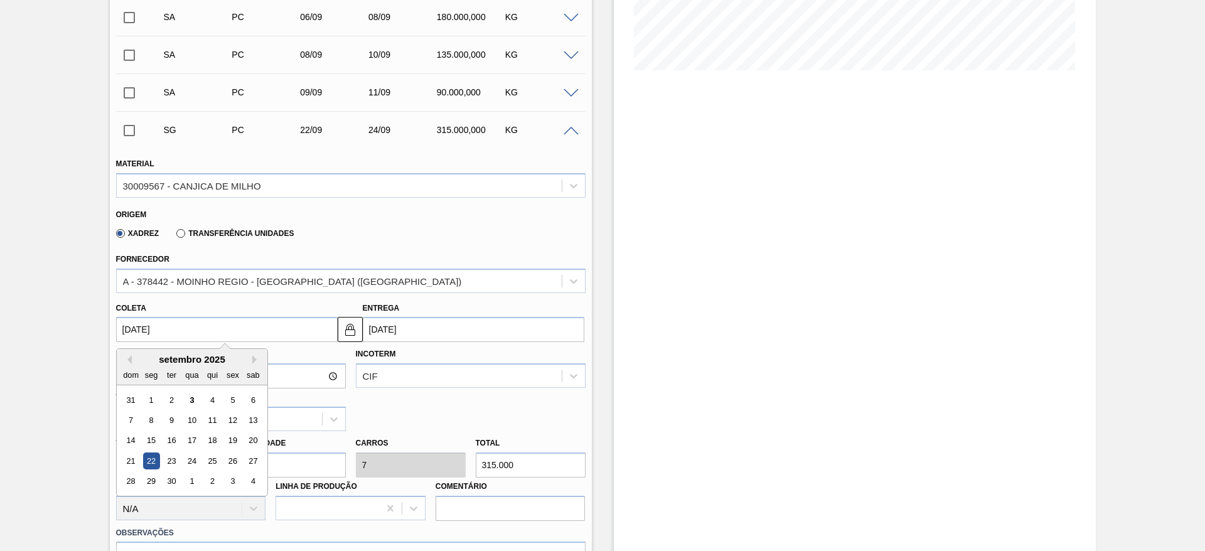
click at [169, 337] on input "22/09/2025" at bounding box center [227, 329] width 222 height 25
click at [195, 418] on div "10" at bounding box center [191, 420] width 17 height 17
type input "10/09/2025"
type input "12/09/2025"
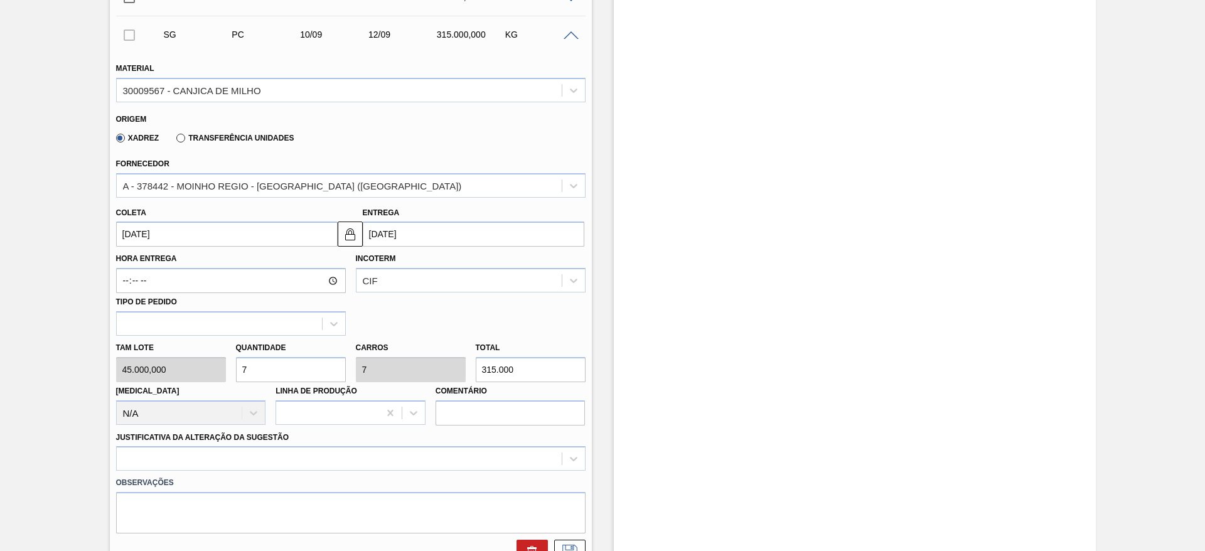
scroll to position [485, 0]
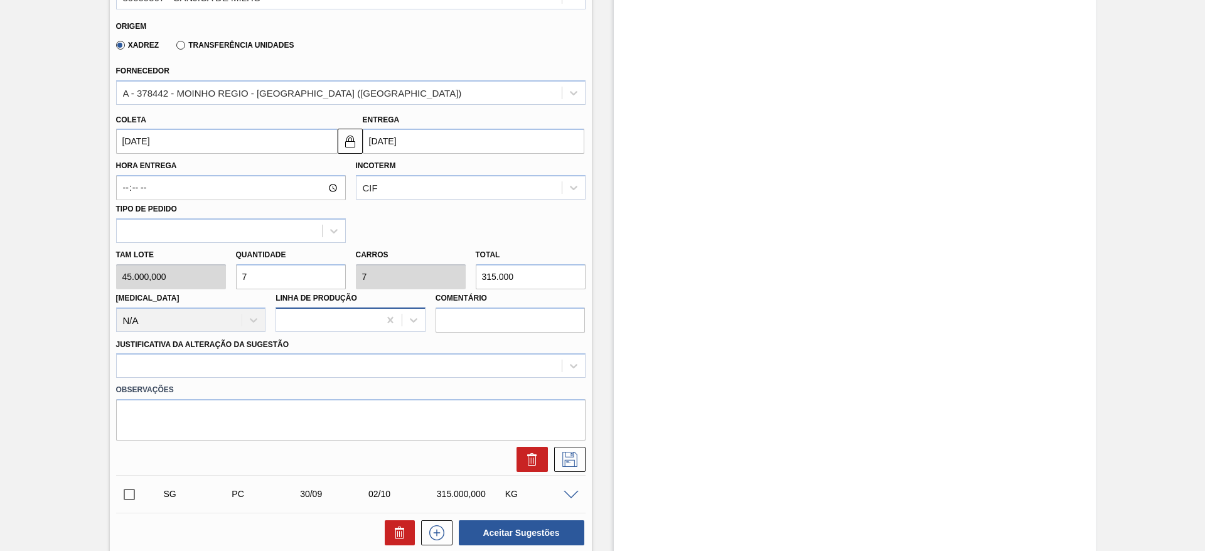
drag, startPoint x: 233, startPoint y: 284, endPoint x: 342, endPoint y: 326, distance: 117.2
click at [227, 284] on div "Tam lote 45.000,000 Quantidade 7 Carros 7 Total 315.000 Doca N/A Linha de Produ…" at bounding box center [350, 288] width 479 height 90
type input "2"
type input "90.000"
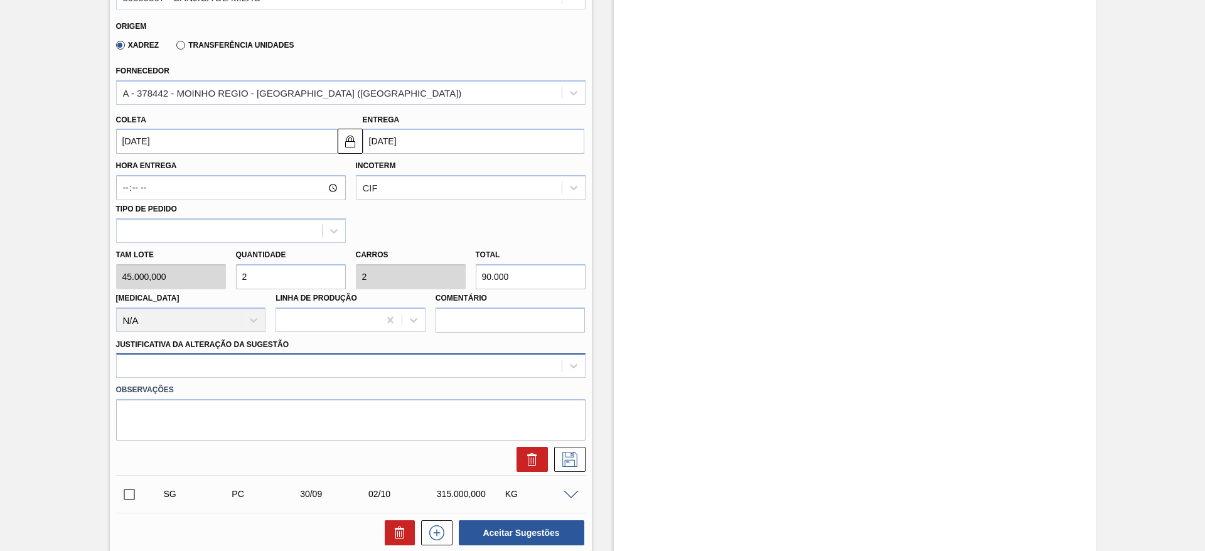
type input "2"
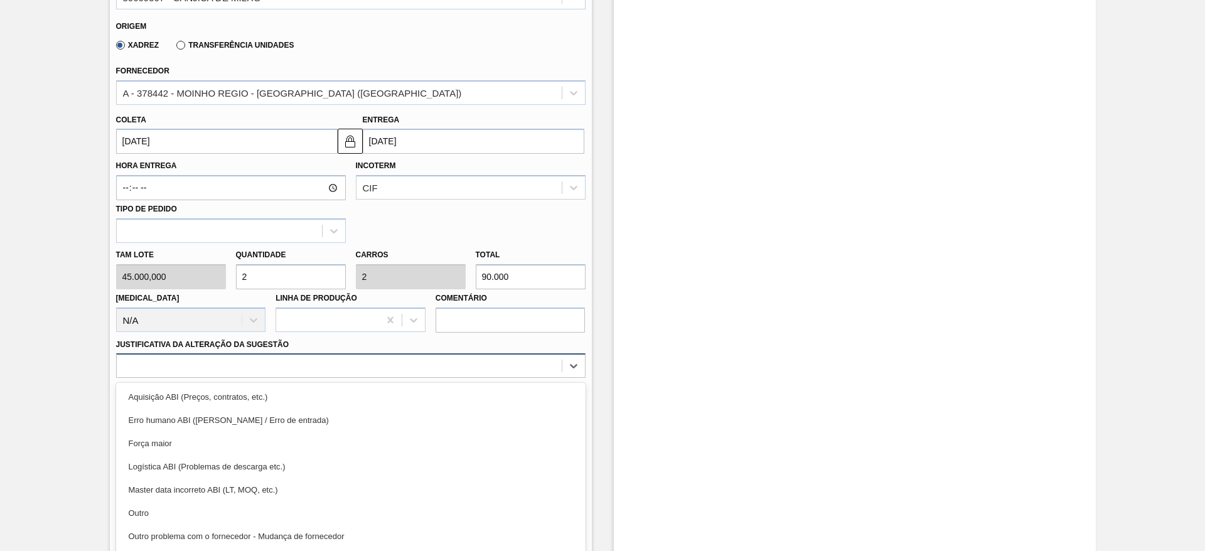
click at [408, 363] on div "option Aquisição ABI (Preços, contratos, etc.) focused, 1 of 18. 18 results ava…" at bounding box center [350, 365] width 469 height 24
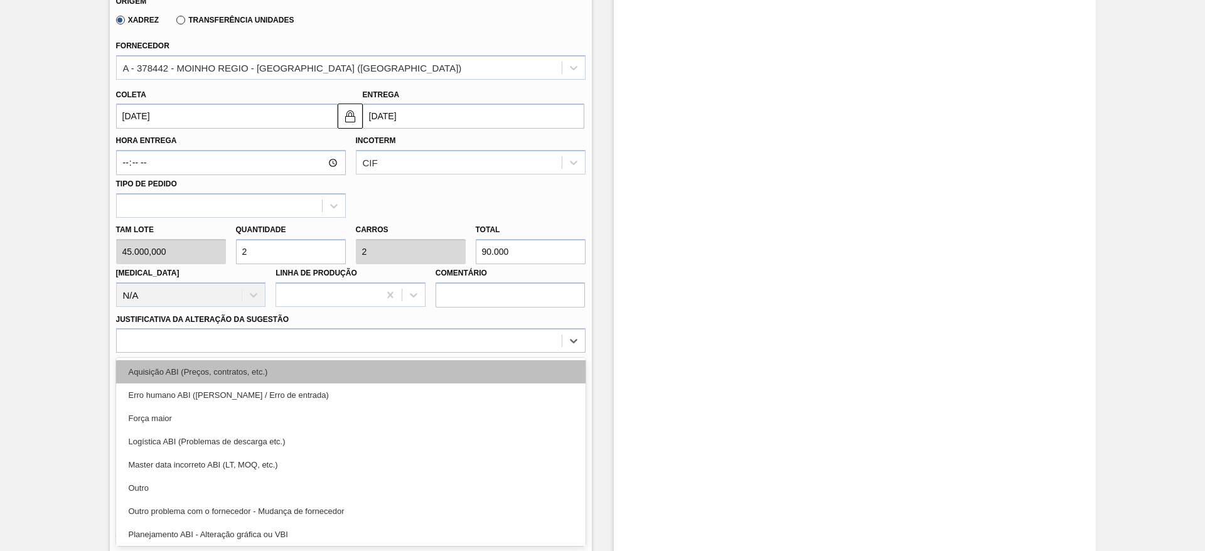
click at [408, 370] on div "Aquisição ABI (Preços, contratos, etc.)" at bounding box center [350, 371] width 469 height 23
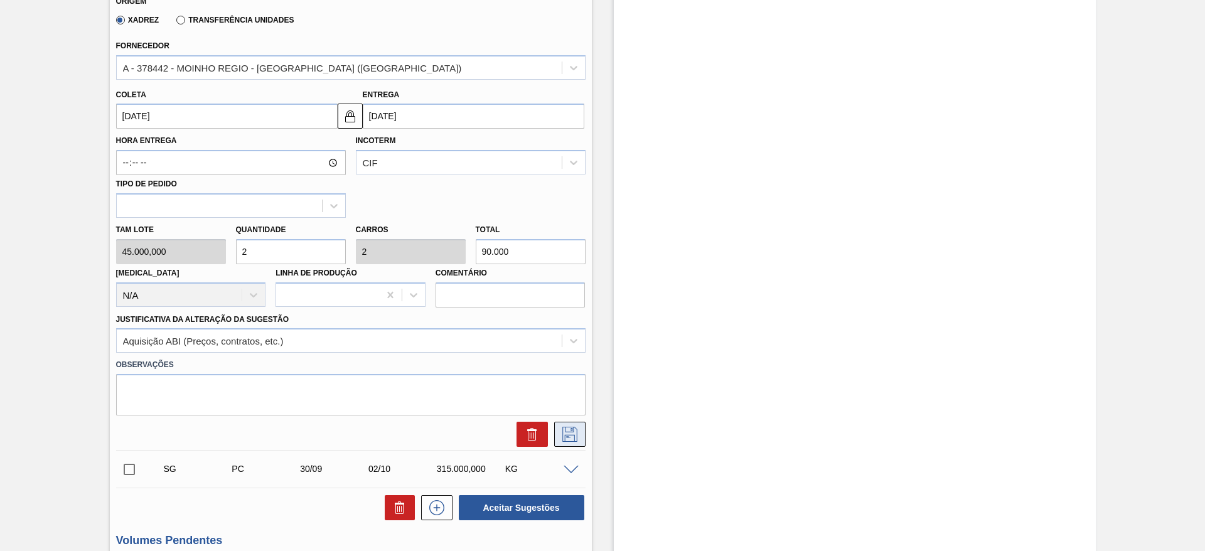
drag, startPoint x: 544, startPoint y: 424, endPoint x: 557, endPoint y: 424, distance: 12.6
click at [557, 424] on div at bounding box center [350, 434] width 479 height 25
click at [557, 424] on button at bounding box center [569, 434] width 31 height 25
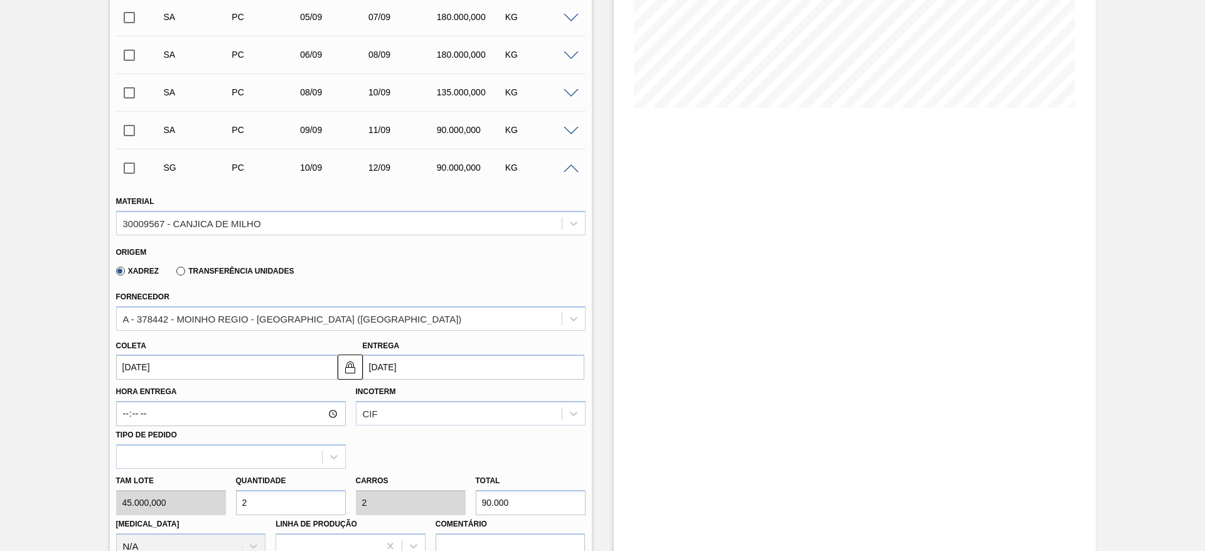
scroll to position [216, 0]
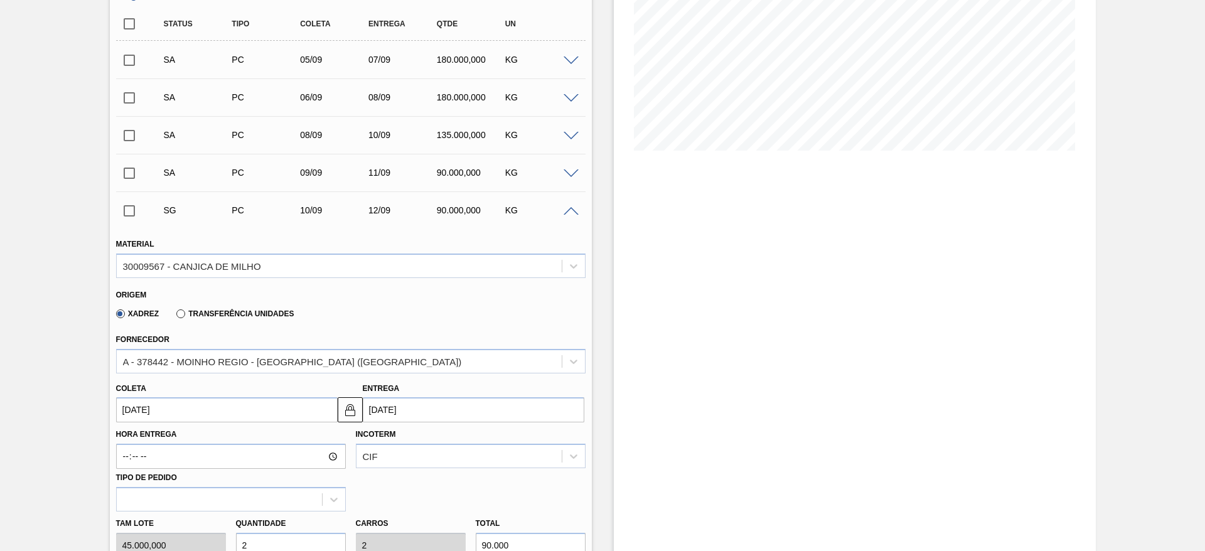
click at [569, 211] on span at bounding box center [570, 211] width 15 height 9
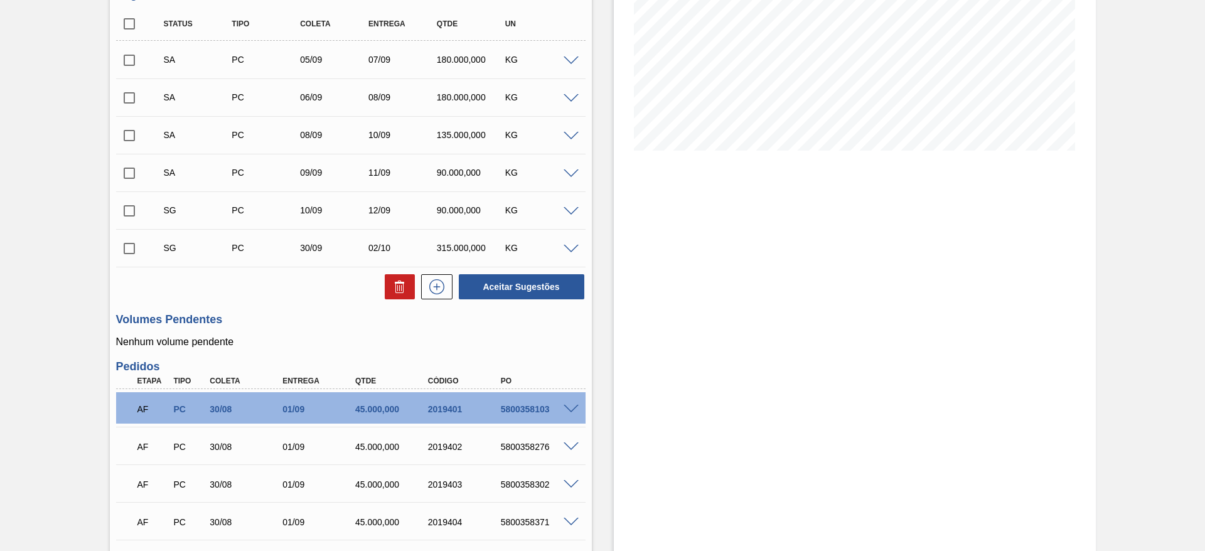
click at [569, 211] on span at bounding box center [570, 211] width 15 height 9
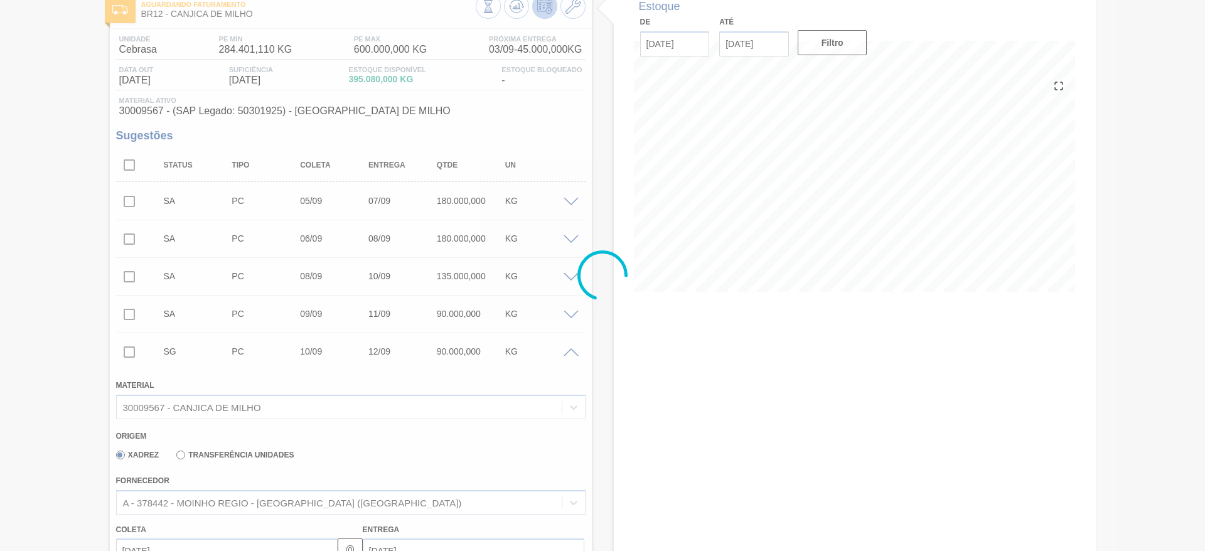
scroll to position [55, 0]
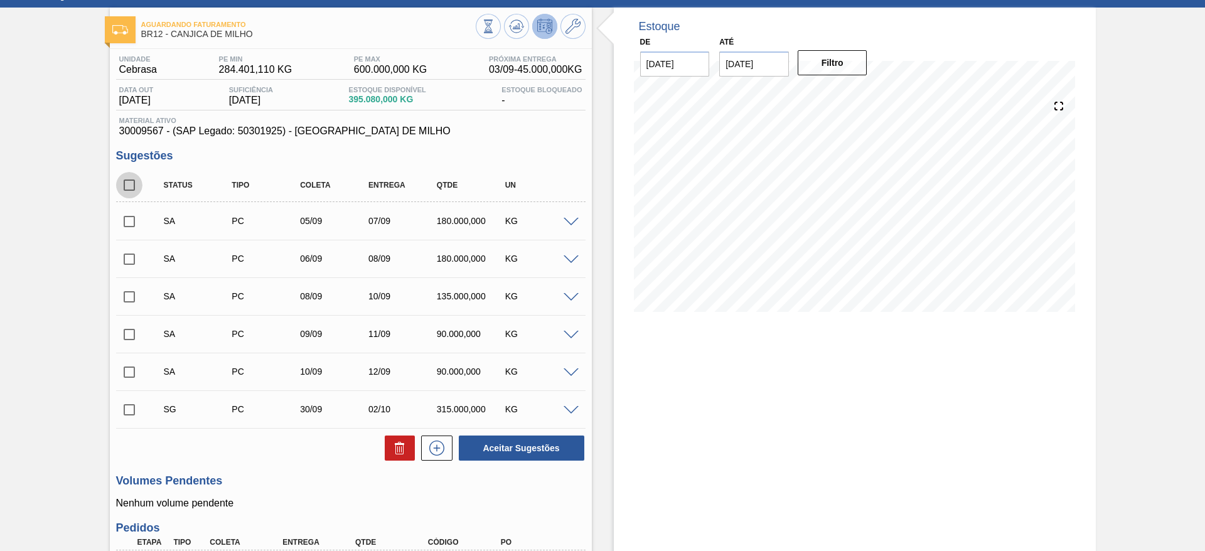
click at [125, 183] on input "checkbox" at bounding box center [129, 185] width 26 height 26
checkbox input "true"
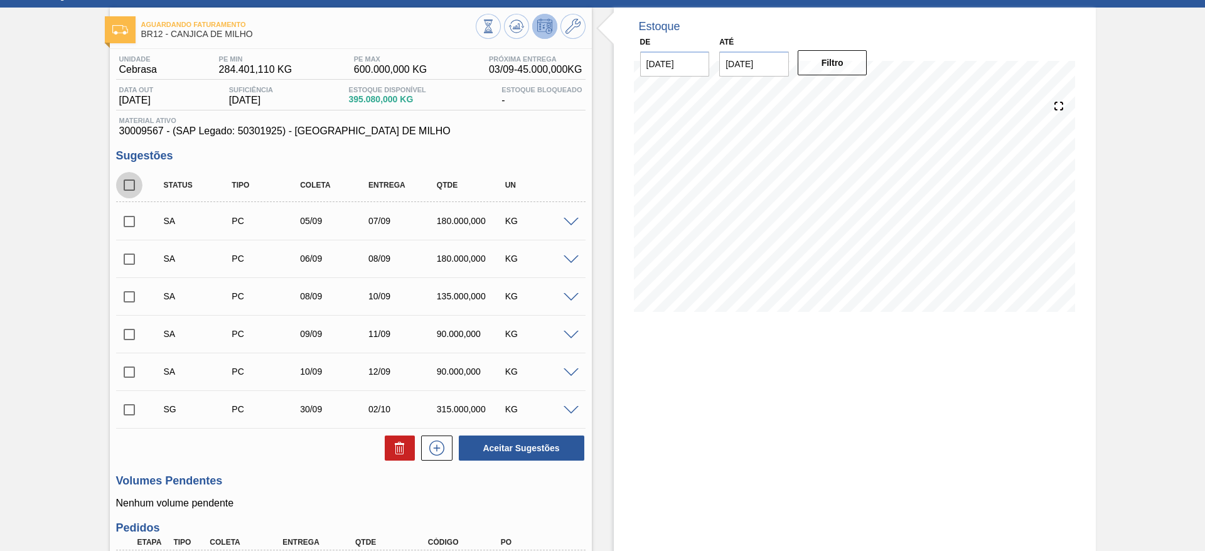
checkbox input "true"
click at [123, 404] on input "checkbox" at bounding box center [129, 410] width 26 height 26
checkbox input "false"
click at [520, 446] on button "Aceitar Sugestões" at bounding box center [521, 447] width 125 height 25
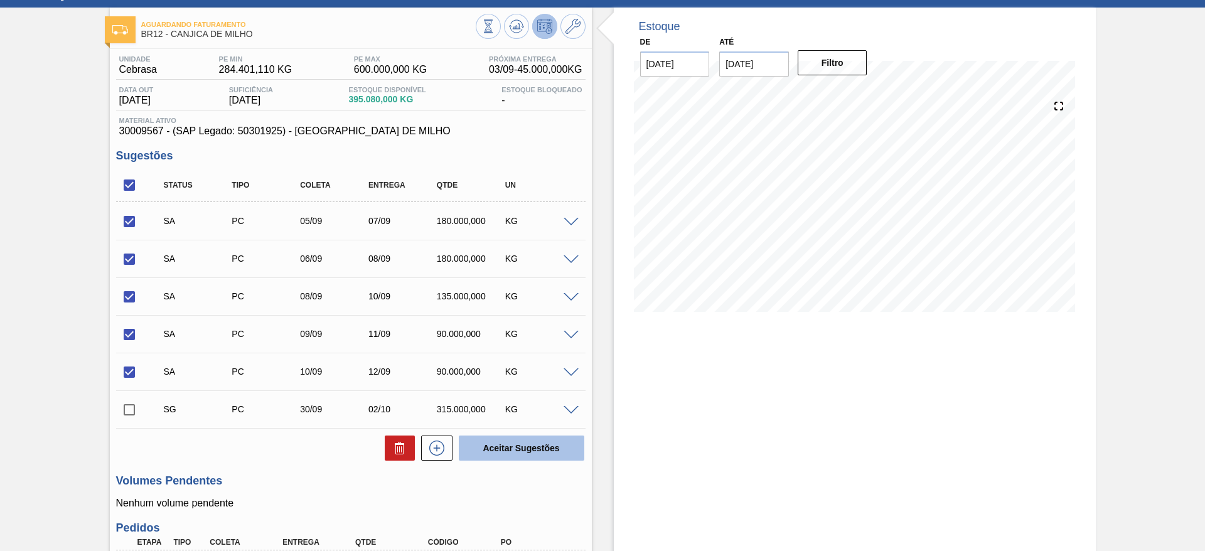
checkbox input "false"
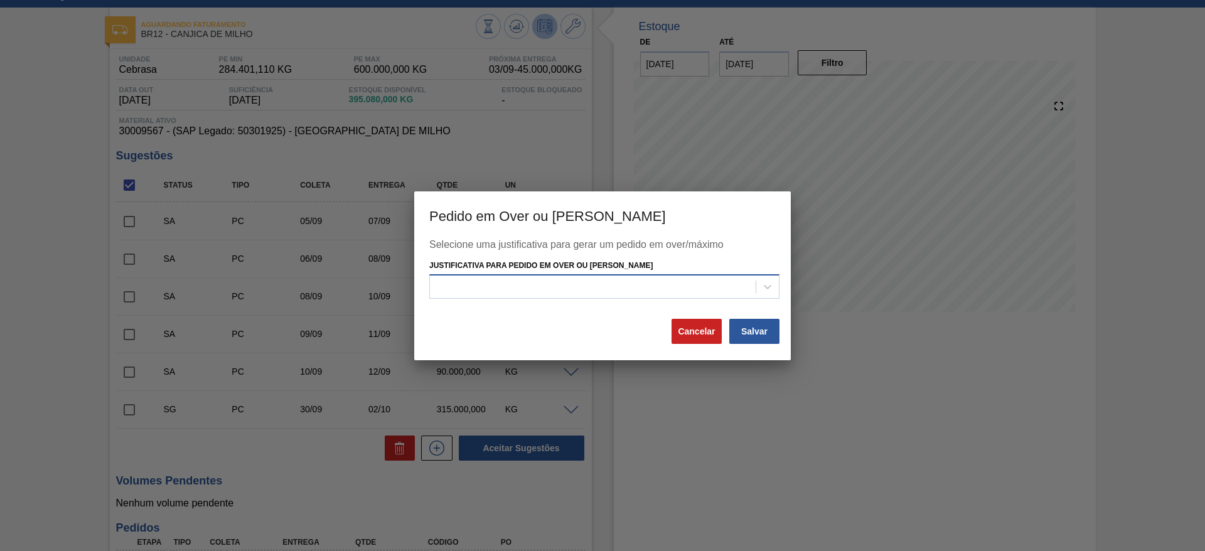
click at [631, 286] on div at bounding box center [593, 287] width 326 height 18
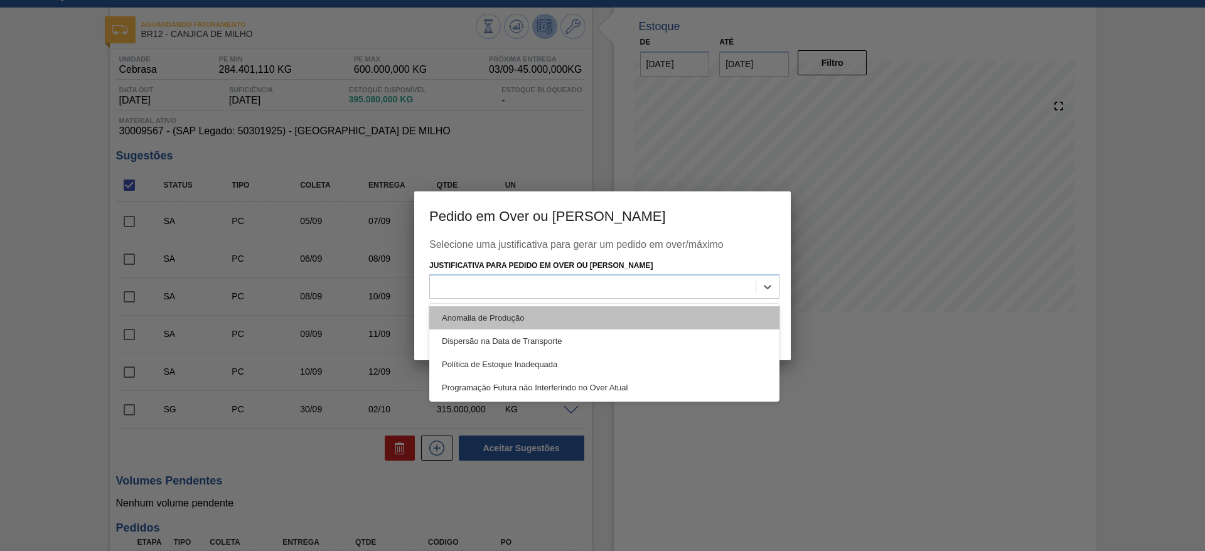
click at [644, 306] on div "Anomalia de Produção" at bounding box center [604, 317] width 350 height 23
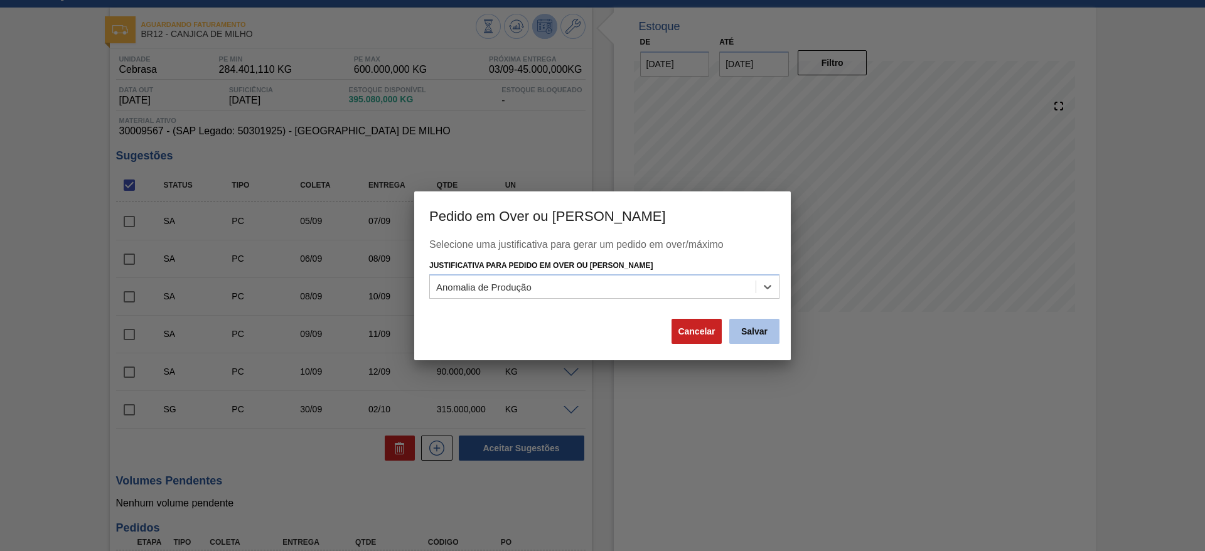
click at [753, 334] on button "Salvar" at bounding box center [754, 331] width 50 height 25
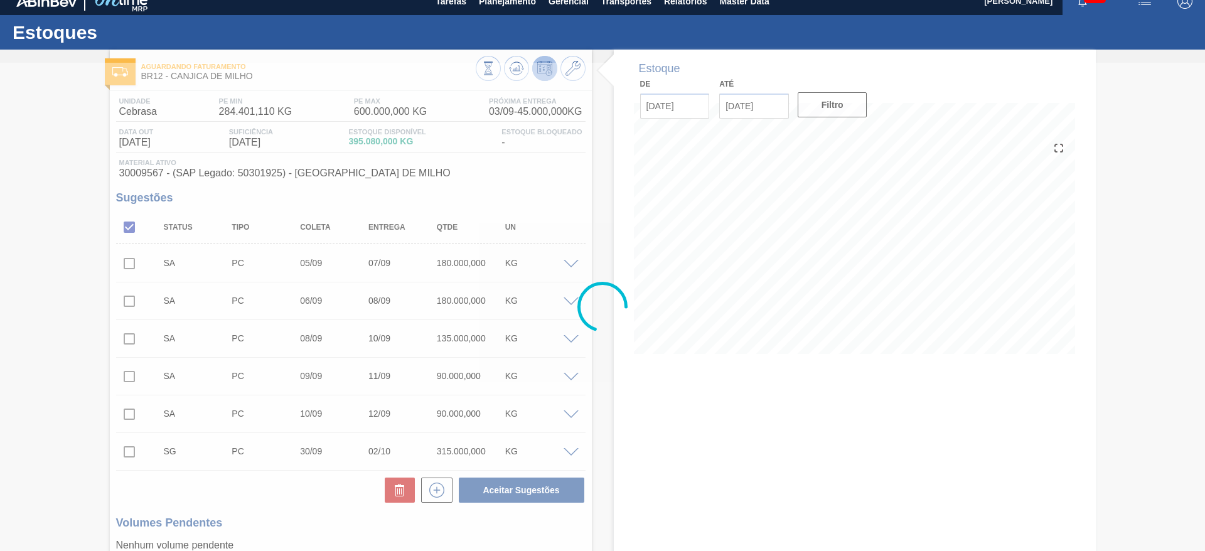
scroll to position [0, 0]
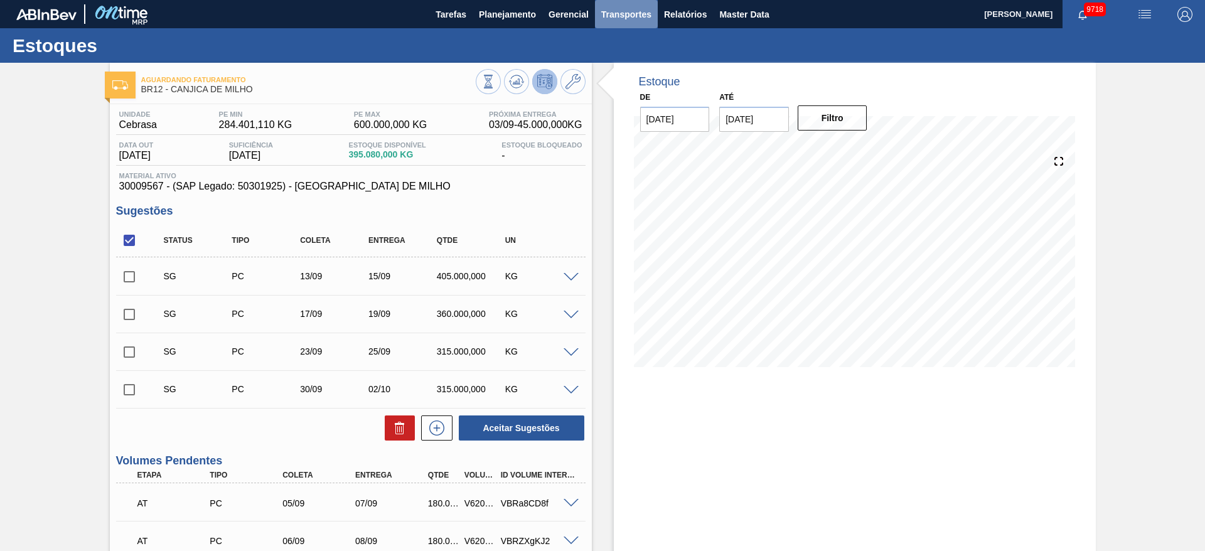
click at [644, 15] on span "Transportes" at bounding box center [626, 14] width 50 height 15
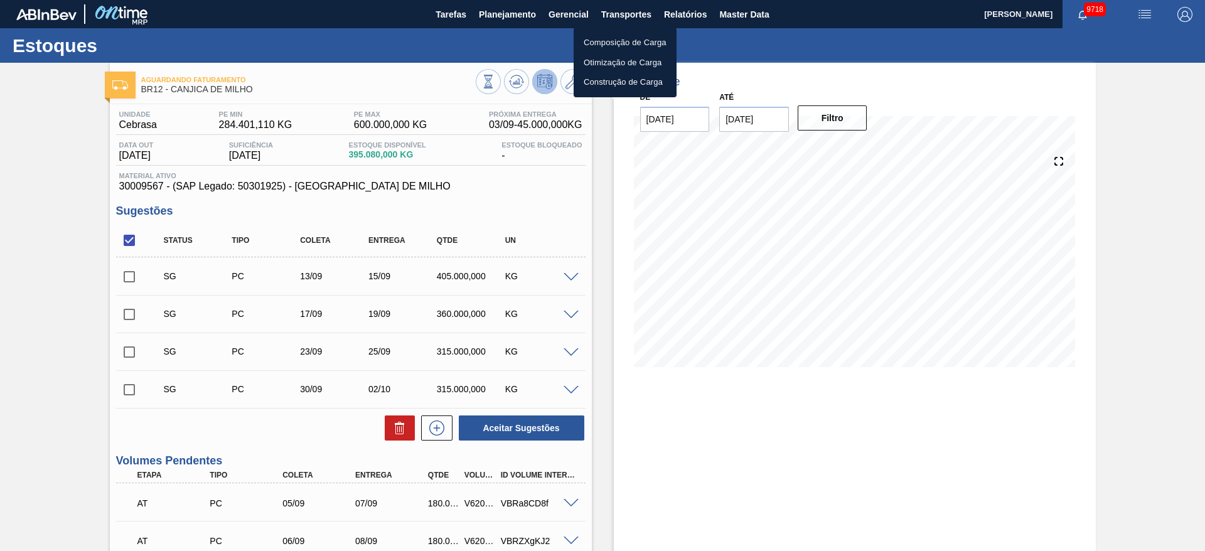
click at [636, 60] on li "Otimização de Carga" at bounding box center [625, 63] width 103 height 20
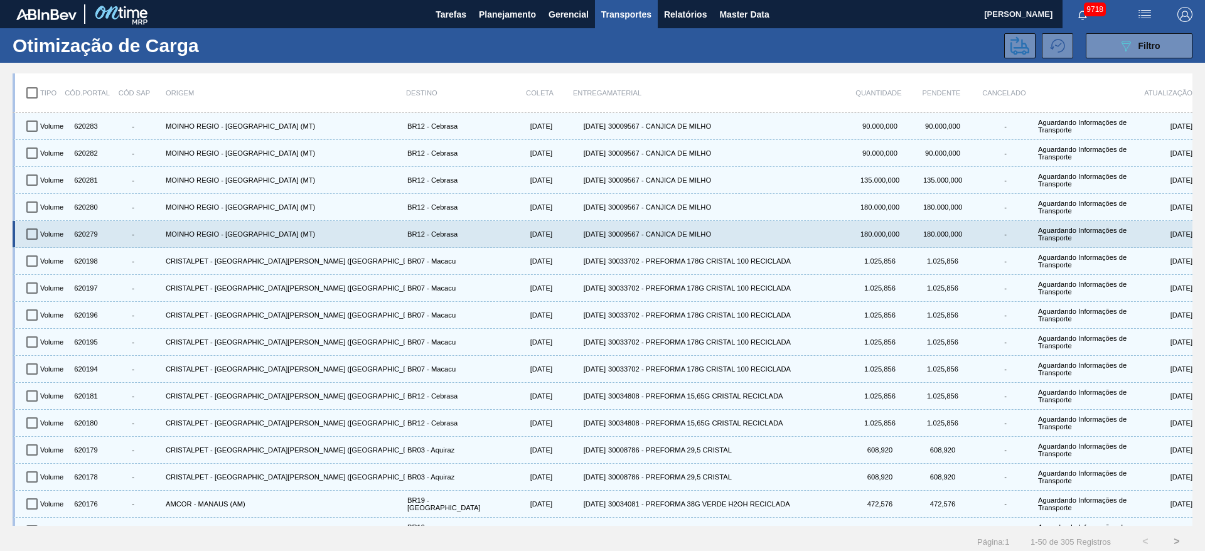
drag, startPoint x: 50, startPoint y: 238, endPoint x: 42, endPoint y: 238, distance: 7.5
click at [42, 238] on div "Volume 620279 - MOINHO REGIO - CUIABÁ (MT) BR12 - Cebrasa 05/09/2025 07/09/2025…" at bounding box center [605, 234] width 1173 height 26
click at [34, 237] on input "checkbox" at bounding box center [32, 234] width 26 height 26
checkbox input "true"
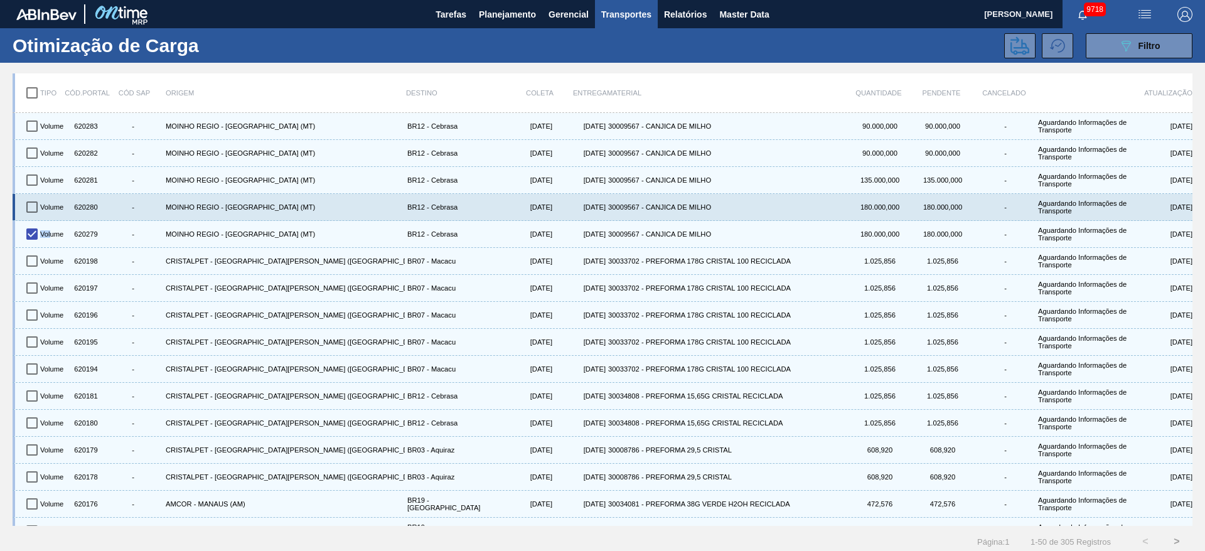
drag, startPoint x: 35, startPoint y: 210, endPoint x: 35, endPoint y: 203, distance: 6.9
click at [35, 210] on input "checkbox" at bounding box center [32, 207] width 26 height 26
checkbox input "true"
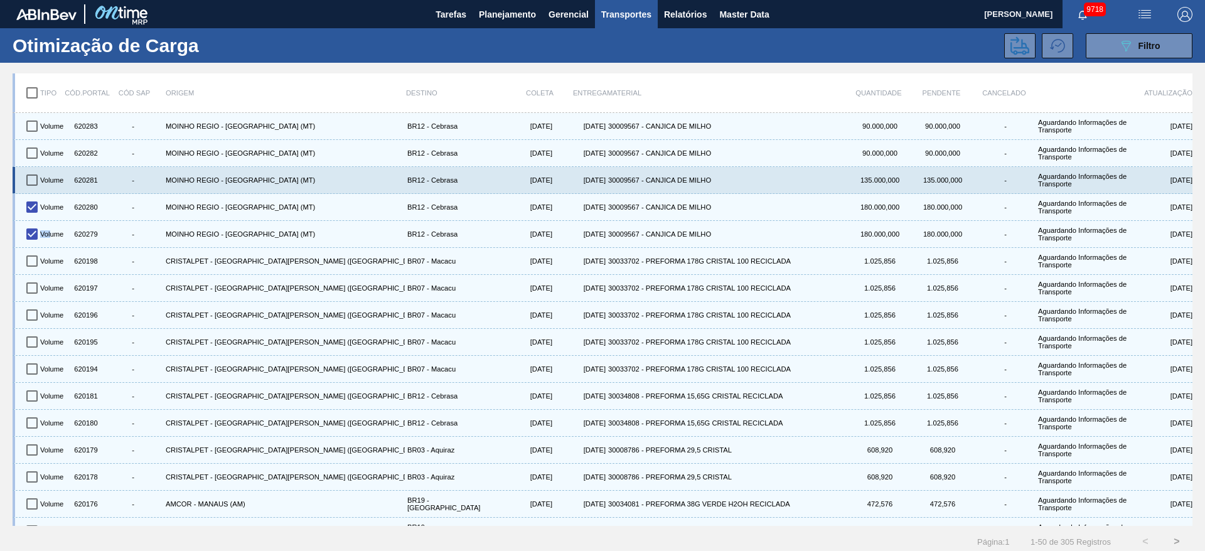
drag, startPoint x: 35, startPoint y: 183, endPoint x: 35, endPoint y: 176, distance: 7.5
click at [35, 182] on input "checkbox" at bounding box center [32, 180] width 26 height 26
checkbox input "true"
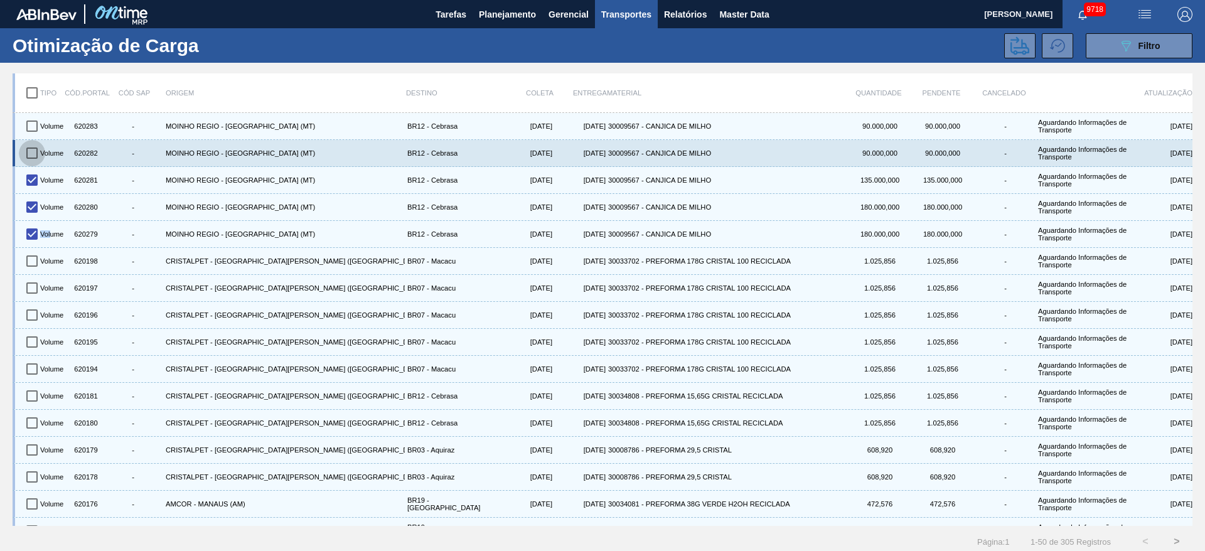
drag, startPoint x: 35, startPoint y: 163, endPoint x: 35, endPoint y: 155, distance: 7.5
click at [35, 159] on input "checkbox" at bounding box center [32, 153] width 26 height 26
checkbox input "true"
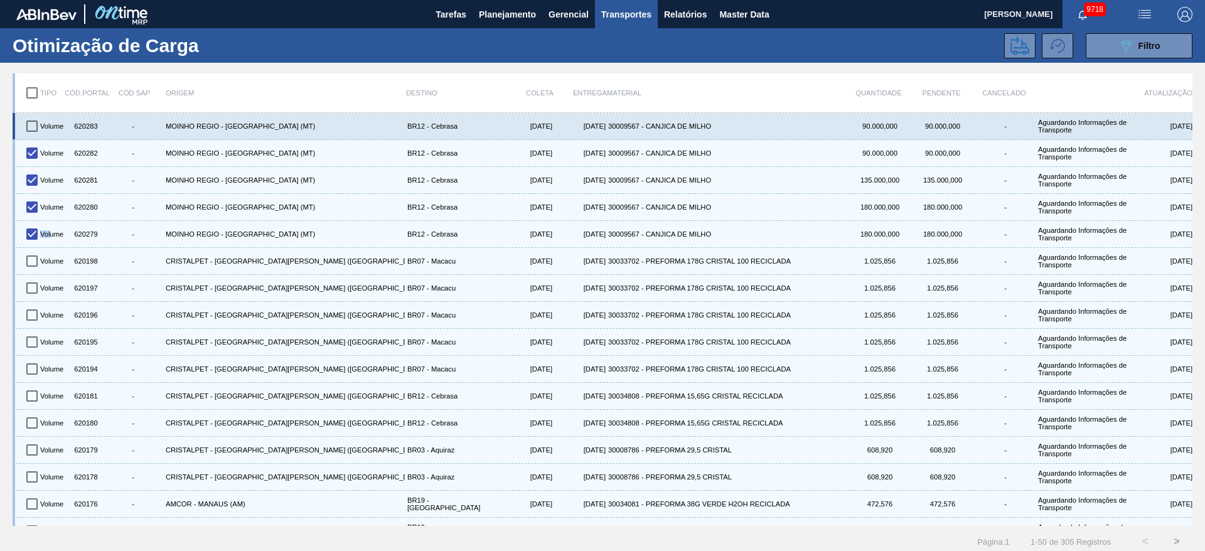
click at [36, 134] on input "checkbox" at bounding box center [32, 126] width 26 height 26
checkbox input "true"
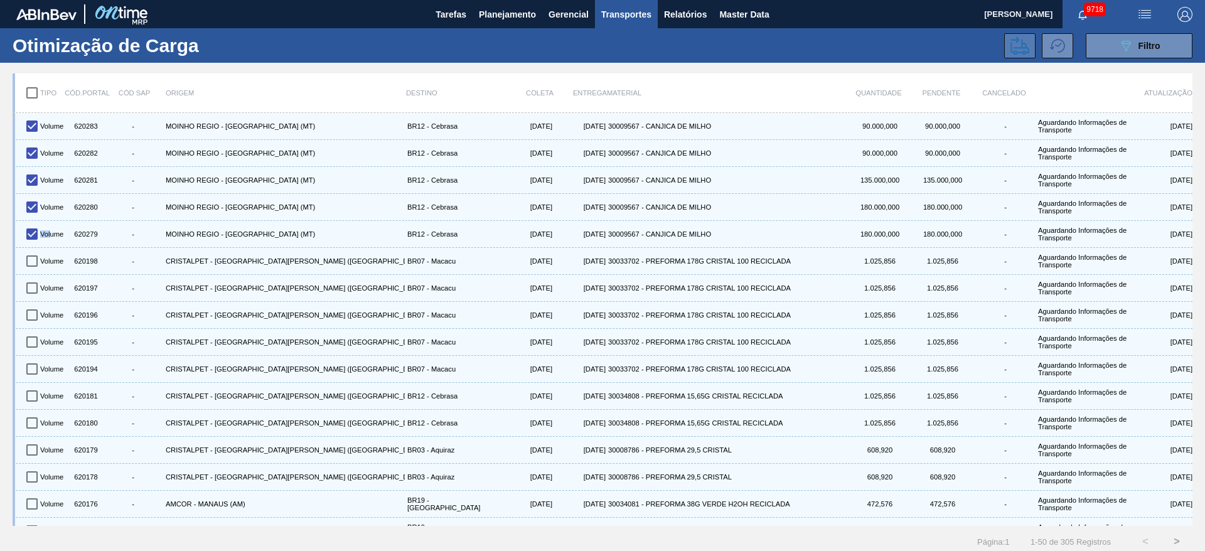
click at [1017, 53] on icon at bounding box center [1019, 45] width 19 height 19
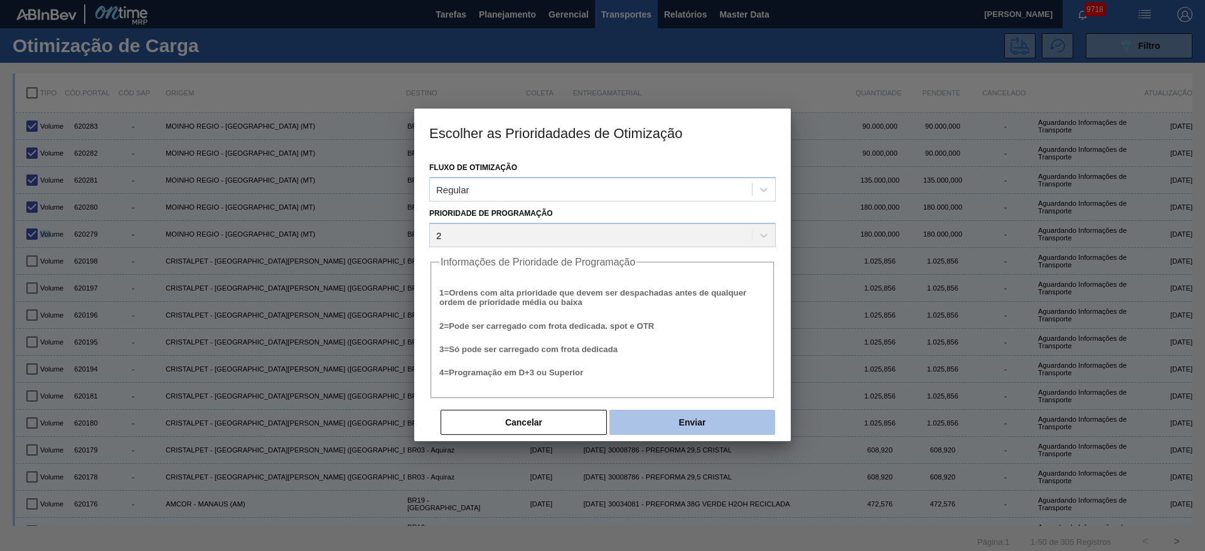
click at [686, 421] on button "Enviar" at bounding box center [692, 422] width 166 height 25
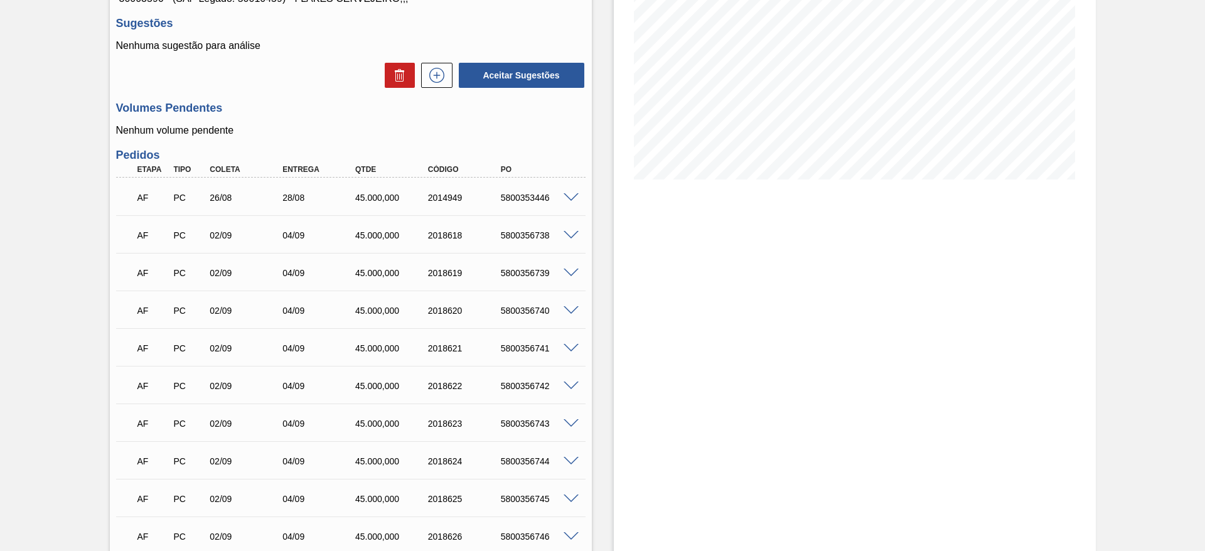
scroll to position [11, 0]
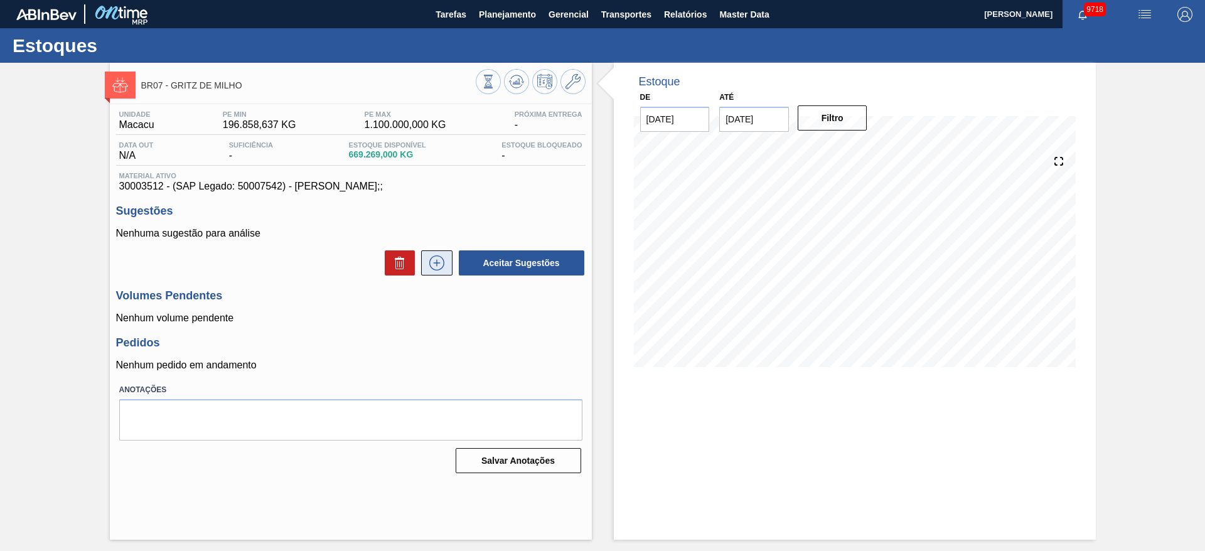
click at [437, 259] on icon at bounding box center [437, 262] width 20 height 15
click at [437, 262] on icon at bounding box center [437, 262] width 20 height 15
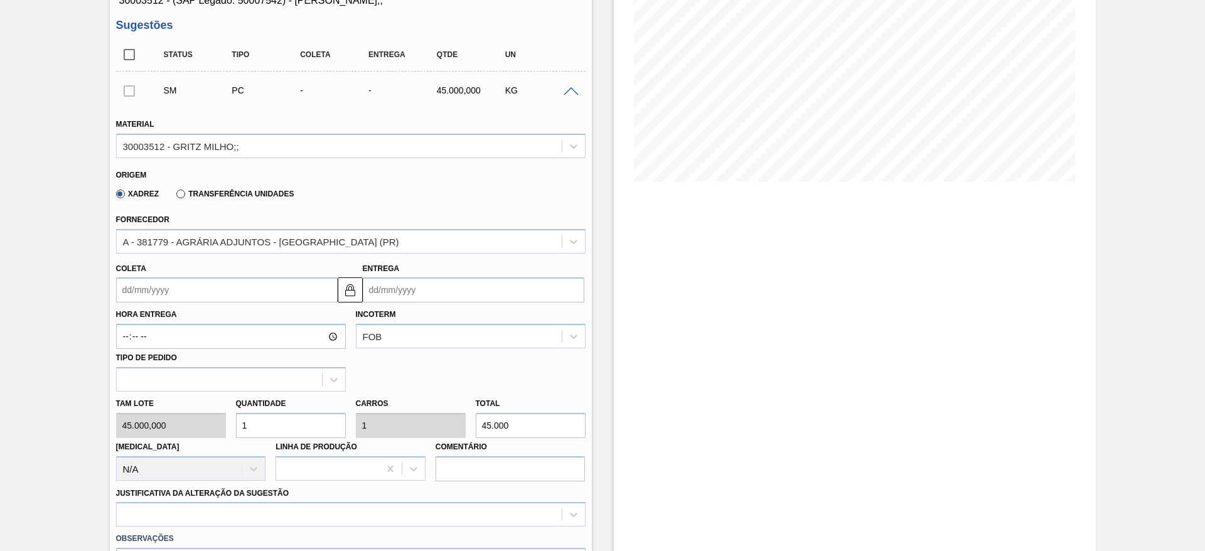
scroll to position [188, 0]
click at [171, 426] on div "Tam lote 45.000,000 Quantidade 1 Carros 1 Total 45.000 [MEDICAL_DATA] N/A Linha…" at bounding box center [350, 434] width 479 height 90
type input "2"
type input "90.000"
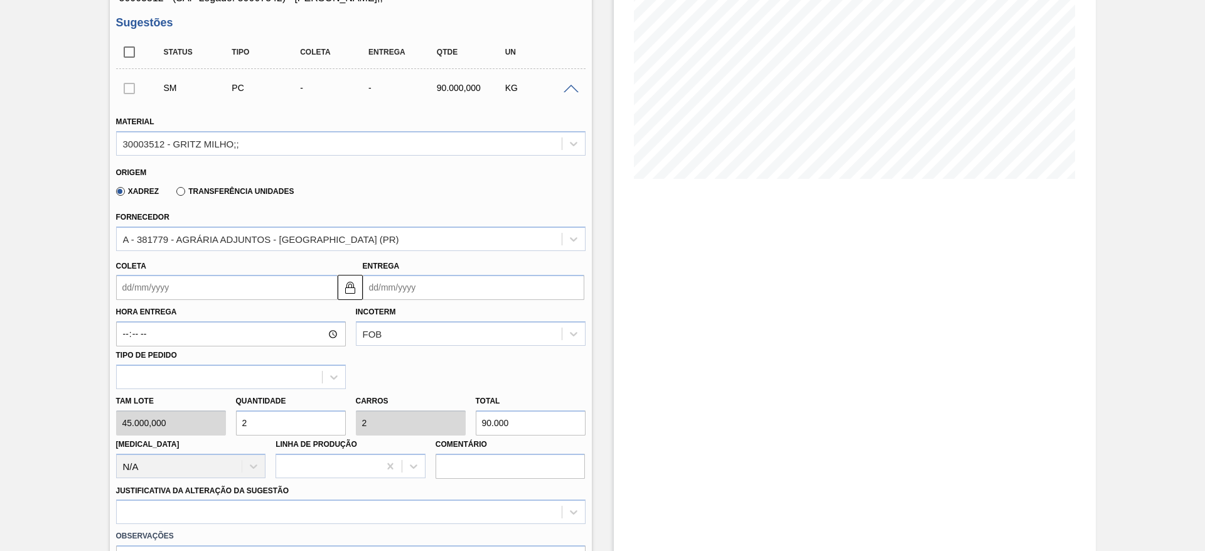
type input "2"
click at [162, 293] on input "Coleta" at bounding box center [227, 287] width 222 height 25
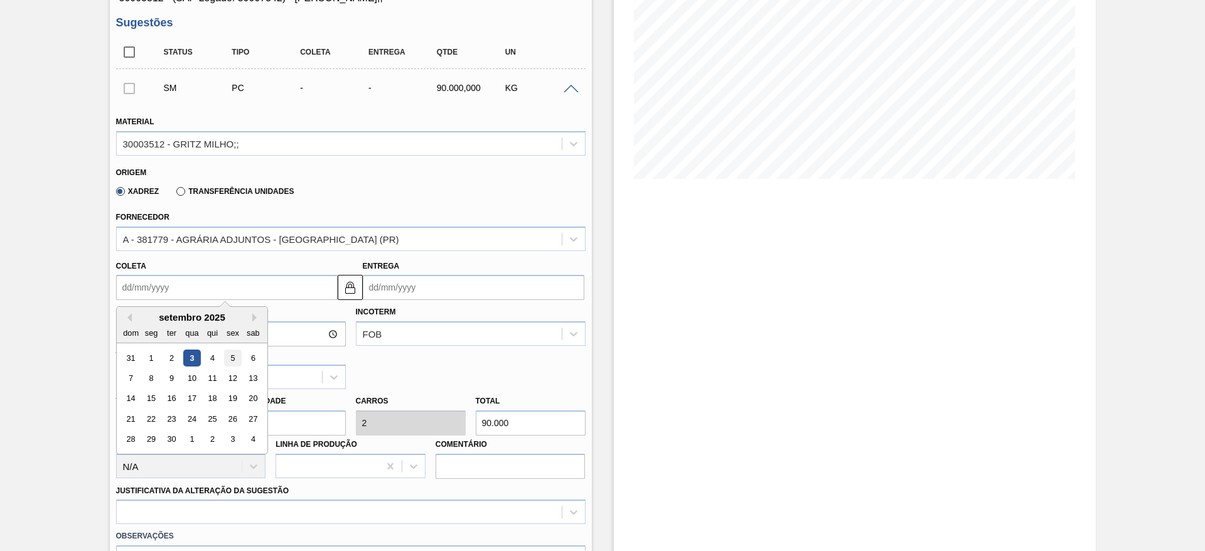
click at [232, 363] on div "5" at bounding box center [232, 358] width 17 height 17
type input "05/09/2025"
type input "07/09/2025"
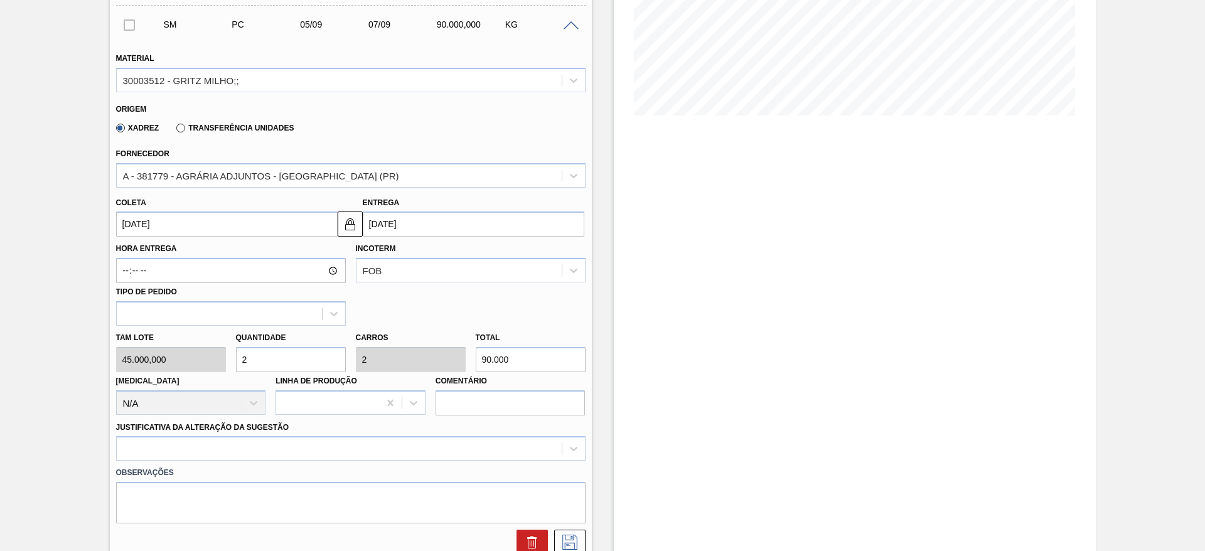
scroll to position [376, 0]
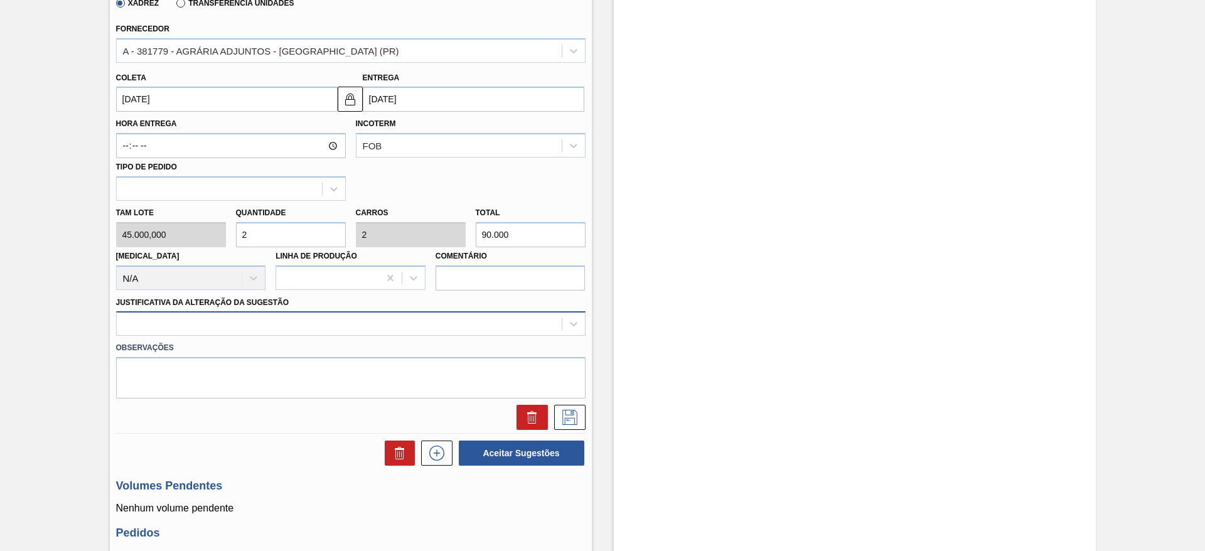
click at [444, 331] on div at bounding box center [339, 324] width 445 height 18
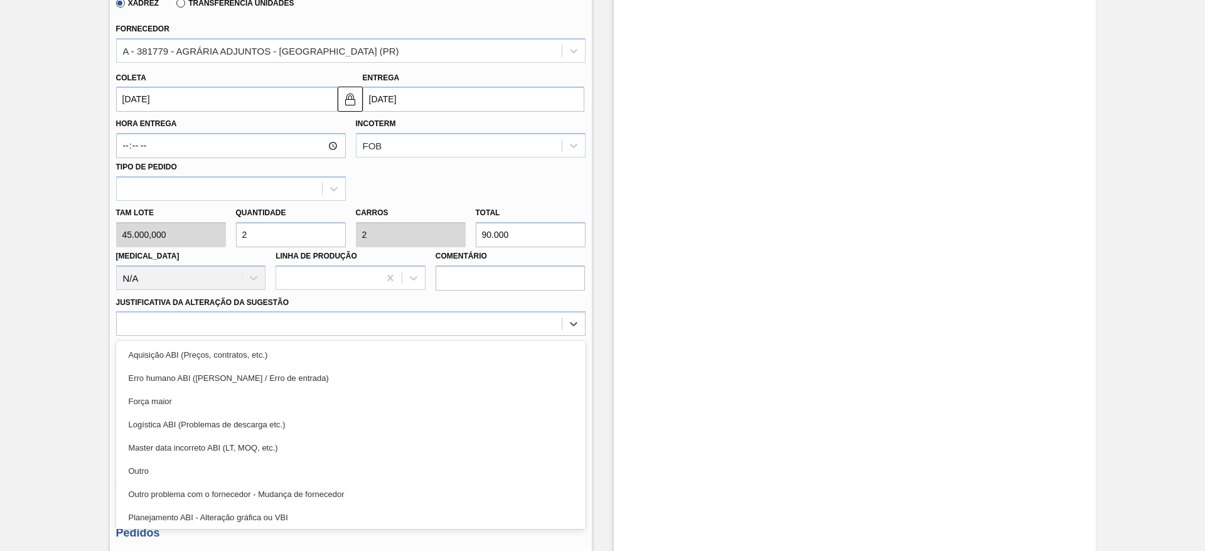
drag, startPoint x: 476, startPoint y: 361, endPoint x: 509, endPoint y: 371, distance: 34.7
click at [475, 363] on div "Aquisição ABI (Preços, contratos, etc.)" at bounding box center [350, 354] width 469 height 23
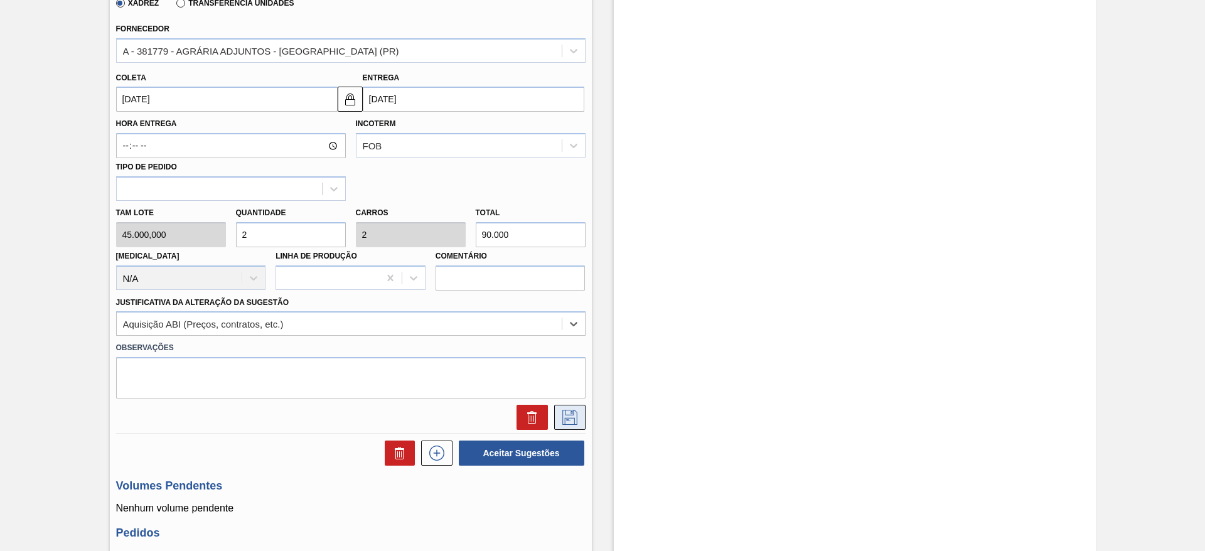
click at [579, 412] on button at bounding box center [569, 417] width 31 height 25
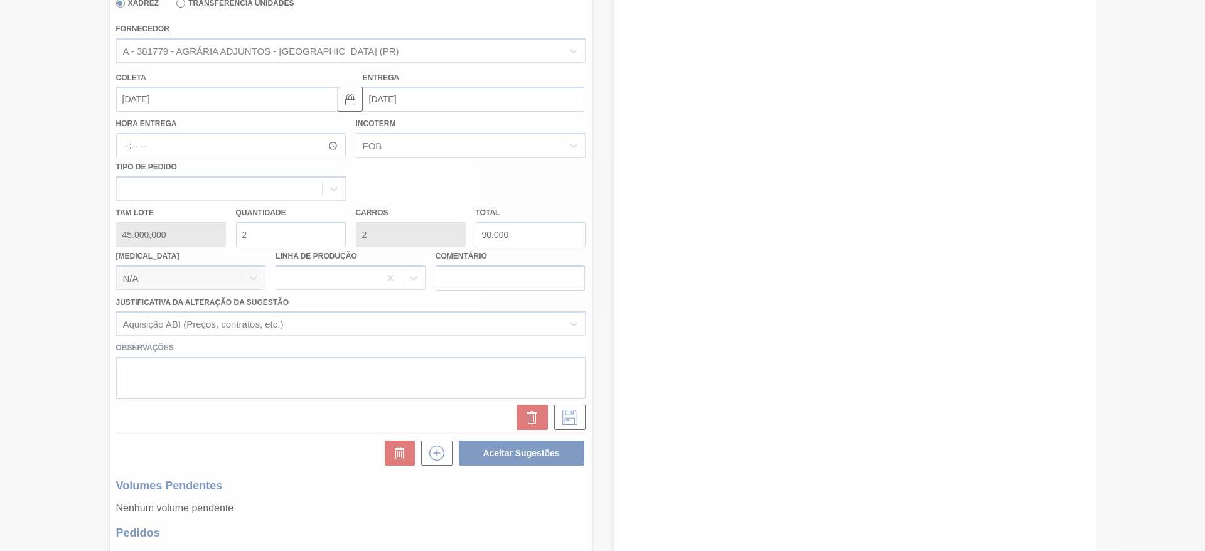
scroll to position [0, 0]
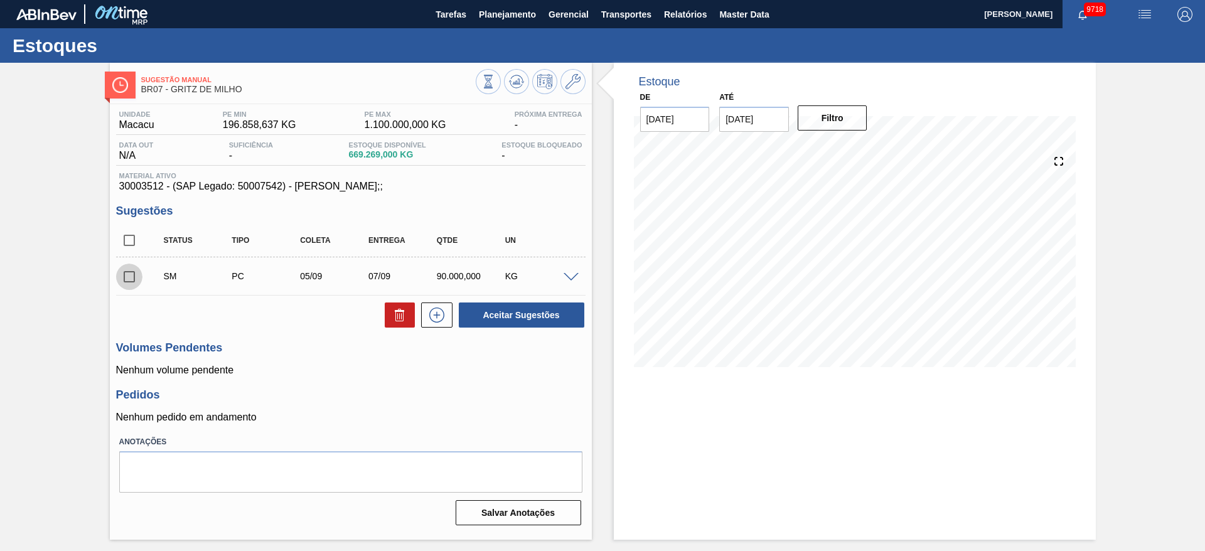
click at [132, 280] on input "checkbox" at bounding box center [129, 277] width 26 height 26
click at [510, 306] on button "Aceitar Sugestões" at bounding box center [521, 314] width 125 height 25
checkbox input "false"
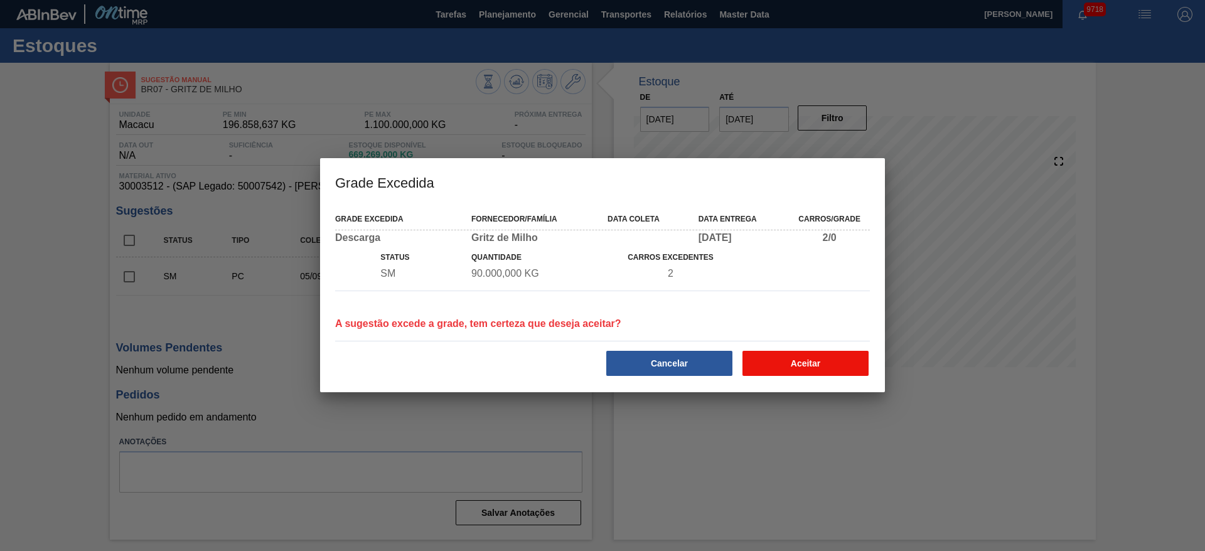
click at [807, 355] on button "Aceitar" at bounding box center [805, 363] width 126 height 25
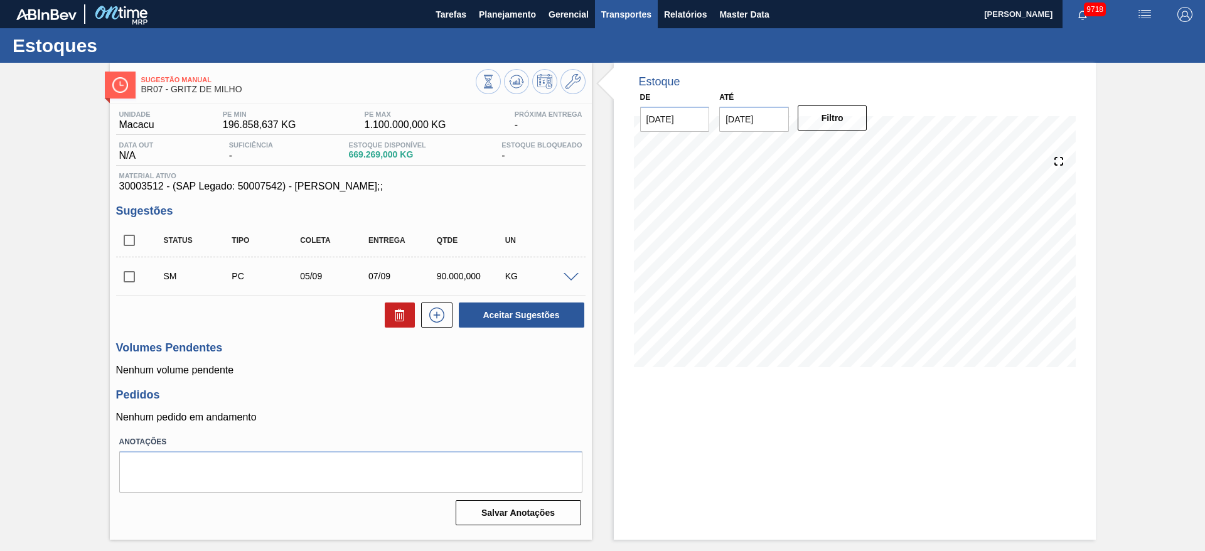
click at [624, 19] on span "Transportes" at bounding box center [626, 14] width 50 height 15
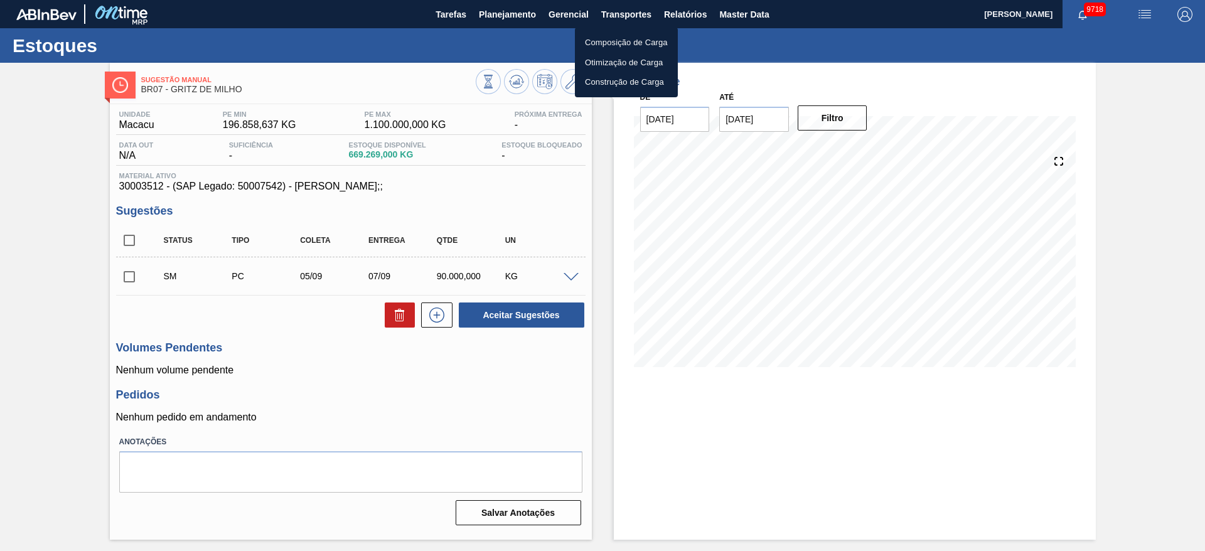
click at [626, 64] on li "Otimização de Carga" at bounding box center [626, 63] width 103 height 20
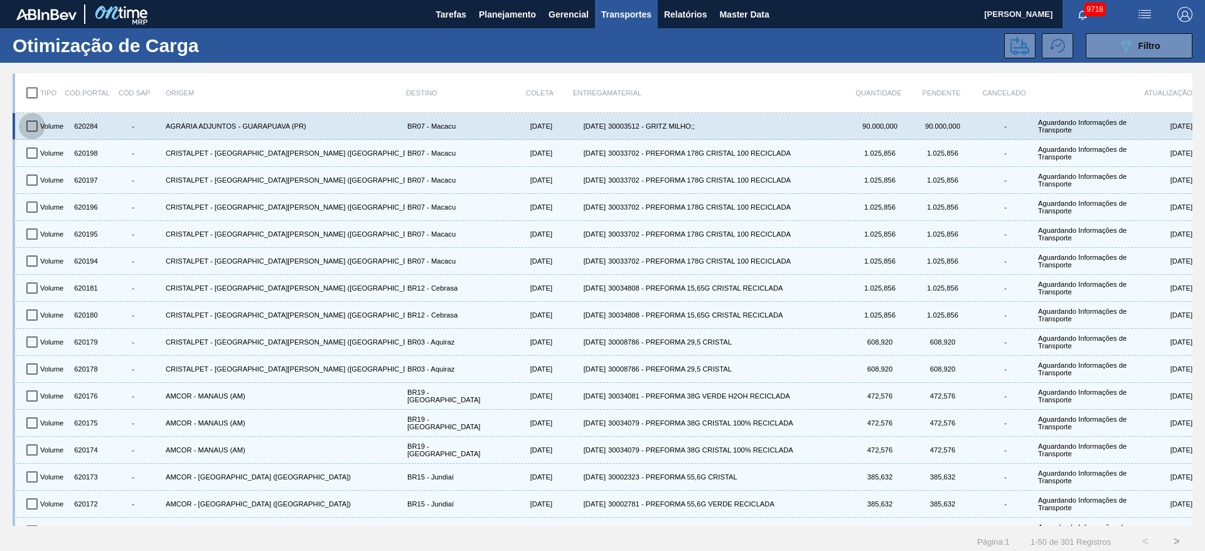
click at [40, 130] on input "checkbox" at bounding box center [32, 126] width 26 height 26
checkbox input "true"
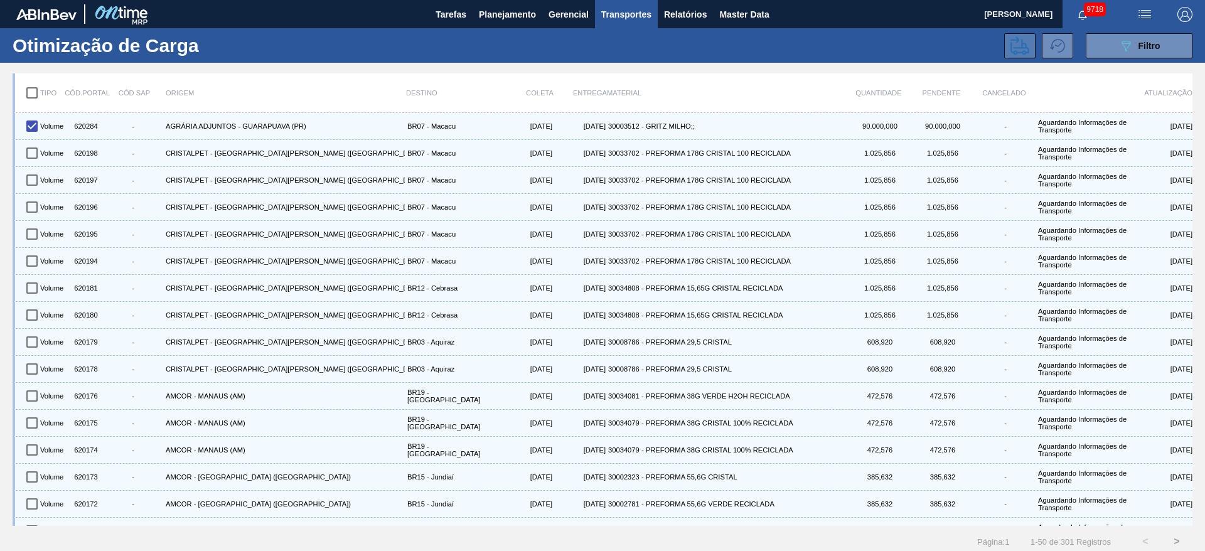
click at [1017, 37] on icon at bounding box center [1019, 45] width 19 height 19
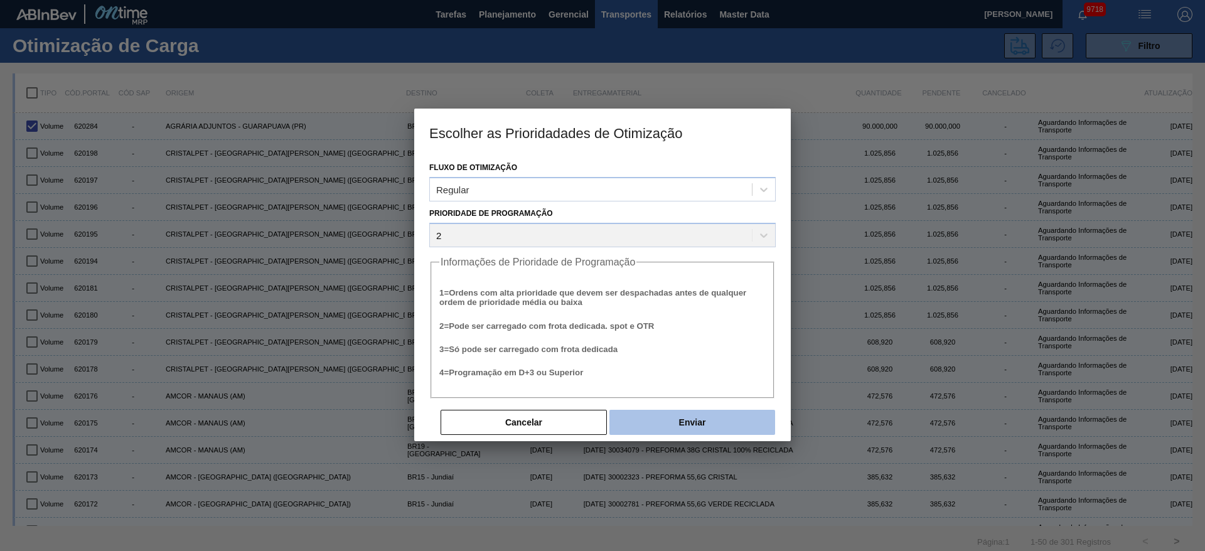
click at [723, 420] on button "Enviar" at bounding box center [692, 422] width 166 height 25
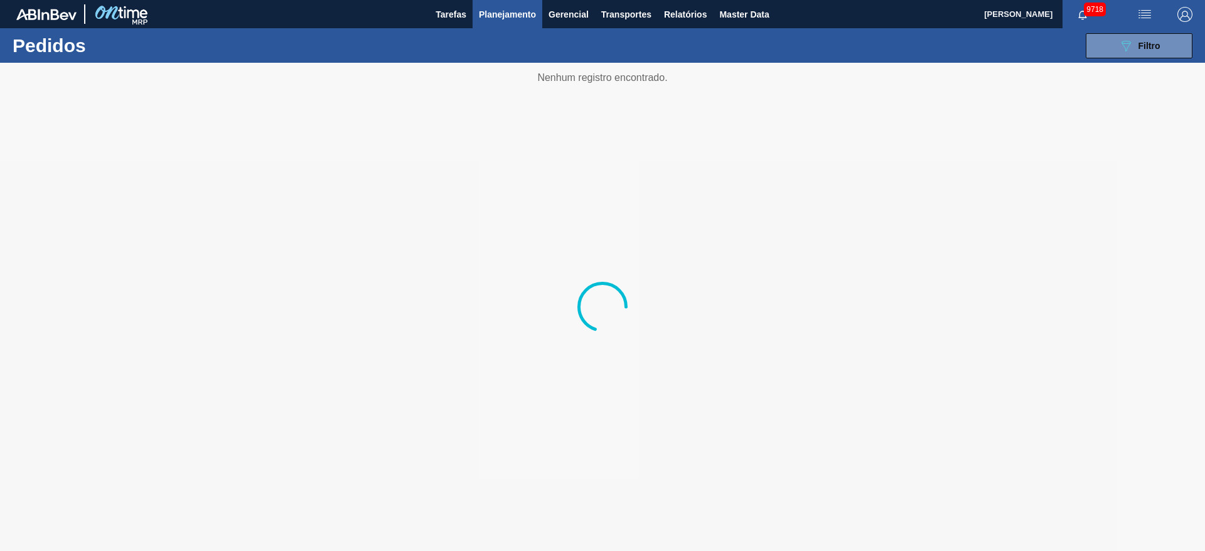
click at [1190, 11] on img "button" at bounding box center [1184, 14] width 15 height 15
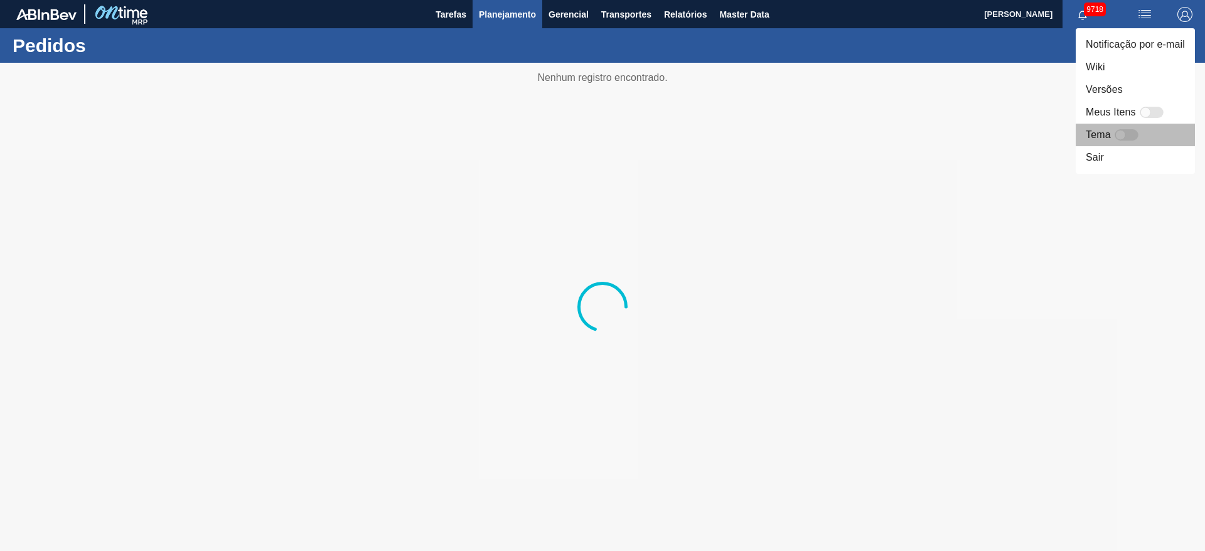
click at [1131, 141] on div "Tema" at bounding box center [1114, 134] width 56 height 15
click at [1126, 134] on div at bounding box center [1126, 134] width 24 height 11
checkbox input "true"
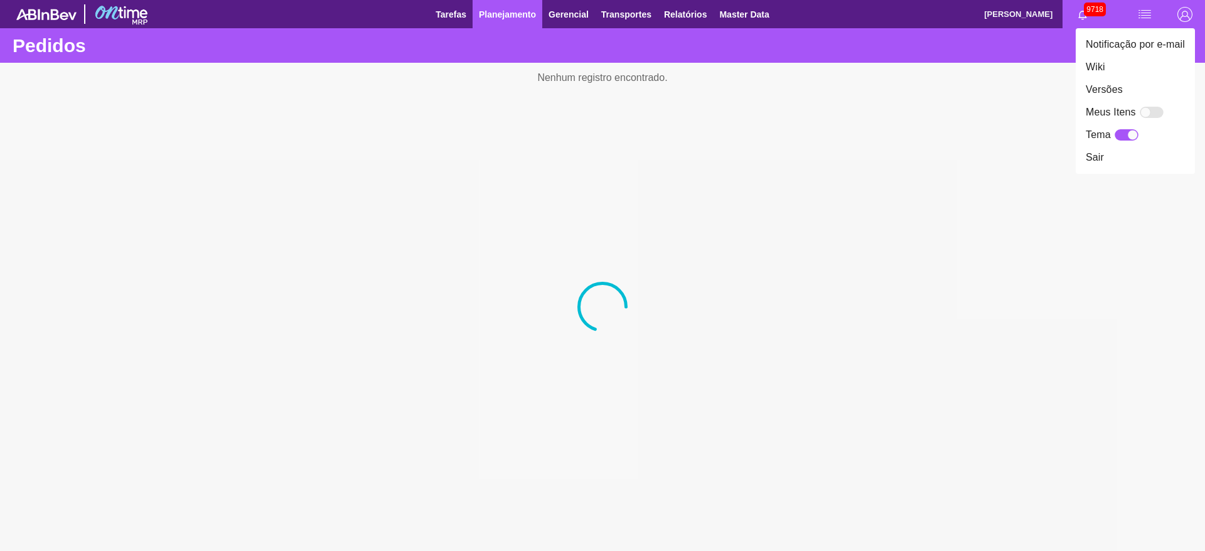
drag, startPoint x: 701, startPoint y: 94, endPoint x: 410, endPoint y: 1, distance: 305.6
click at [693, 94] on div at bounding box center [602, 275] width 1205 height 551
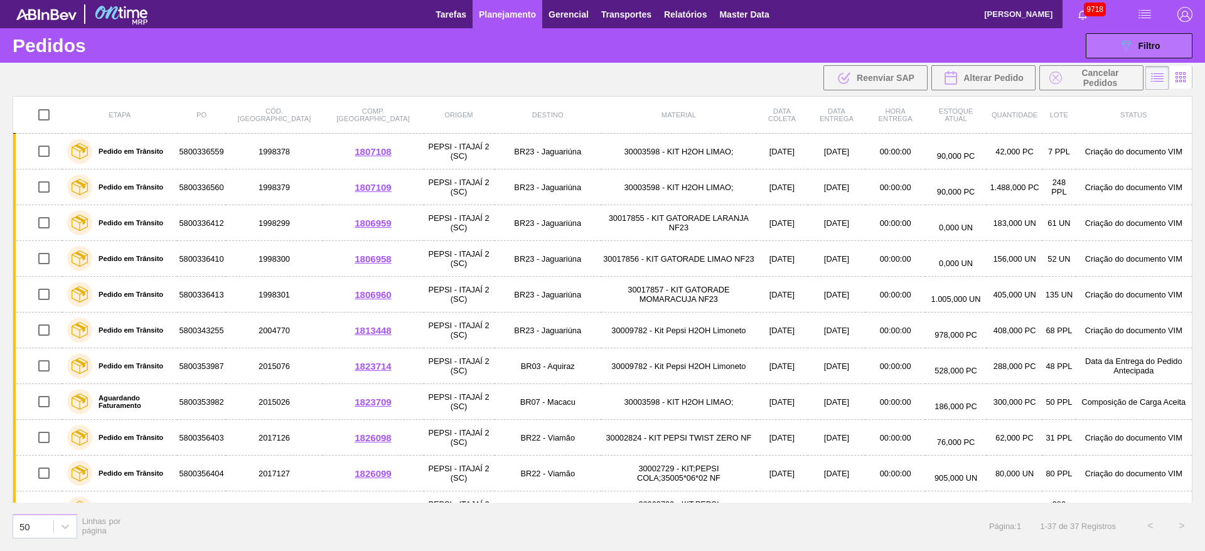
click at [1140, 44] on span "Filtro" at bounding box center [1149, 46] width 22 height 10
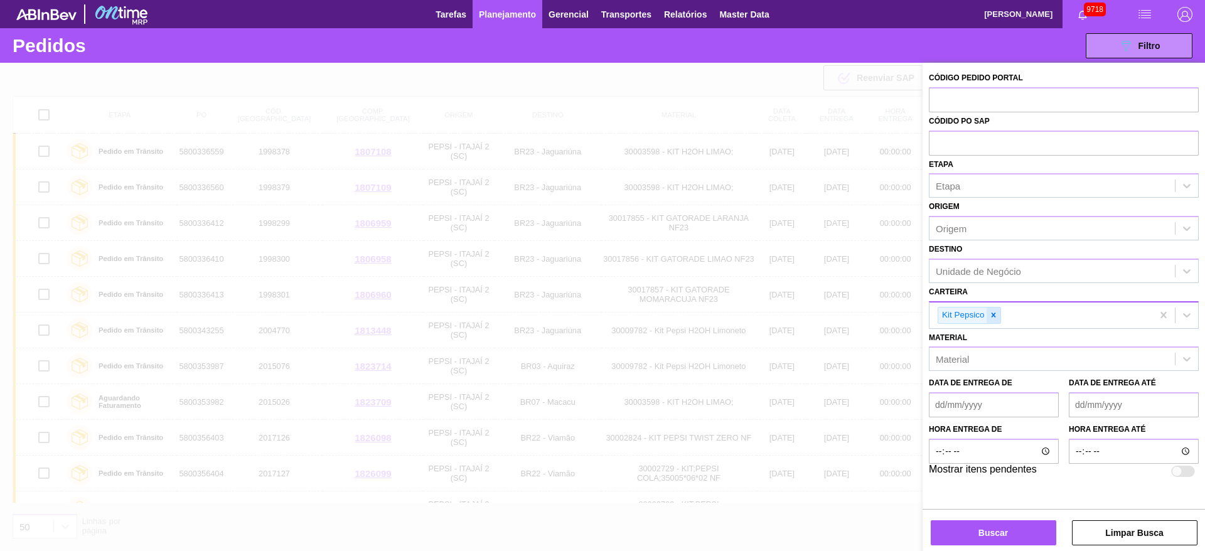
click at [996, 321] on div at bounding box center [993, 315] width 14 height 16
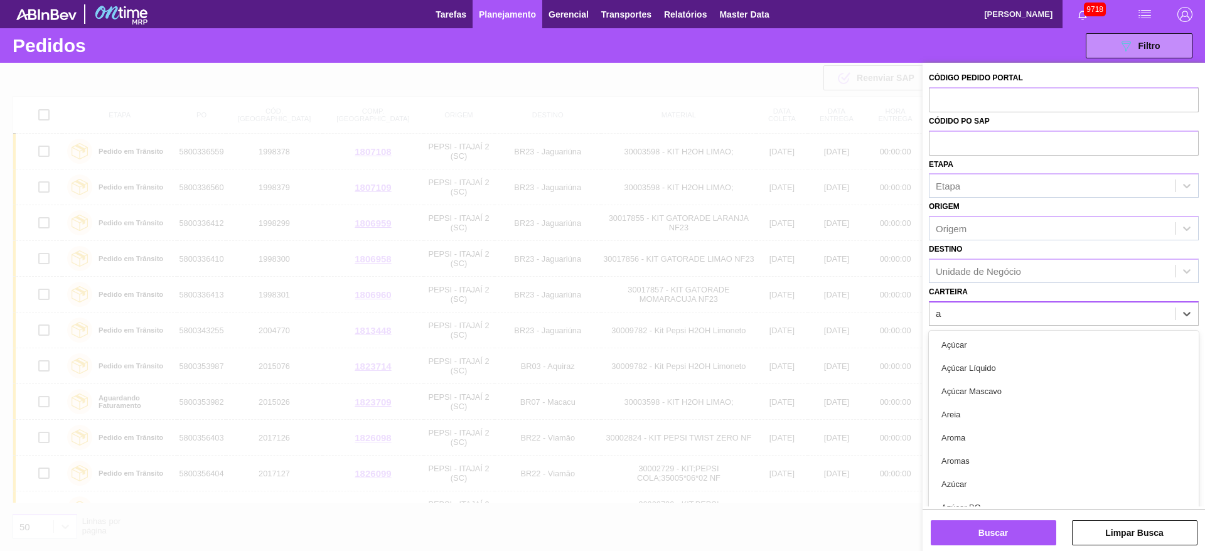
type input "ad"
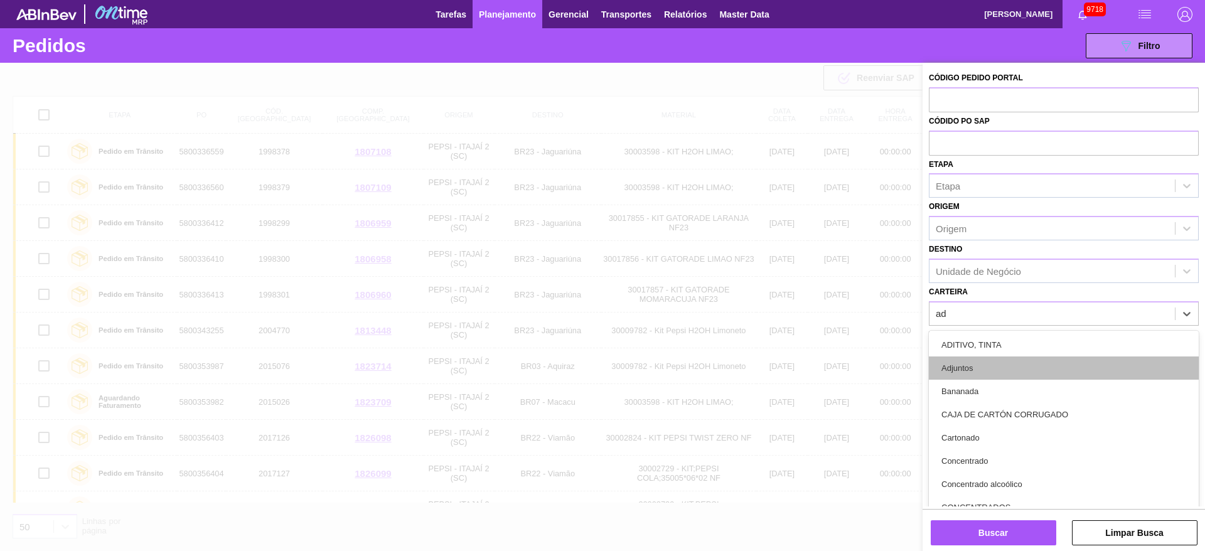
click at [1057, 360] on div "Adjuntos" at bounding box center [1064, 367] width 270 height 23
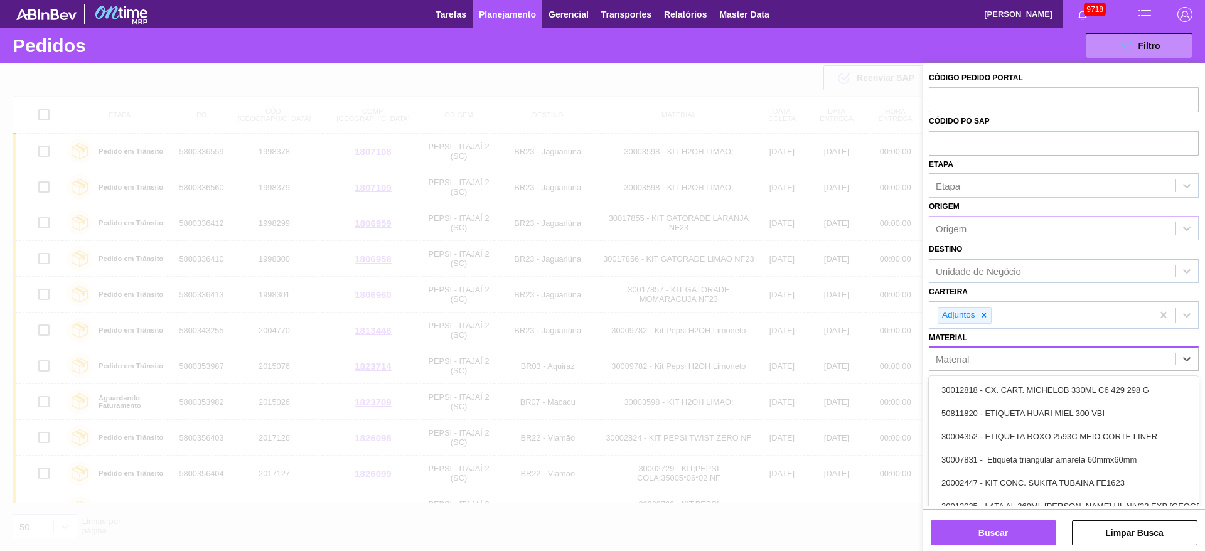
click at [1020, 363] on div "Material" at bounding box center [1051, 359] width 245 height 18
type input "arr"
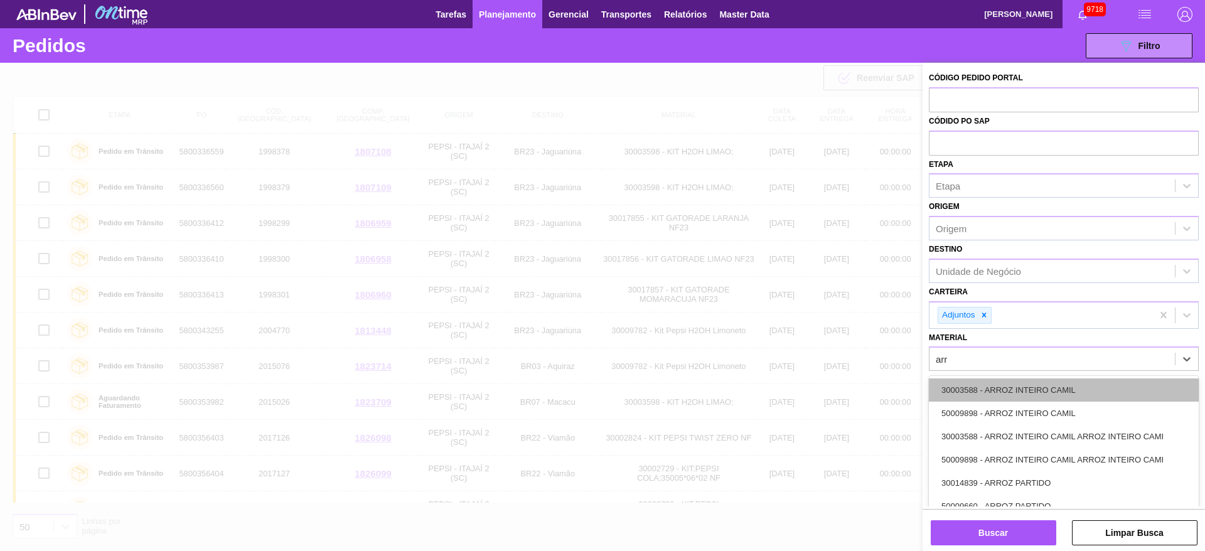
click at [1020, 383] on div "30003588 - ARROZ INTEIRO CAMIL" at bounding box center [1064, 389] width 270 height 23
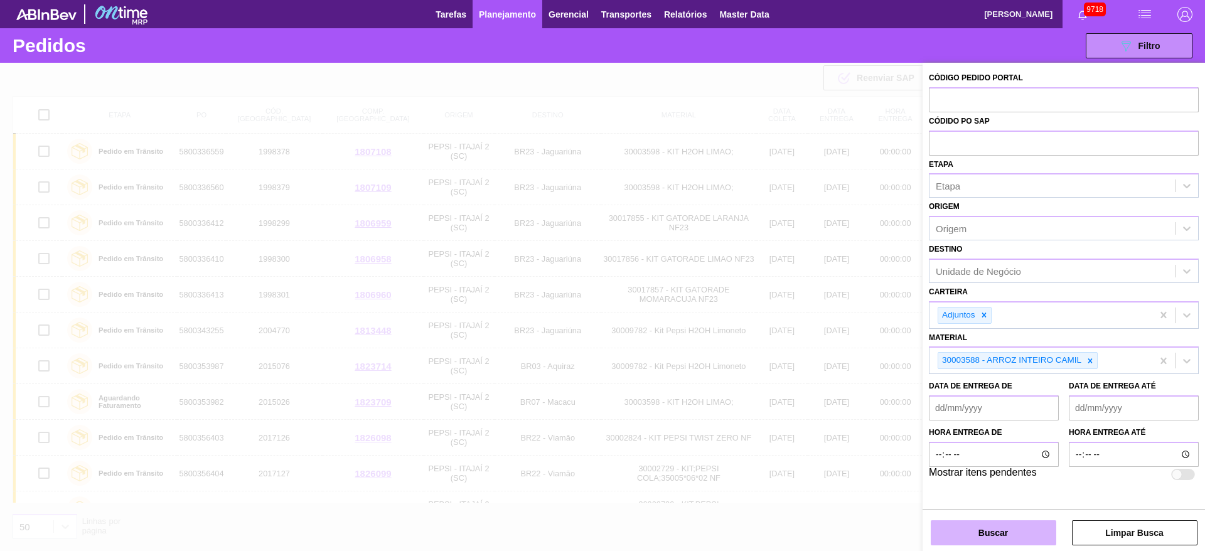
click at [1003, 533] on button "Buscar" at bounding box center [993, 532] width 125 height 25
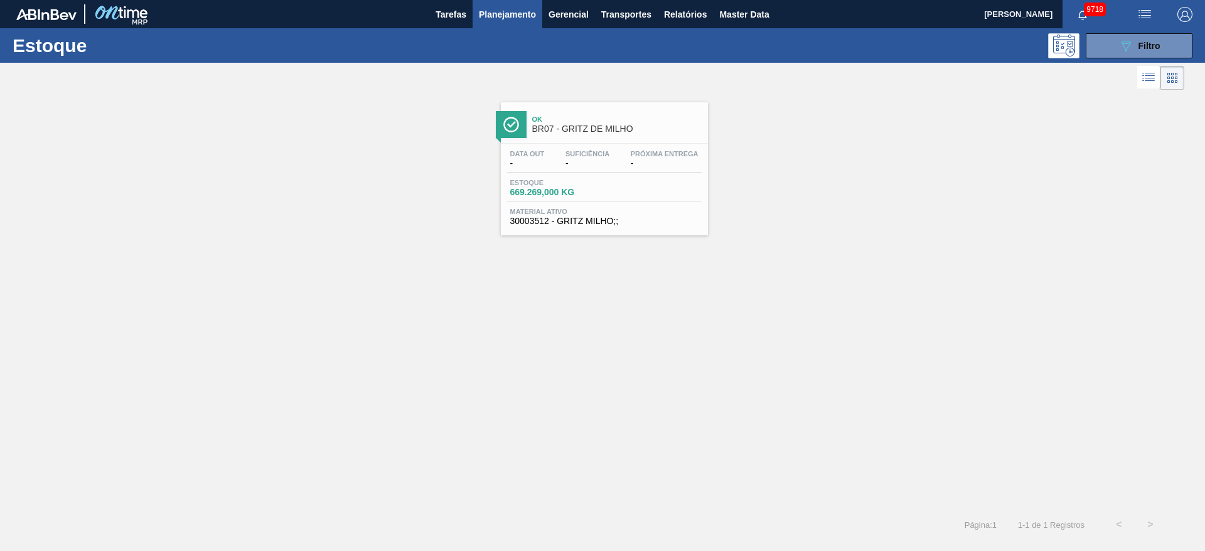
click at [1176, 4] on button "button" at bounding box center [1185, 14] width 40 height 28
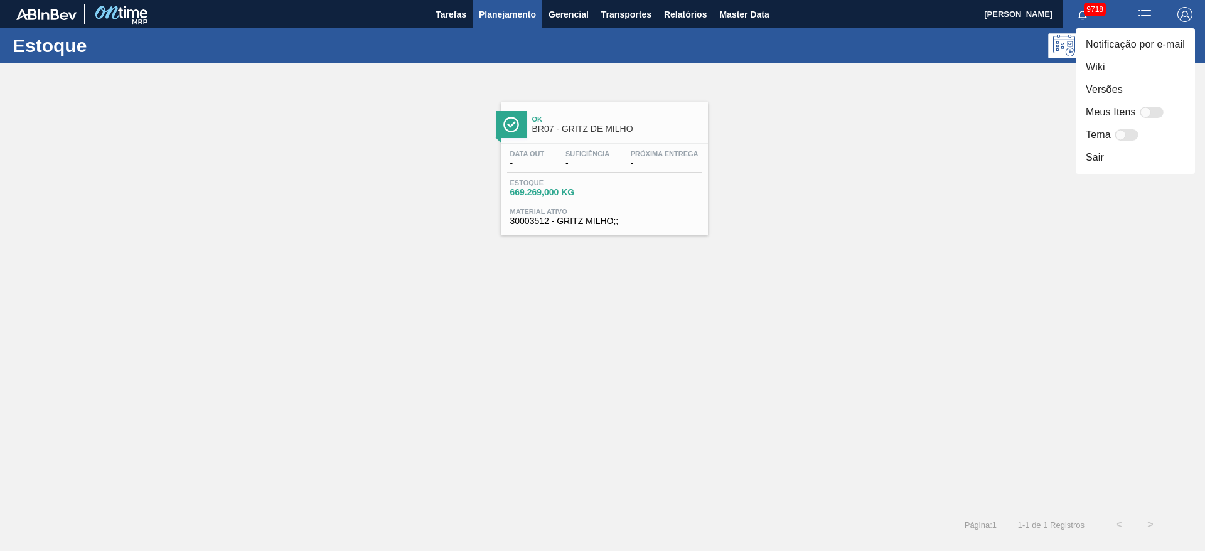
click at [1129, 137] on div at bounding box center [1126, 134] width 24 height 11
checkbox input "true"
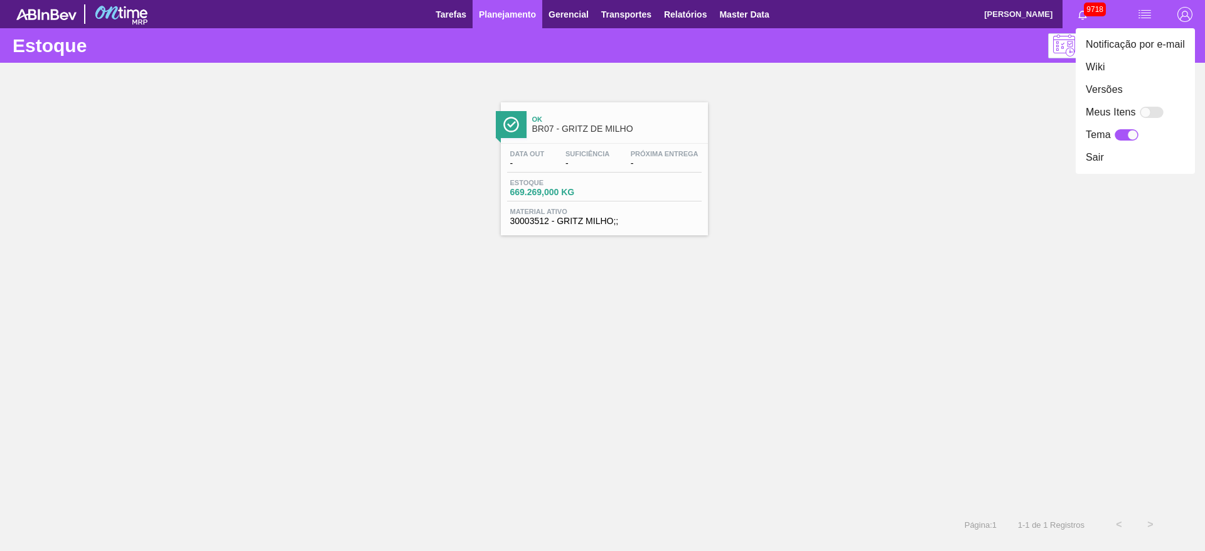
click at [449, 284] on div at bounding box center [602, 275] width 1205 height 551
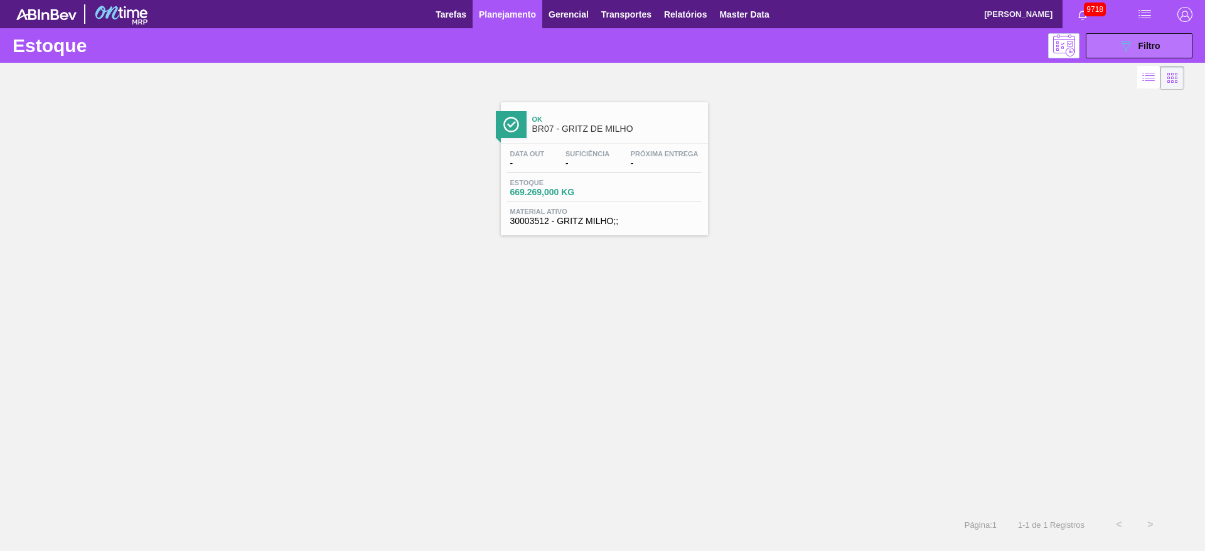
click at [1108, 43] on button "089F7B8B-B2A5-4AFE-B5C0-19BA573D28AC Filtro" at bounding box center [1139, 45] width 107 height 25
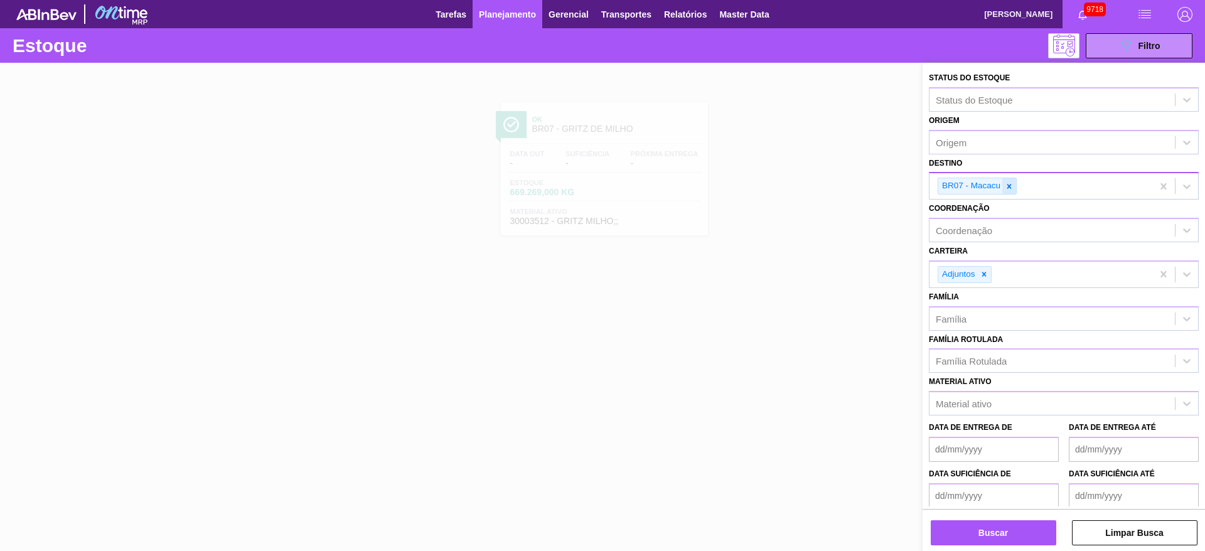
click at [1009, 190] on icon at bounding box center [1009, 186] width 9 height 9
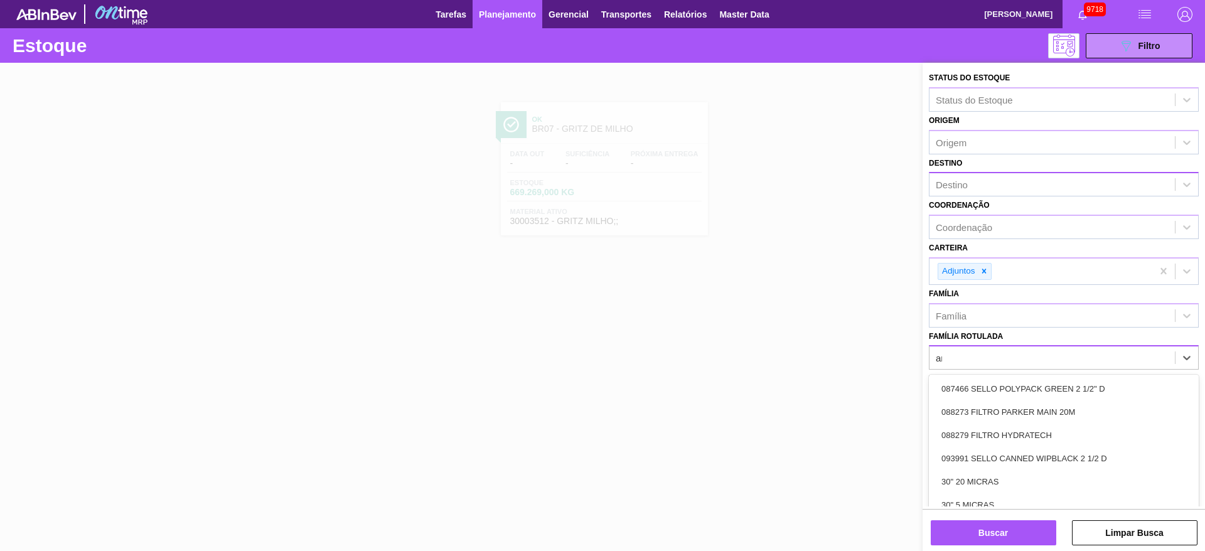
type Rotulada "arr"
click at [996, 383] on div "ARROZ" at bounding box center [1064, 388] width 270 height 23
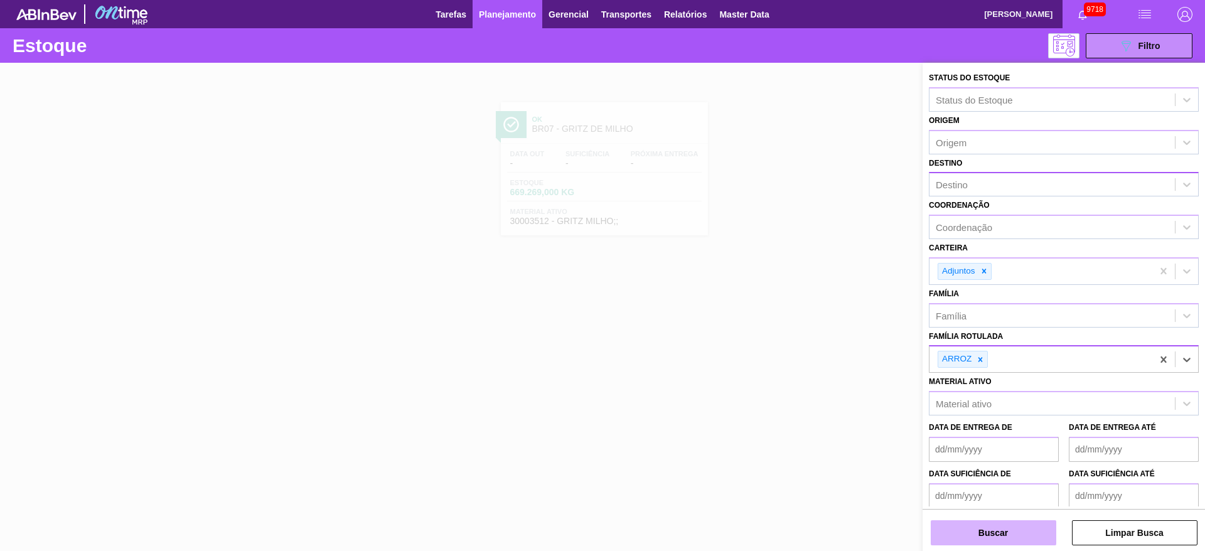
click at [981, 540] on button "Buscar" at bounding box center [993, 532] width 125 height 25
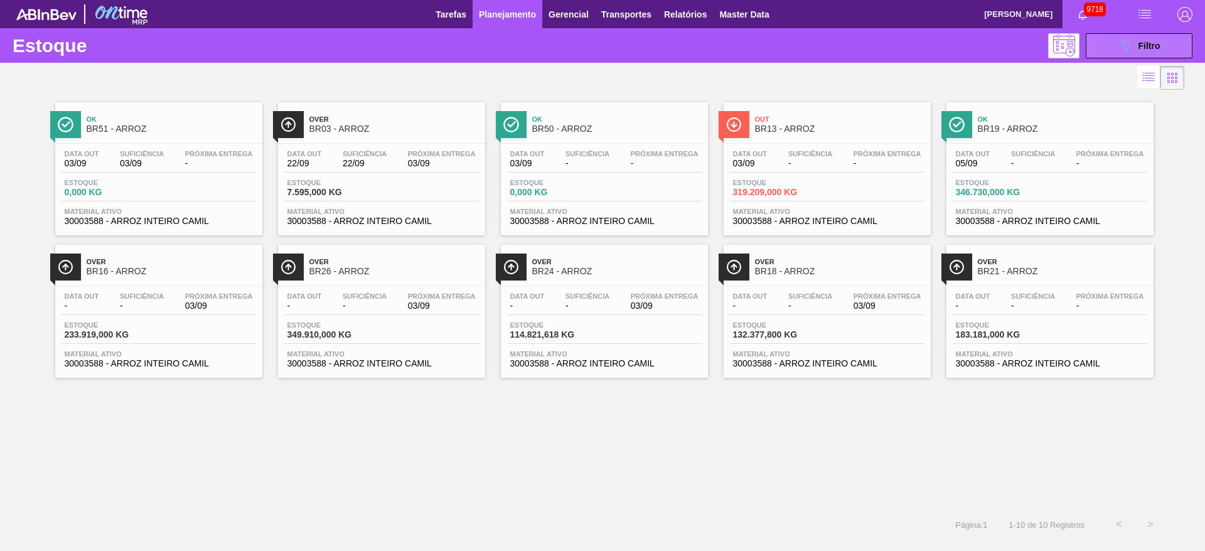
click at [1133, 37] on button "089F7B8B-B2A5-4AFE-B5C0-19BA573D28AC Filtro" at bounding box center [1139, 45] width 107 height 25
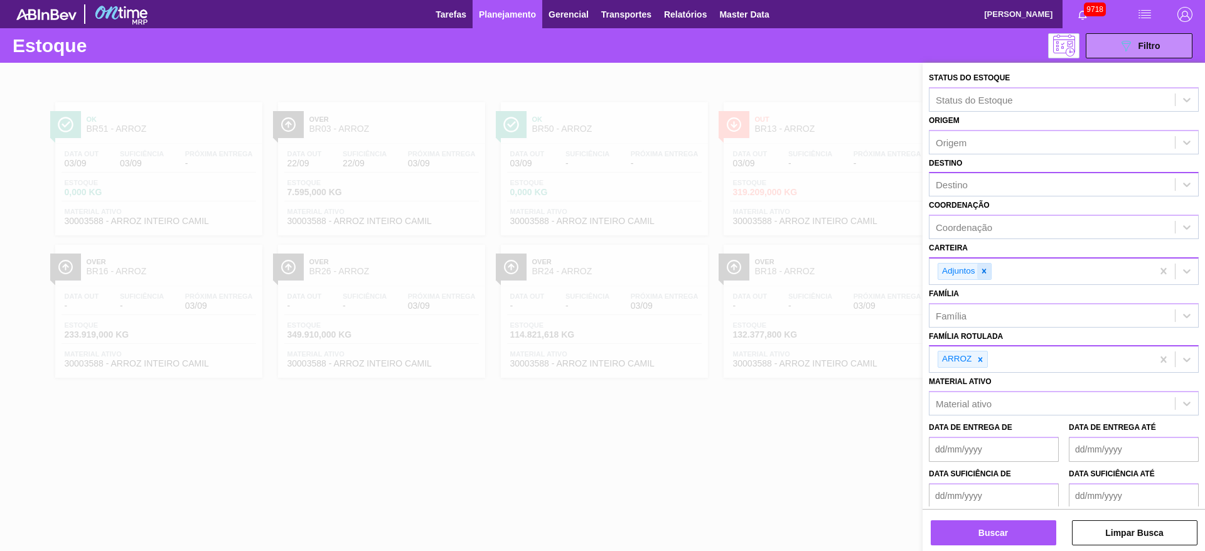
click at [990, 269] on div at bounding box center [984, 272] width 14 height 16
click at [973, 277] on div "Carteira" at bounding box center [1064, 269] width 270 height 24
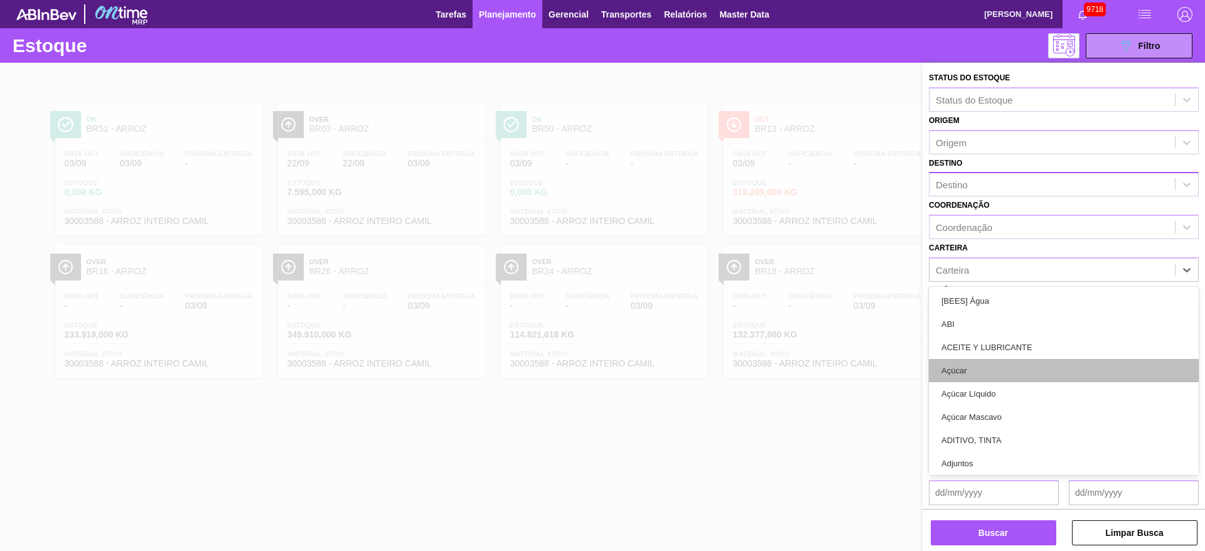
click at [980, 371] on div "Açúcar" at bounding box center [1064, 370] width 270 height 23
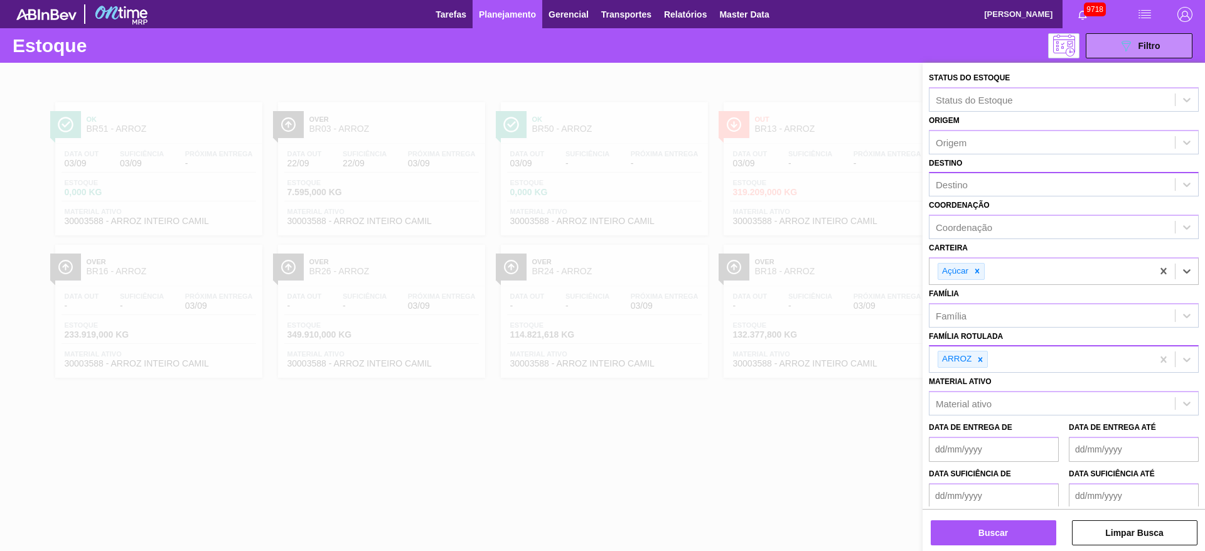
click at [999, 194] on div "Destino" at bounding box center [1064, 184] width 270 height 24
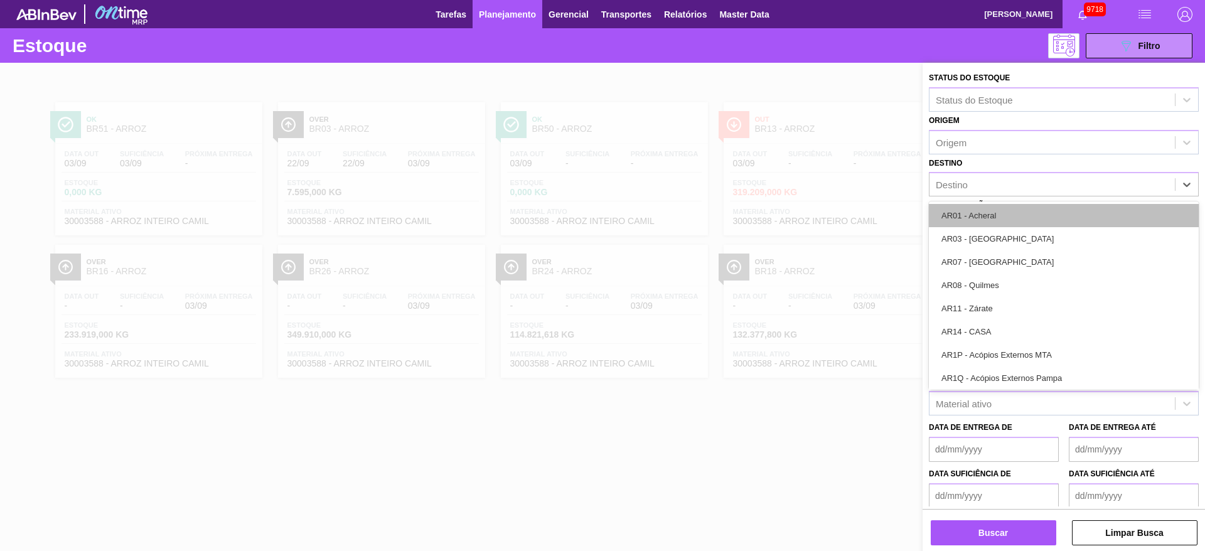
type input "2"
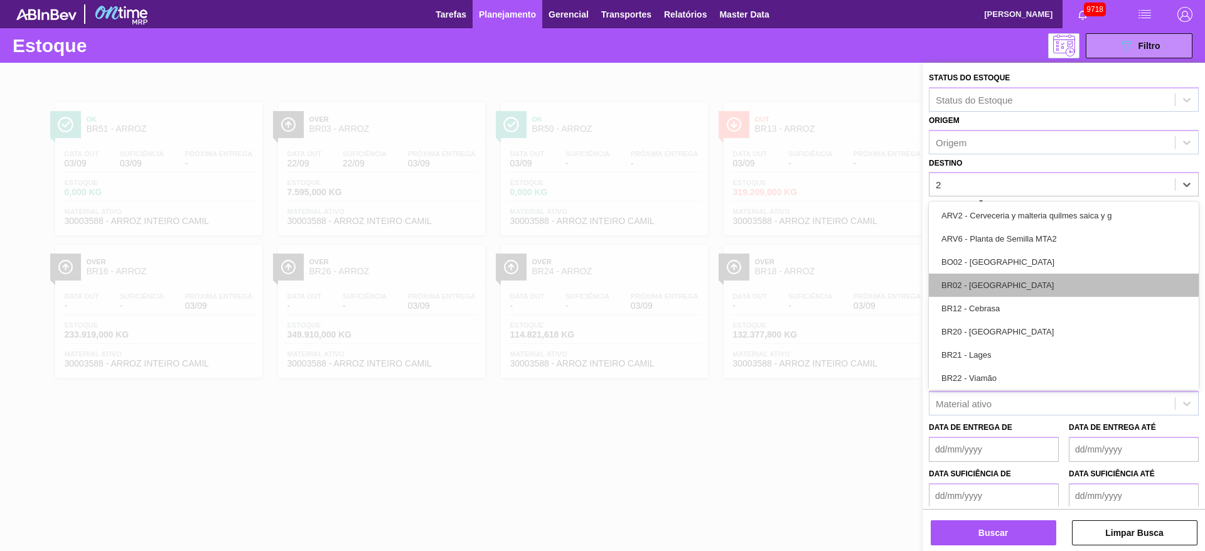
click at [1012, 291] on div "BR02 - [GEOGRAPHIC_DATA]" at bounding box center [1064, 285] width 270 height 23
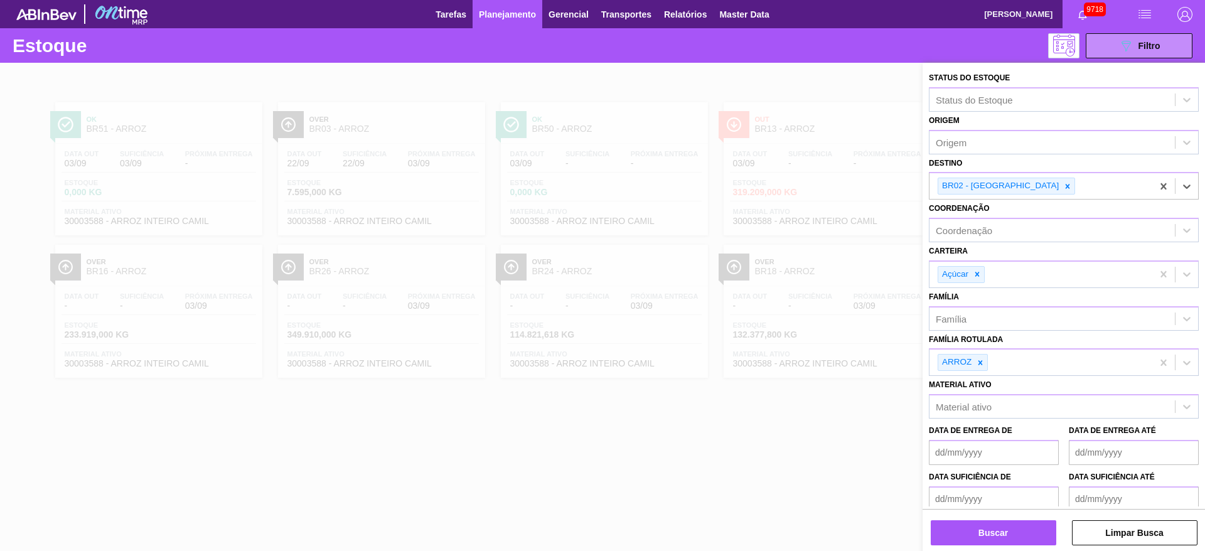
drag, startPoint x: 985, startPoint y: 365, endPoint x: 981, endPoint y: 376, distance: 12.5
click at [983, 365] on div at bounding box center [980, 363] width 14 height 16
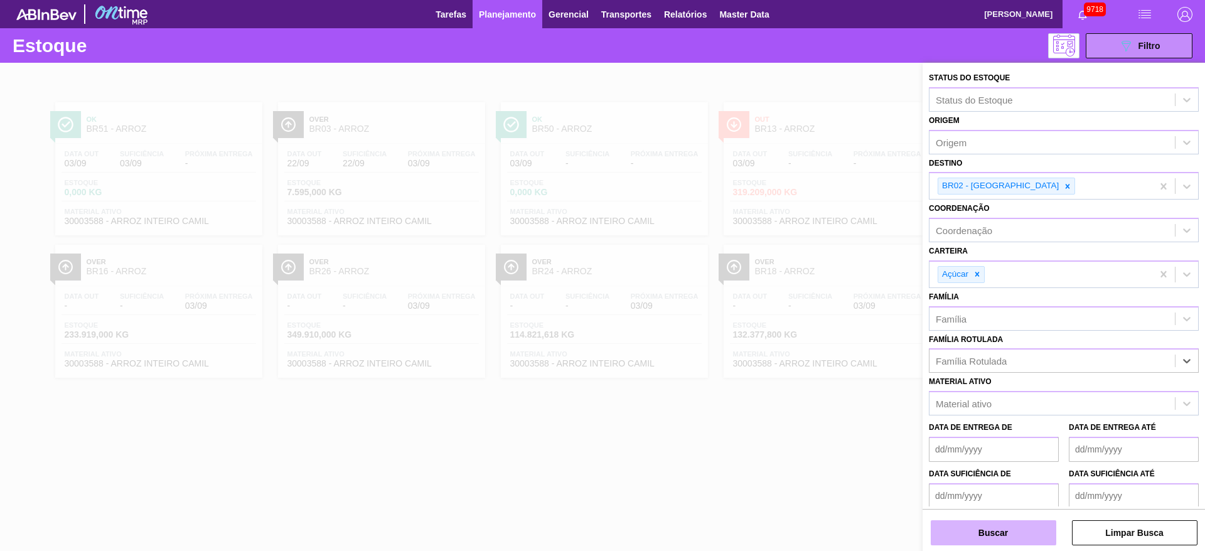
click at [993, 523] on button "Buscar" at bounding box center [993, 532] width 125 height 25
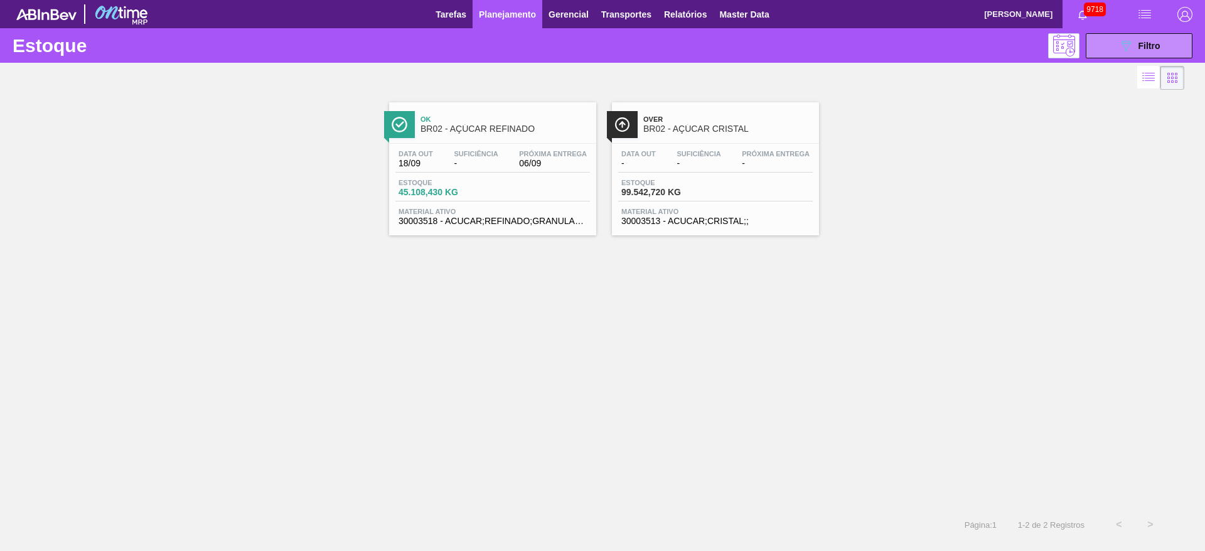
drag, startPoint x: 1163, startPoint y: 46, endPoint x: 1142, endPoint y: 59, distance: 24.8
click at [1160, 51] on button "089F7B8B-B2A5-4AFE-B5C0-19BA573D28AC Filtro" at bounding box center [1139, 45] width 107 height 25
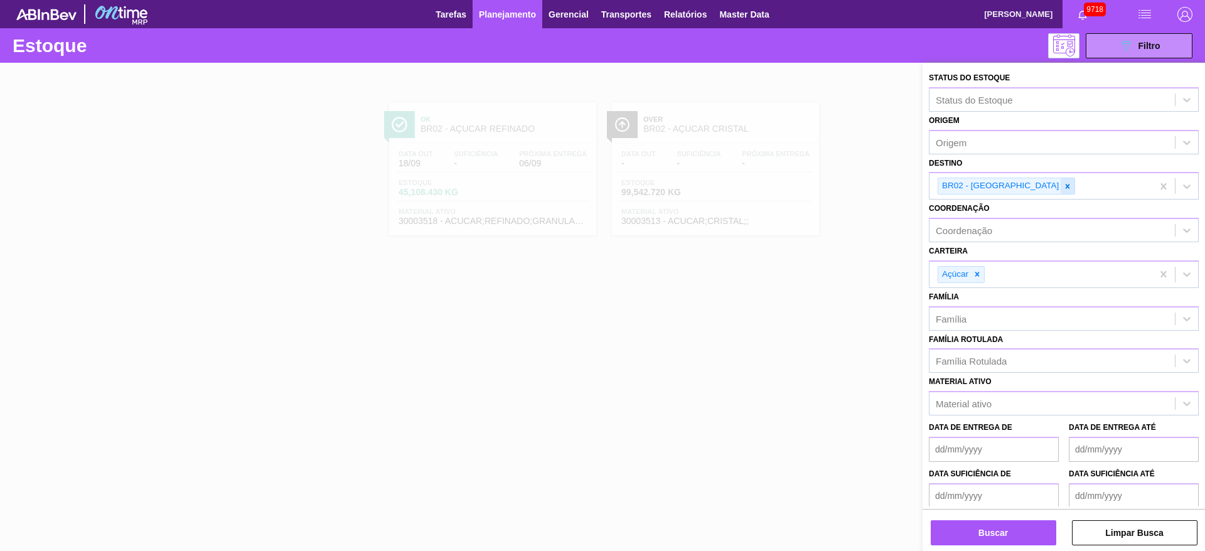
click at [1063, 183] on icon at bounding box center [1067, 186] width 9 height 9
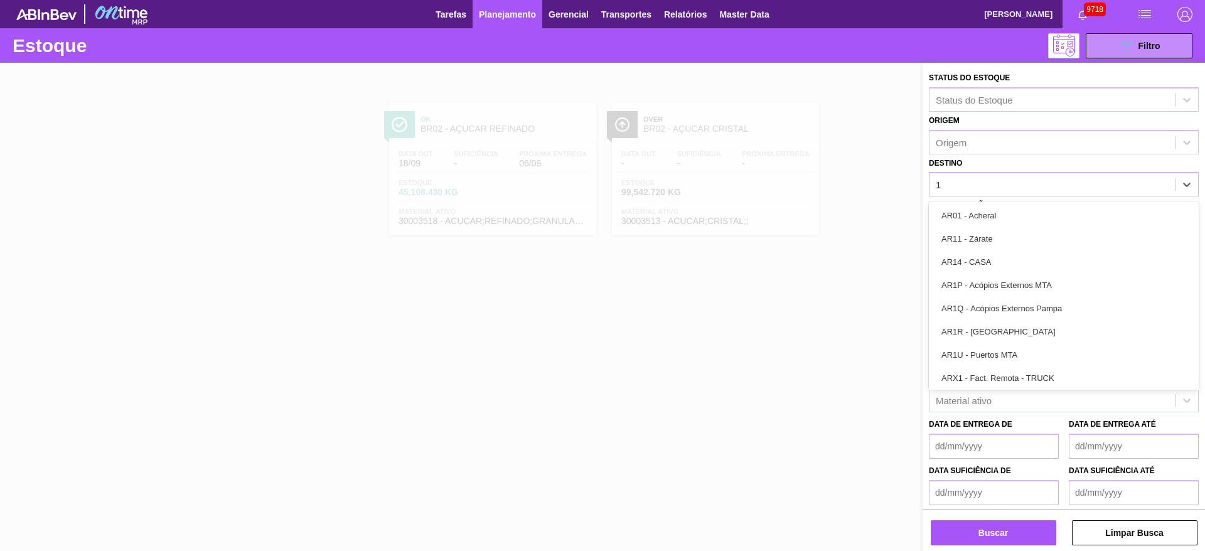
type input "12"
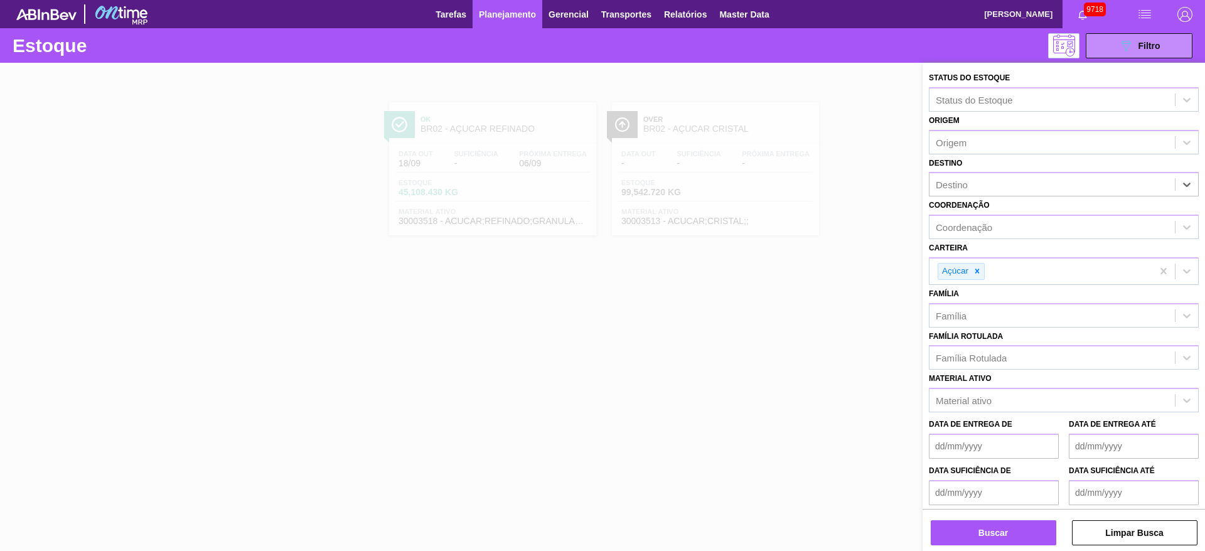
click at [974, 187] on div "Destino" at bounding box center [1051, 185] width 245 height 18
type input "14"
drag, startPoint x: 987, startPoint y: 239, endPoint x: 965, endPoint y: 360, distance: 122.5
click at [987, 240] on div "BR14 - [GEOGRAPHIC_DATA]" at bounding box center [1064, 238] width 270 height 23
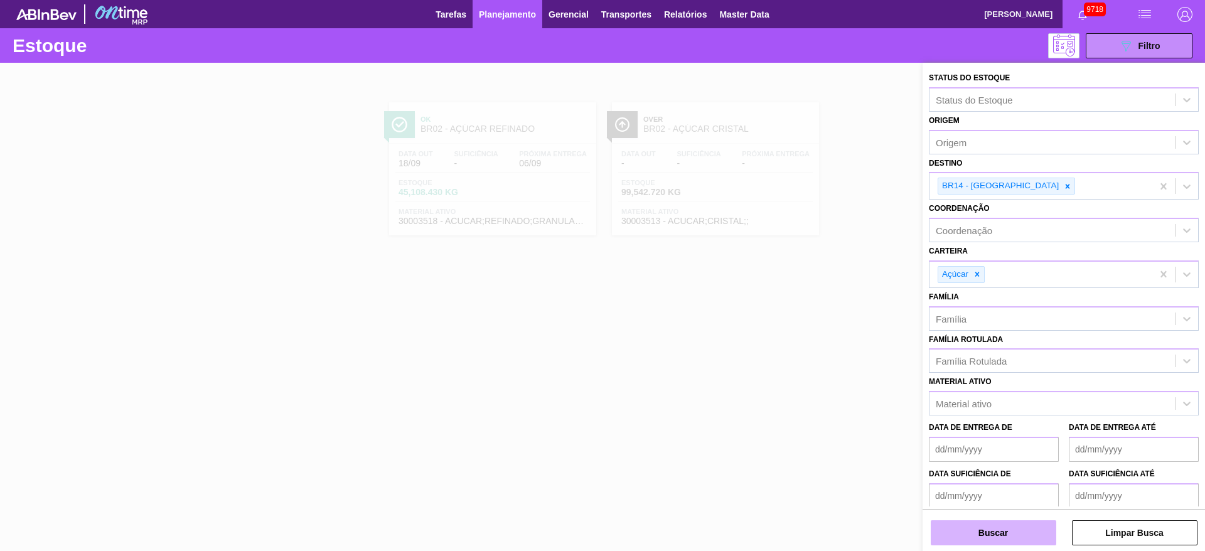
click at [981, 537] on button "Buscar" at bounding box center [993, 532] width 125 height 25
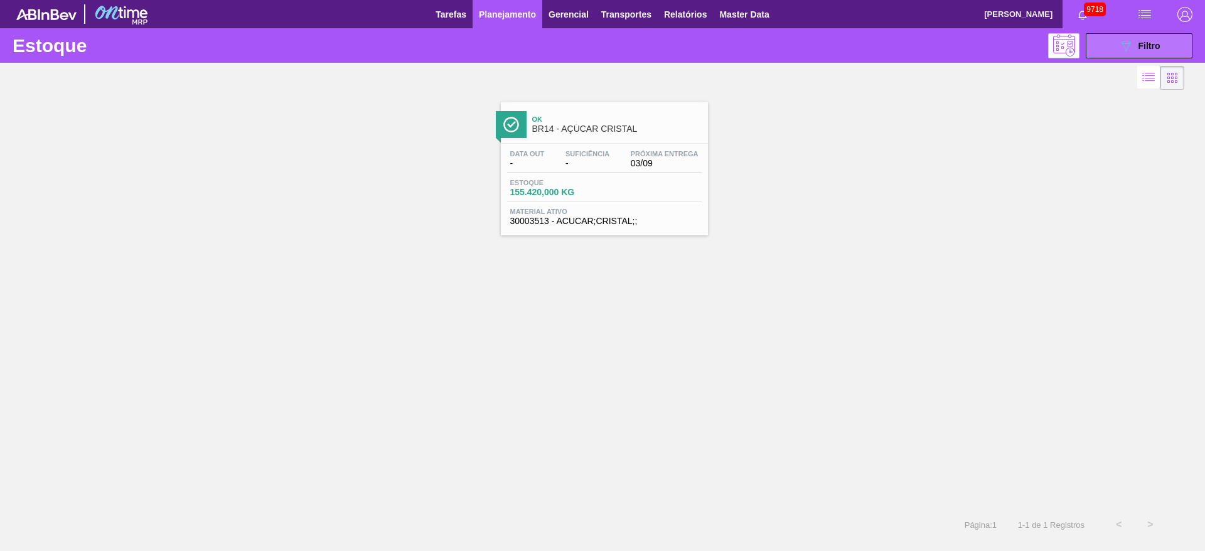
click at [1135, 56] on button "089F7B8B-B2A5-4AFE-B5C0-19BA573D28AC Filtro" at bounding box center [1139, 45] width 107 height 25
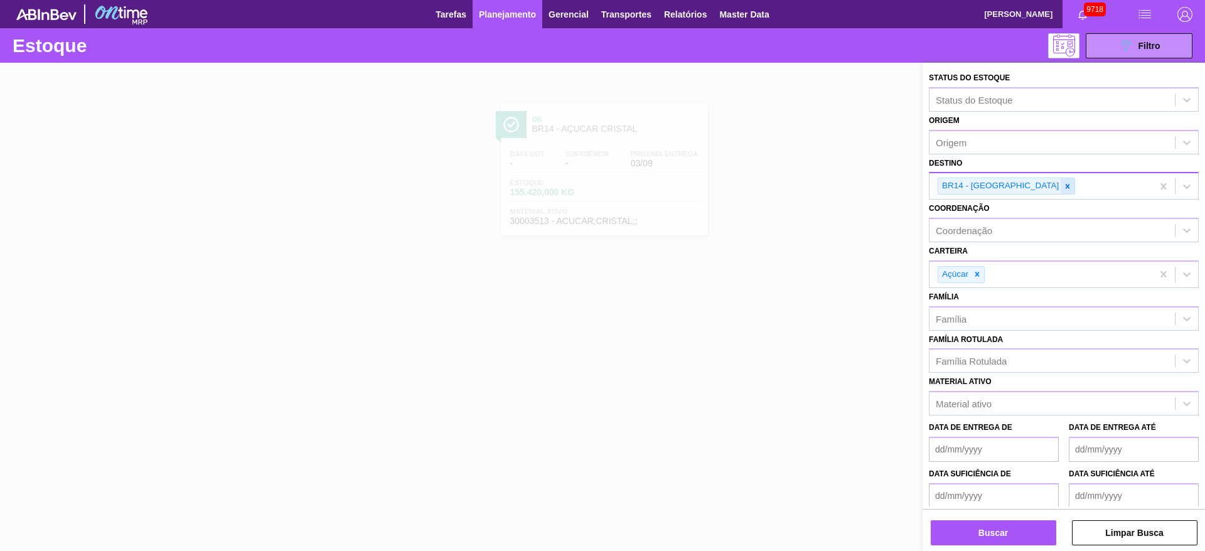
click at [1060, 180] on div at bounding box center [1067, 186] width 14 height 16
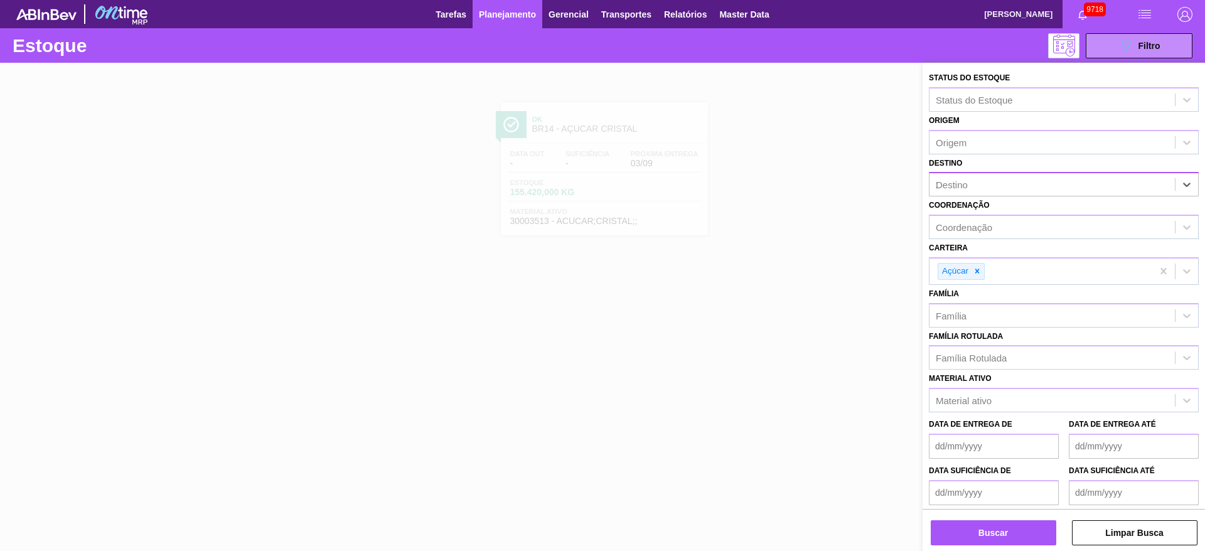
type input "23"
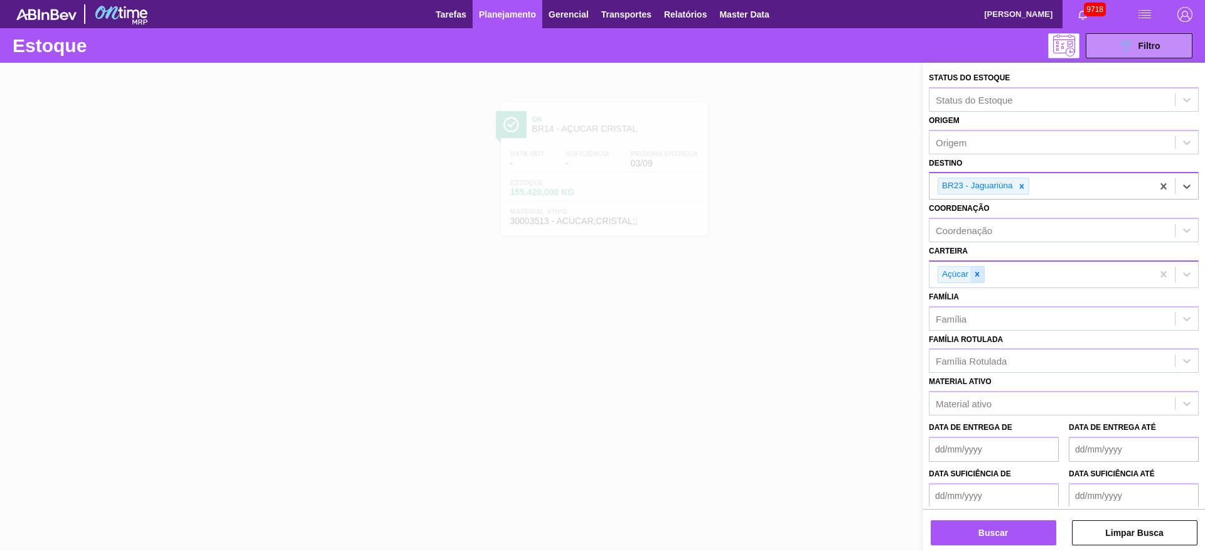
click at [974, 275] on icon at bounding box center [977, 274] width 9 height 9
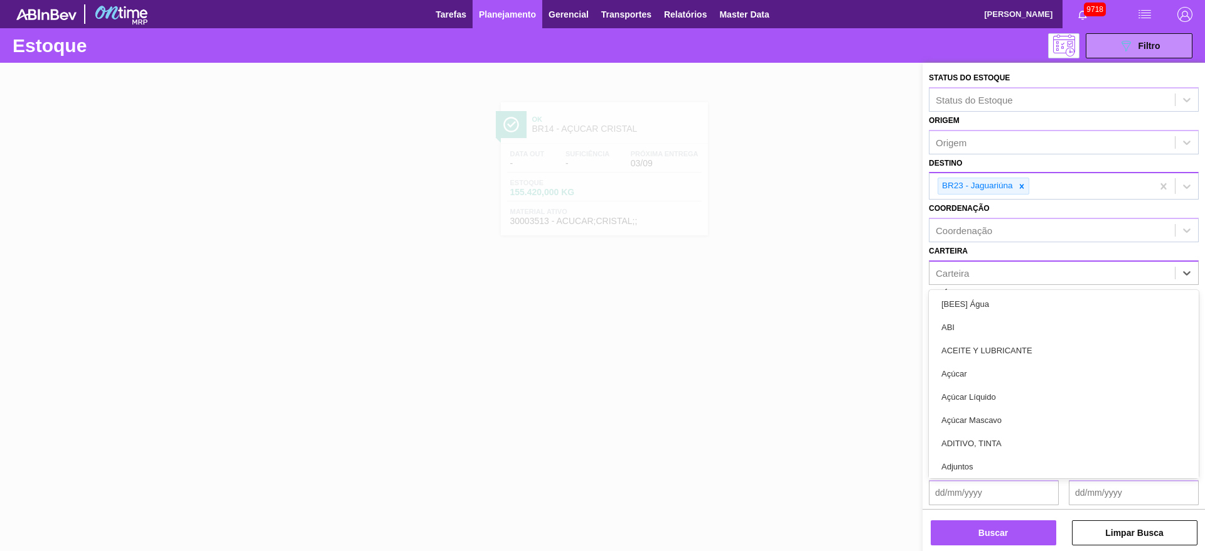
click at [974, 275] on div "Carteira" at bounding box center [1051, 273] width 245 height 18
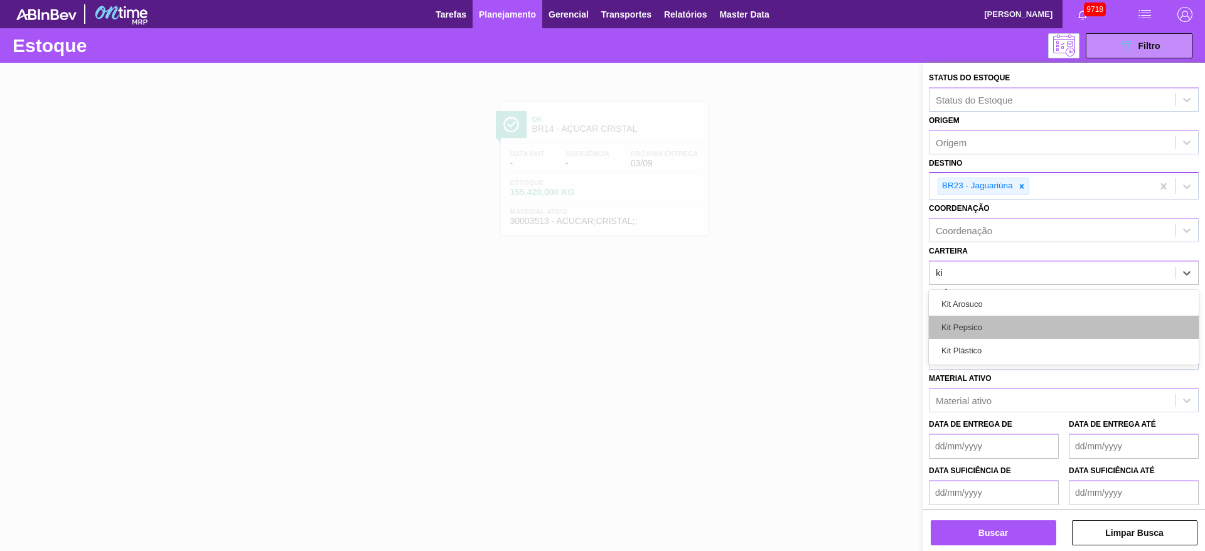
type input "kit"
click at [973, 323] on div "Kit Pepsico" at bounding box center [1064, 327] width 270 height 23
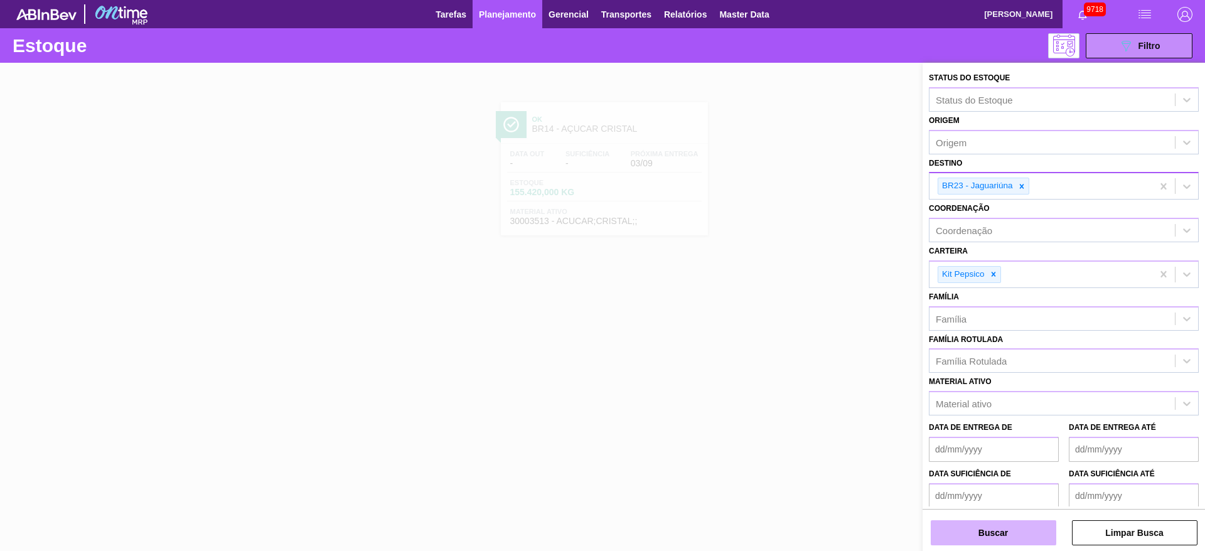
click at [997, 523] on button "Buscar" at bounding box center [993, 532] width 125 height 25
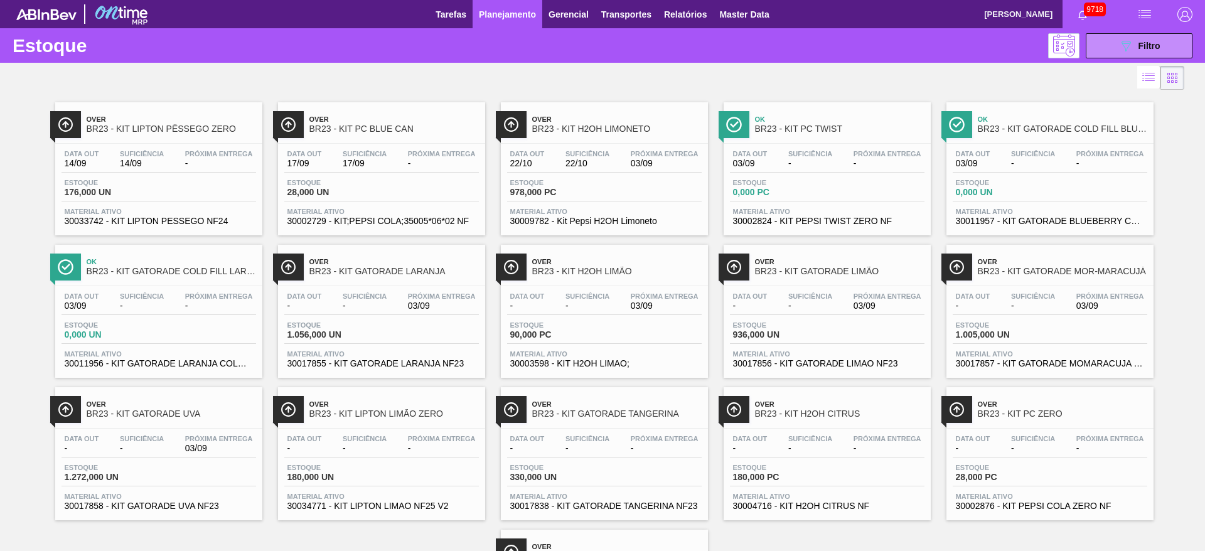
scroll to position [143, 0]
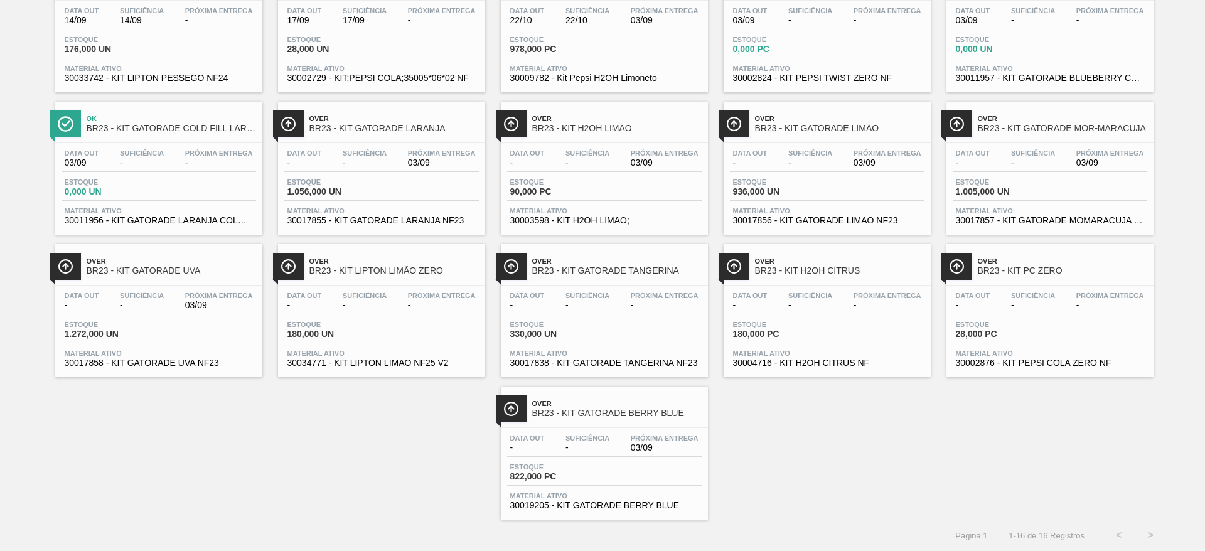
click at [607, 431] on div "Data out - Suficiência - Próxima Entrega 03/09 Estoque 822,000 PC Material ativ…" at bounding box center [604, 470] width 207 height 85
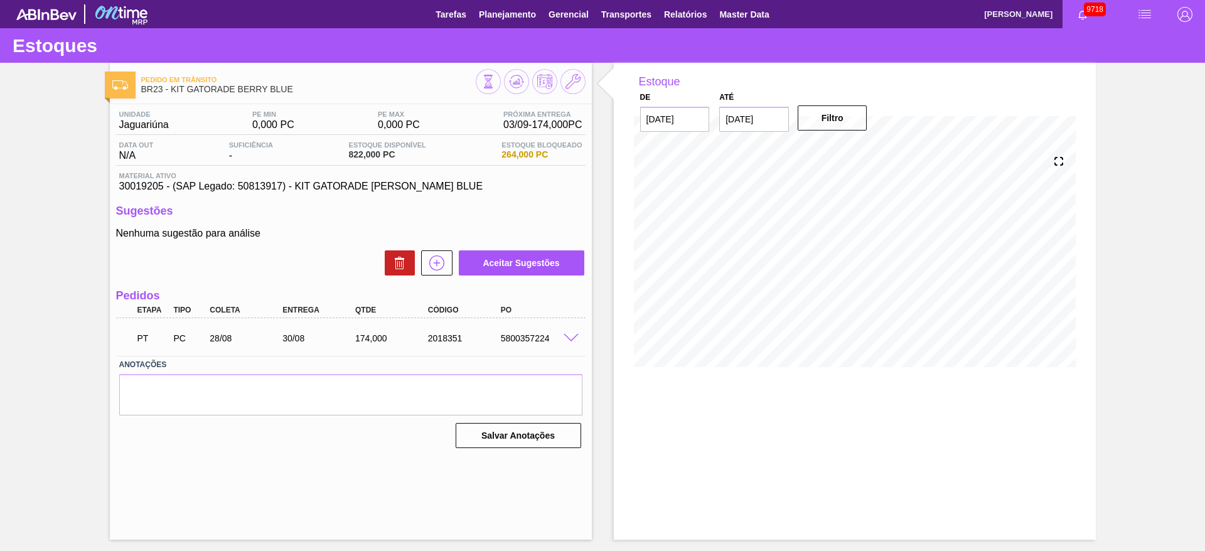
click at [146, 188] on span "30019205 - (SAP Legado: 50813917) - KIT GATORADE BERRY BLUE" at bounding box center [350, 186] width 463 height 11
copy span "30019205"
click at [146, 188] on span "30019205 - (SAP Legado: 50813917) - KIT GATORADE BERRY BLUE" at bounding box center [350, 186] width 463 height 11
click at [506, 11] on span "Planejamento" at bounding box center [507, 14] width 57 height 15
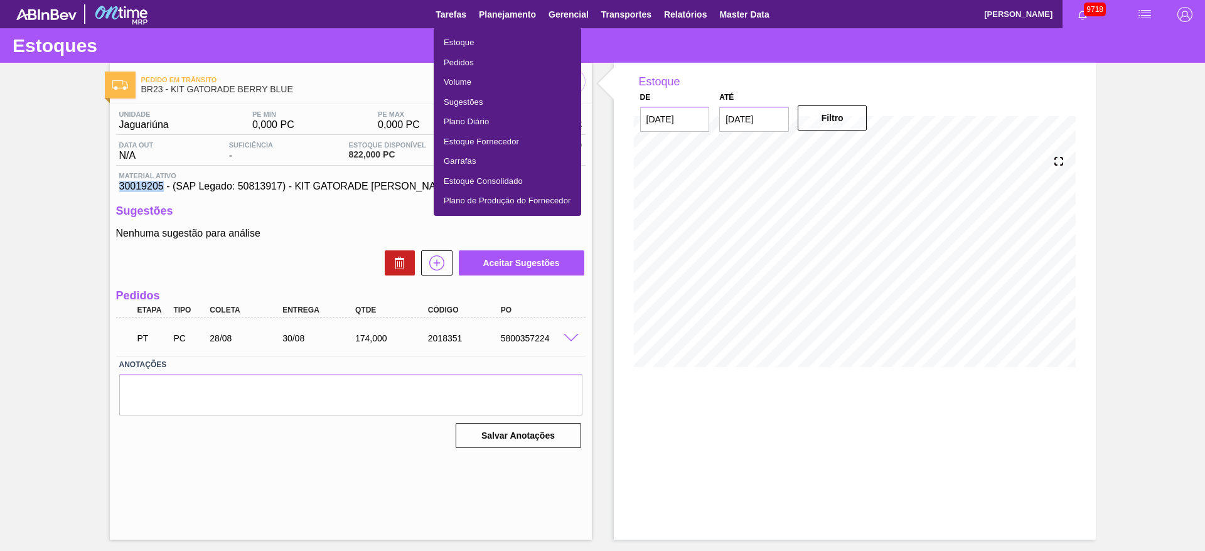
click at [481, 34] on li "Estoque" at bounding box center [507, 43] width 147 height 20
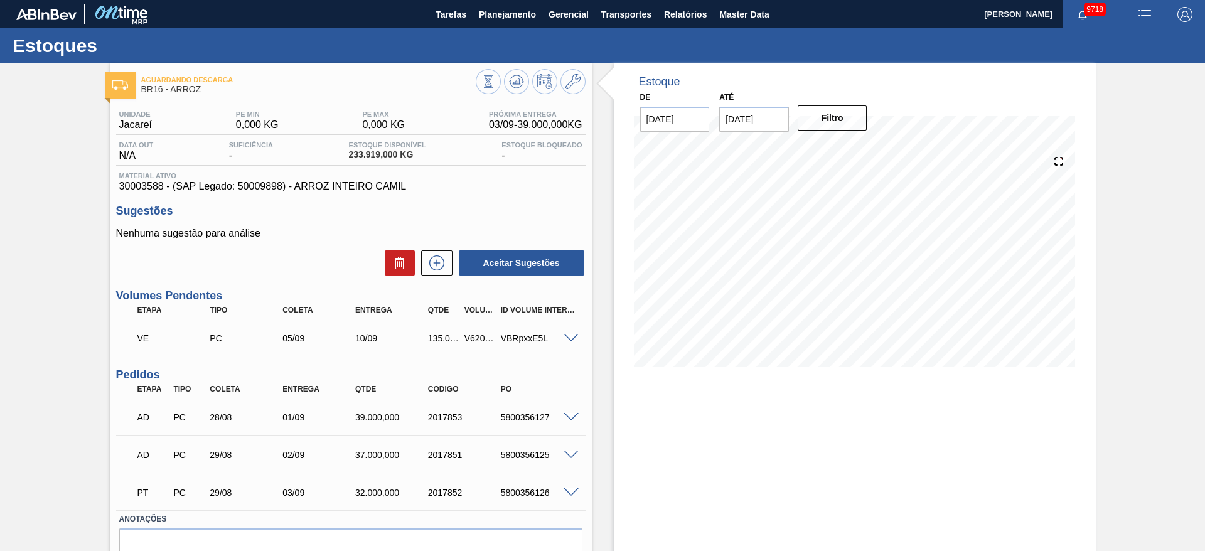
click at [569, 335] on span at bounding box center [570, 338] width 15 height 9
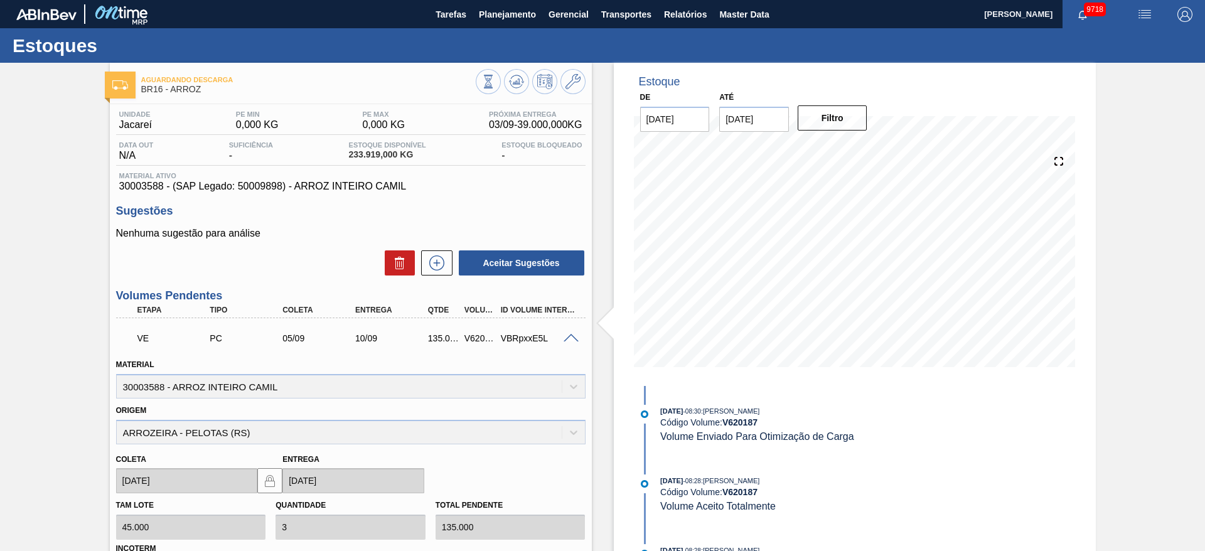
click at [567, 335] on span at bounding box center [570, 338] width 15 height 9
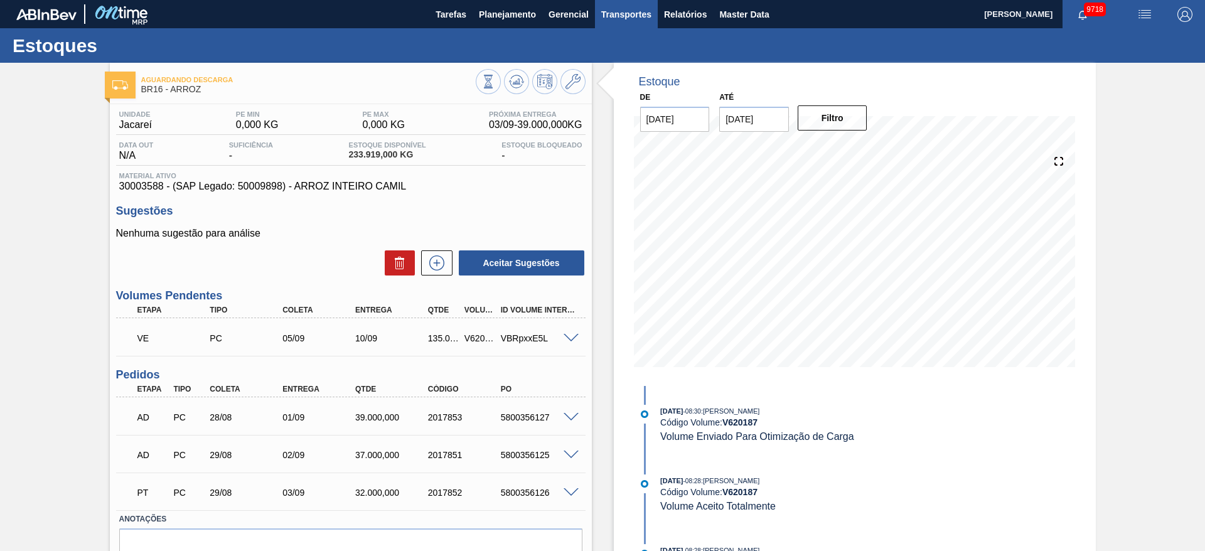
click at [604, 15] on span "Transportes" at bounding box center [626, 14] width 50 height 15
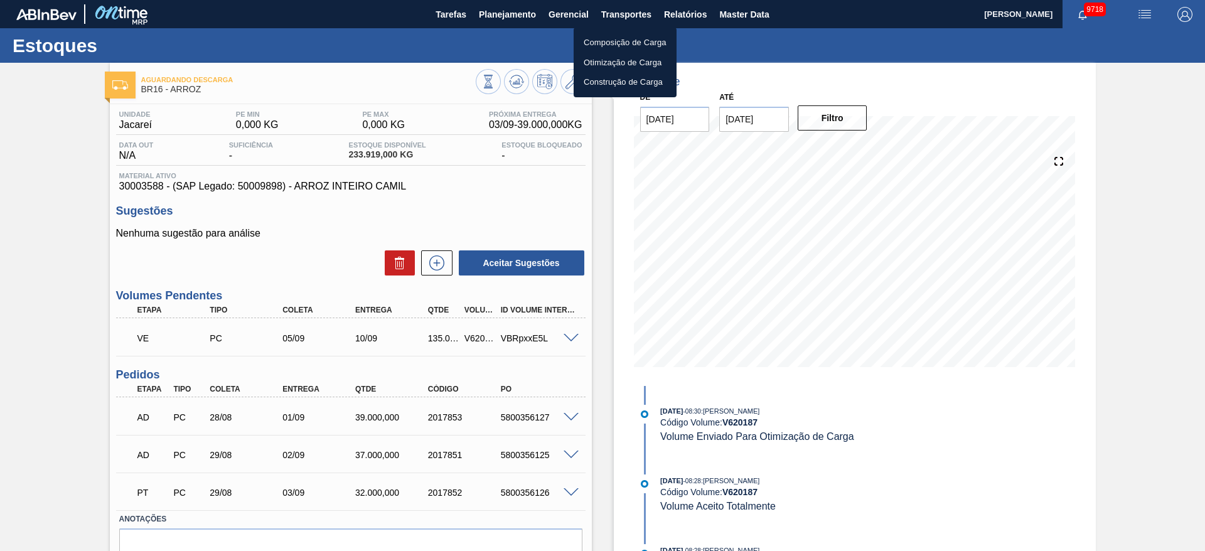
click at [697, 3] on div at bounding box center [602, 275] width 1205 height 551
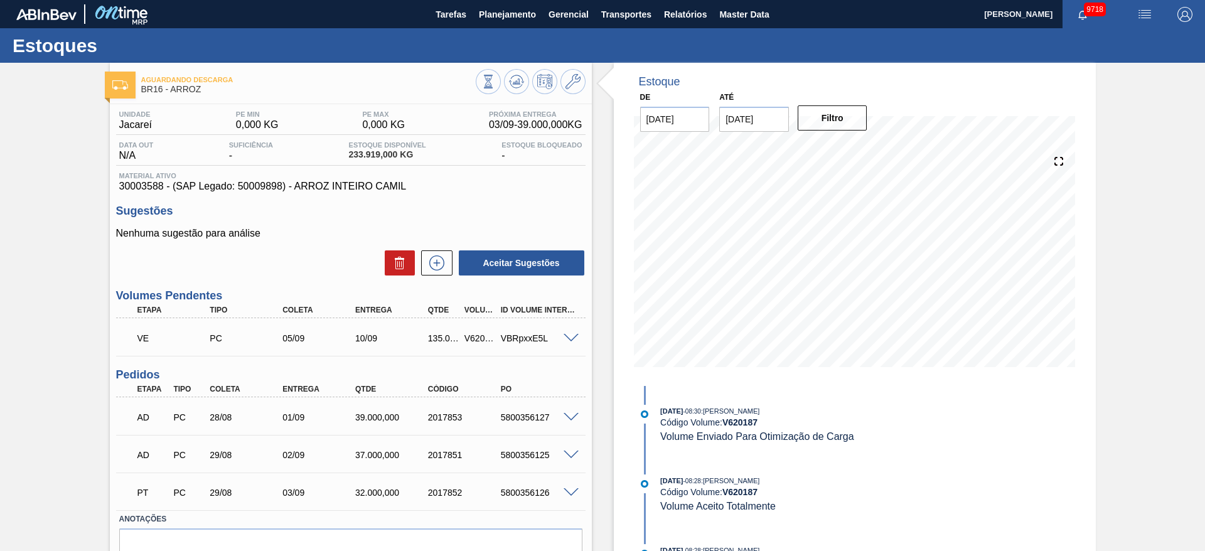
click at [690, 0] on body "Tarefas Planejamento Gerencial Transportes Relatórios Master Data [PERSON_NAME]…" at bounding box center [602, 0] width 1205 height 0
drag, startPoint x: 690, startPoint y: 14, endPoint x: 683, endPoint y: 21, distance: 9.3
click at [690, 14] on span "Relatórios" at bounding box center [685, 14] width 43 height 15
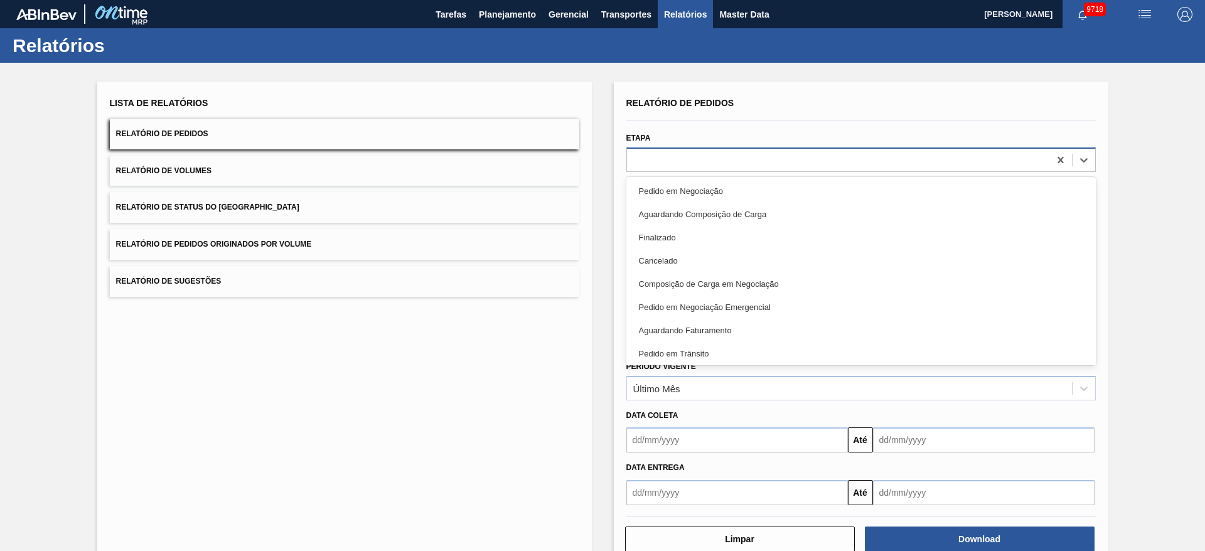
click at [694, 163] on div at bounding box center [838, 160] width 422 height 18
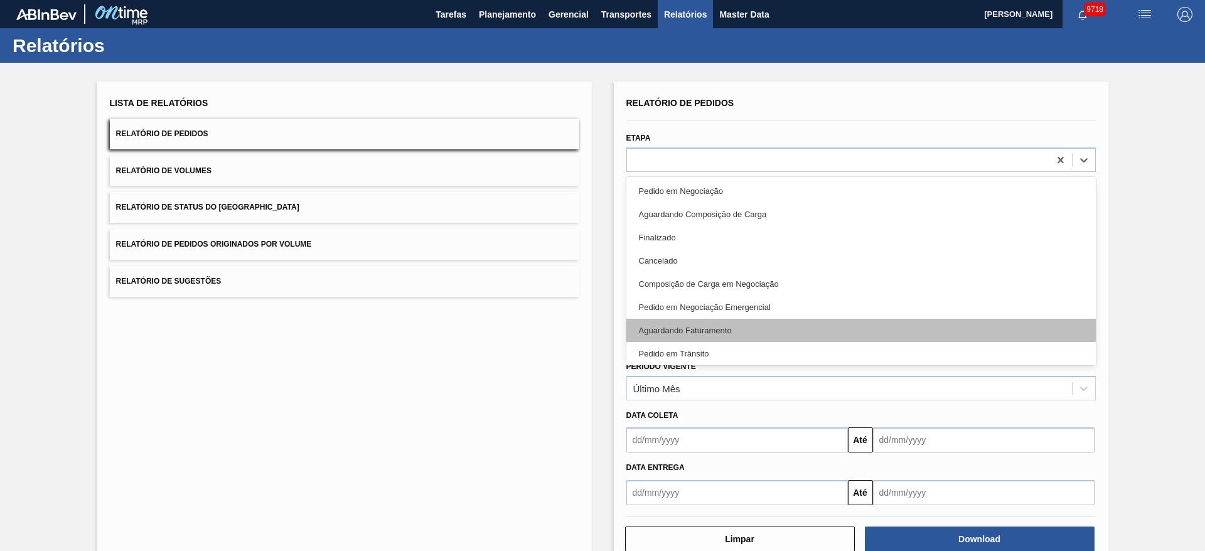
click at [697, 326] on div "Aguardando Faturamento" at bounding box center [860, 330] width 469 height 23
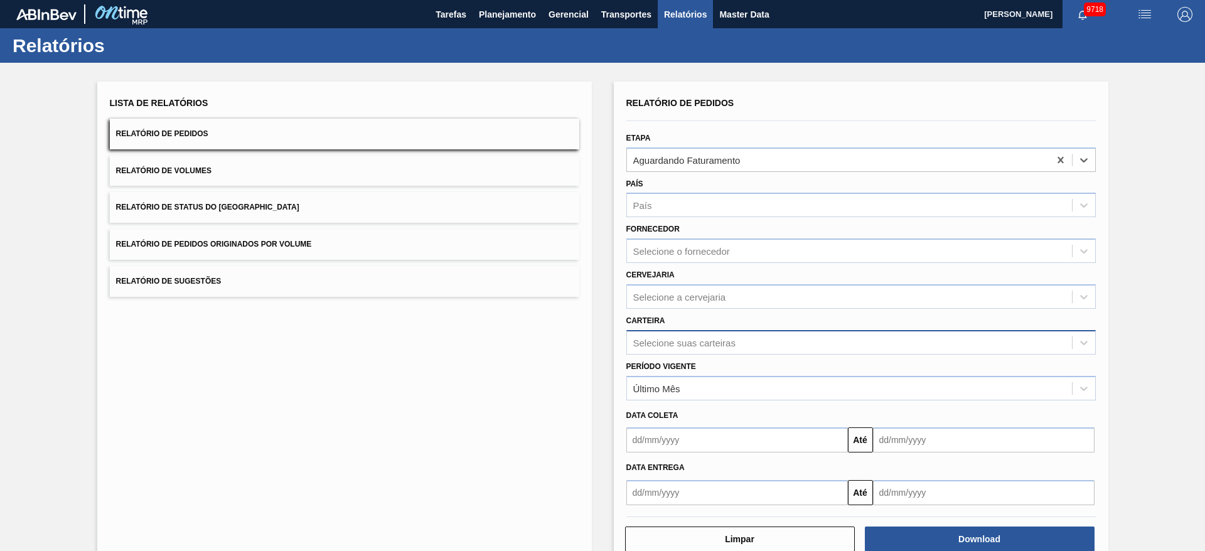
click at [686, 341] on div "Selecione suas carteiras" at bounding box center [684, 342] width 102 height 11
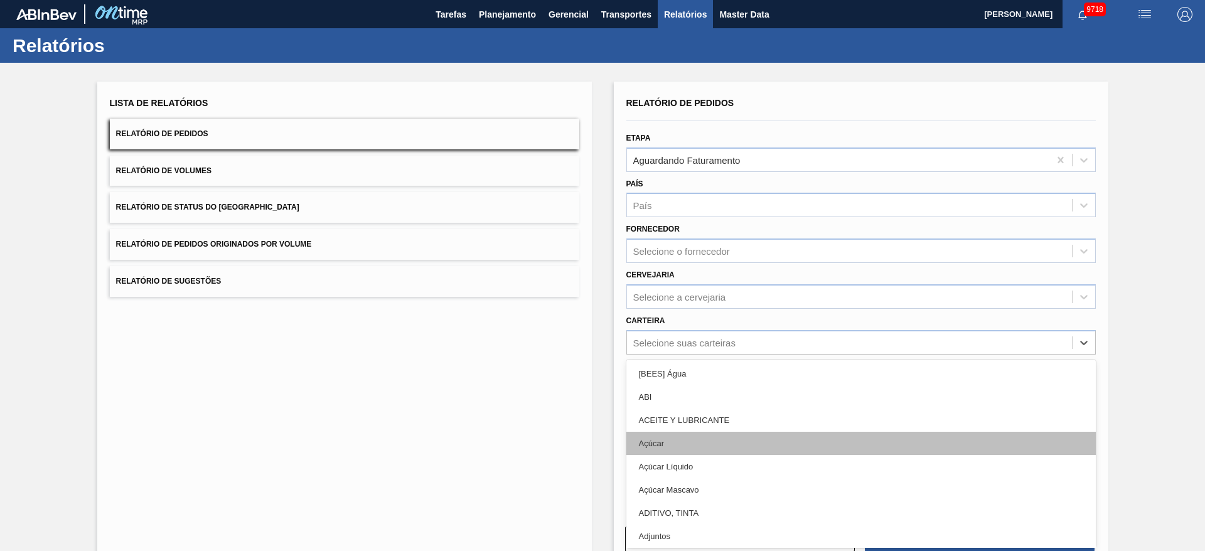
click at [710, 444] on div "Açúcar" at bounding box center [860, 443] width 469 height 23
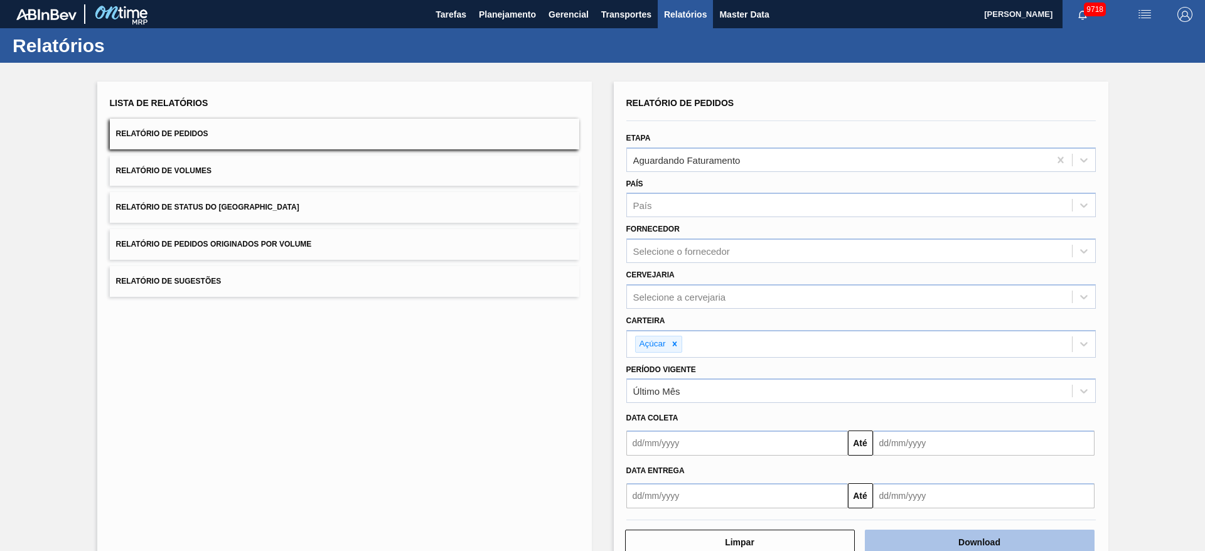
click at [954, 540] on button "Download" at bounding box center [980, 542] width 230 height 25
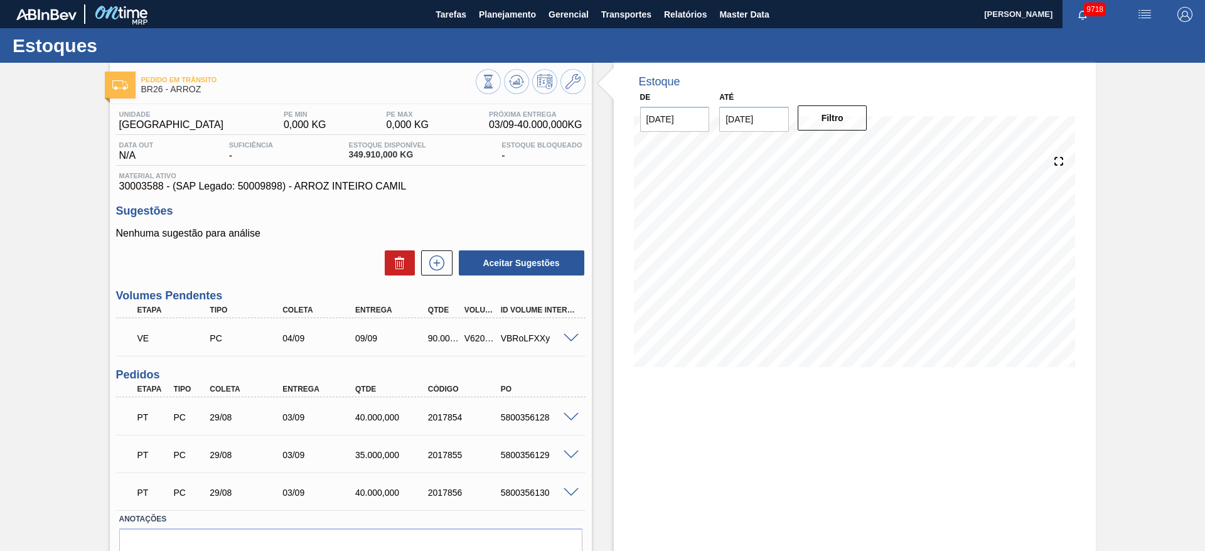
click at [572, 336] on span at bounding box center [570, 338] width 15 height 9
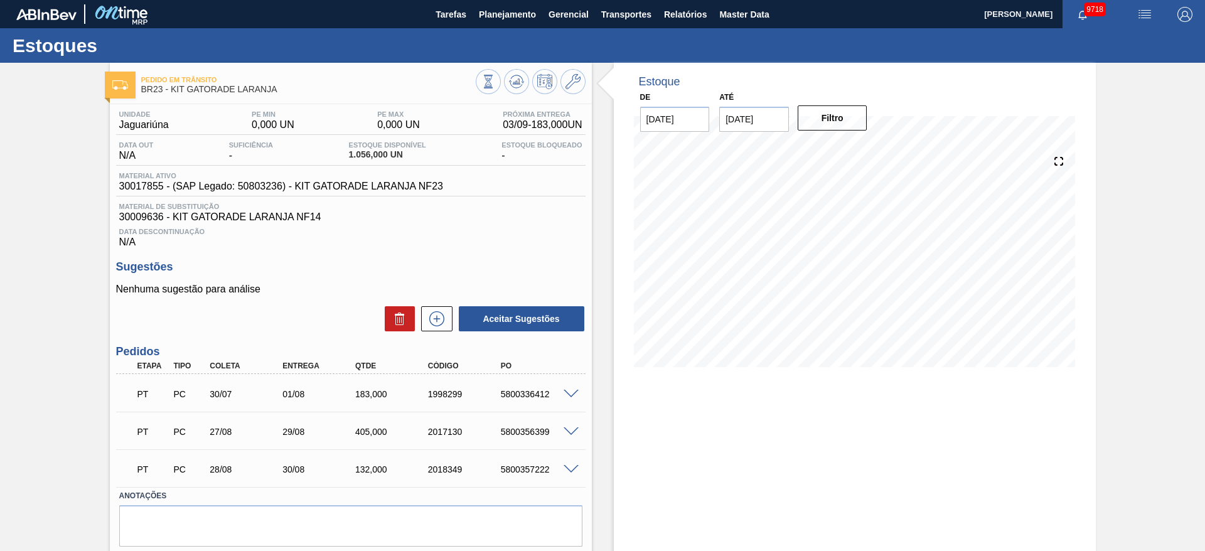
click at [147, 190] on span "30017855 - (SAP Legado: 50803236) - KIT GATORADE LARANJA NF23" at bounding box center [281, 186] width 324 height 11
copy span "30017855"
